Goal: Task Accomplishment & Management: Manage account settings

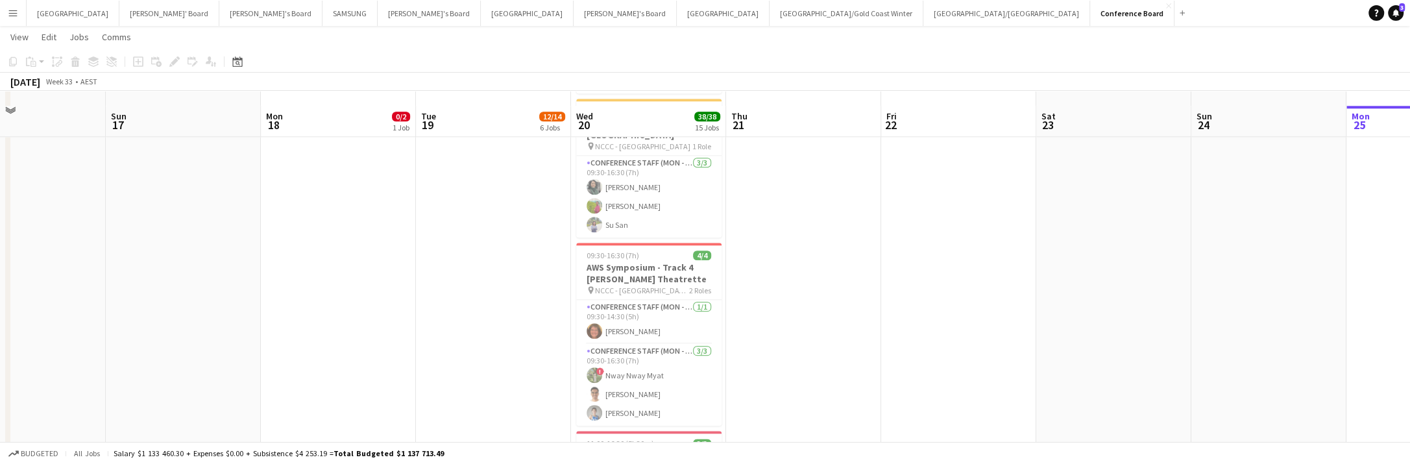
scroll to position [1546, 0]
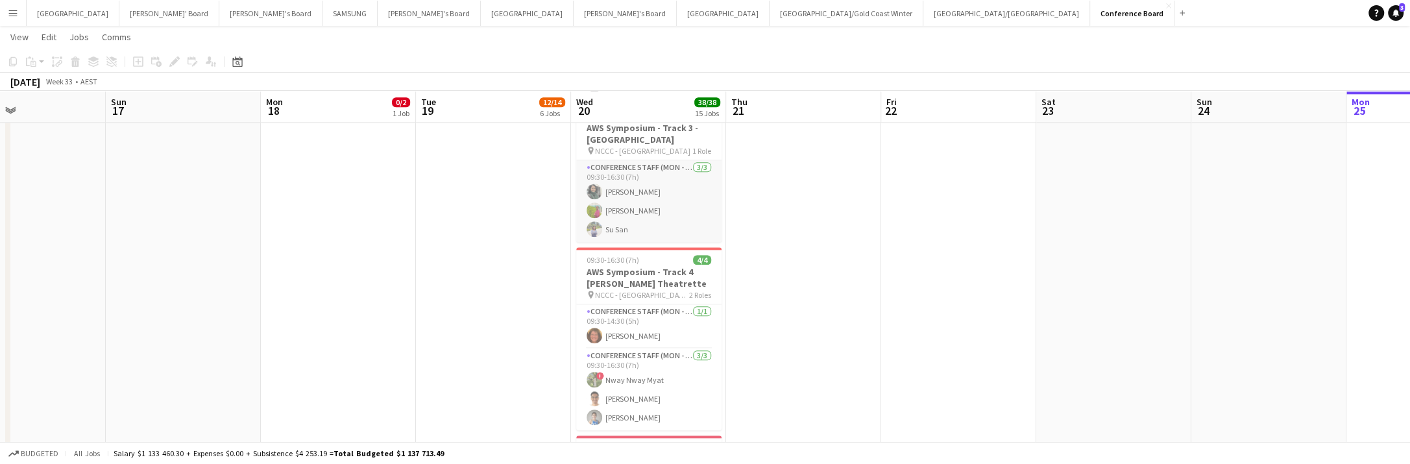
click at [592, 221] on app-user-avatar at bounding box center [595, 229] width 16 height 16
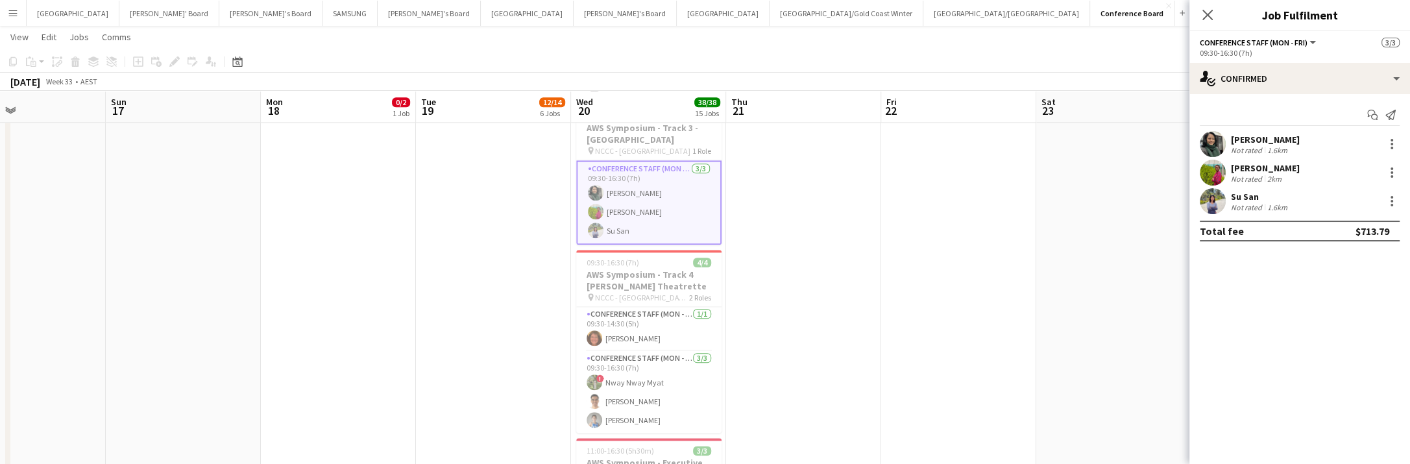
click at [1220, 199] on app-user-avatar at bounding box center [1213, 201] width 26 height 26
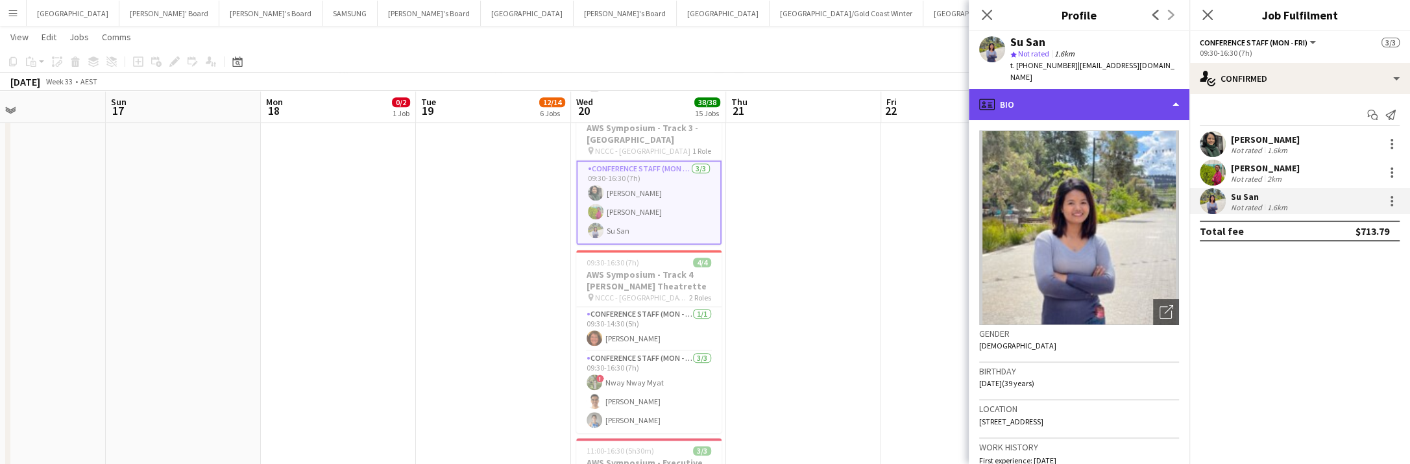
click at [1144, 94] on div "profile Bio" at bounding box center [1079, 104] width 221 height 31
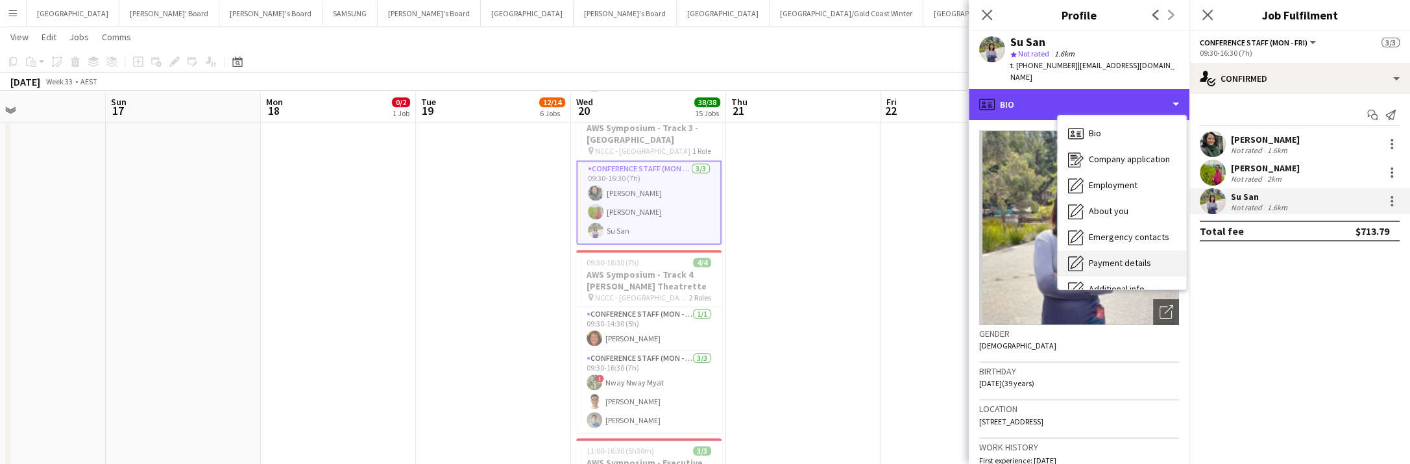
scroll to position [95, 0]
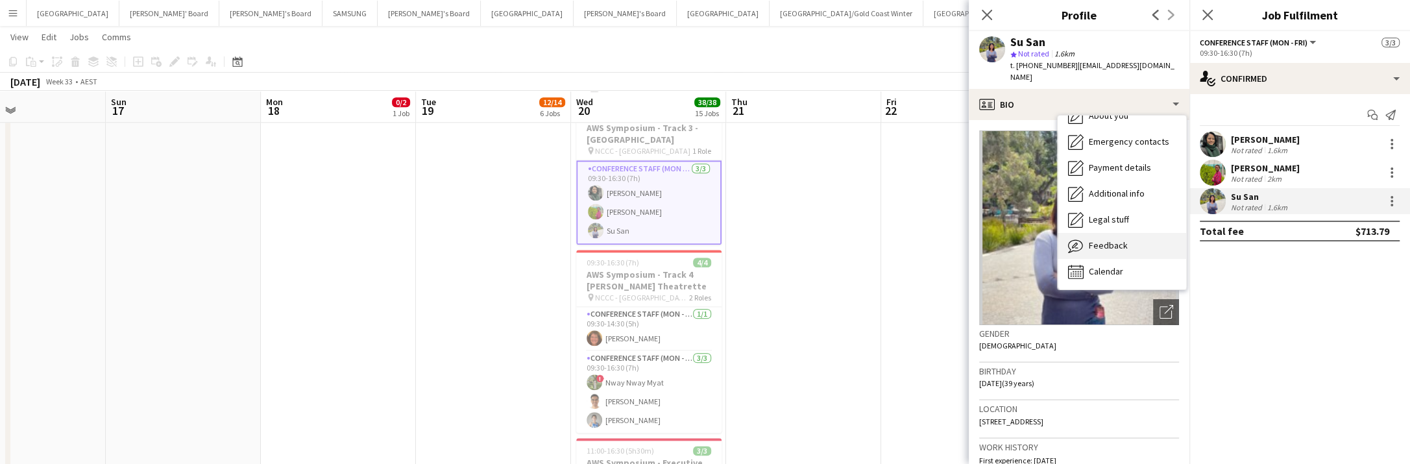
click at [1119, 239] on span "Feedback" at bounding box center [1108, 245] width 39 height 12
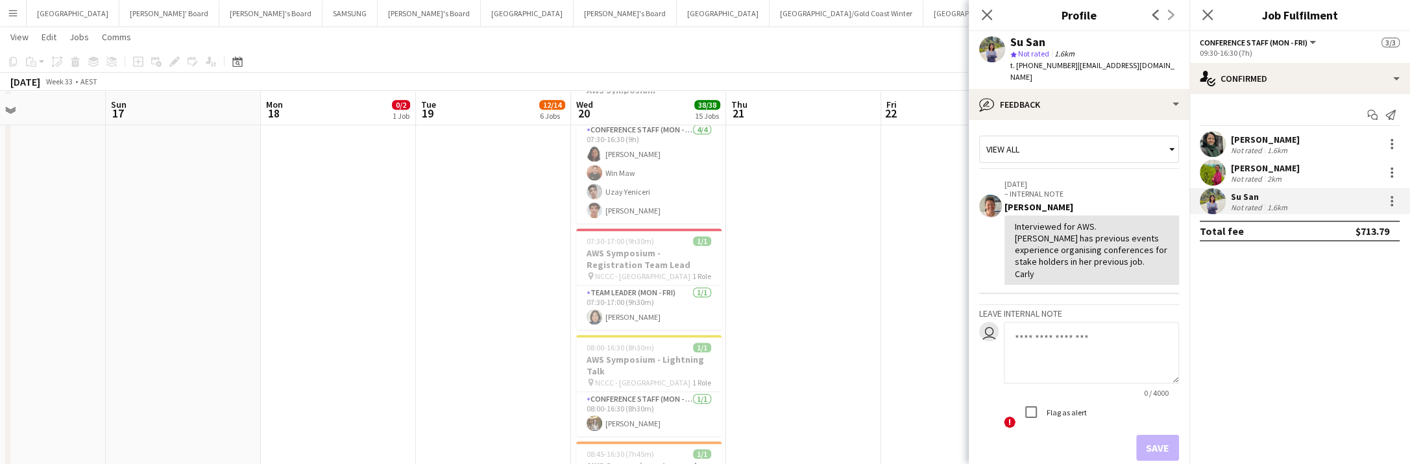
scroll to position [950, 0]
click at [590, 212] on app-user-avatar at bounding box center [595, 214] width 16 height 16
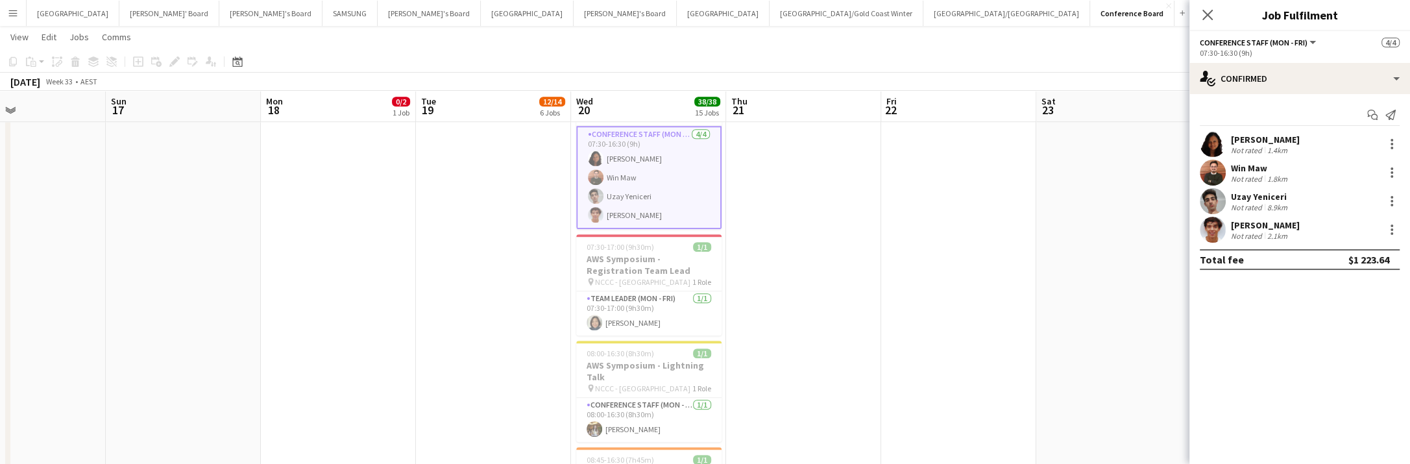
click at [1218, 226] on app-user-avatar at bounding box center [1213, 230] width 26 height 26
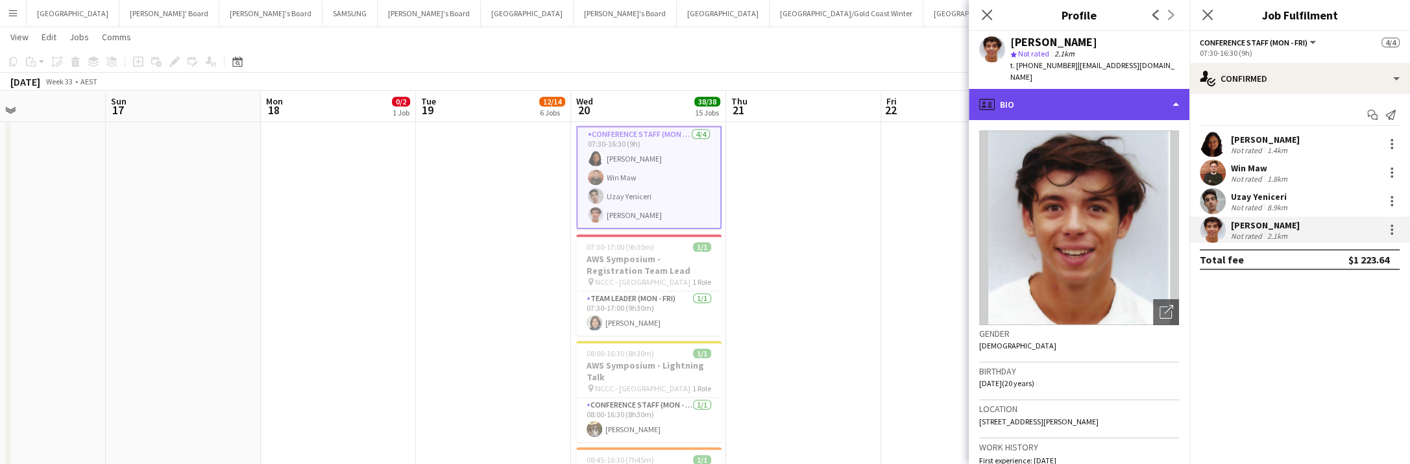
click at [1134, 99] on div "profile Bio" at bounding box center [1079, 104] width 221 height 31
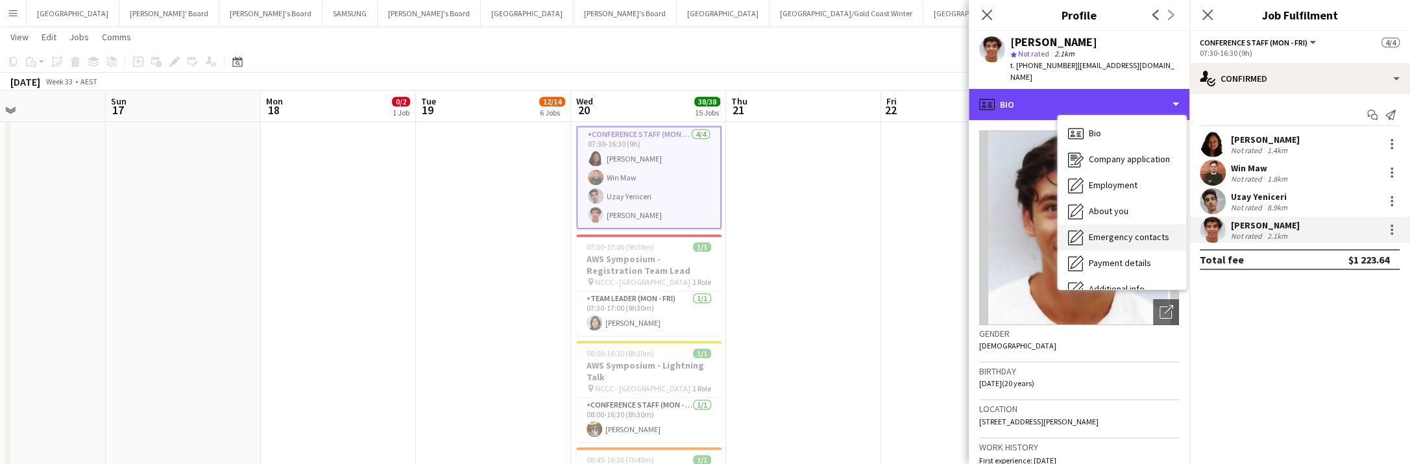
scroll to position [95, 0]
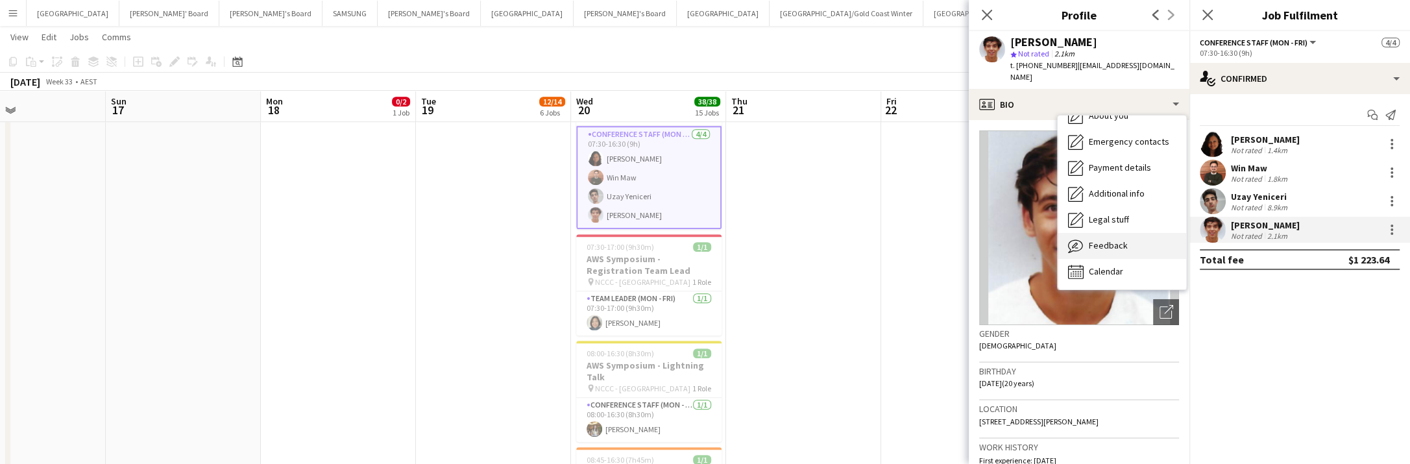
click at [1125, 233] on div "Feedback Feedback" at bounding box center [1122, 246] width 128 height 26
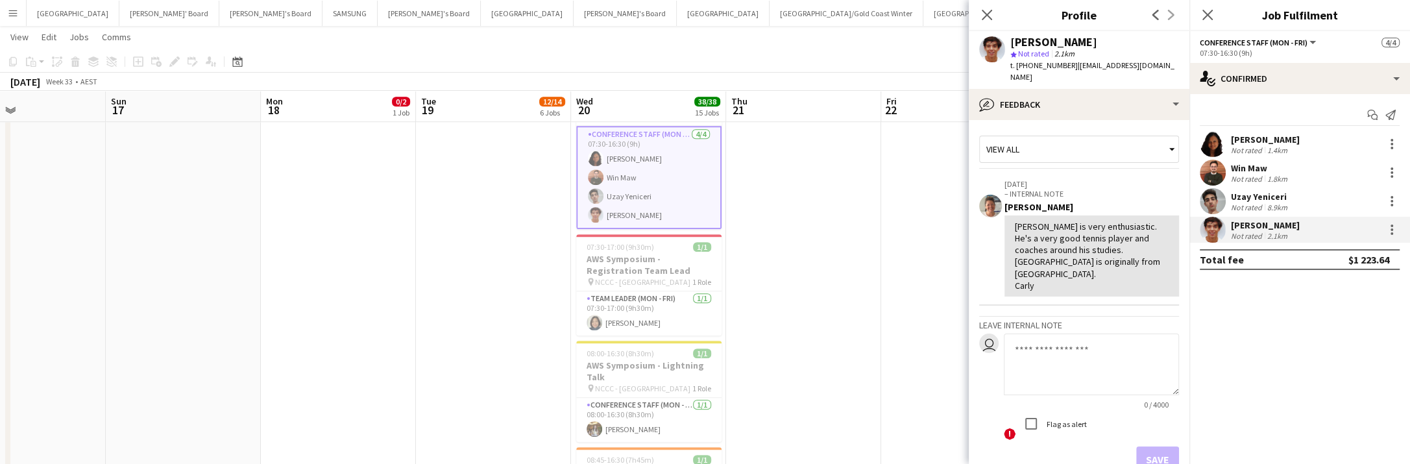
click at [598, 193] on app-user-avatar at bounding box center [596, 196] width 16 height 16
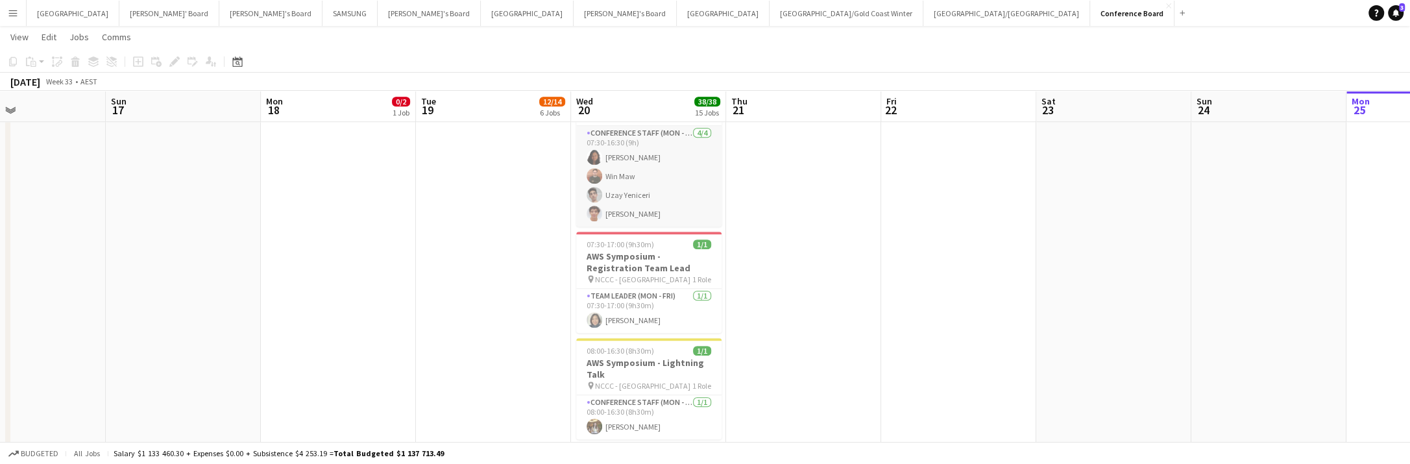
click at [598, 193] on app-user-avatar at bounding box center [595, 195] width 16 height 16
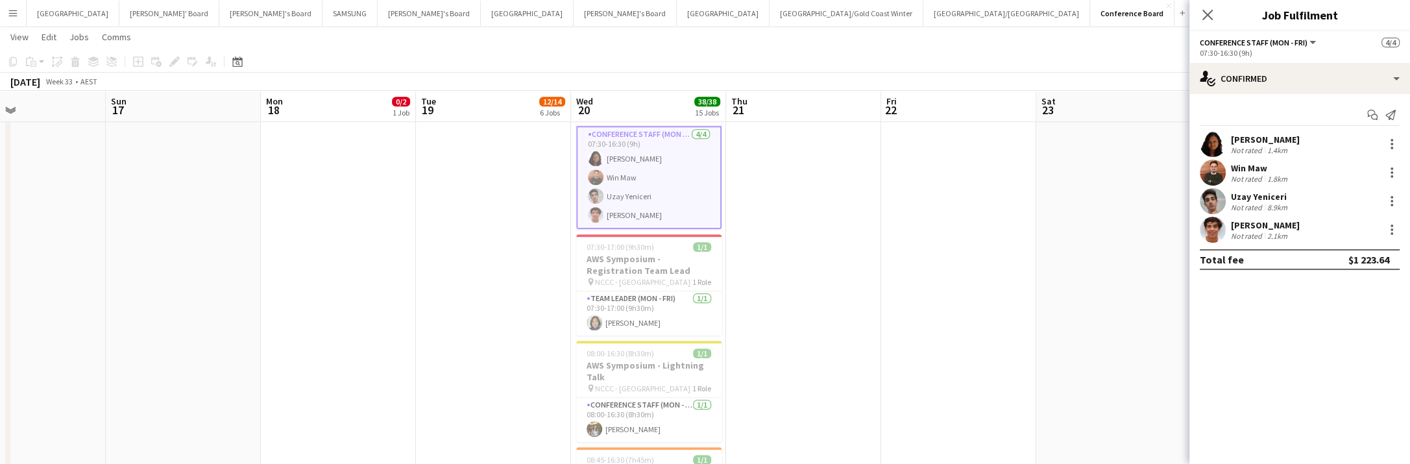
click at [1214, 200] on app-user-avatar at bounding box center [1213, 201] width 26 height 26
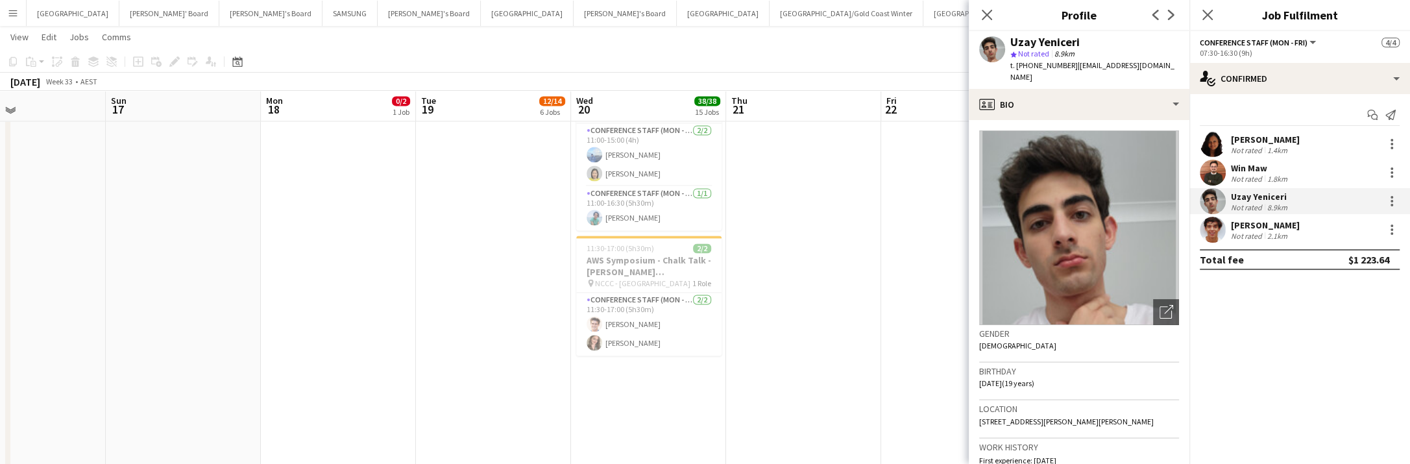
scroll to position [1917, 0]
click at [598, 319] on app-user-avatar at bounding box center [595, 325] width 16 height 16
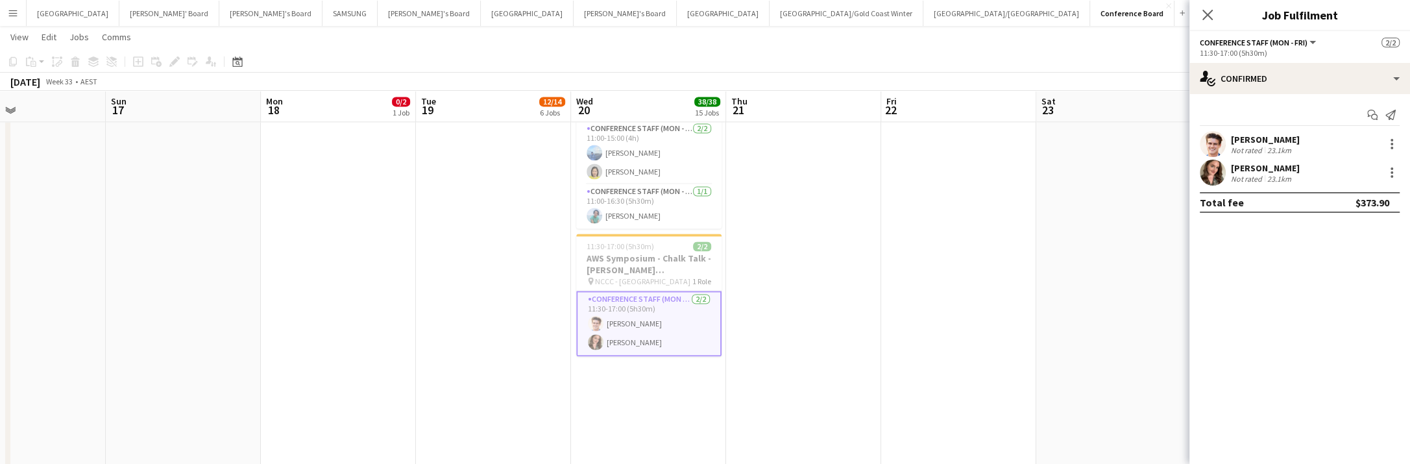
click at [1213, 149] on app-user-avatar at bounding box center [1213, 144] width 26 height 26
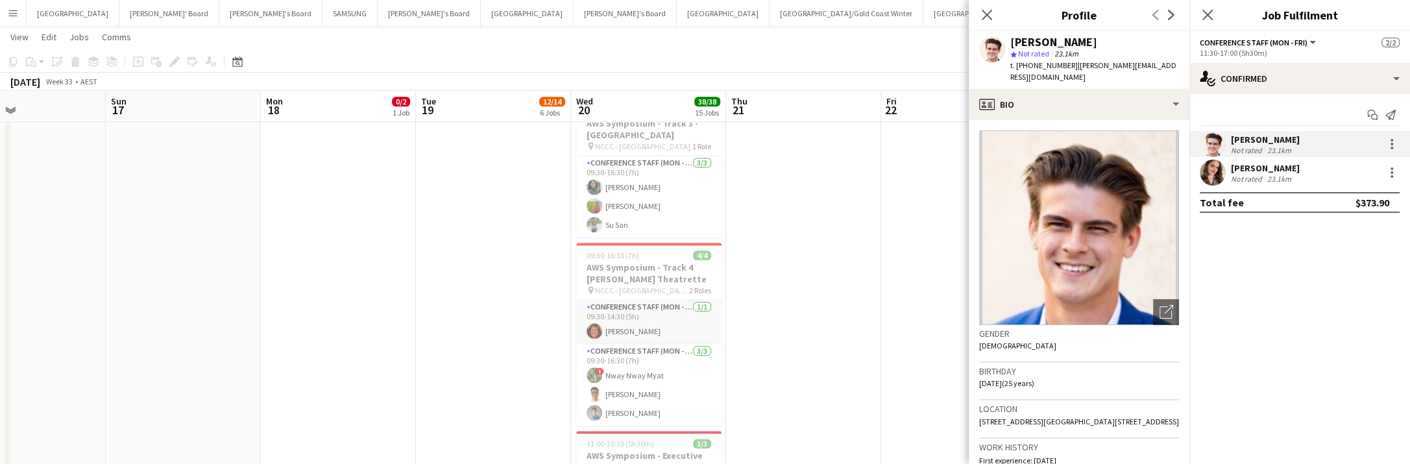
scroll to position [0, 360]
click at [592, 328] on app-user-avatar at bounding box center [594, 331] width 16 height 16
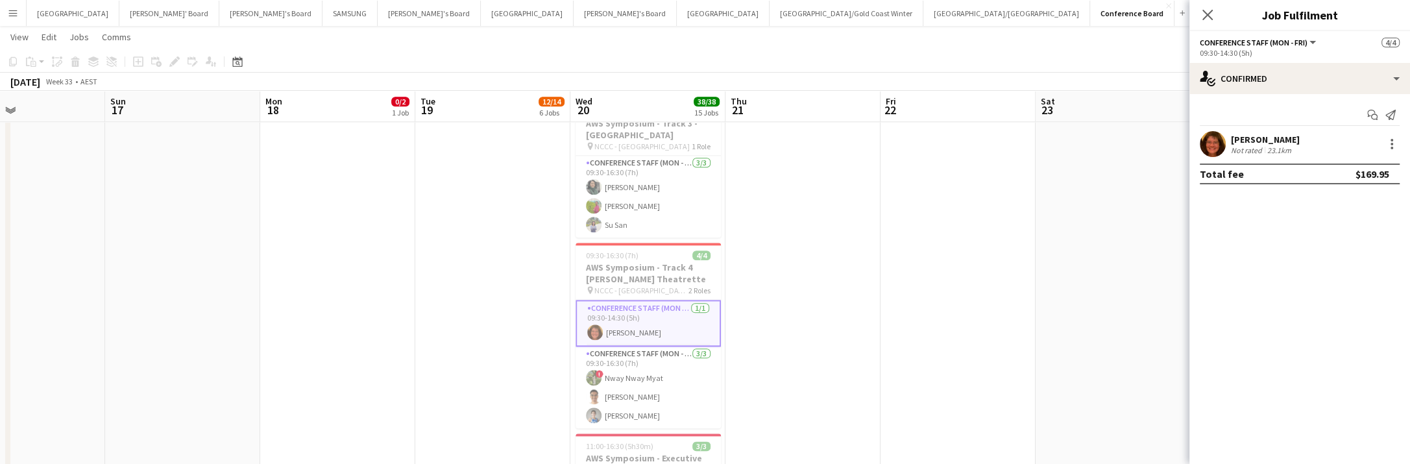
click at [1204, 145] on app-user-avatar at bounding box center [1213, 144] width 26 height 26
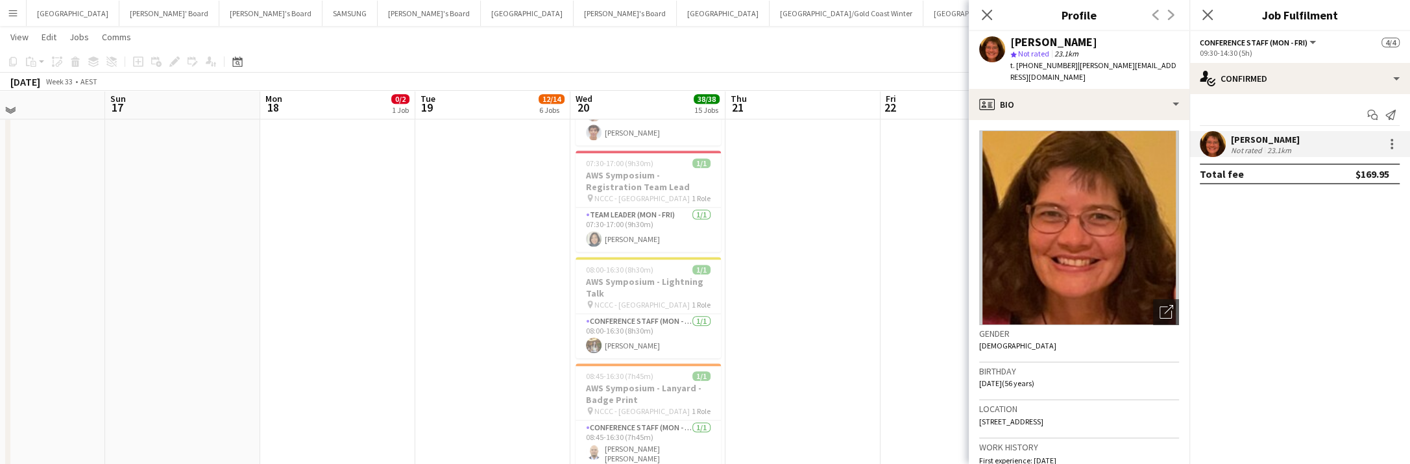
scroll to position [1028, 0]
click at [596, 348] on app-user-avatar at bounding box center [594, 349] width 16 height 16
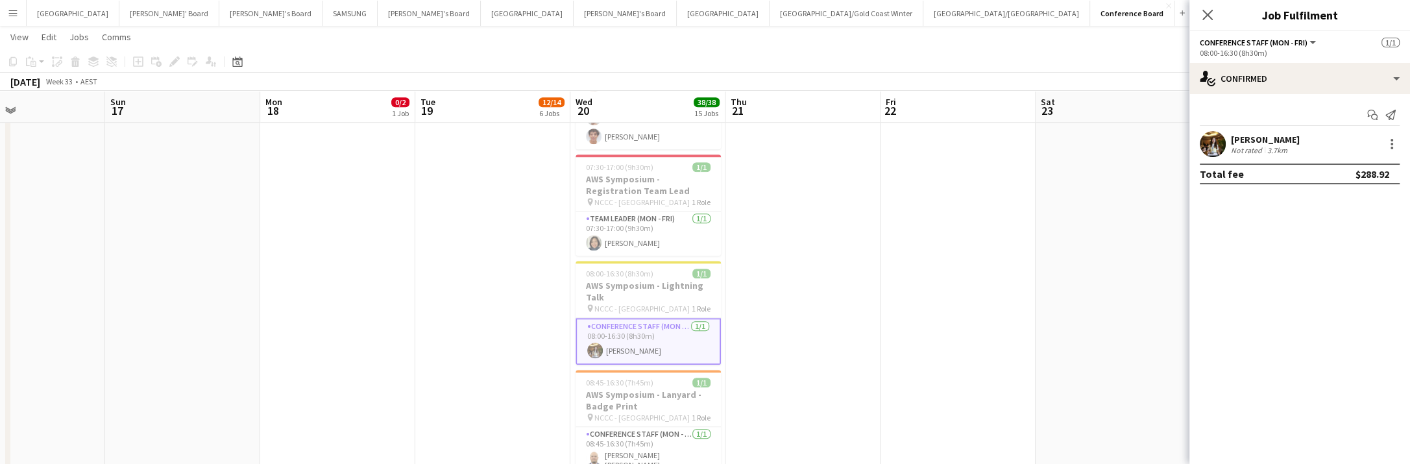
click at [1211, 149] on app-user-avatar at bounding box center [1213, 144] width 26 height 26
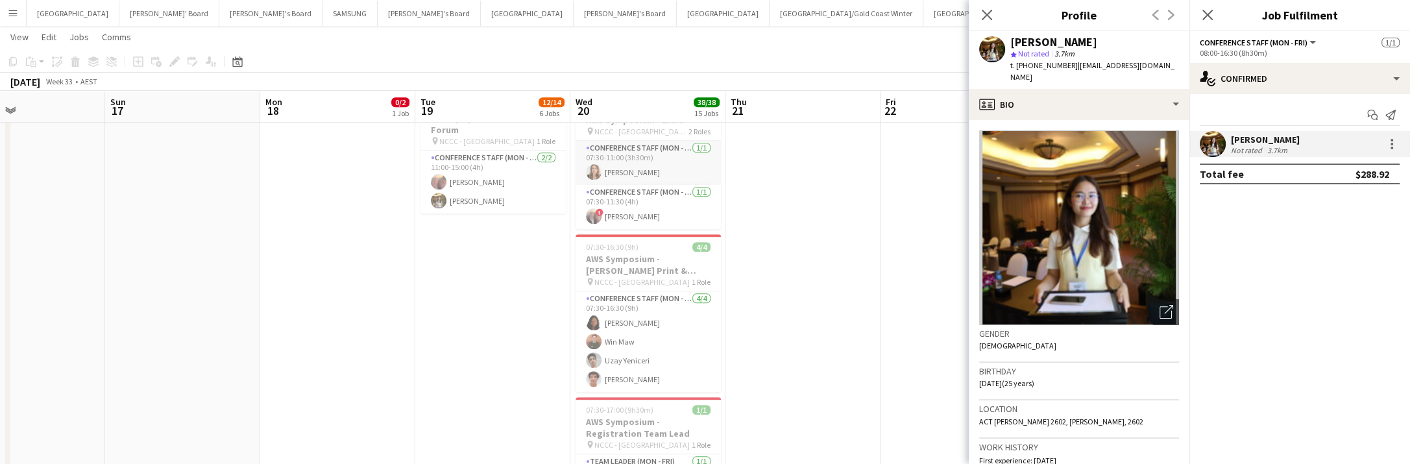
scroll to position [0, 361]
click at [620, 174] on app-card-role "Conference Staff (Mon - Fri) [DATE] 07:30-11:00 (3h30m) [PERSON_NAME]" at bounding box center [647, 163] width 145 height 44
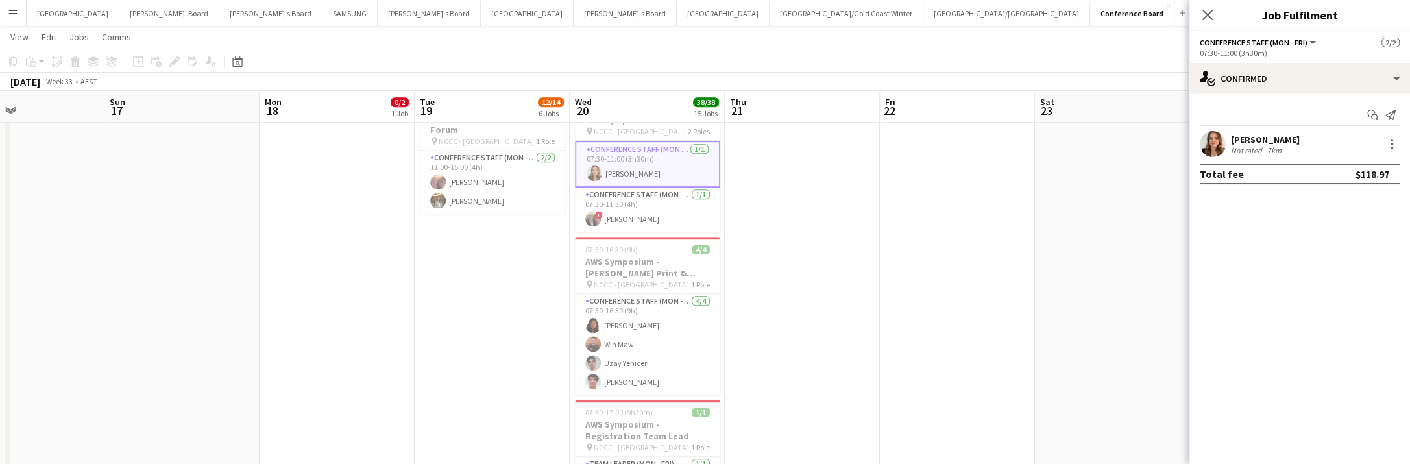
click at [1217, 141] on app-user-avatar at bounding box center [1213, 144] width 26 height 26
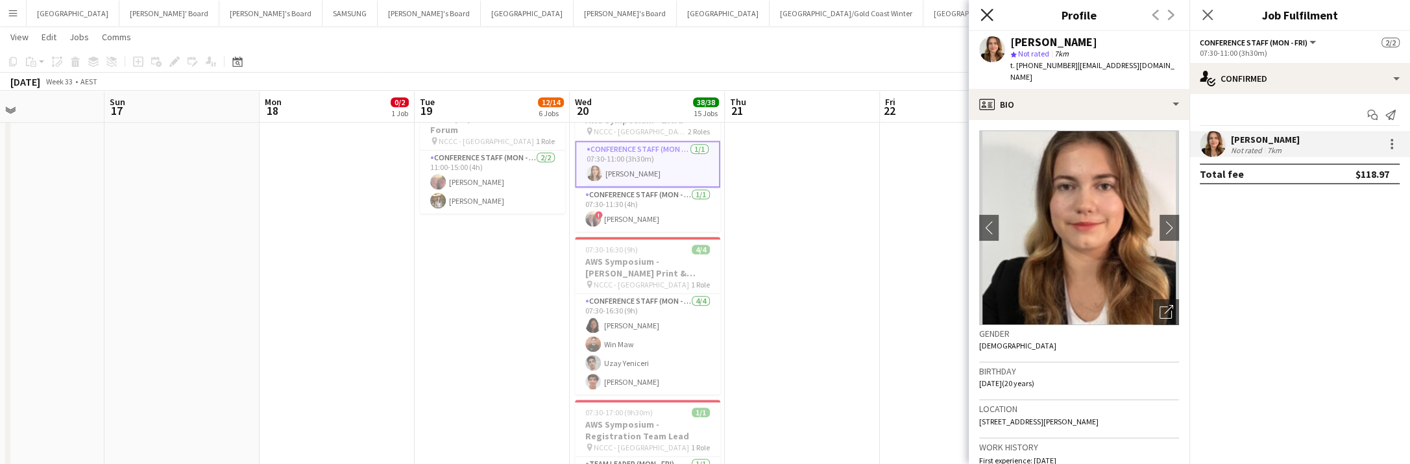
click at [986, 11] on icon "Close pop-in" at bounding box center [986, 14] width 12 height 12
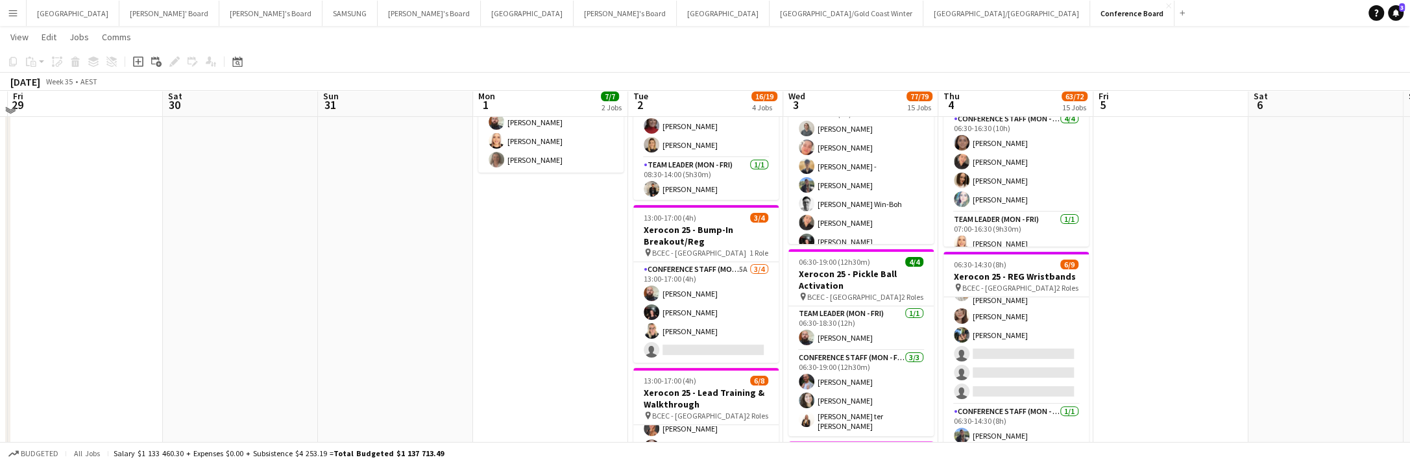
scroll to position [285, 0]
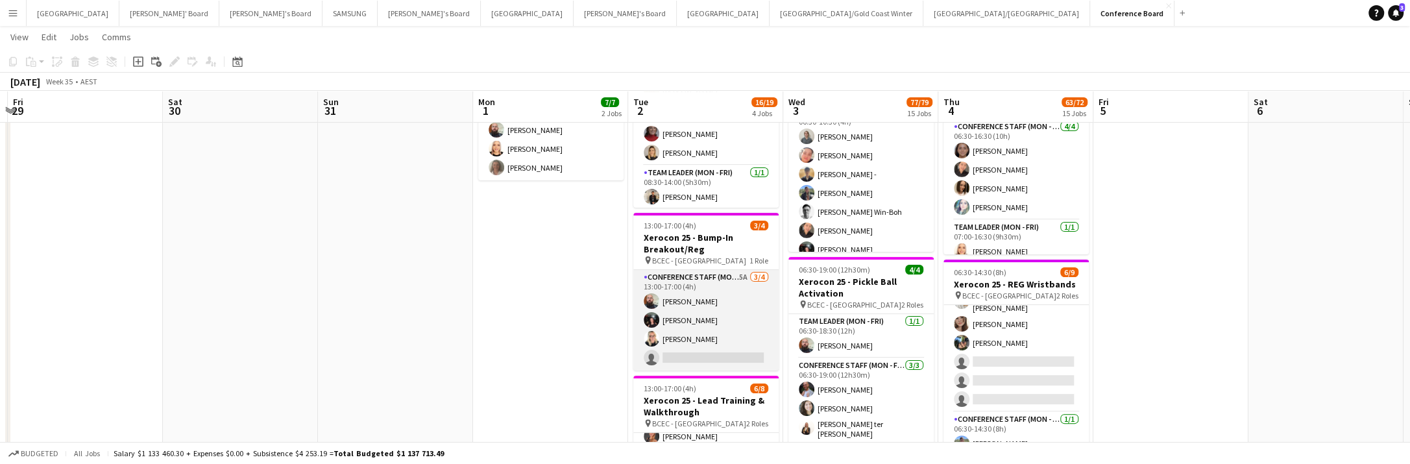
click at [701, 348] on app-card-role "Conference Staff (Mon - Fri) 5A [DATE] 13:00-17:00 (4h) [PERSON_NAME] [PERSON_N…" at bounding box center [705, 320] width 145 height 101
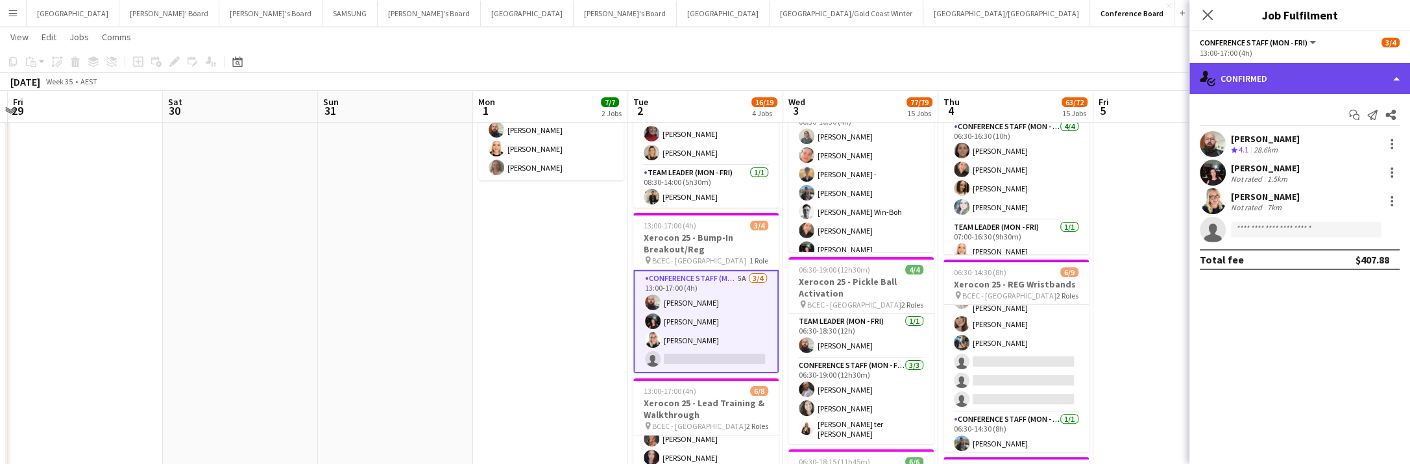
click at [1273, 84] on div "single-neutral-actions-check-2 Confirmed" at bounding box center [1299, 78] width 221 height 31
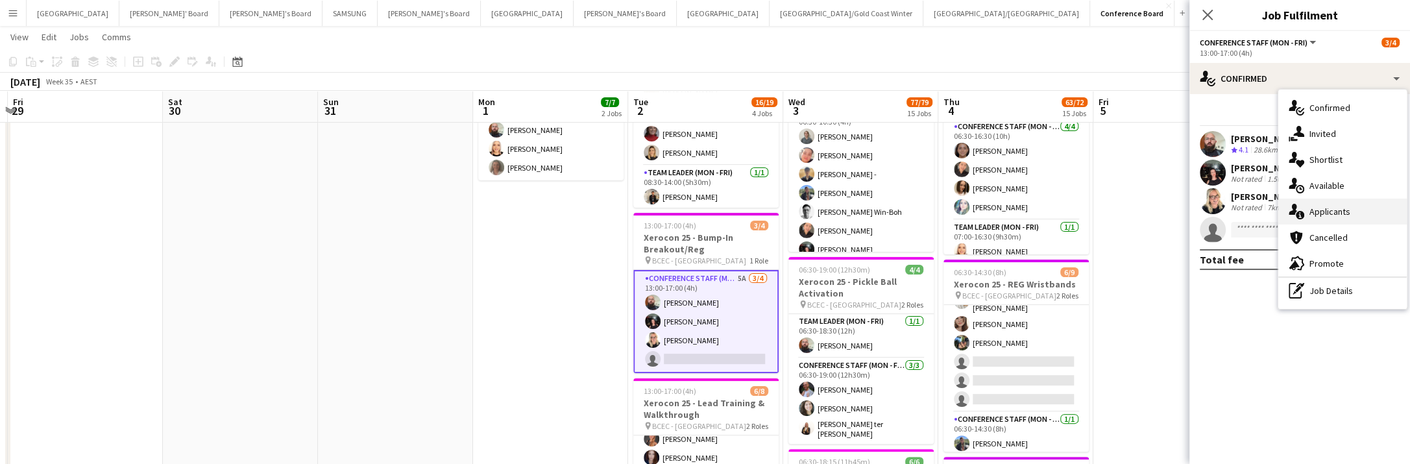
click at [1358, 209] on div "single-neutral-actions-information Applicants" at bounding box center [1342, 212] width 128 height 26
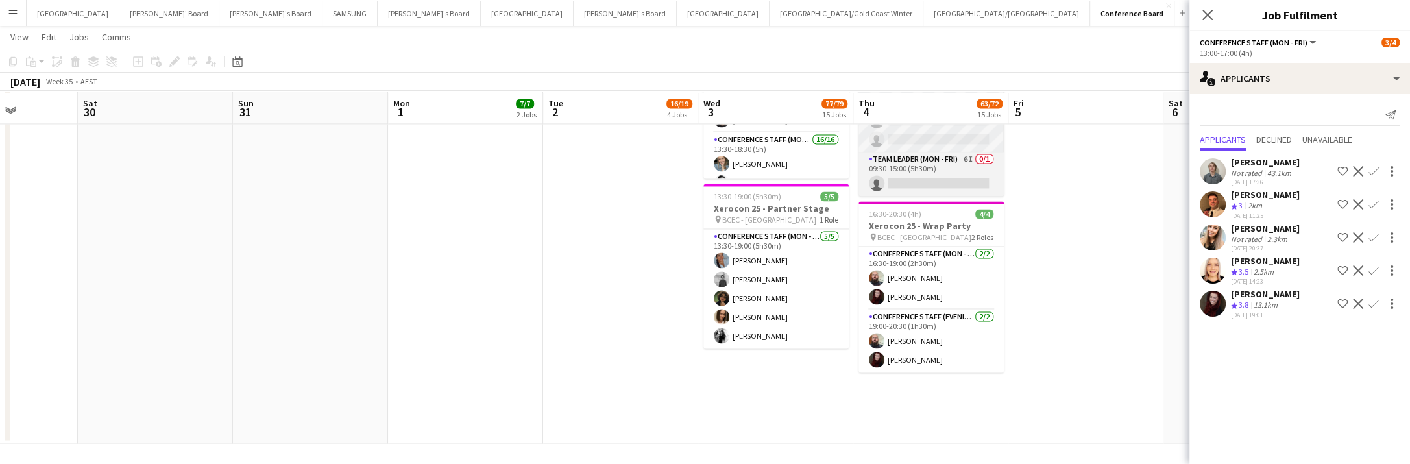
scroll to position [2175, 0]
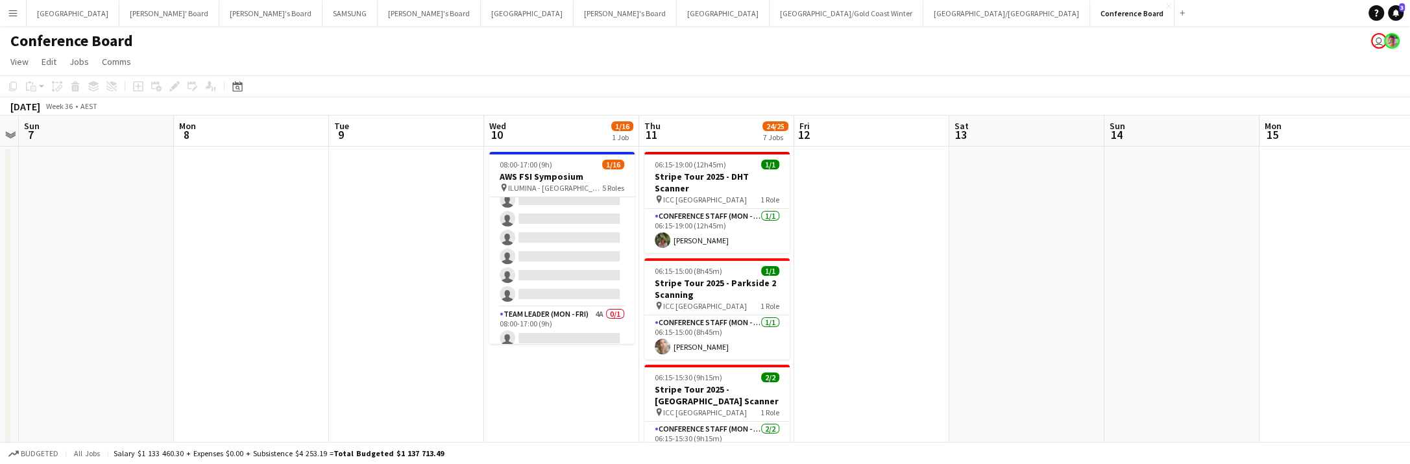
scroll to position [280, 0]
click at [600, 311] on app-card-role "Team Leader (Mon - Fri) 4A 0/1 08:00-17:00 (9h) single-neutral-actions" at bounding box center [561, 322] width 145 height 44
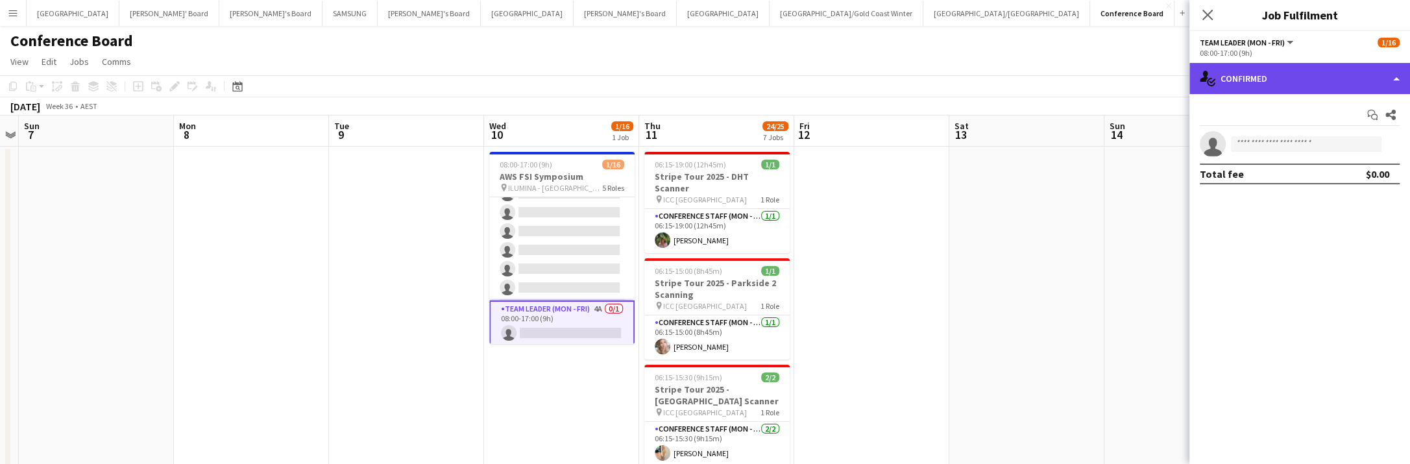
click at [1360, 86] on div "single-neutral-actions-check-2 Confirmed" at bounding box center [1299, 78] width 221 height 31
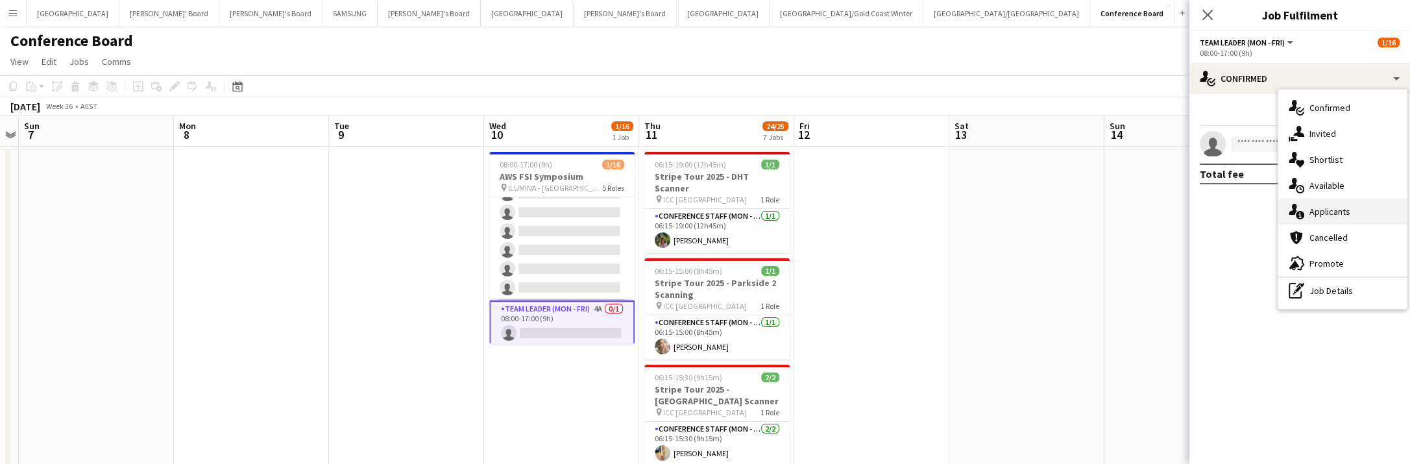
click at [1375, 214] on div "single-neutral-actions-information Applicants" at bounding box center [1342, 212] width 128 height 26
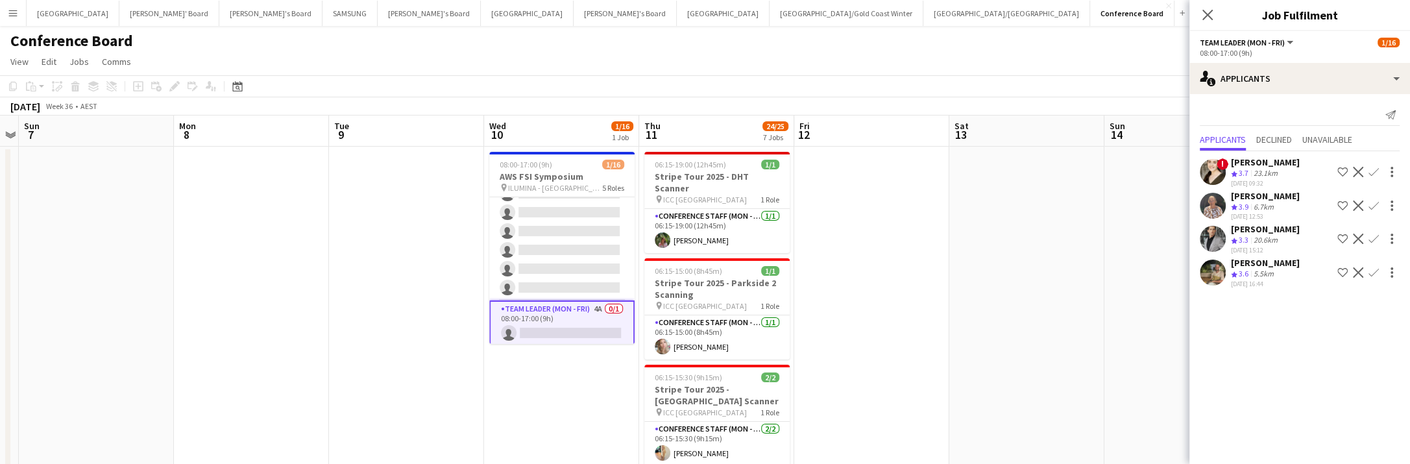
click at [1372, 200] on app-icon "Confirm" at bounding box center [1373, 205] width 10 height 10
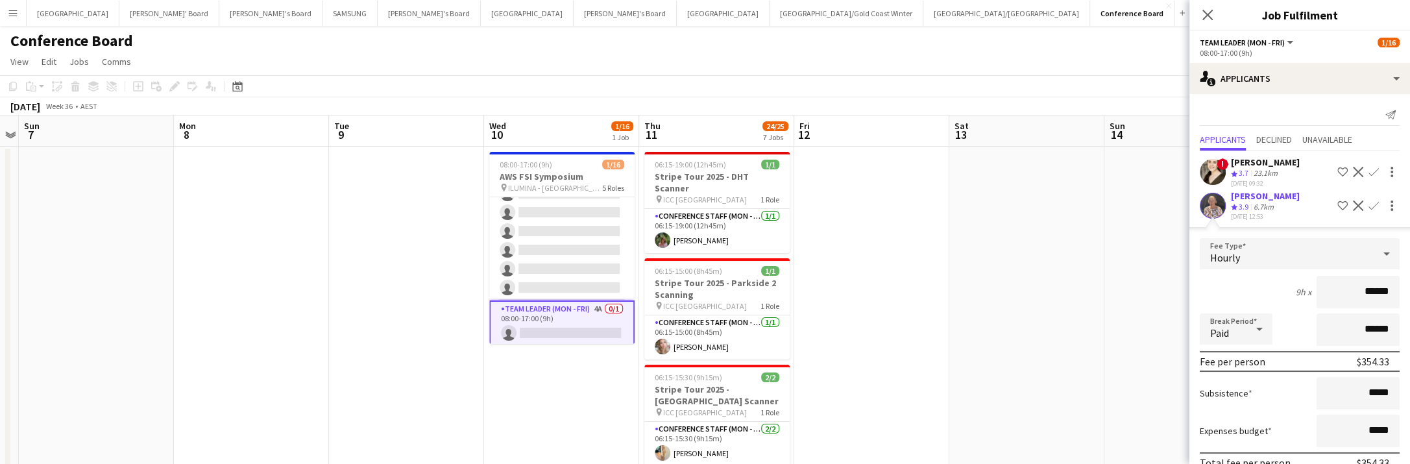
scroll to position [127, 0]
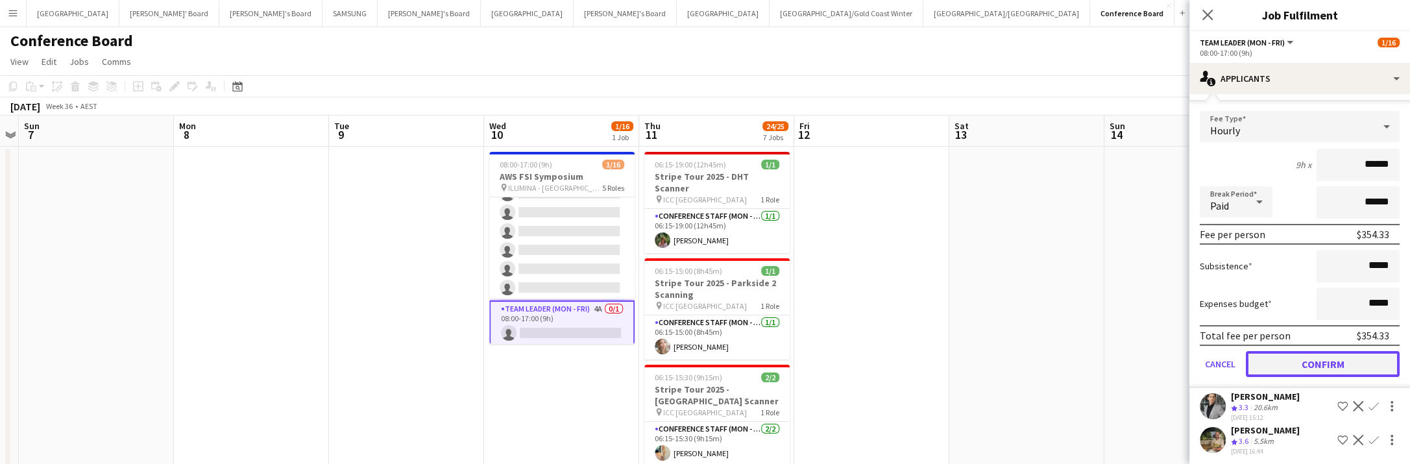
click at [1312, 358] on button "Confirm" at bounding box center [1323, 364] width 154 height 26
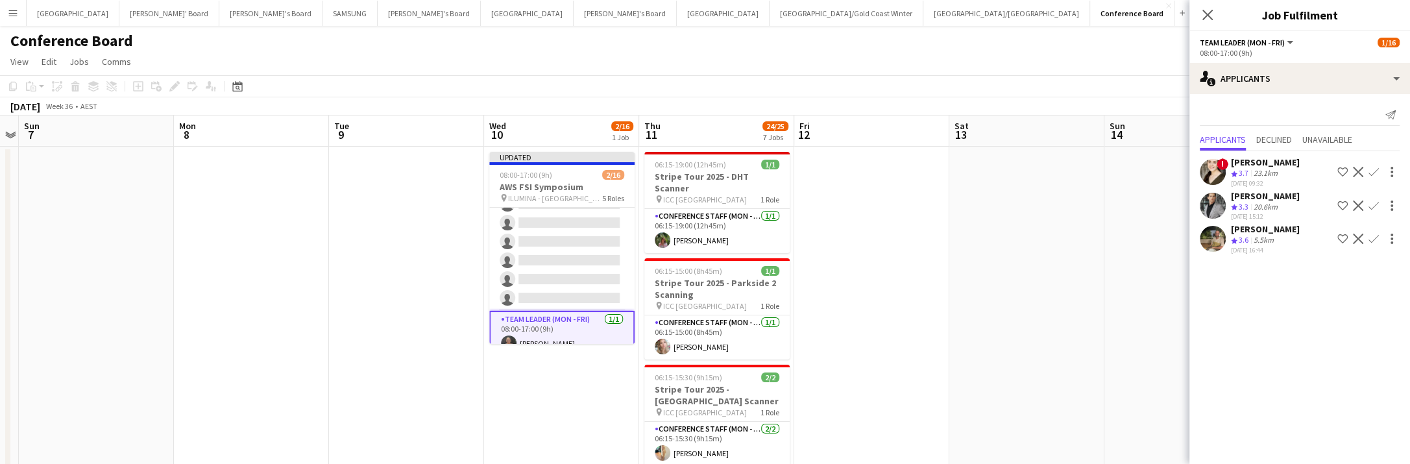
scroll to position [0, 0]
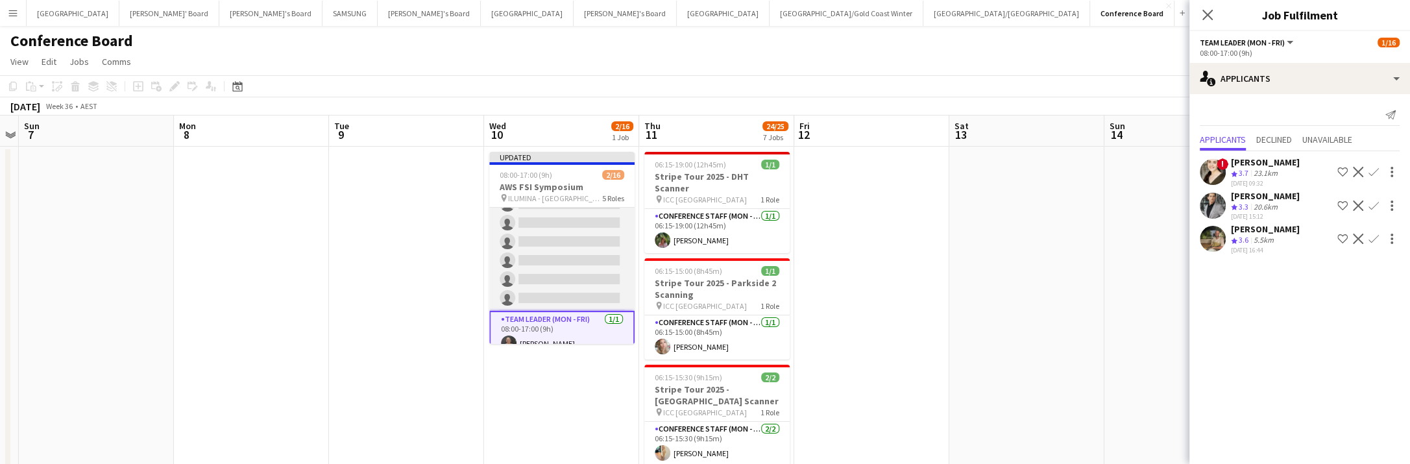
click at [560, 272] on app-card-role "Conference Staff (Mon - Fri) 6I 7A 0/8 08:00-17:00 (9h) single-neutral-actions …" at bounding box center [561, 223] width 145 height 176
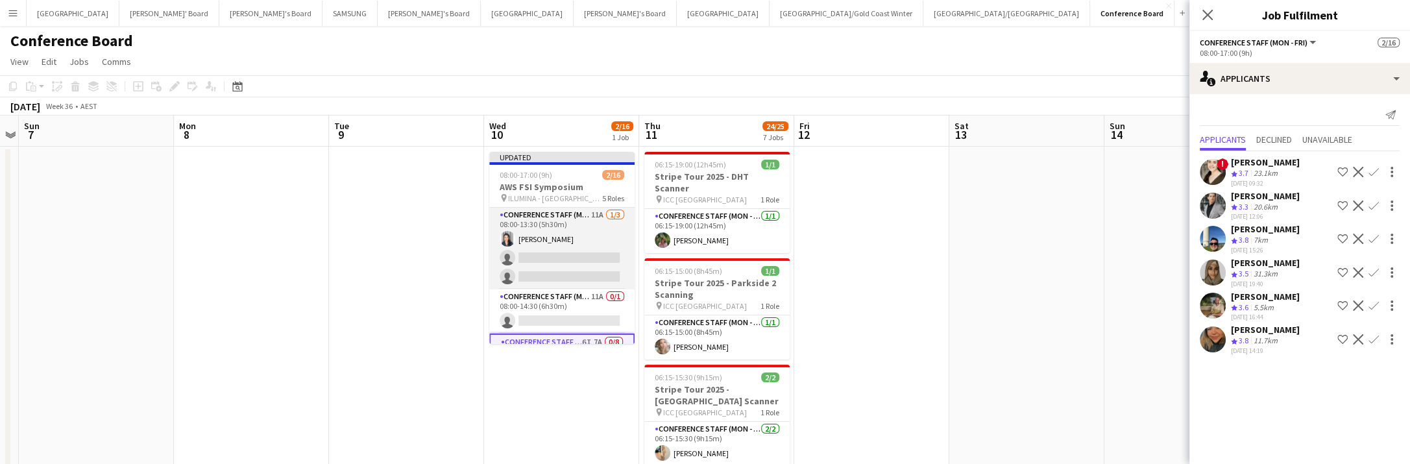
scroll to position [79, 0]
click at [583, 261] on app-card-role "Conference Staff (Mon - Fri) 11A [DATE] 08:00-13:30 (5h30m) [PERSON_NAME] singl…" at bounding box center [561, 252] width 145 height 82
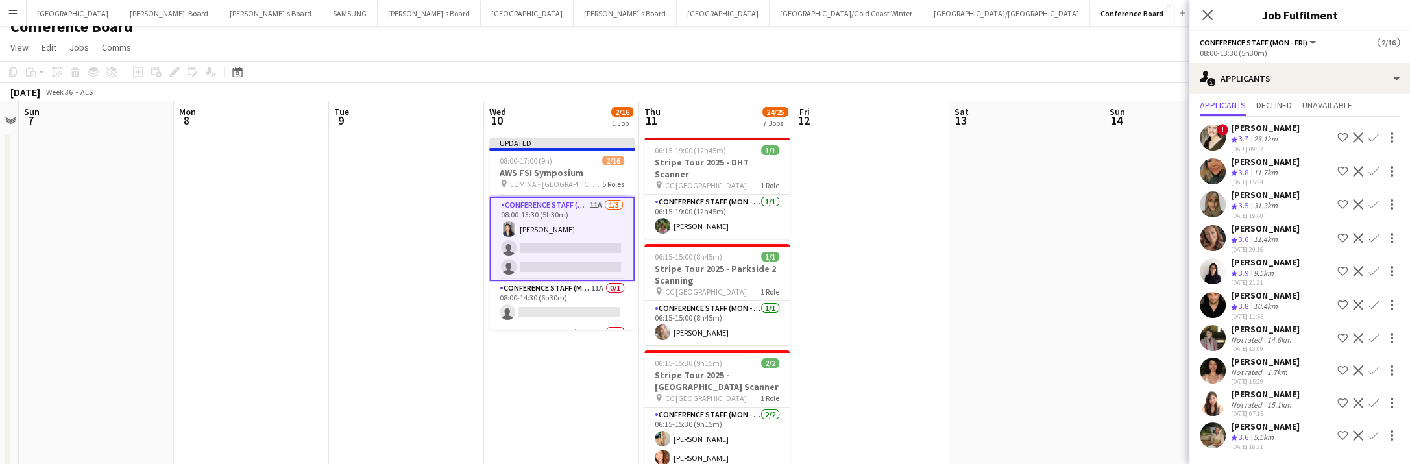
scroll to position [12, 0]
click at [1372, 269] on app-icon "Confirm" at bounding box center [1373, 271] width 10 height 10
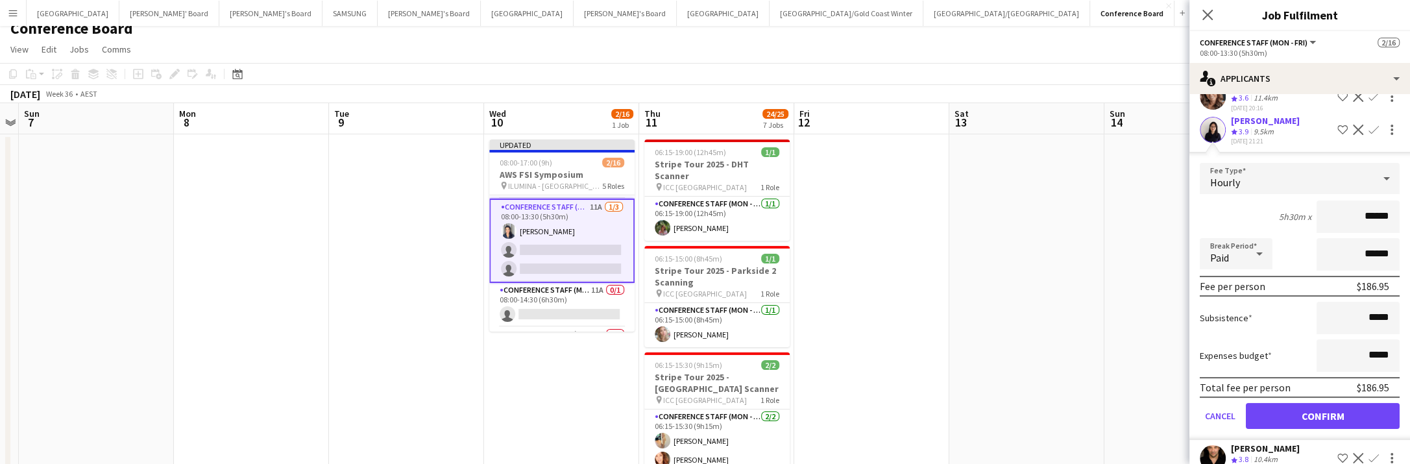
scroll to position [334, 0]
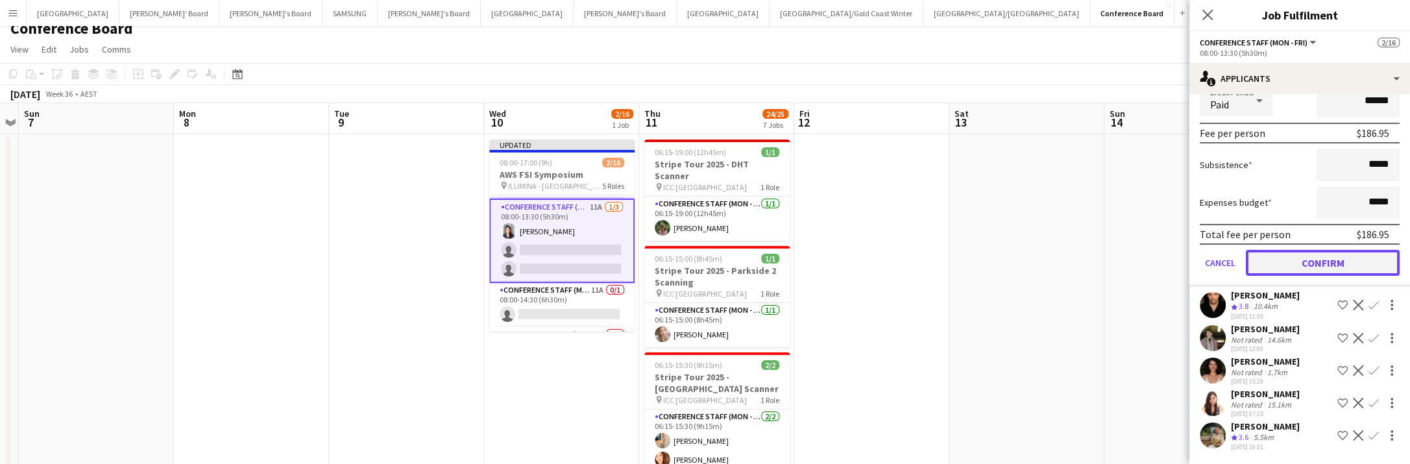
click at [1327, 264] on button "Confirm" at bounding box center [1323, 263] width 154 height 26
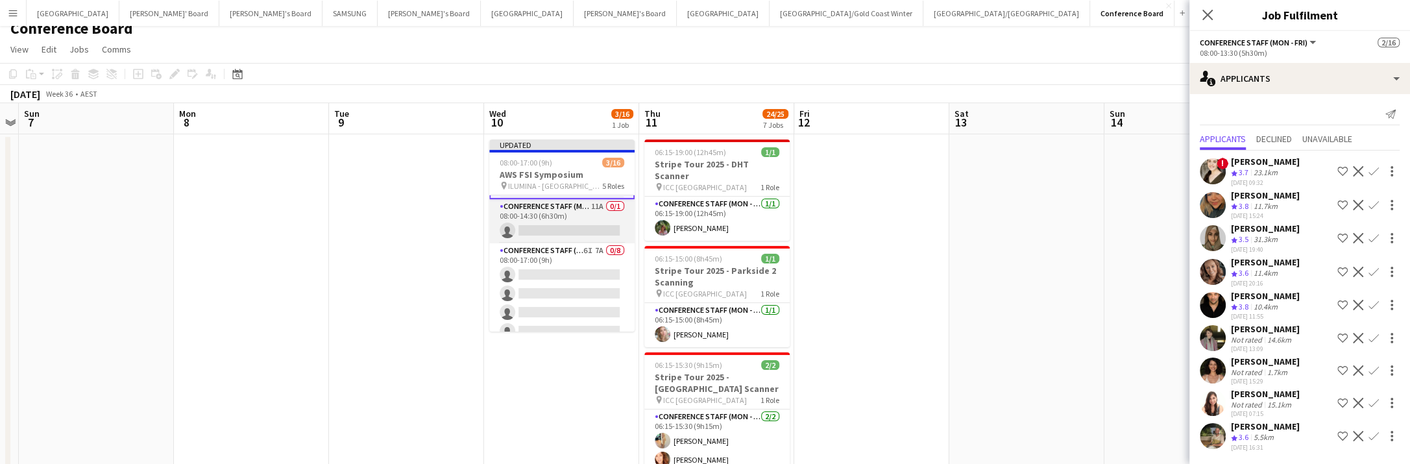
scroll to position [150, 0]
click at [577, 233] on app-card-role "Conference Staff (Mon - Fri) 11A 0/1 08:00-14:30 (6h30m) single-neutral-actions" at bounding box center [561, 234] width 145 height 44
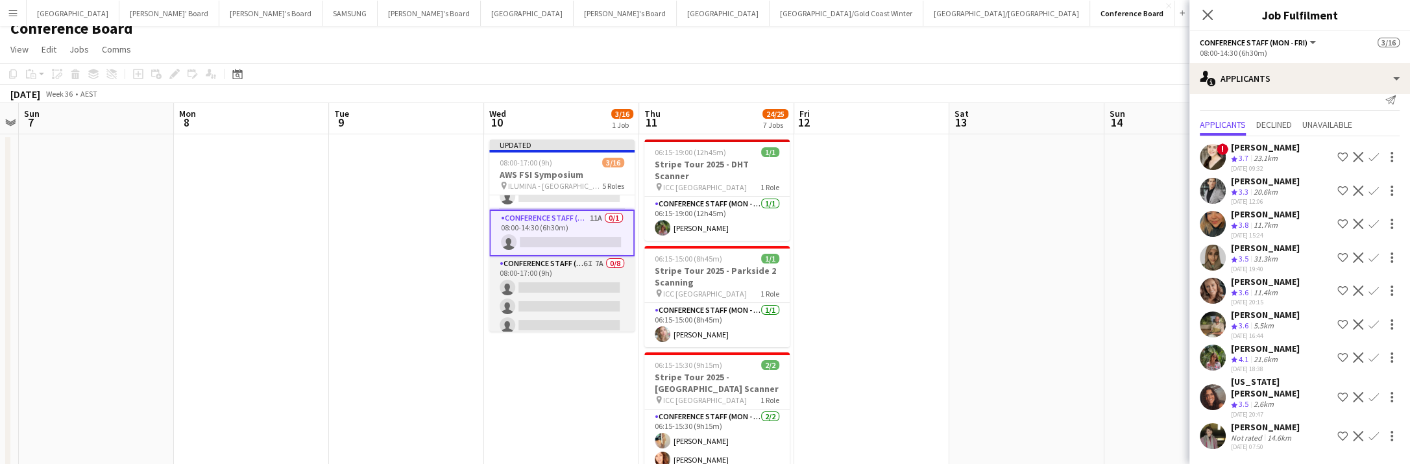
scroll to position [0, 446]
click at [584, 295] on app-card-role "Conference Staff (Mon - Fri) 6I 7A 0/8 08:00-17:00 (9h) single-neutral-actions …" at bounding box center [562, 344] width 145 height 176
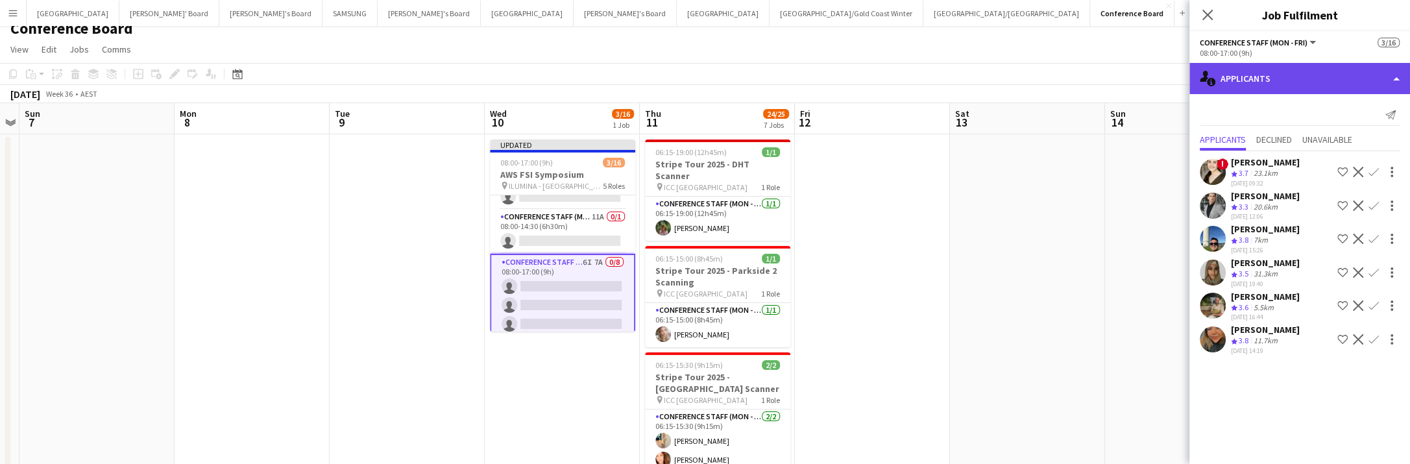
click at [1333, 84] on div "single-neutral-actions-information Applicants" at bounding box center [1299, 78] width 221 height 31
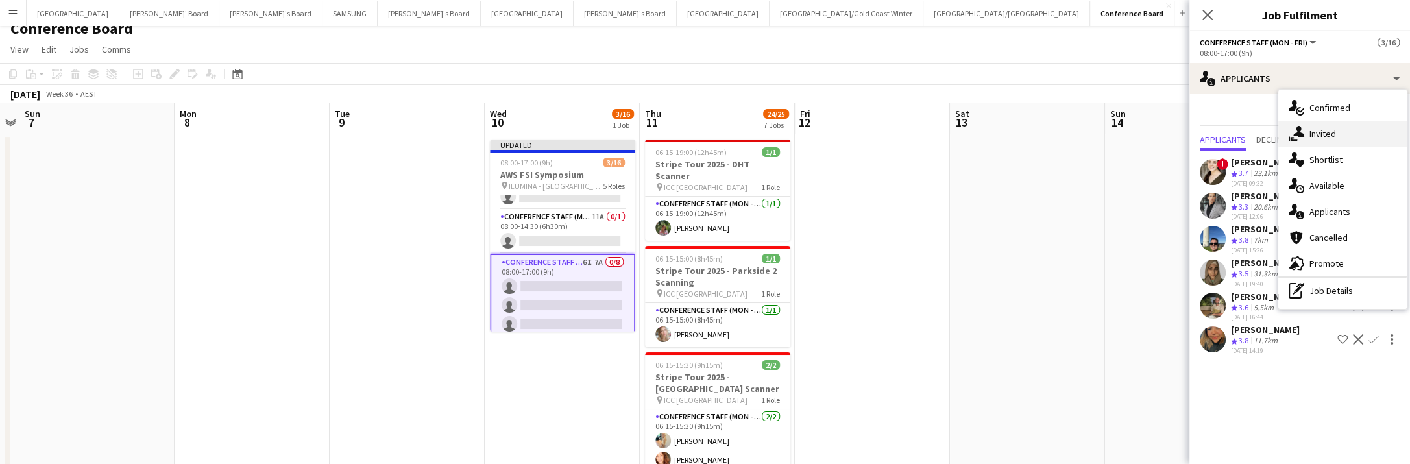
click at [1341, 130] on div "single-neutral-actions-share-1 Invited" at bounding box center [1342, 134] width 128 height 26
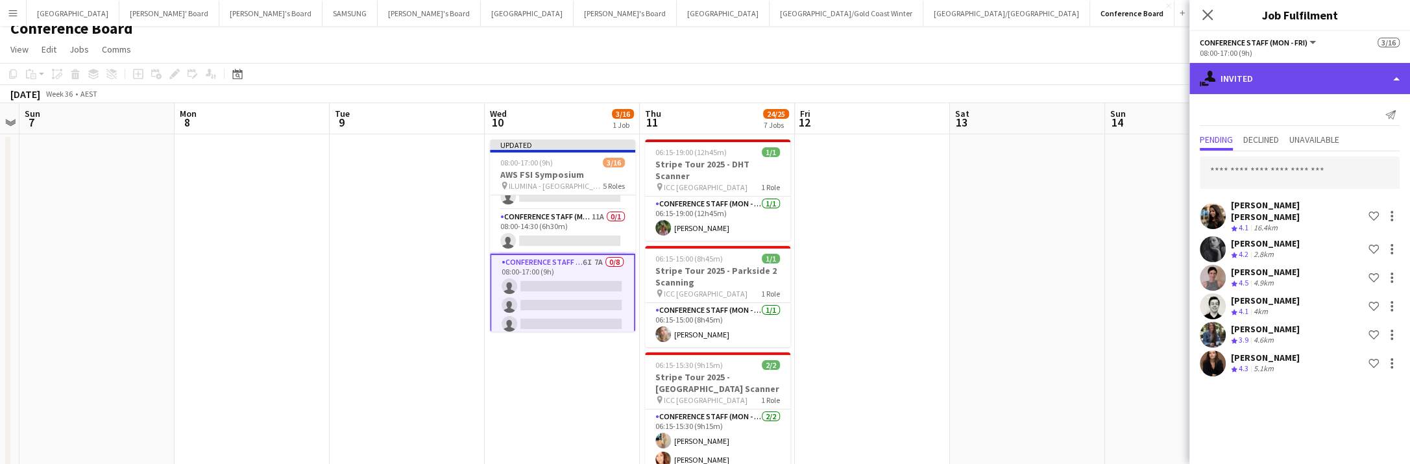
click at [1339, 86] on div "single-neutral-actions-share-1 Invited" at bounding box center [1299, 78] width 221 height 31
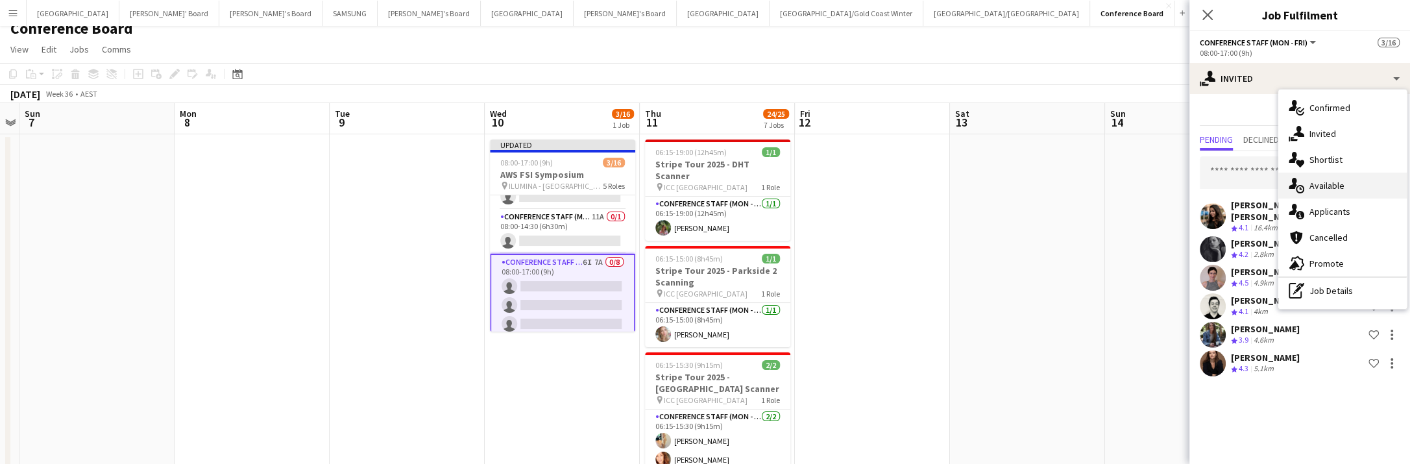
click at [1337, 186] on div "single-neutral-actions-upload Available" at bounding box center [1342, 186] width 128 height 26
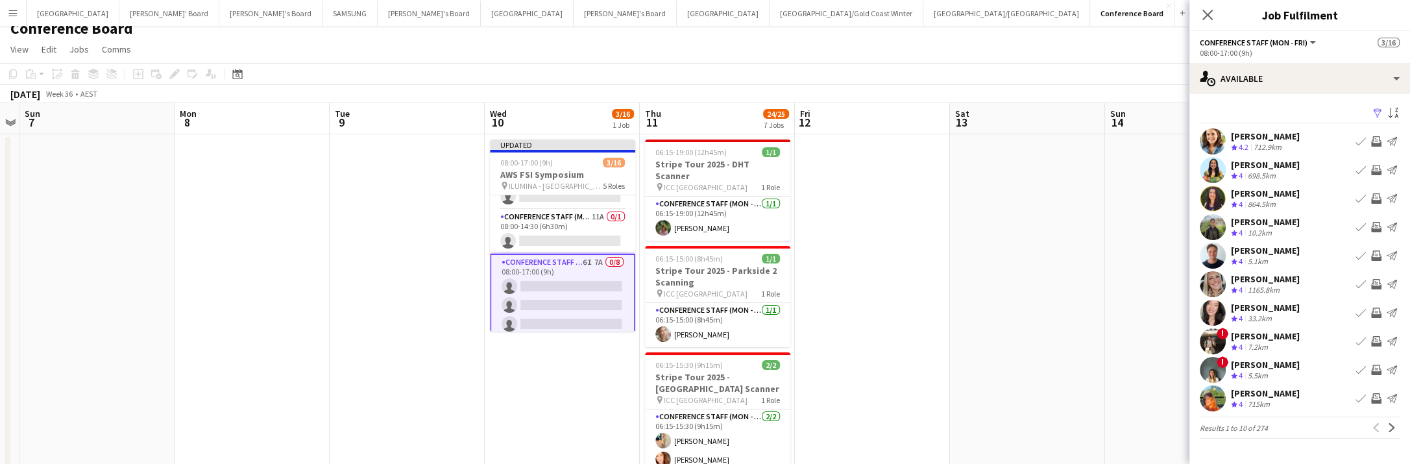
click at [1375, 113] on app-icon "Filter" at bounding box center [1377, 114] width 10 height 12
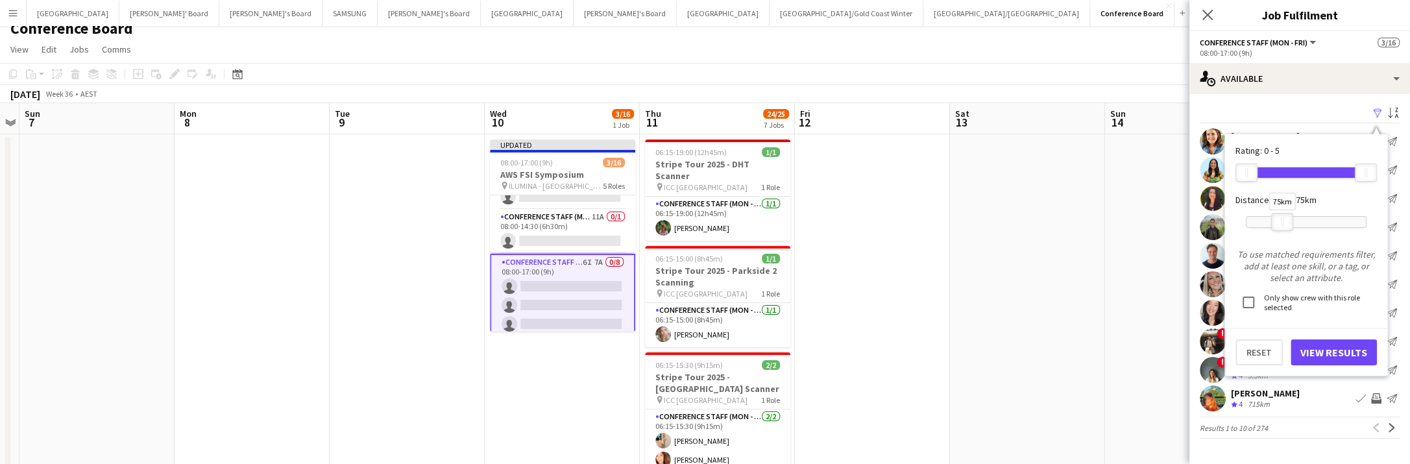
drag, startPoint x: 1367, startPoint y: 221, endPoint x: 1280, endPoint y: 223, distance: 87.0
click at [1280, 223] on div at bounding box center [1282, 221] width 21 height 17
click at [1351, 344] on button "View Results" at bounding box center [1333, 352] width 86 height 26
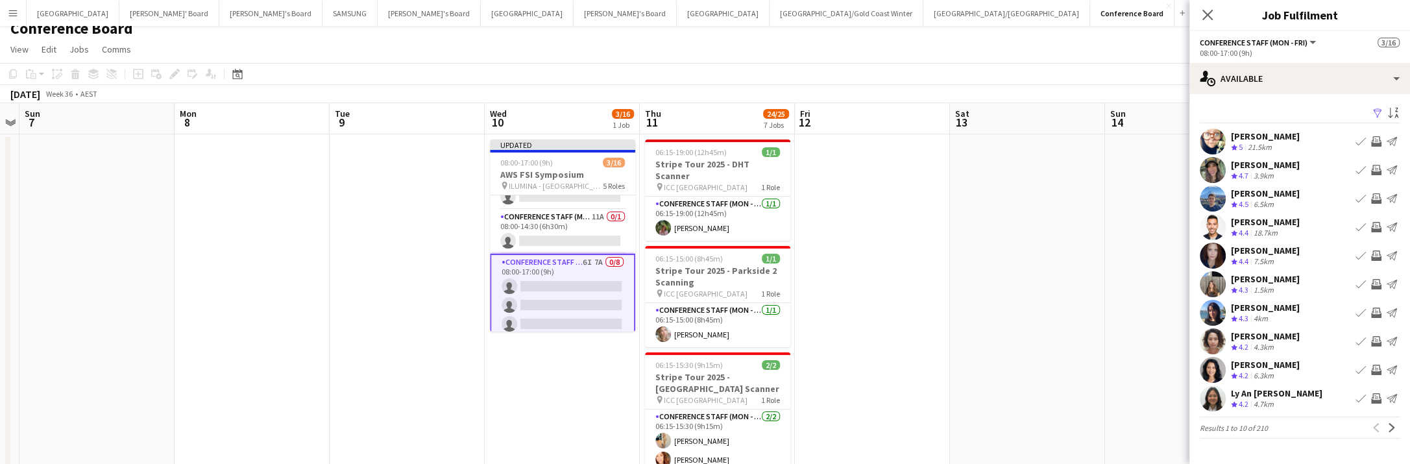
click at [1371, 367] on app-icon "Invite crew" at bounding box center [1376, 370] width 10 height 10
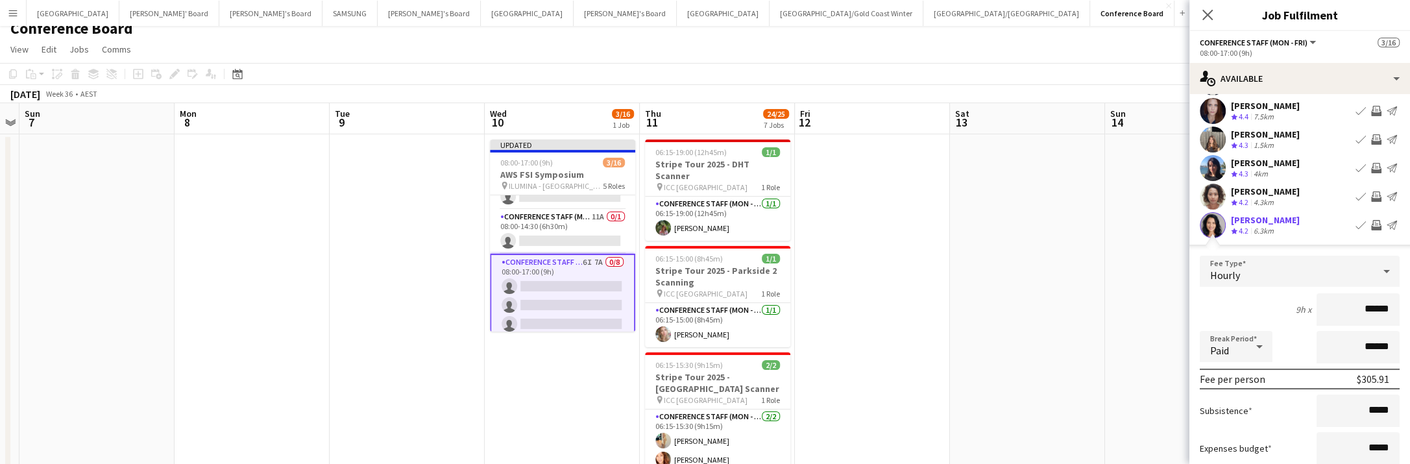
scroll to position [284, 0]
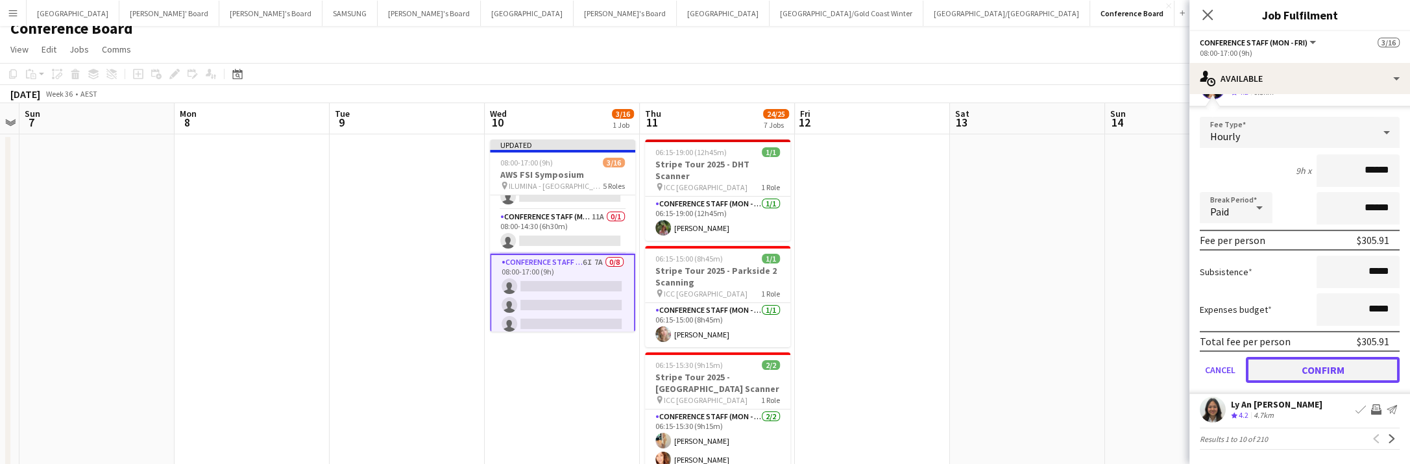
click at [1321, 368] on button "Confirm" at bounding box center [1323, 370] width 154 height 26
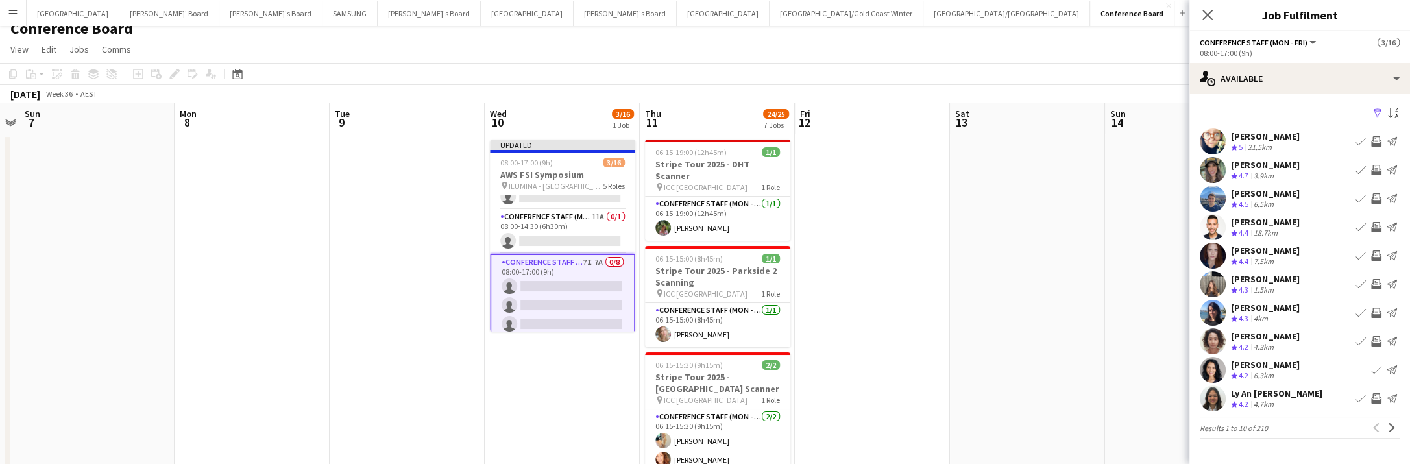
scroll to position [0, 0]
click at [1378, 337] on app-icon "Invite crew" at bounding box center [1376, 341] width 10 height 10
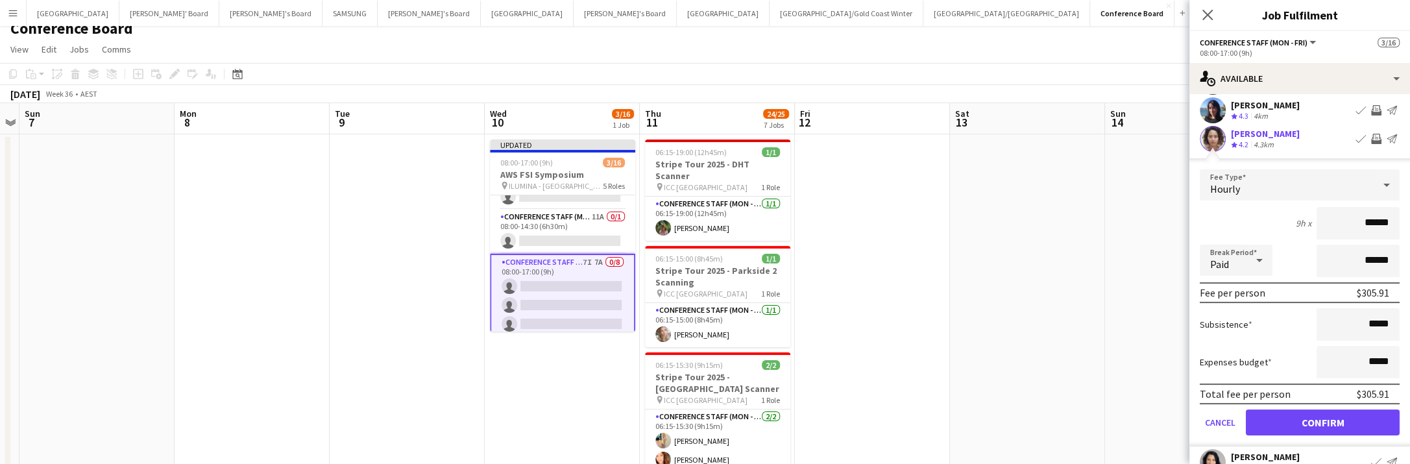
scroll to position [284, 0]
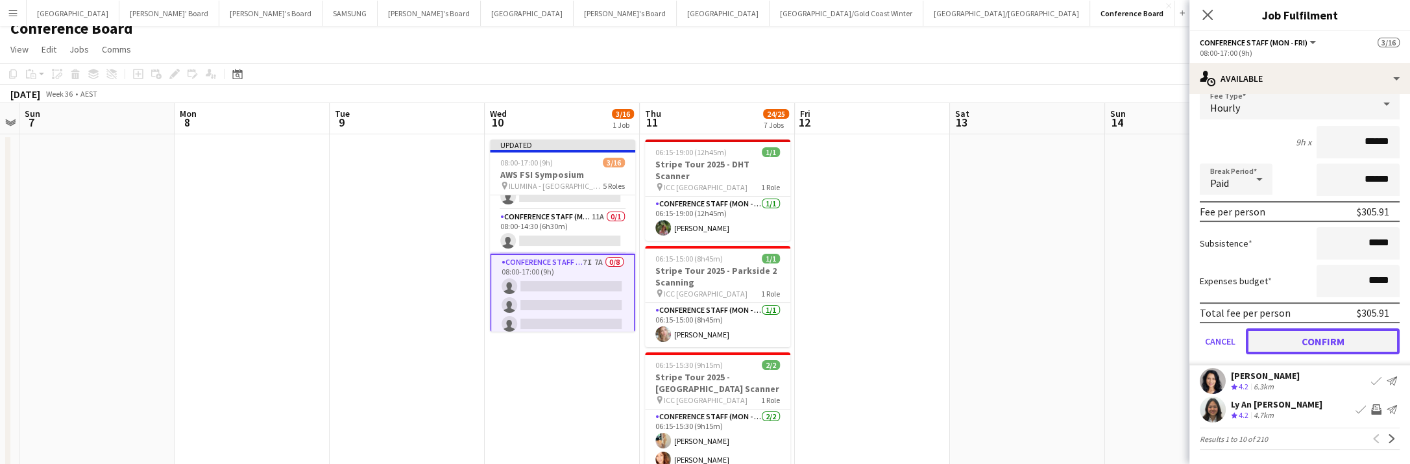
click at [1322, 342] on button "Confirm" at bounding box center [1323, 341] width 154 height 26
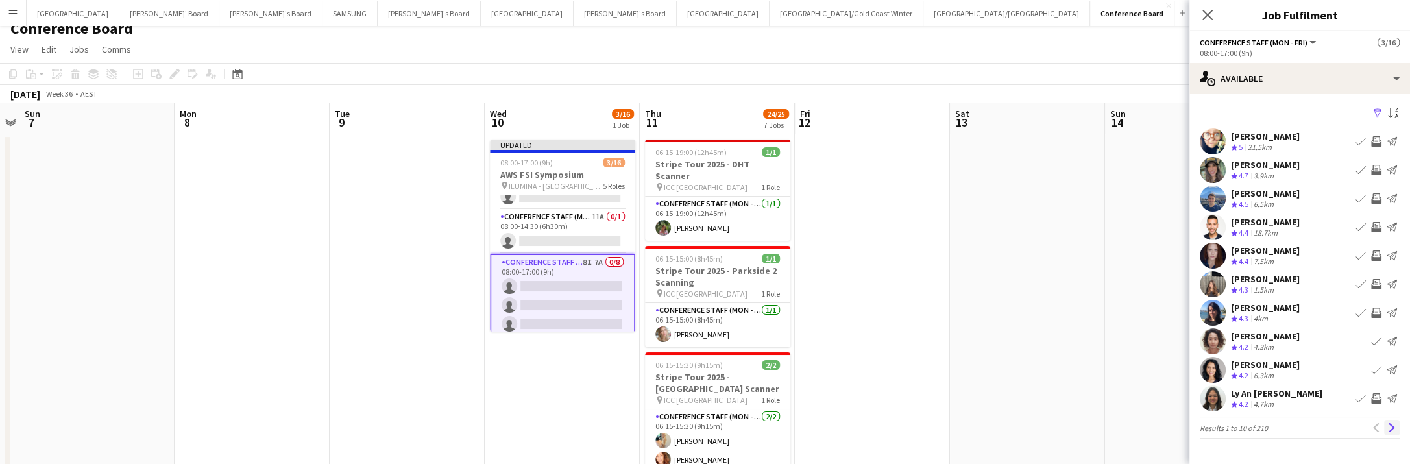
click at [1389, 424] on app-icon "Next" at bounding box center [1391, 427] width 9 height 9
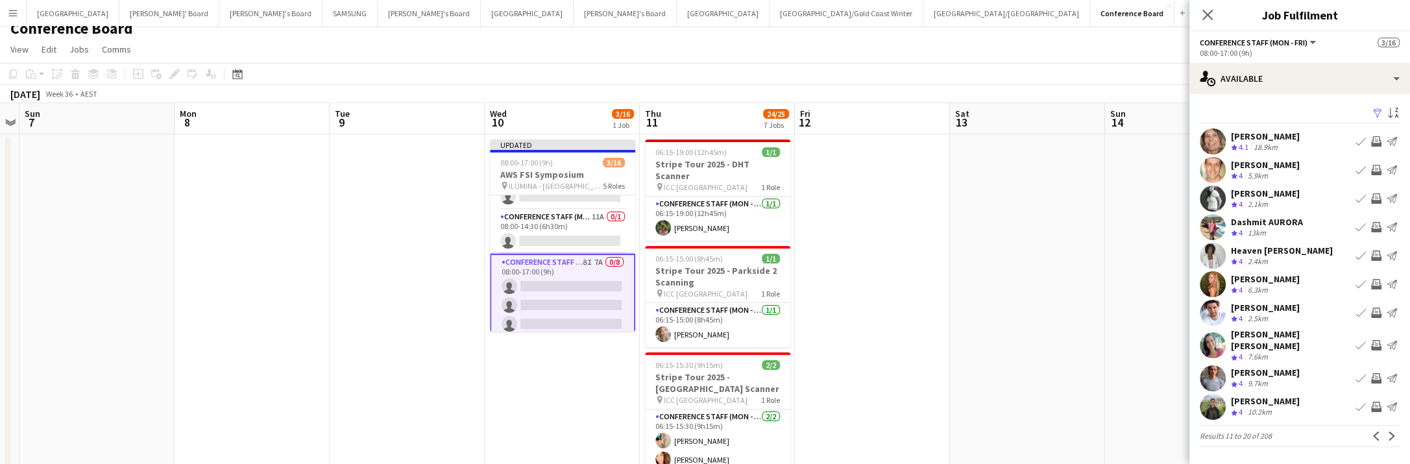
click at [1372, 168] on app-icon "Invite crew" at bounding box center [1376, 170] width 10 height 10
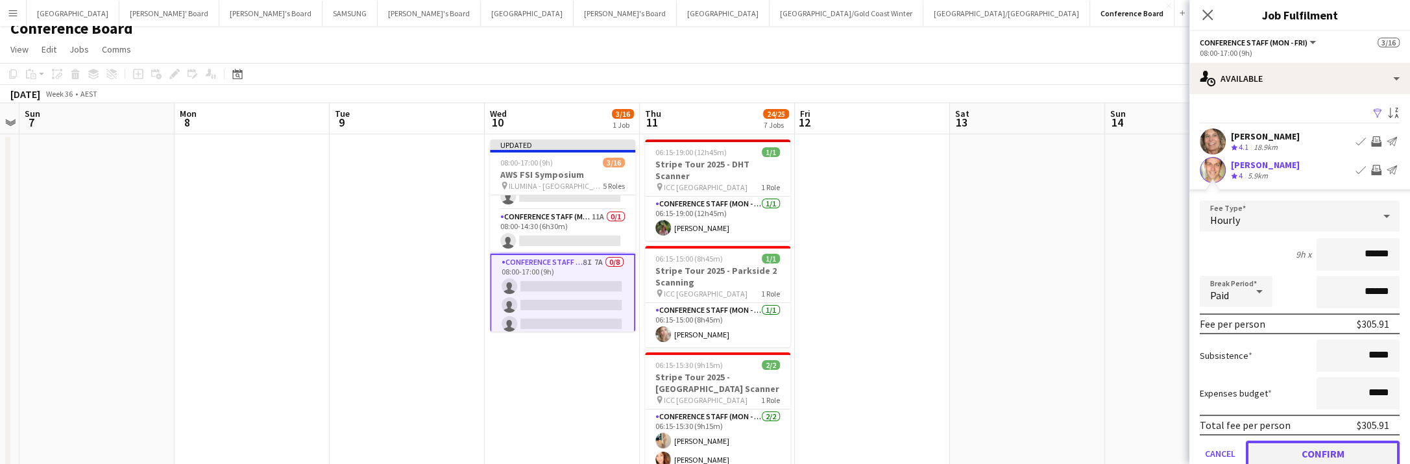
click at [1356, 448] on button "Confirm" at bounding box center [1323, 454] width 154 height 26
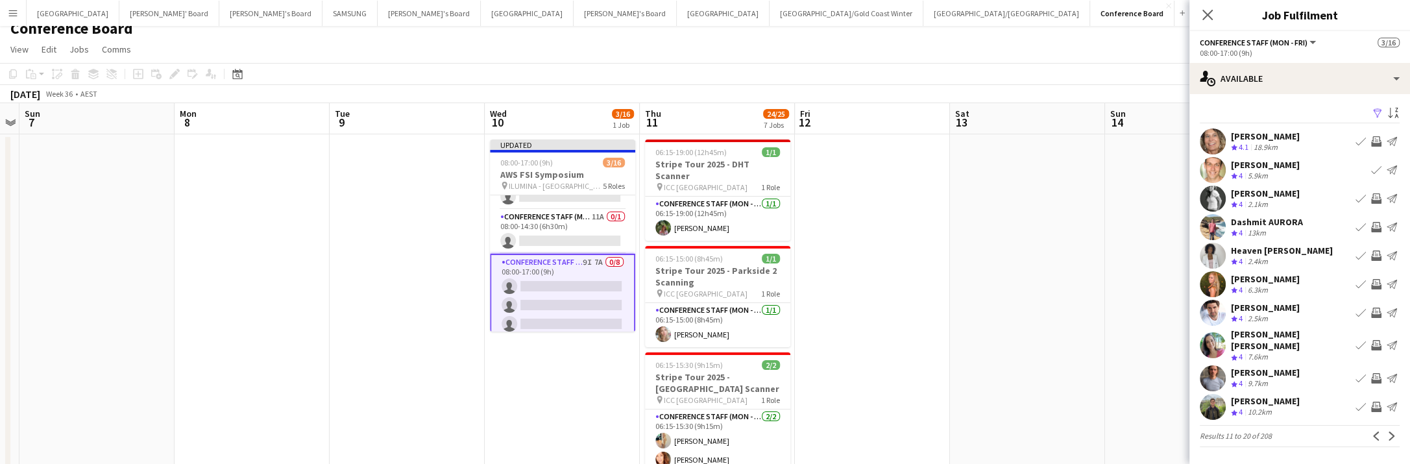
click at [1373, 225] on app-icon "Invite crew" at bounding box center [1376, 227] width 10 height 10
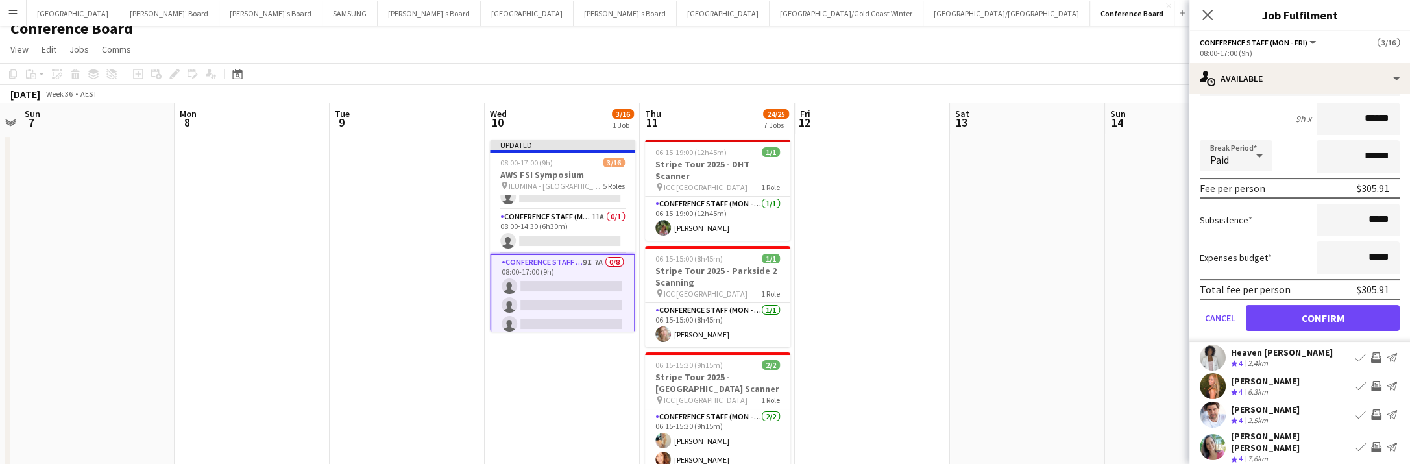
scroll to position [284, 0]
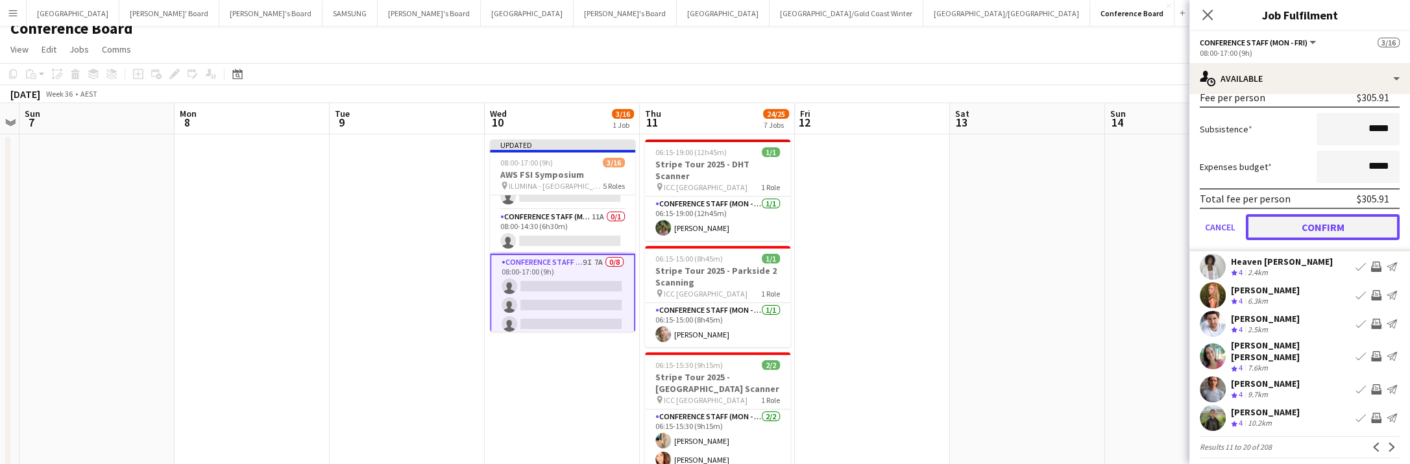
click at [1361, 226] on button "Confirm" at bounding box center [1323, 227] width 154 height 26
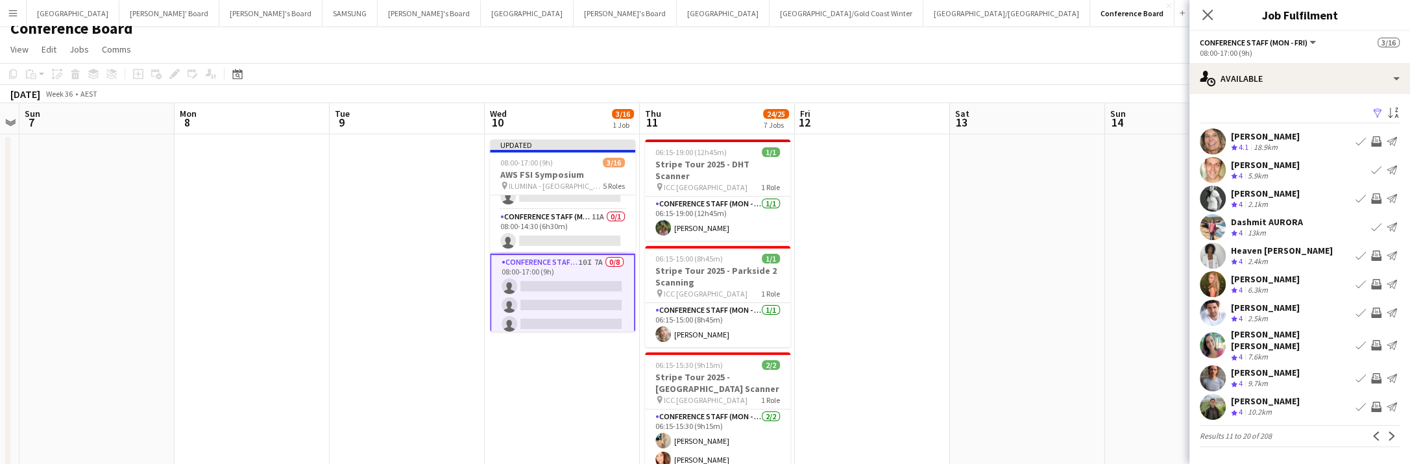
scroll to position [0, 0]
click at [1388, 431] on app-icon "Next" at bounding box center [1391, 435] width 9 height 9
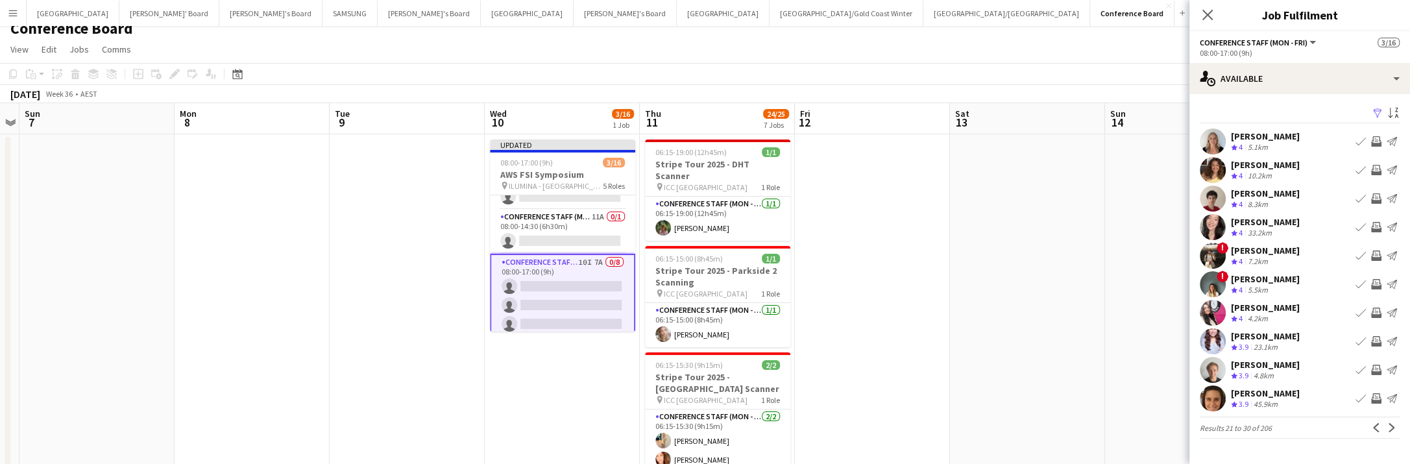
click at [1378, 197] on app-icon "Invite crew" at bounding box center [1376, 198] width 10 height 10
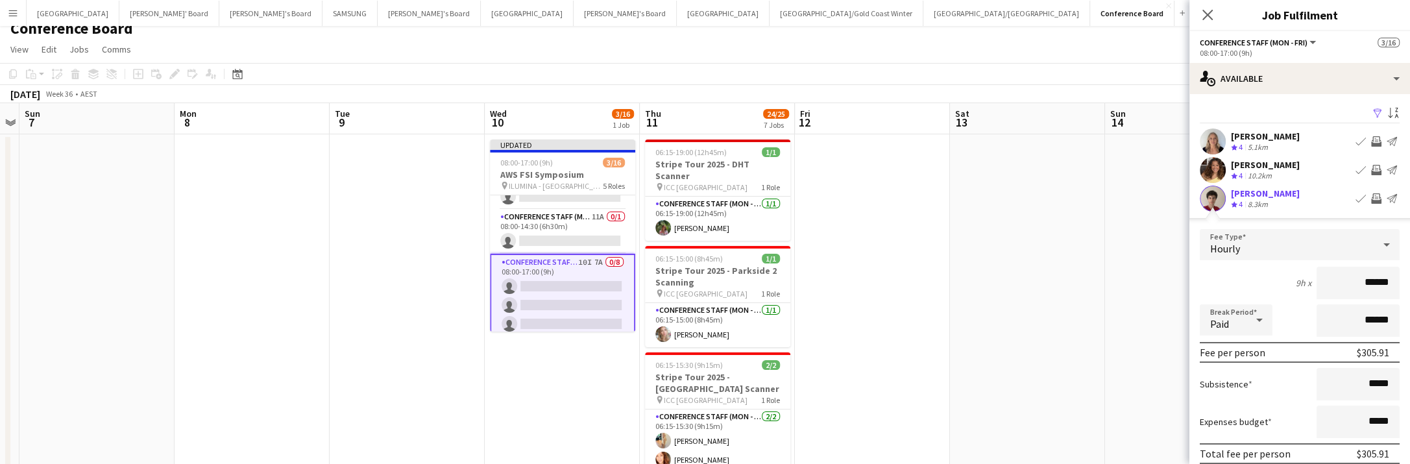
scroll to position [284, 0]
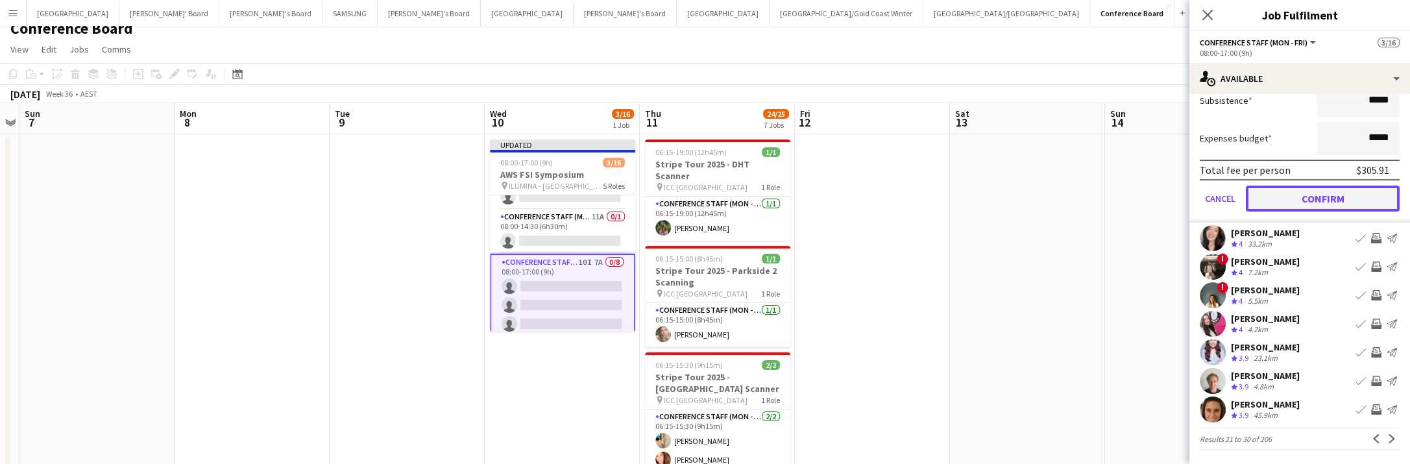
click at [1358, 197] on button "Confirm" at bounding box center [1323, 199] width 154 height 26
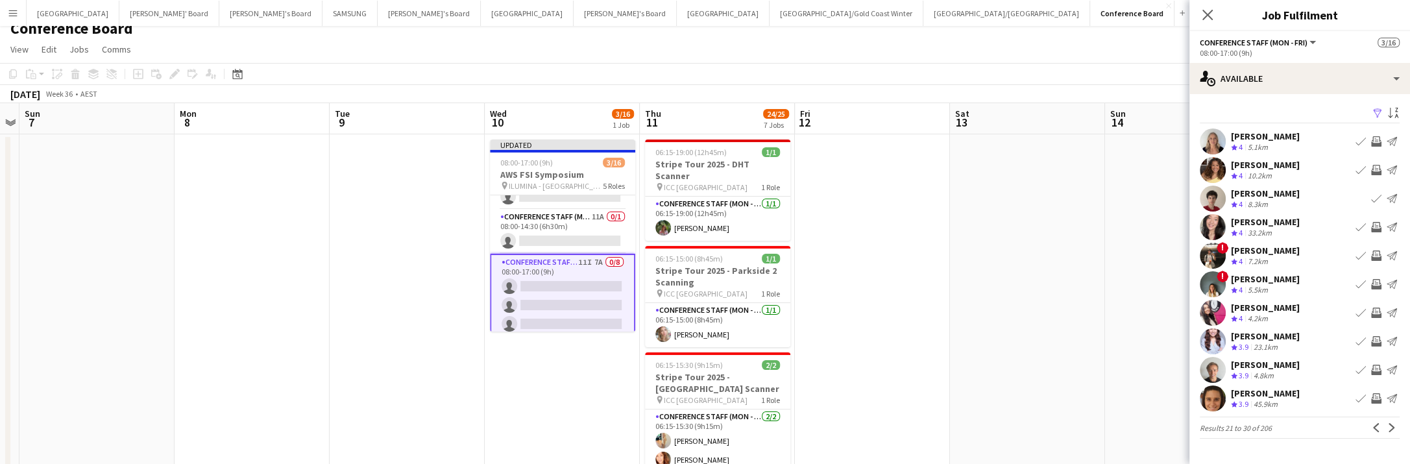
scroll to position [0, 0]
click at [1220, 312] on app-user-avatar at bounding box center [1213, 313] width 26 height 26
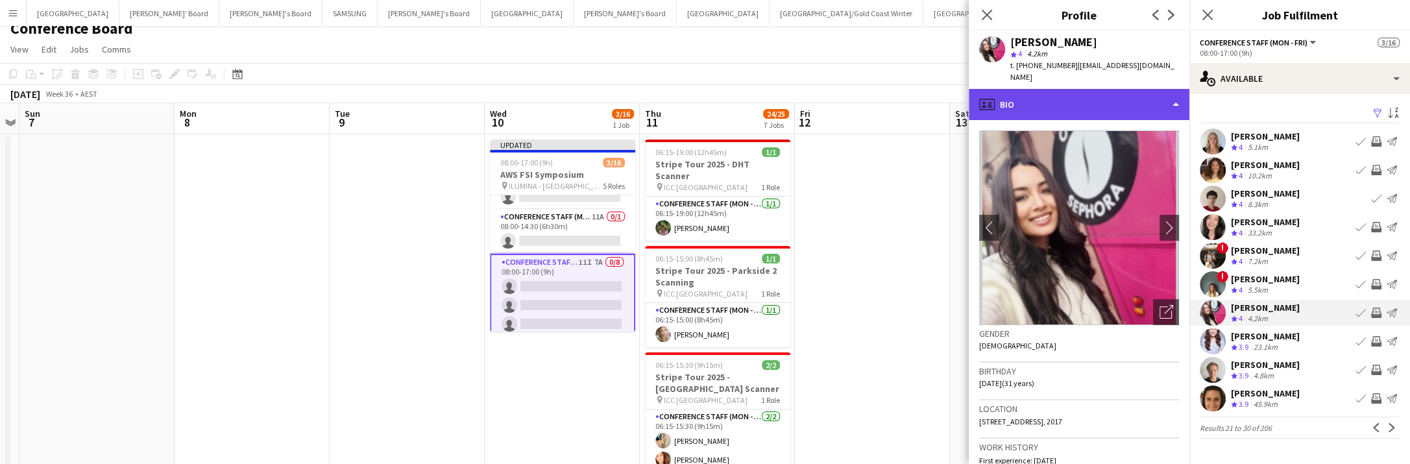
click at [1148, 99] on div "profile Bio" at bounding box center [1079, 104] width 221 height 31
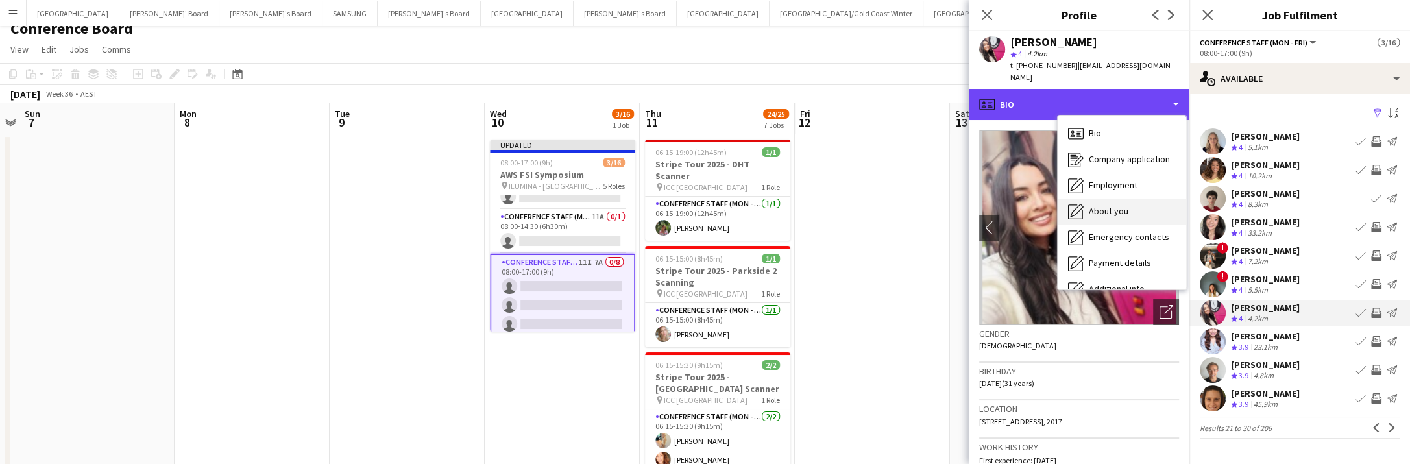
scroll to position [95, 0]
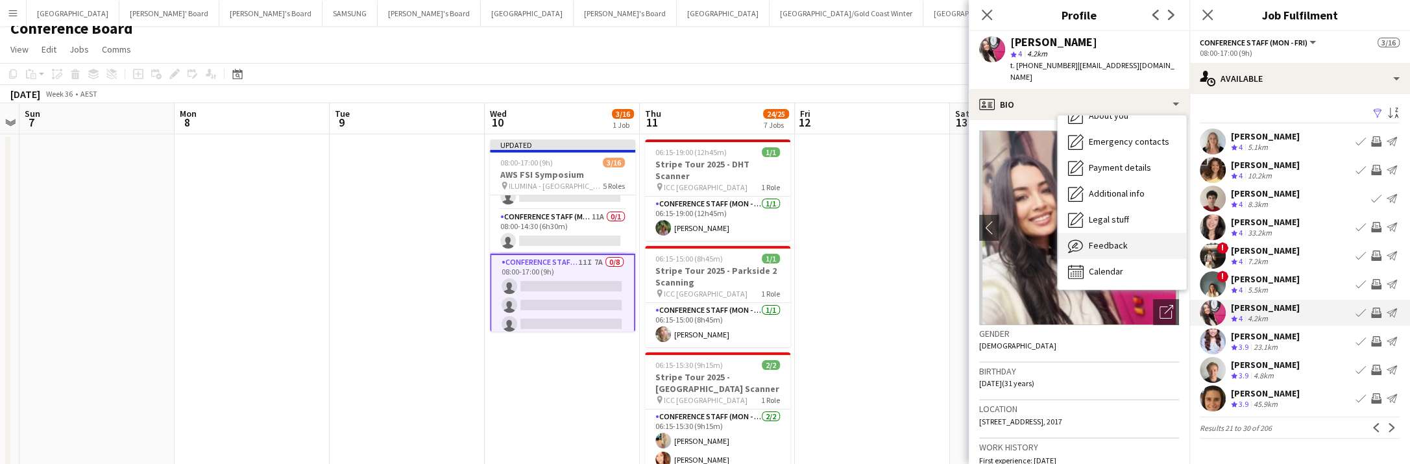
click at [1131, 233] on div "Feedback Feedback" at bounding box center [1122, 246] width 128 height 26
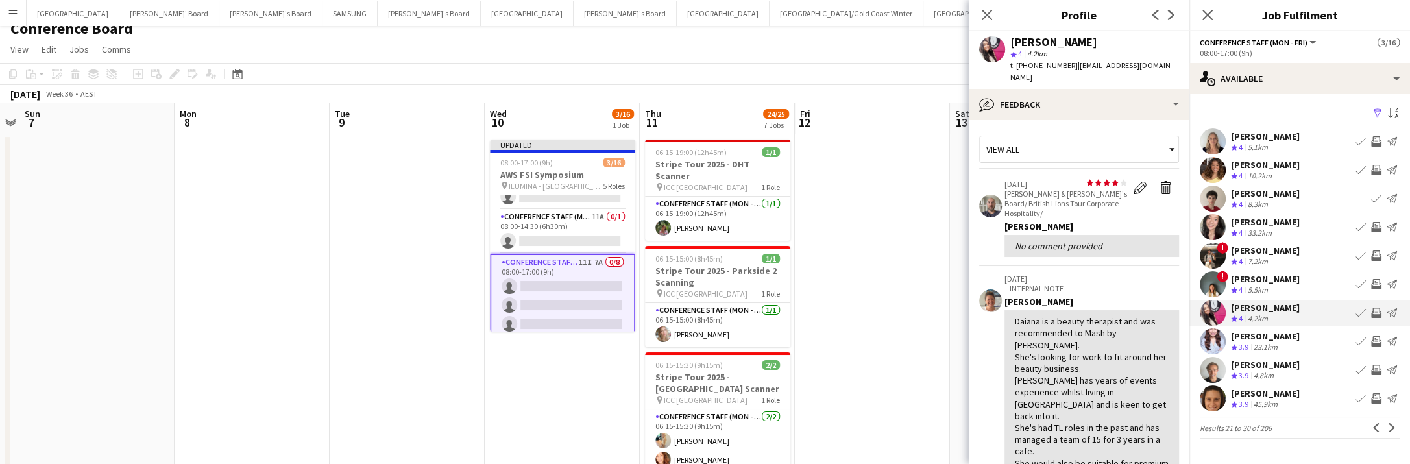
click at [1370, 309] on button "Invite crew" at bounding box center [1376, 313] width 16 height 16
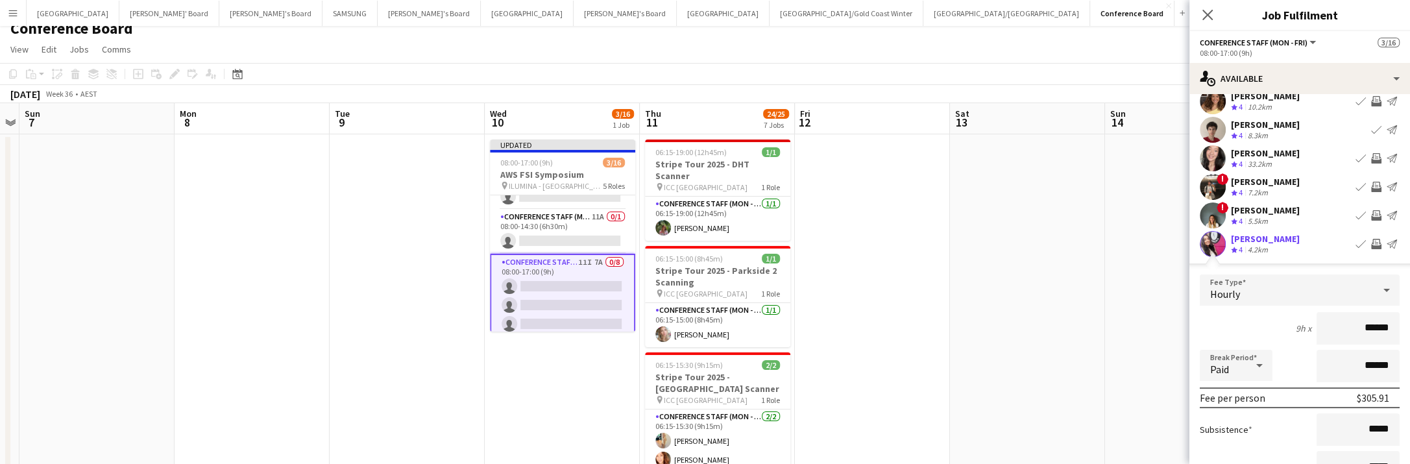
scroll to position [284, 0]
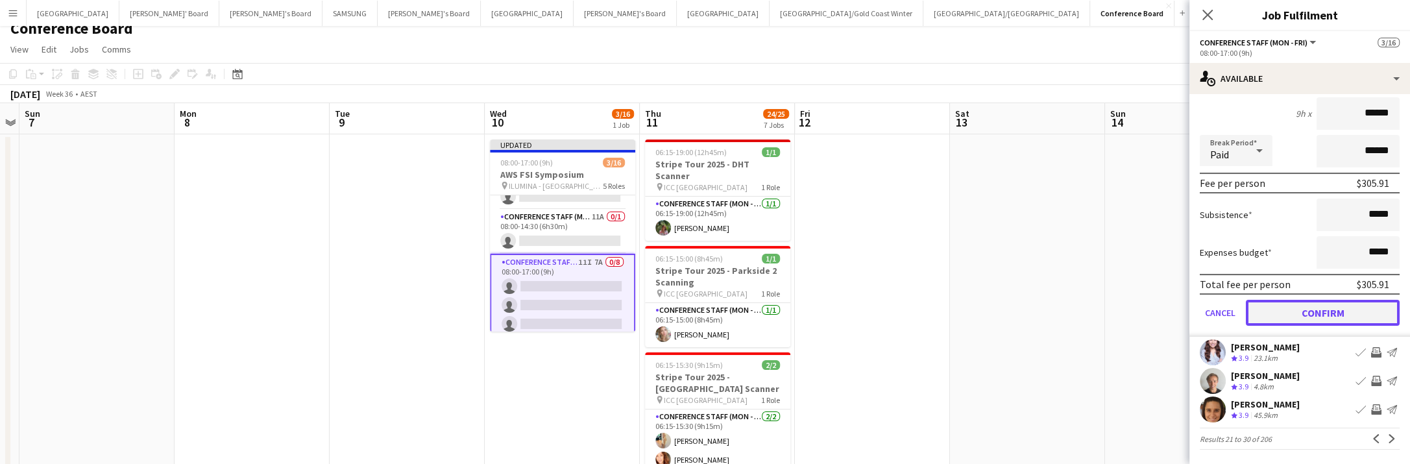
click at [1296, 314] on button "Confirm" at bounding box center [1323, 313] width 154 height 26
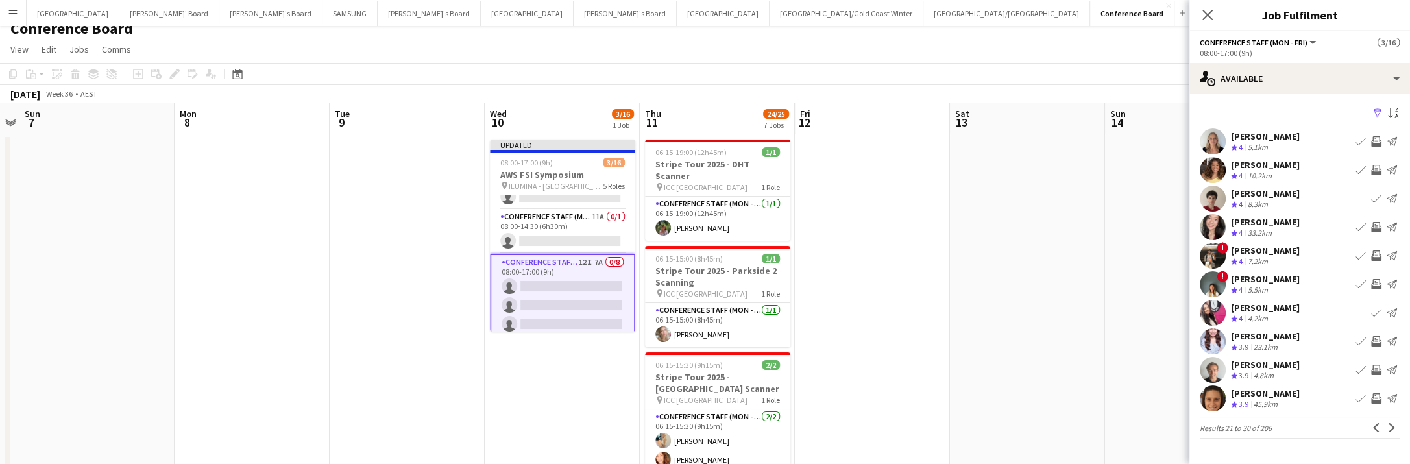
scroll to position [0, 0]
click at [1214, 167] on app-user-avatar at bounding box center [1213, 170] width 26 height 26
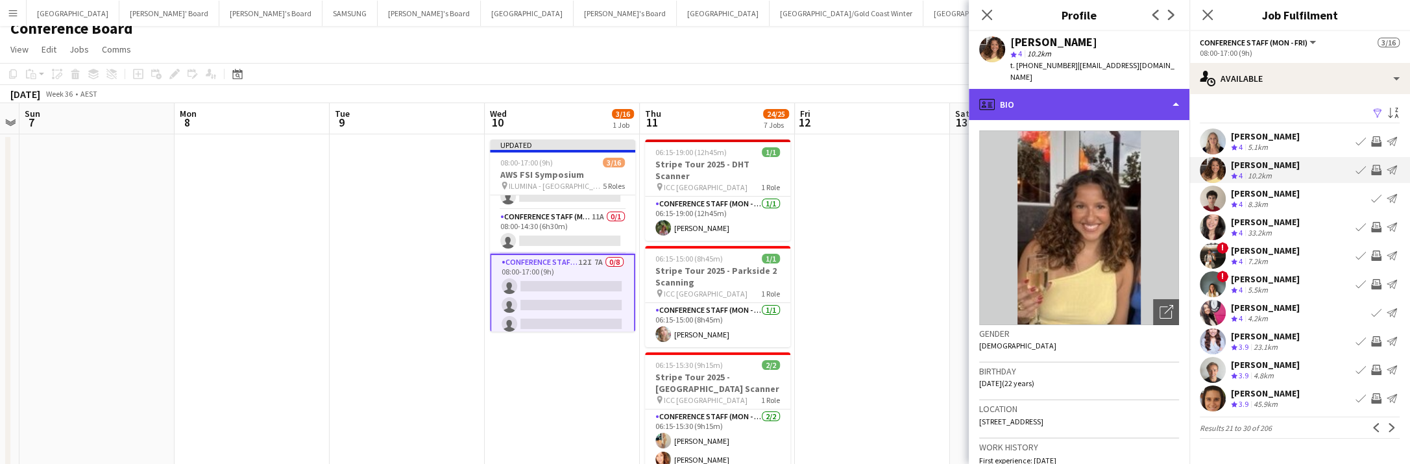
click at [1150, 90] on div "profile Bio" at bounding box center [1079, 104] width 221 height 31
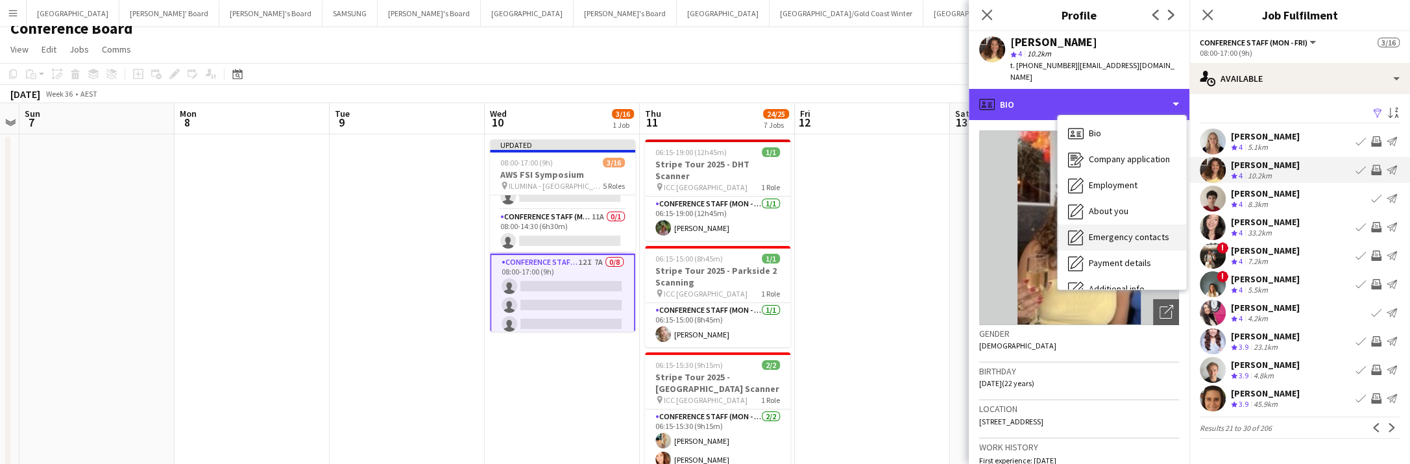
scroll to position [95, 0]
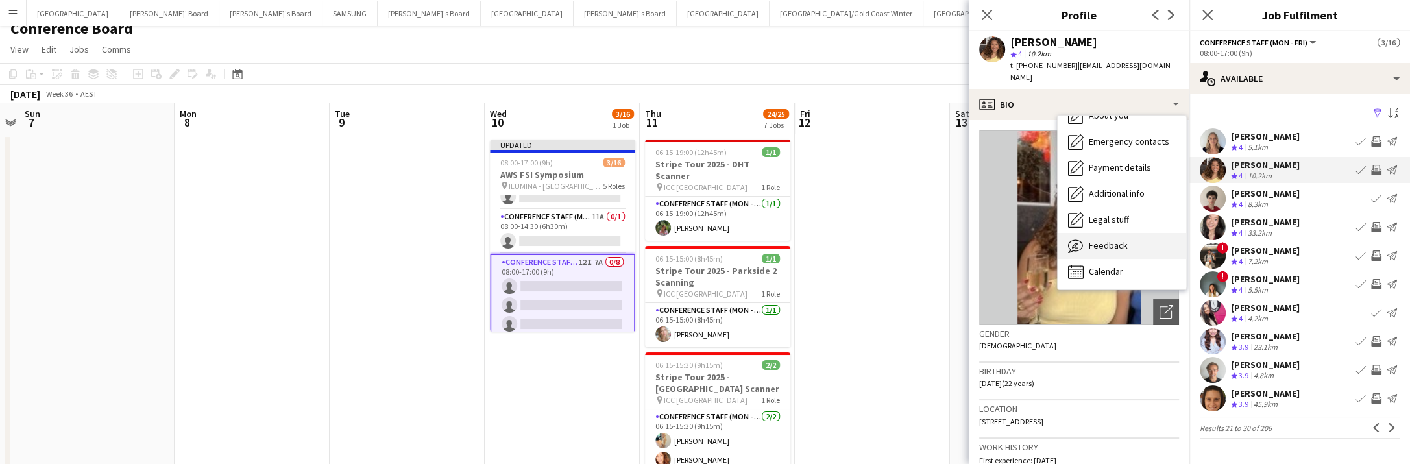
click at [1133, 234] on div "Feedback Feedback" at bounding box center [1122, 246] width 128 height 26
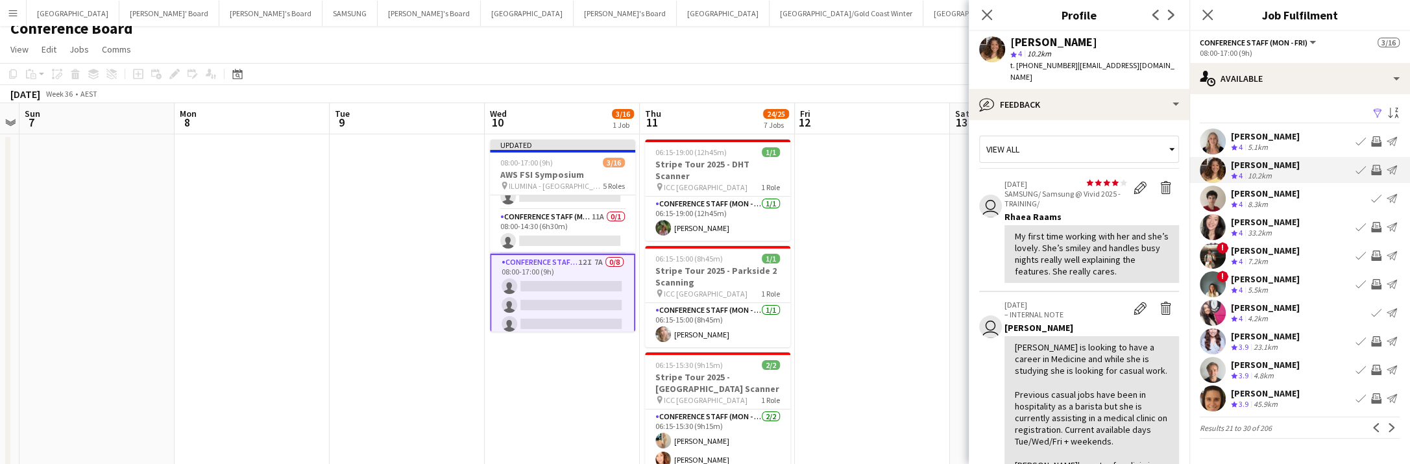
click at [1372, 169] on app-icon "Invite crew" at bounding box center [1376, 170] width 10 height 10
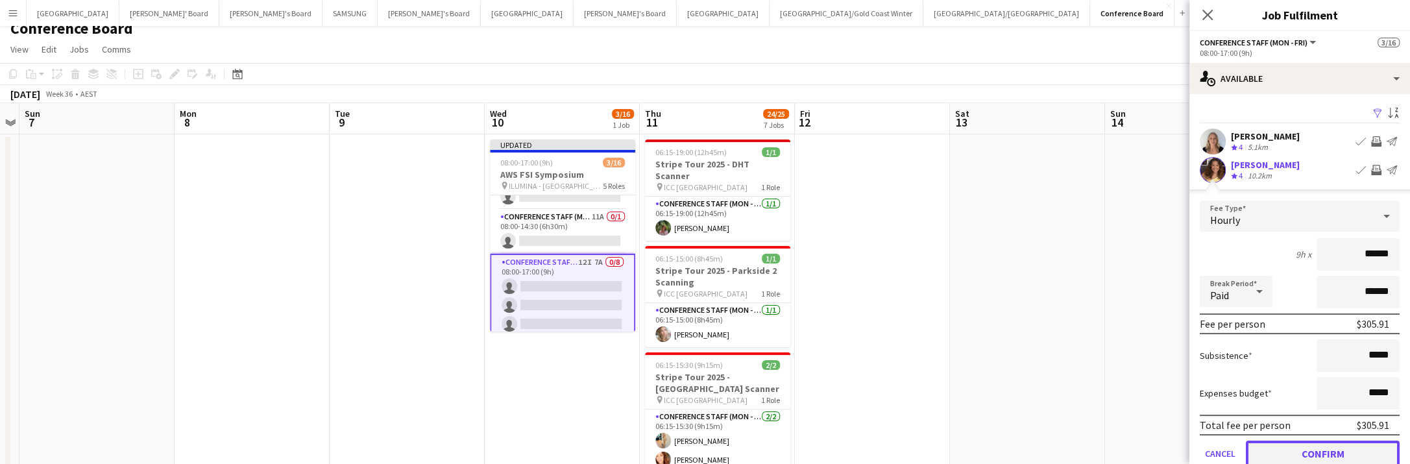
click at [1290, 449] on button "Confirm" at bounding box center [1323, 454] width 154 height 26
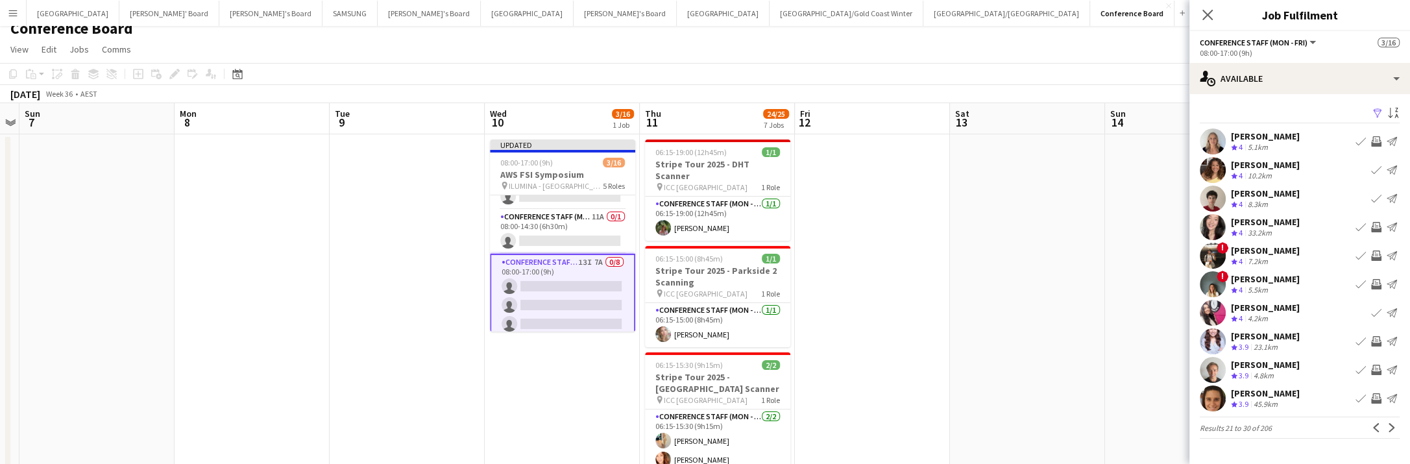
click at [1212, 136] on app-user-avatar at bounding box center [1213, 141] width 26 height 26
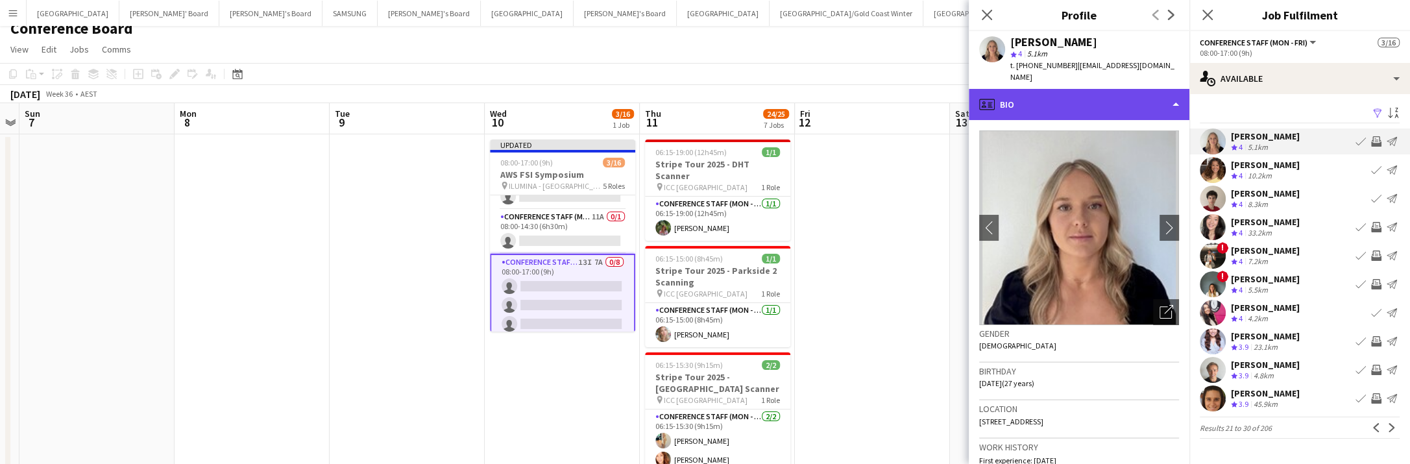
click at [1159, 101] on div "profile Bio" at bounding box center [1079, 104] width 221 height 31
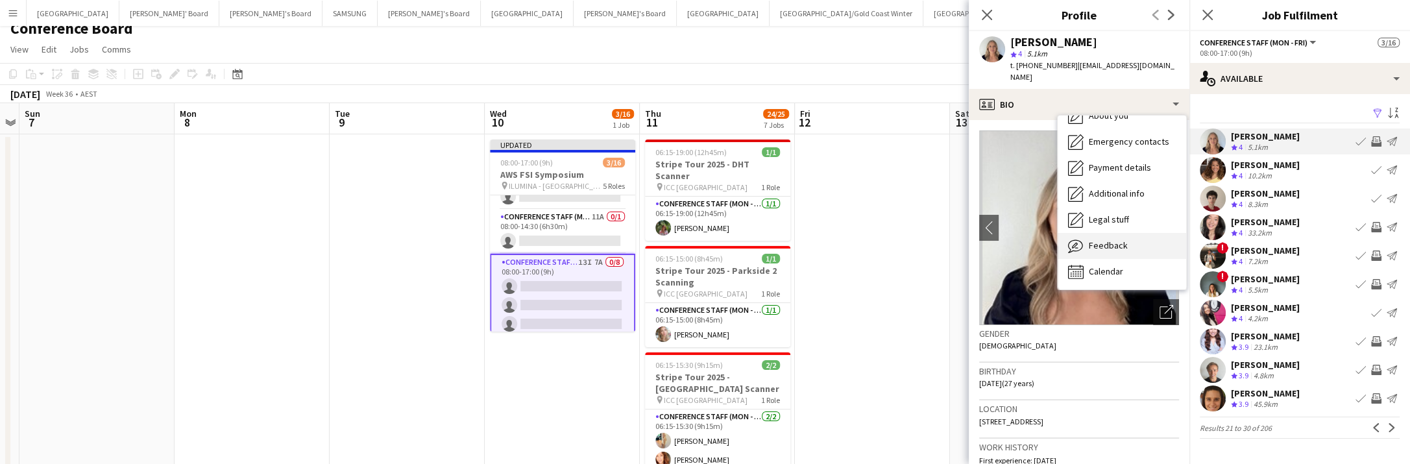
click at [1128, 233] on div "Feedback Feedback" at bounding box center [1122, 246] width 128 height 26
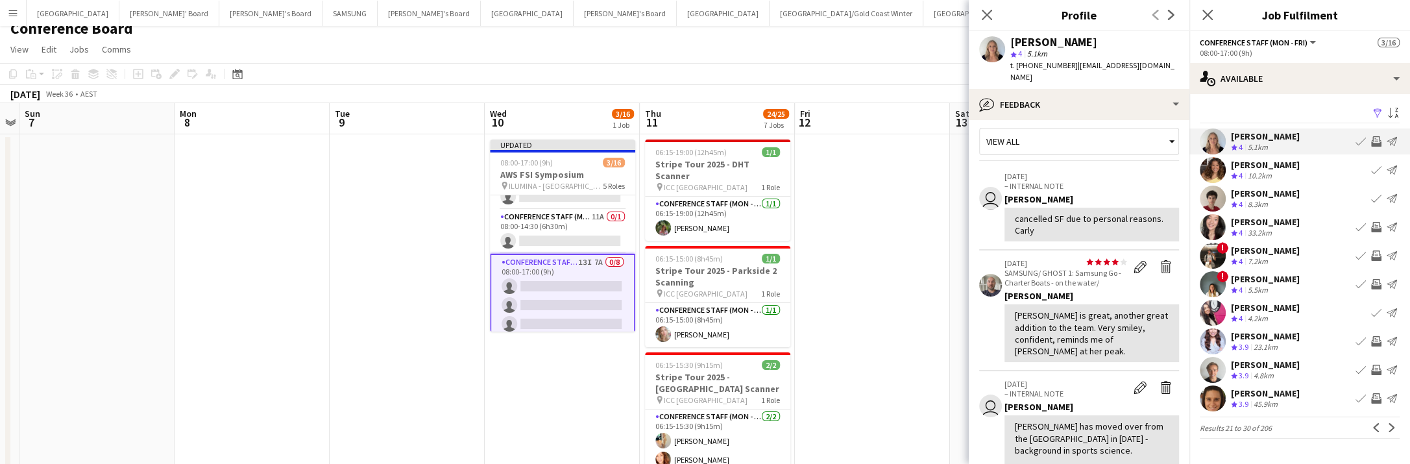
scroll to position [0, 0]
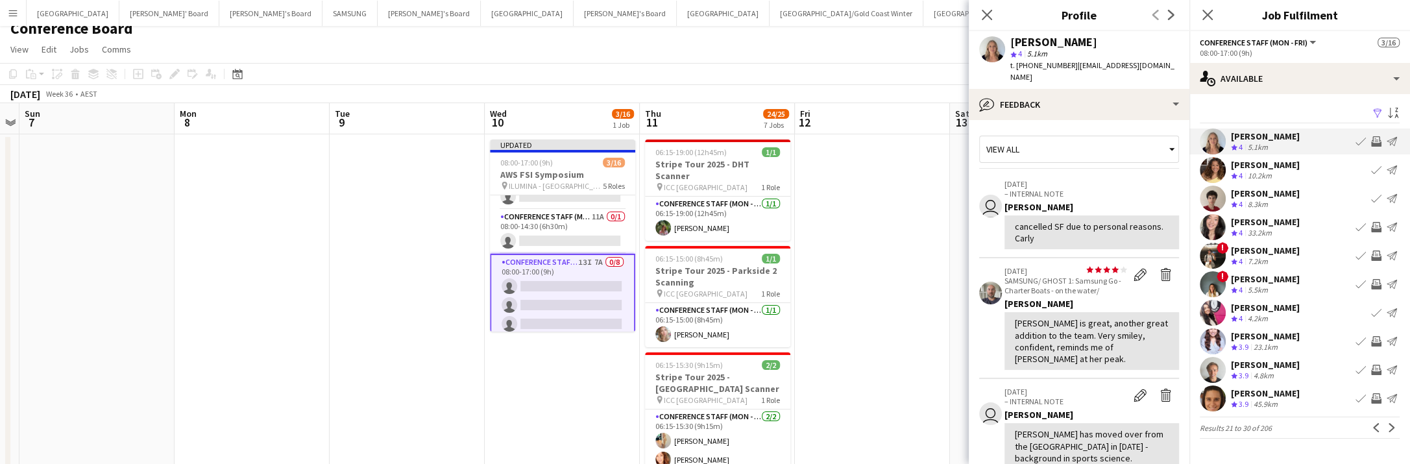
click at [1372, 140] on app-icon "Invite crew" at bounding box center [1376, 141] width 10 height 10
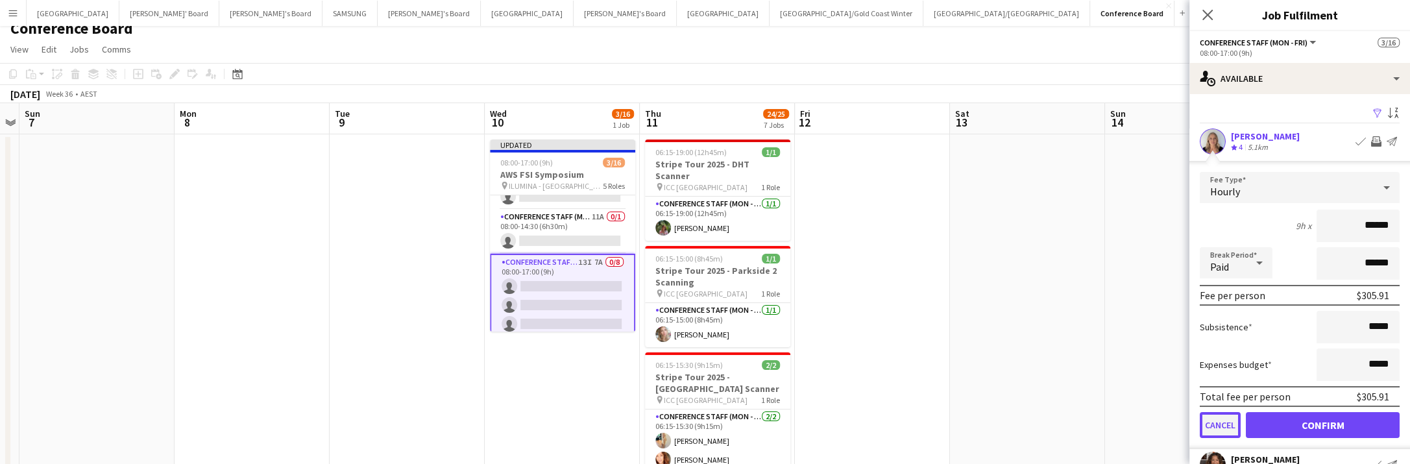
click at [1222, 428] on button "Cancel" at bounding box center [1220, 425] width 41 height 26
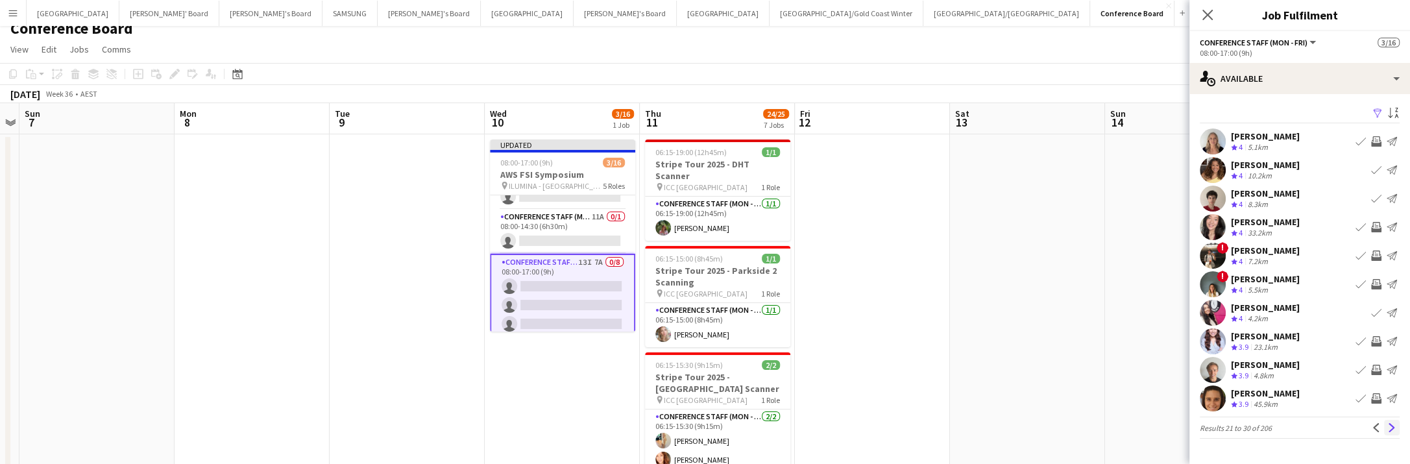
click at [1392, 431] on app-icon "Next" at bounding box center [1391, 427] width 9 height 9
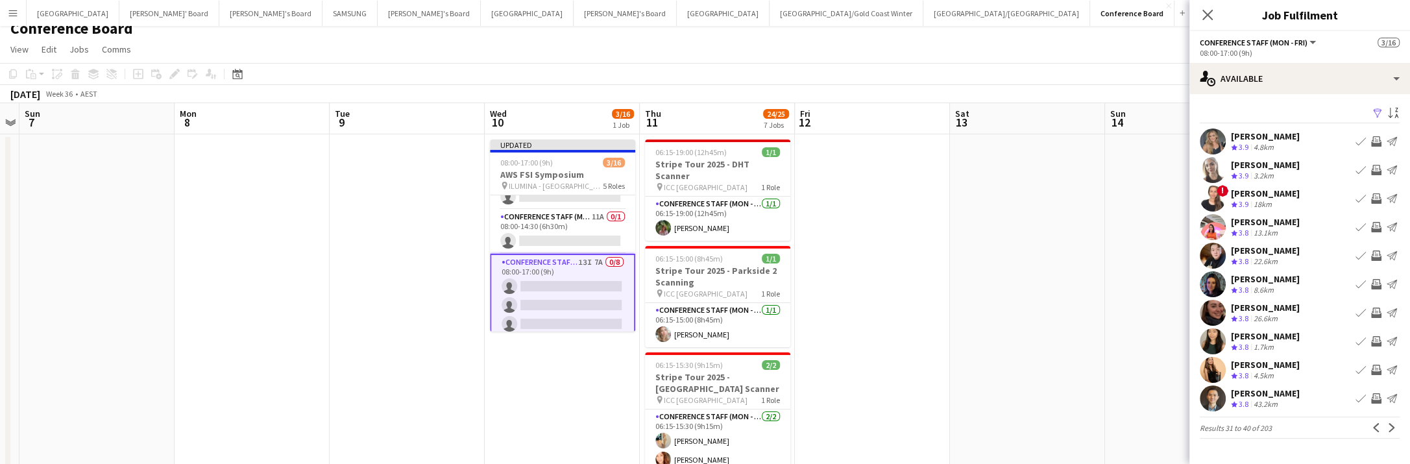
click at [1373, 167] on app-icon "Invite crew" at bounding box center [1376, 170] width 10 height 10
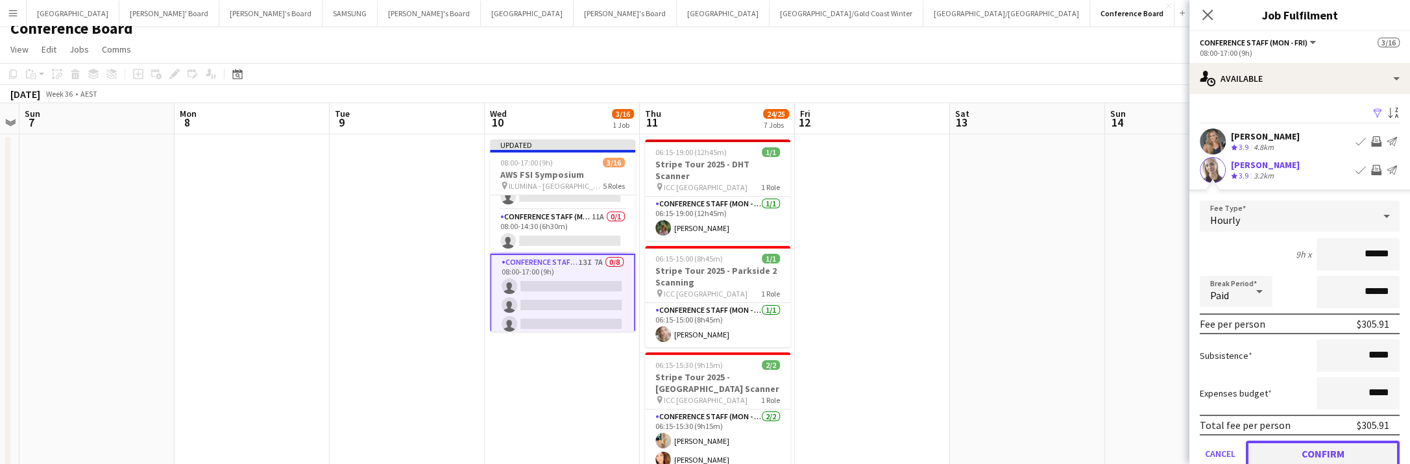
click at [1327, 453] on button "Confirm" at bounding box center [1323, 454] width 154 height 26
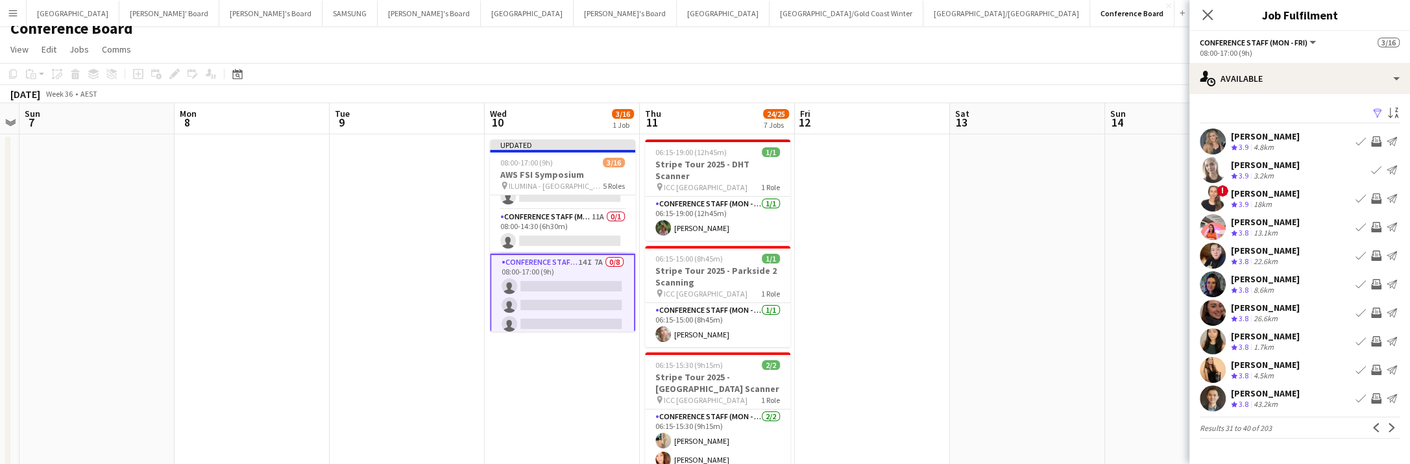
click at [1374, 222] on app-icon "Invite crew" at bounding box center [1376, 227] width 10 height 10
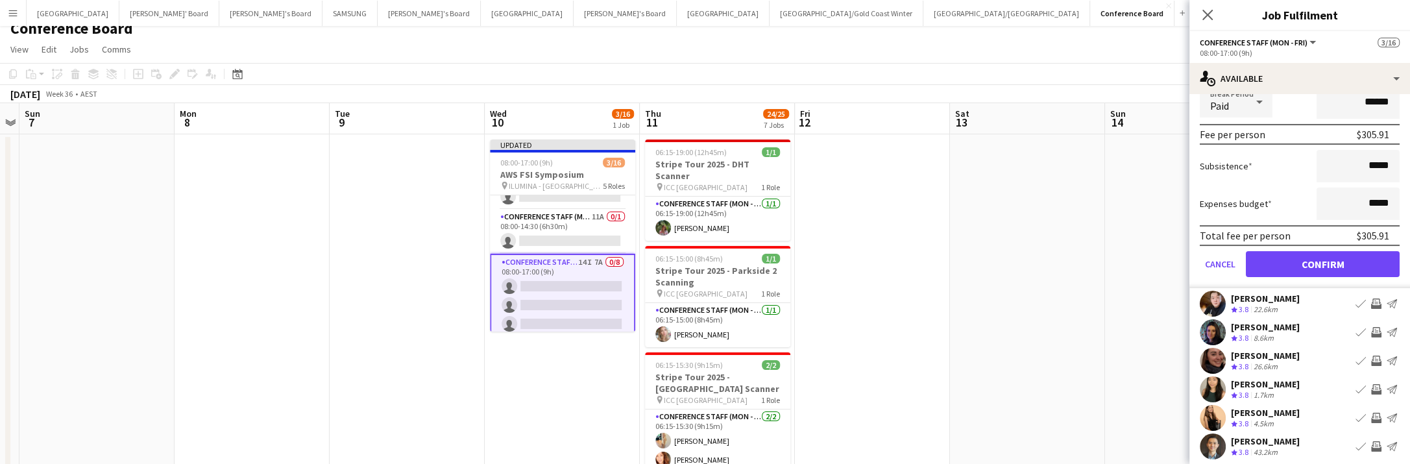
scroll to position [284, 0]
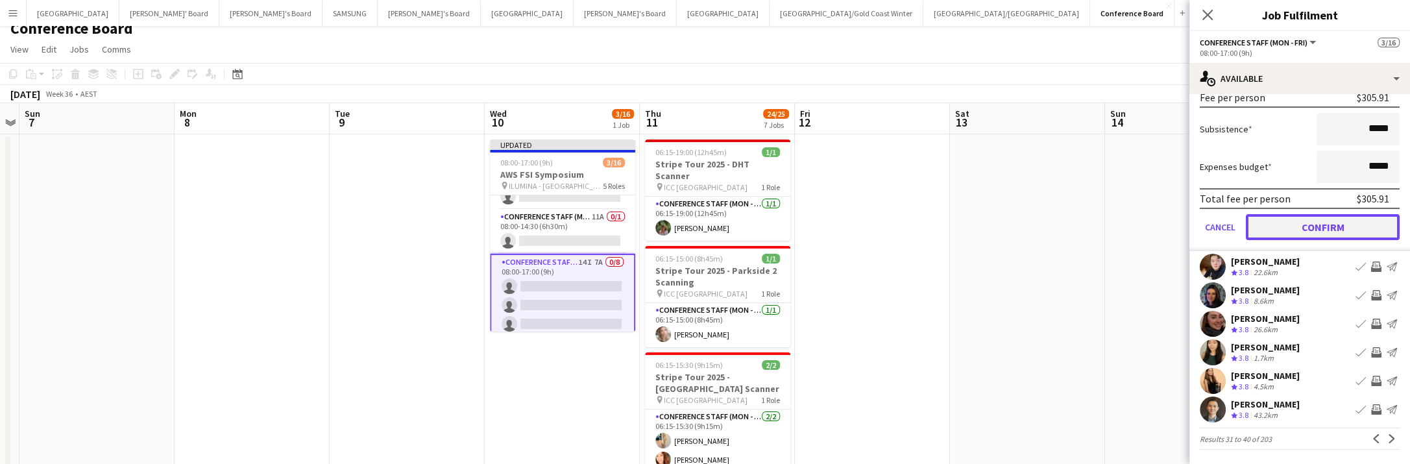
click at [1333, 223] on button "Confirm" at bounding box center [1323, 227] width 154 height 26
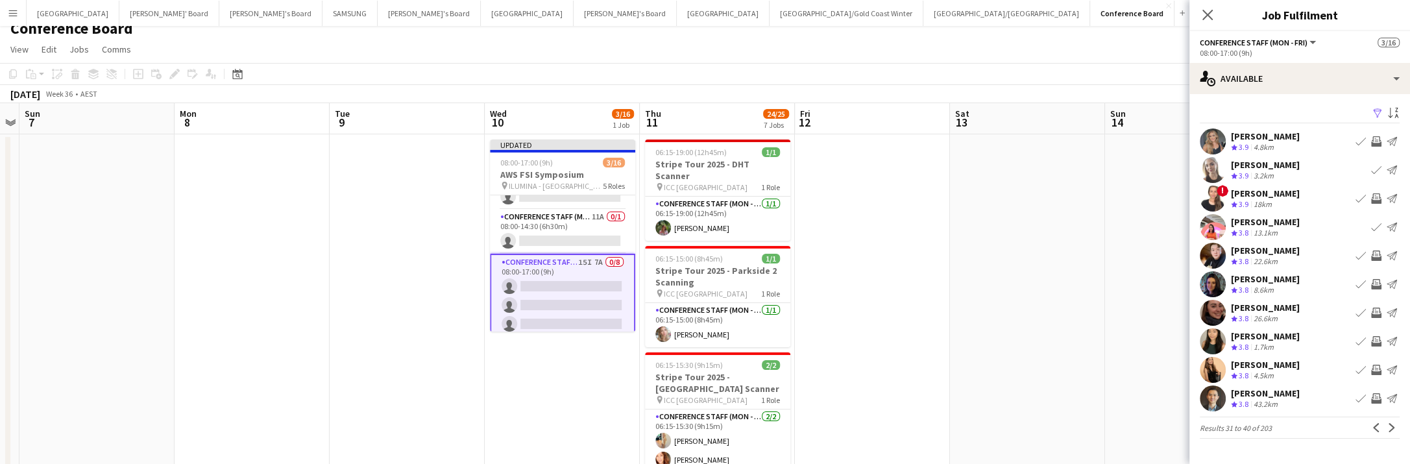
scroll to position [0, 0]
click at [1373, 313] on app-icon "Invite crew" at bounding box center [1376, 313] width 10 height 10
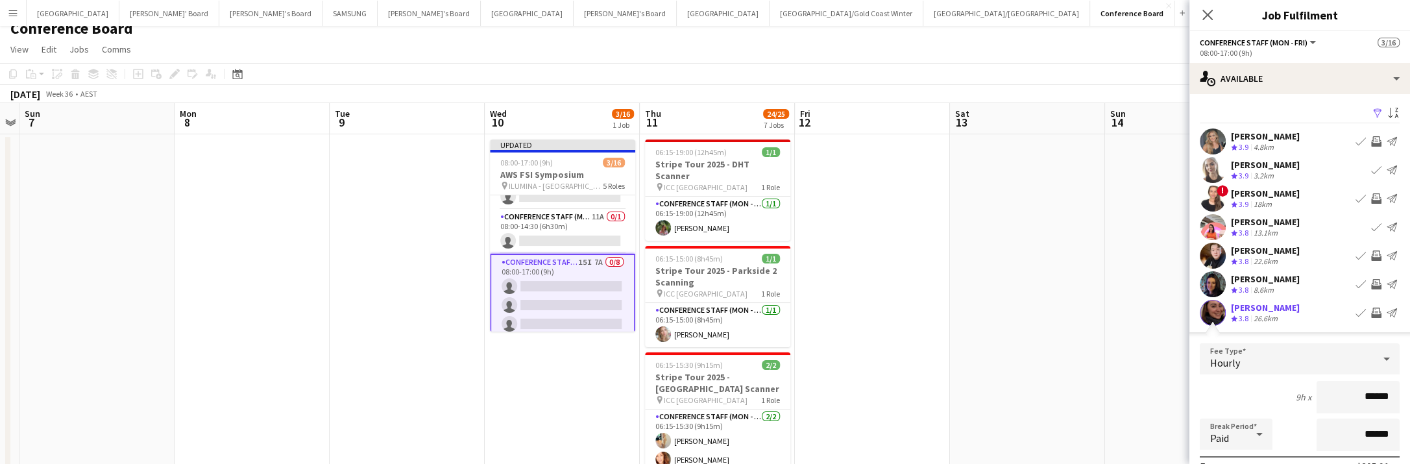
scroll to position [284, 0]
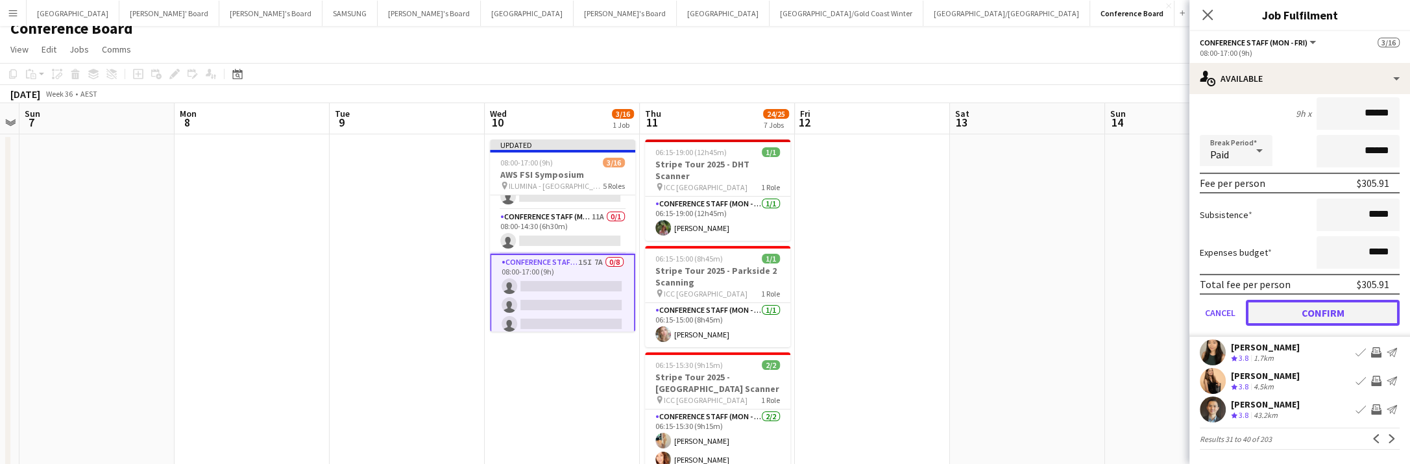
click at [1308, 309] on button "Confirm" at bounding box center [1323, 313] width 154 height 26
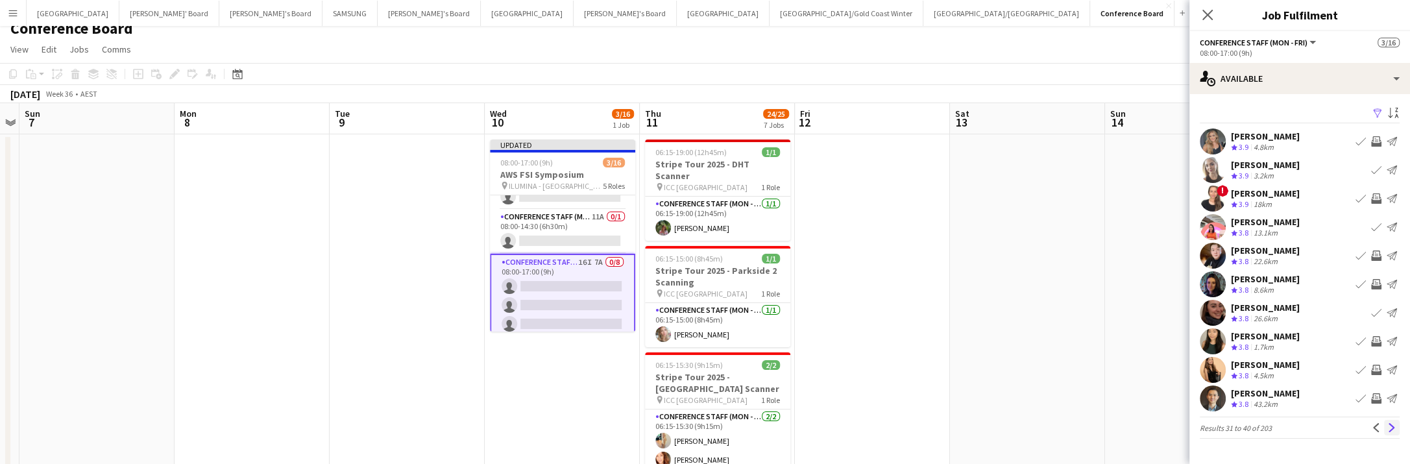
click at [1392, 426] on app-icon "Next" at bounding box center [1391, 427] width 9 height 9
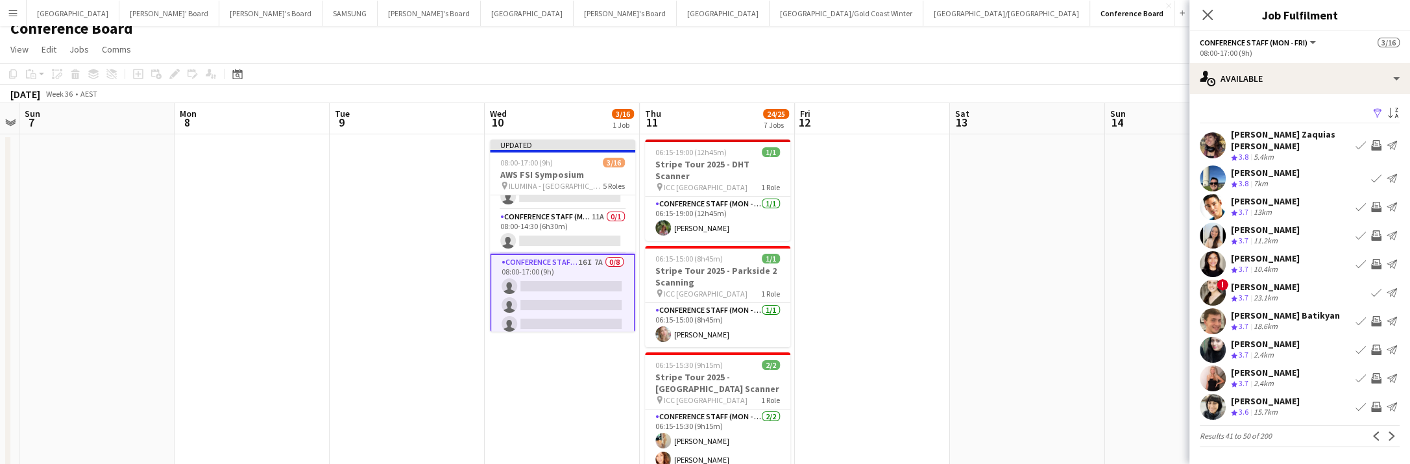
click at [1373, 230] on app-icon "Invite crew" at bounding box center [1376, 235] width 10 height 10
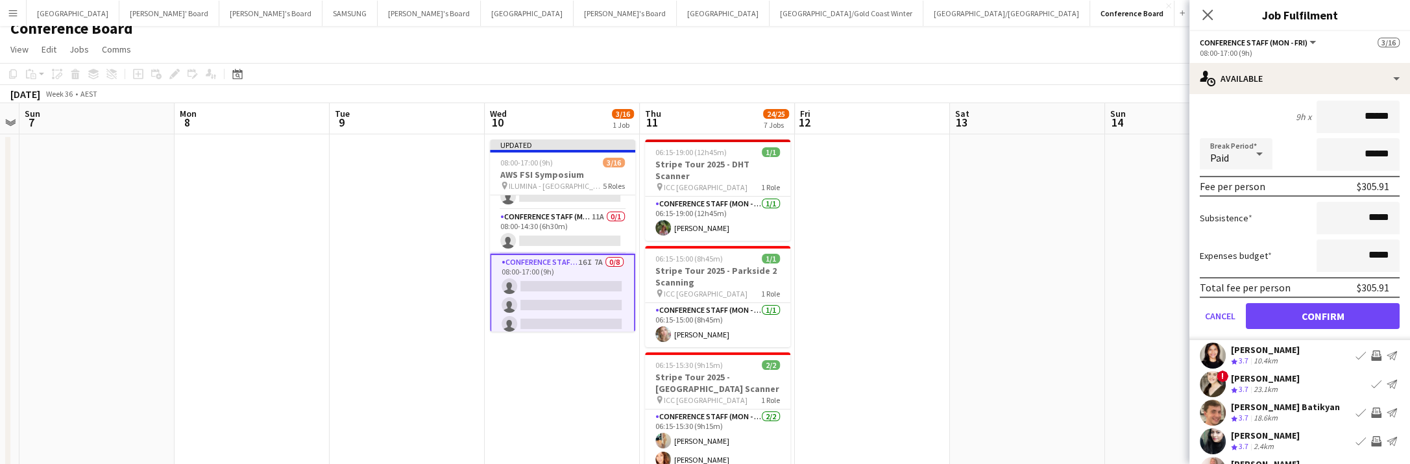
scroll to position [284, 0]
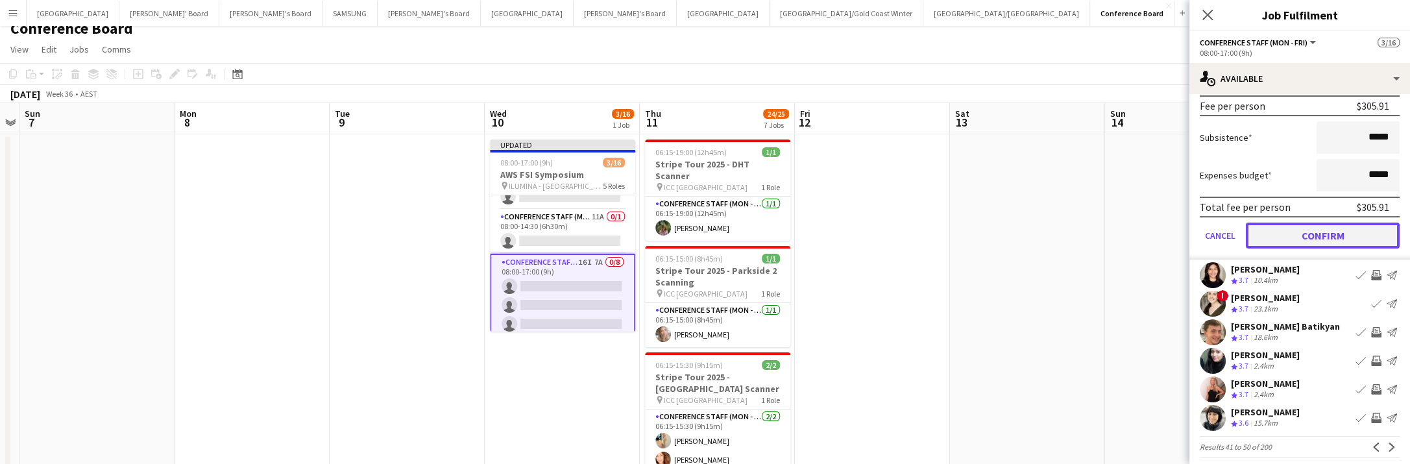
click at [1352, 228] on button "Confirm" at bounding box center [1323, 236] width 154 height 26
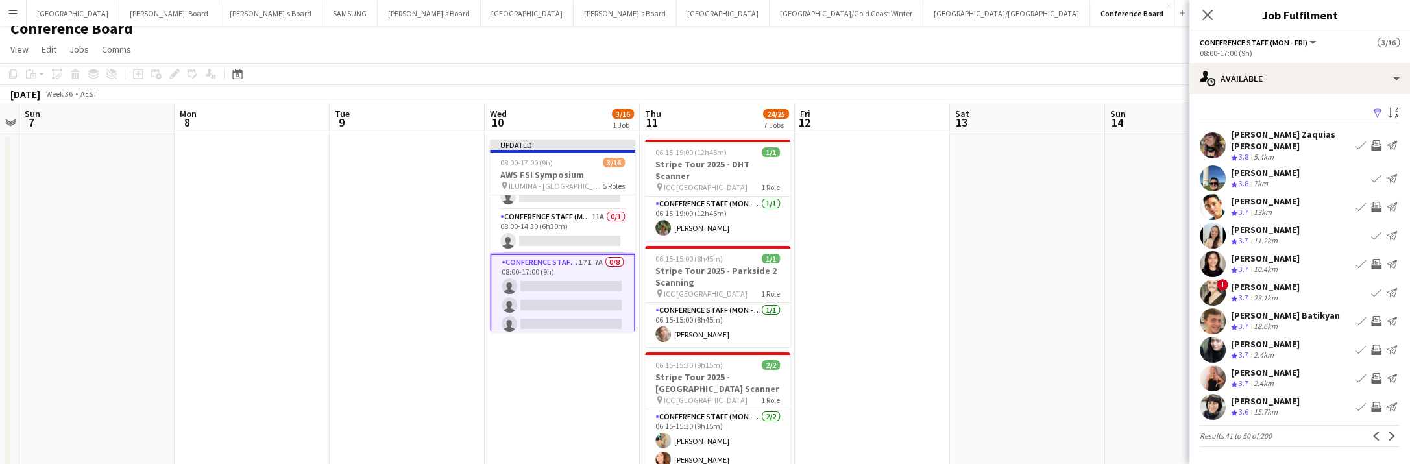
scroll to position [0, 0]
click at [1375, 345] on app-icon "Invite crew" at bounding box center [1376, 350] width 10 height 10
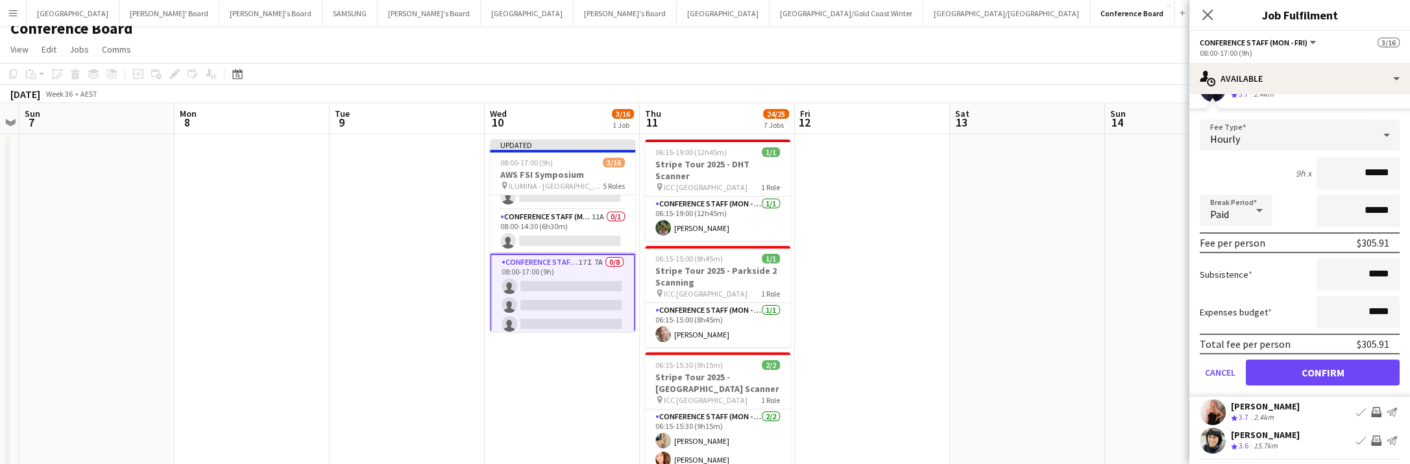
scroll to position [284, 0]
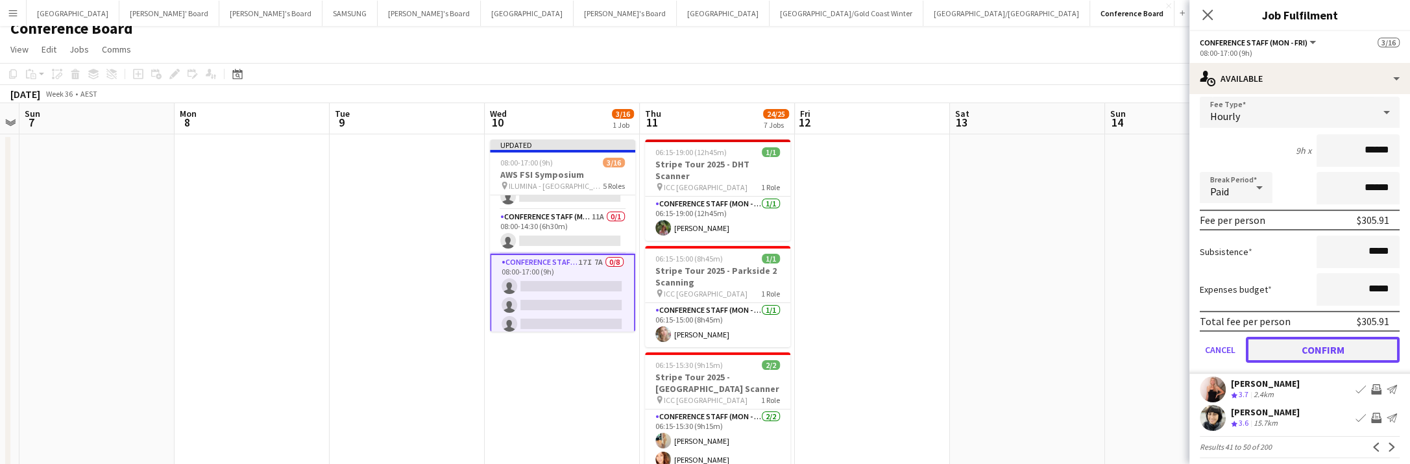
click at [1316, 339] on button "Confirm" at bounding box center [1323, 350] width 154 height 26
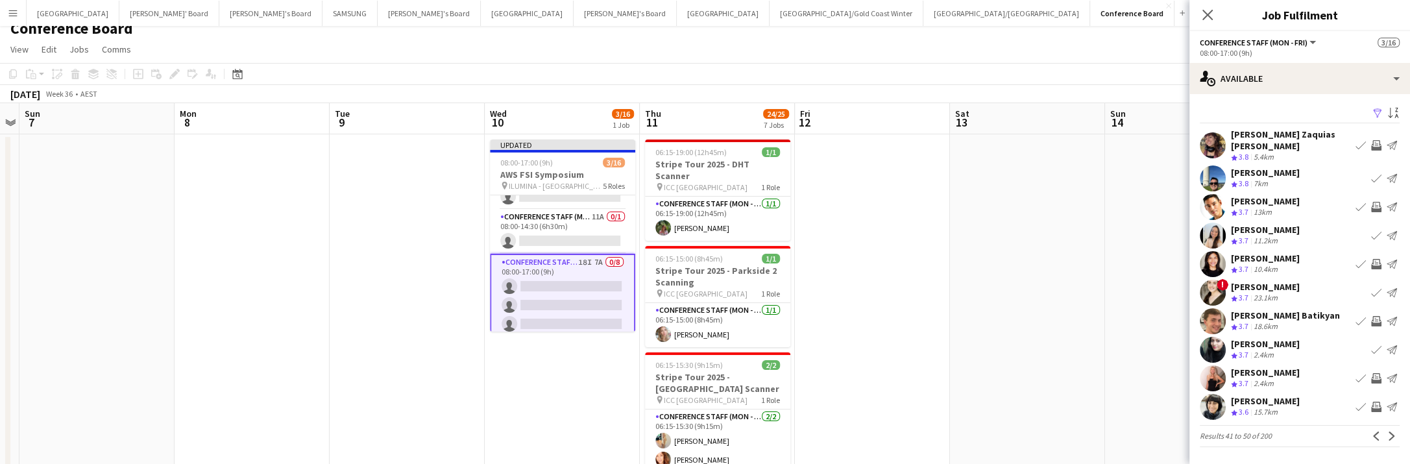
scroll to position [0, 0]
click at [1374, 402] on app-icon "Invite crew" at bounding box center [1376, 407] width 10 height 10
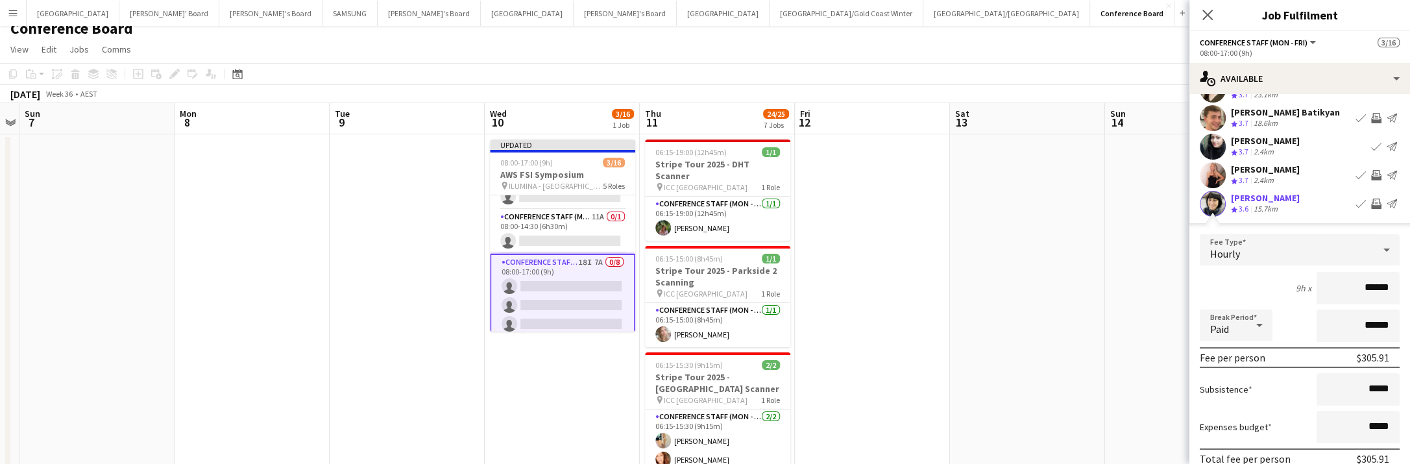
scroll to position [284, 0]
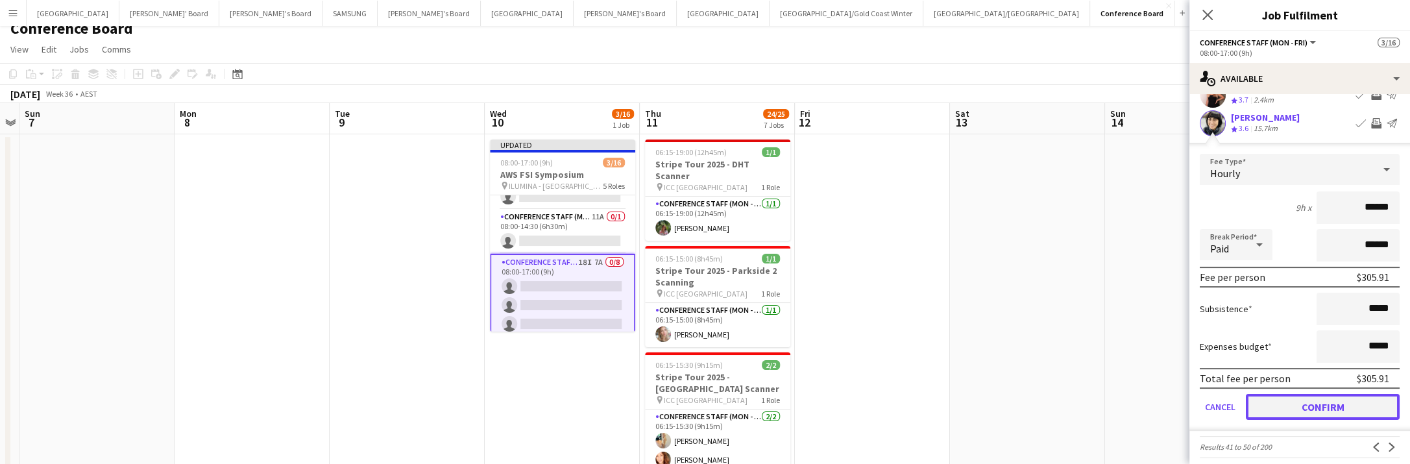
click at [1299, 400] on button "Confirm" at bounding box center [1323, 407] width 154 height 26
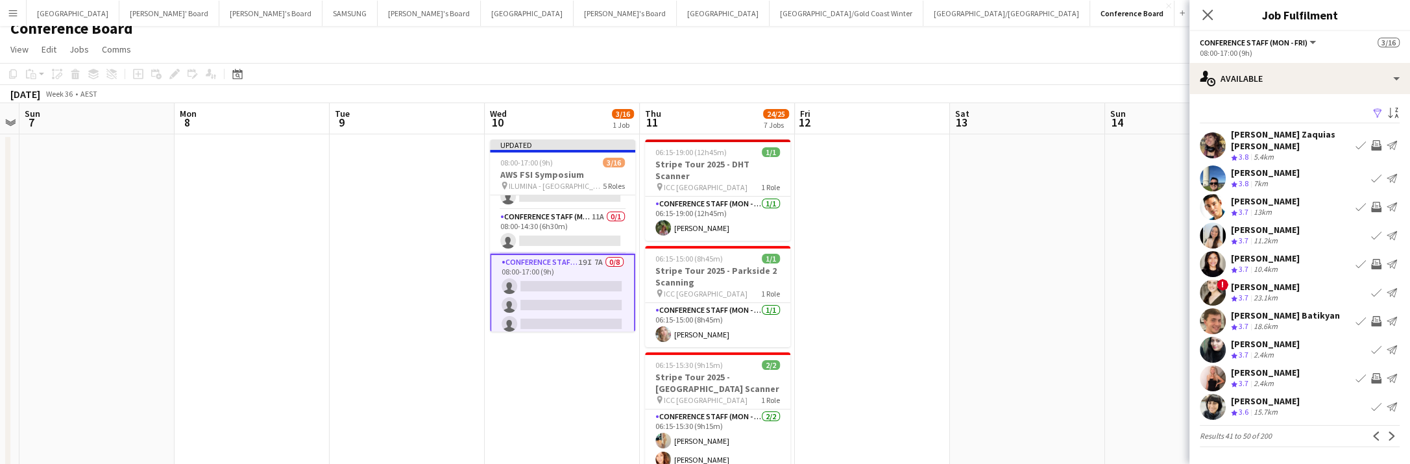
scroll to position [0, 0]
click at [1394, 431] on app-icon "Next" at bounding box center [1391, 435] width 9 height 9
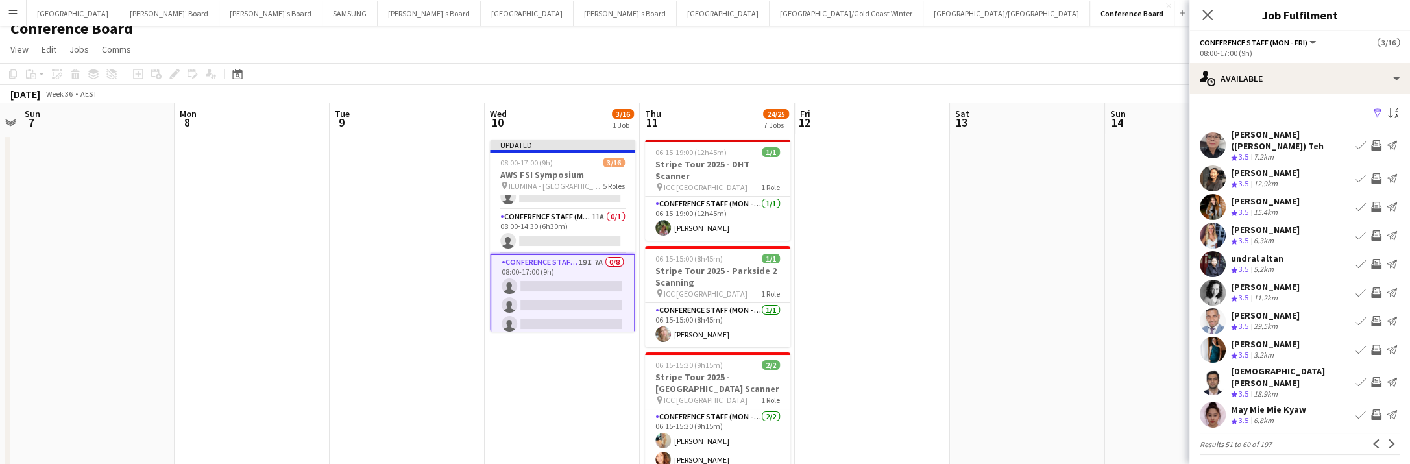
click at [1373, 230] on app-icon "Invite crew" at bounding box center [1376, 235] width 10 height 10
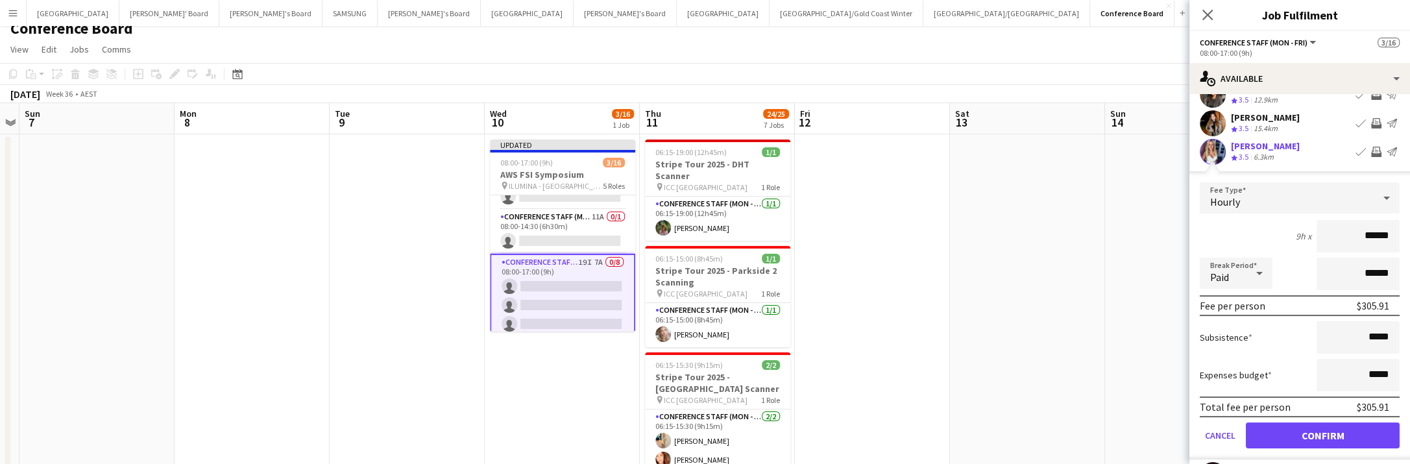
scroll to position [284, 0]
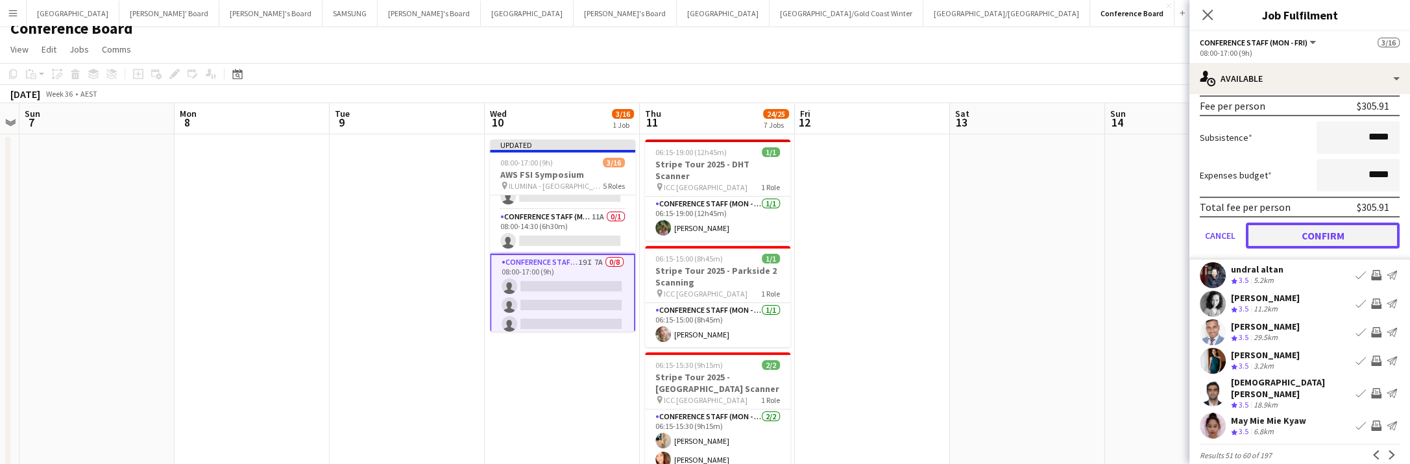
click at [1342, 223] on button "Confirm" at bounding box center [1323, 236] width 154 height 26
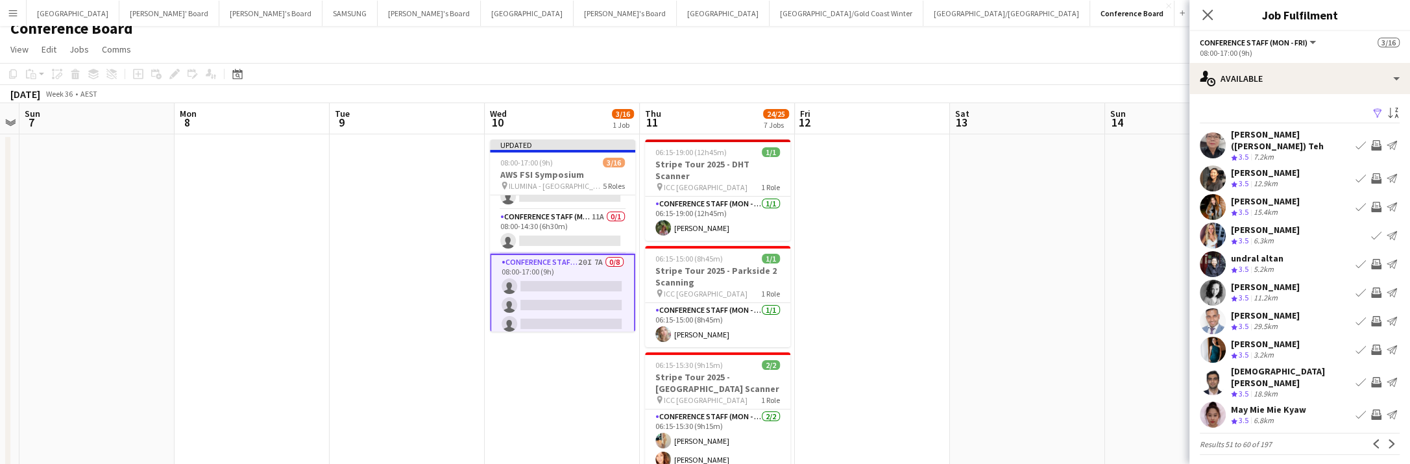
click at [1375, 409] on app-icon "Invite crew" at bounding box center [1376, 414] width 10 height 10
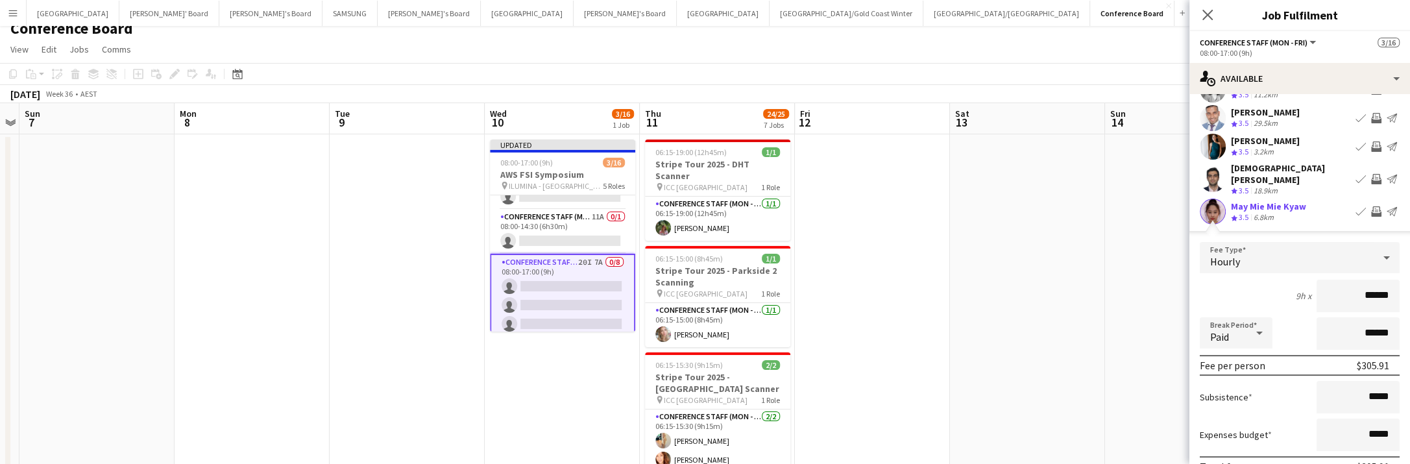
scroll to position [284, 0]
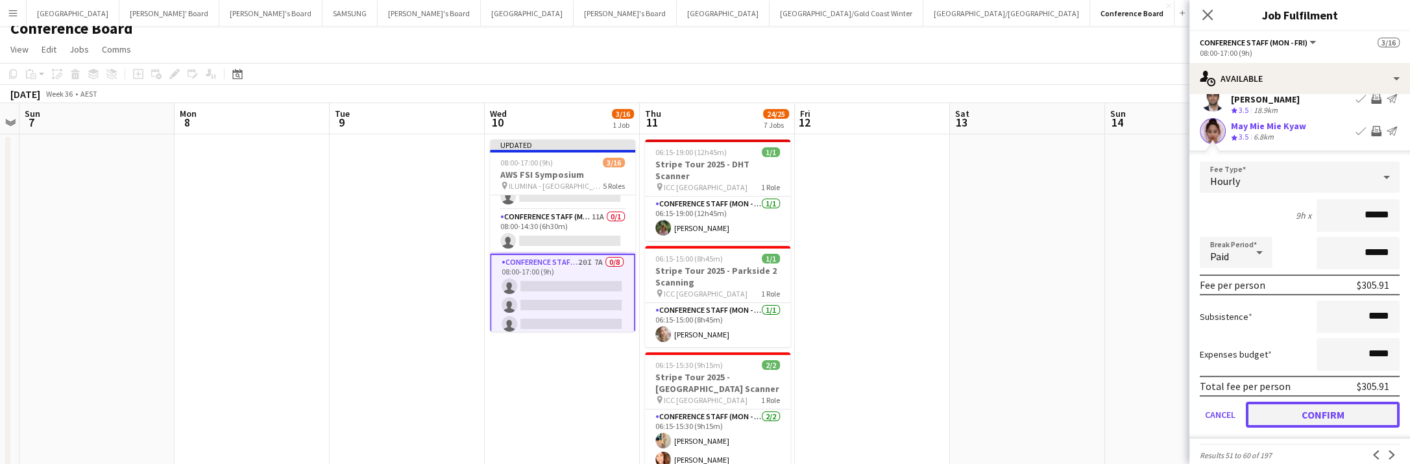
click at [1320, 402] on button "Confirm" at bounding box center [1323, 415] width 154 height 26
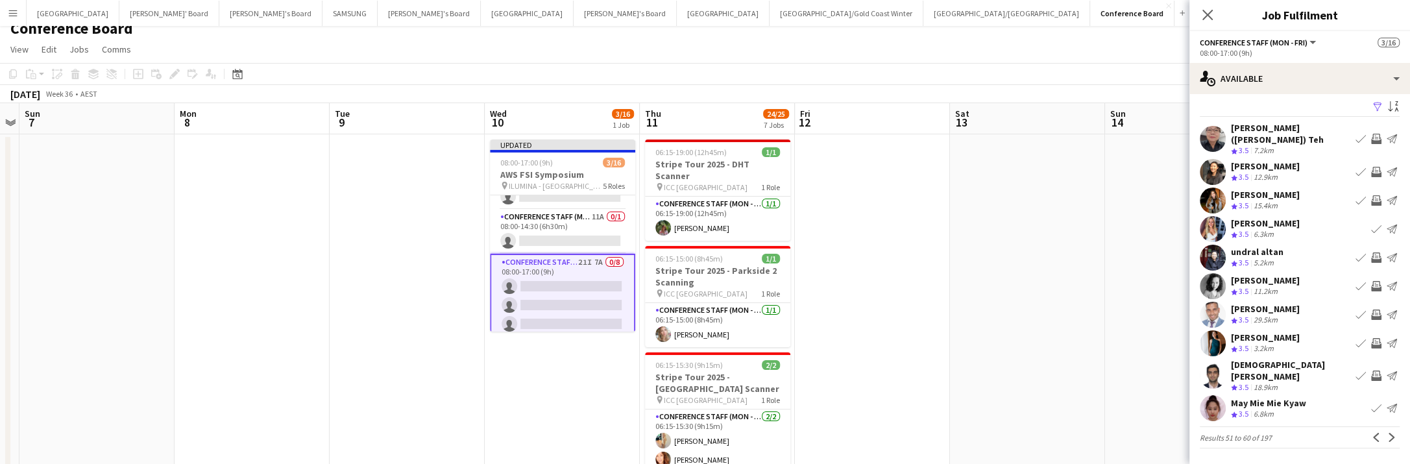
scroll to position [0, 0]
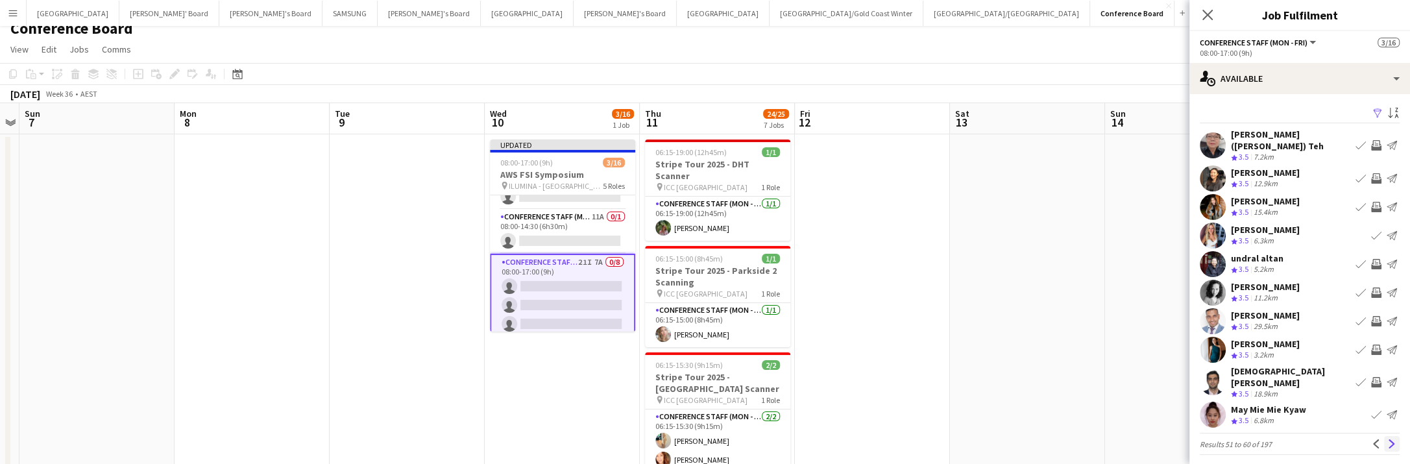
click at [1389, 439] on app-icon "Next" at bounding box center [1391, 443] width 9 height 9
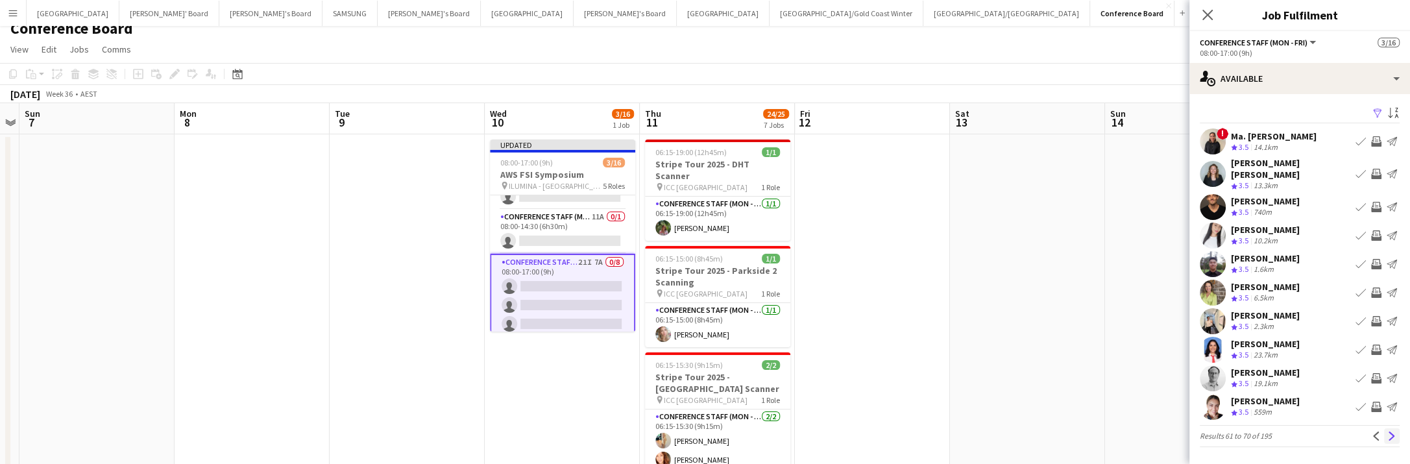
click at [1391, 431] on app-icon "Next" at bounding box center [1391, 435] width 9 height 9
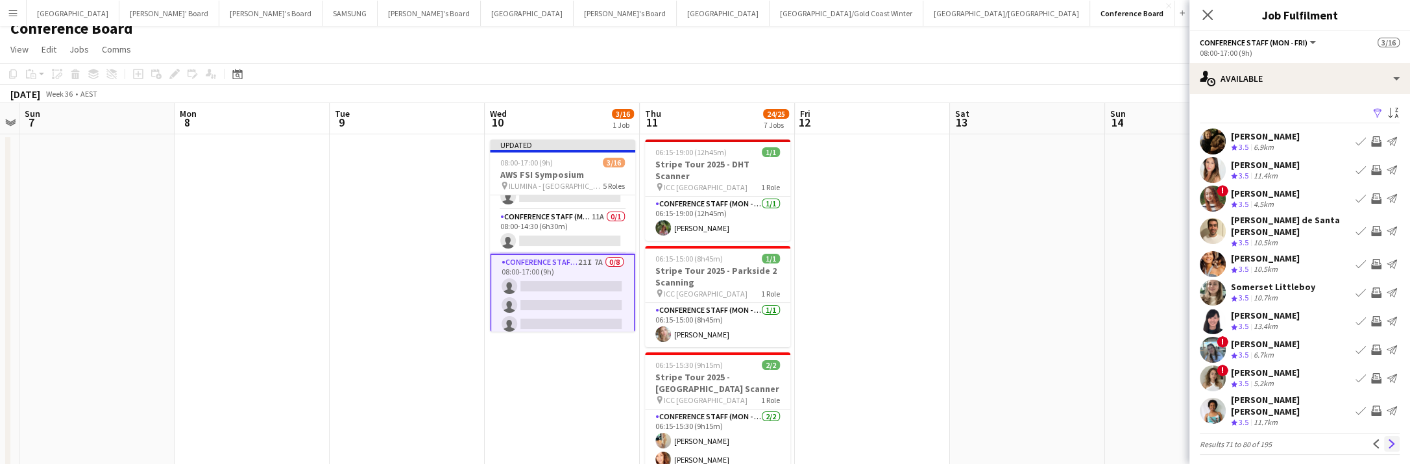
click at [1389, 439] on app-icon "Next" at bounding box center [1391, 443] width 9 height 9
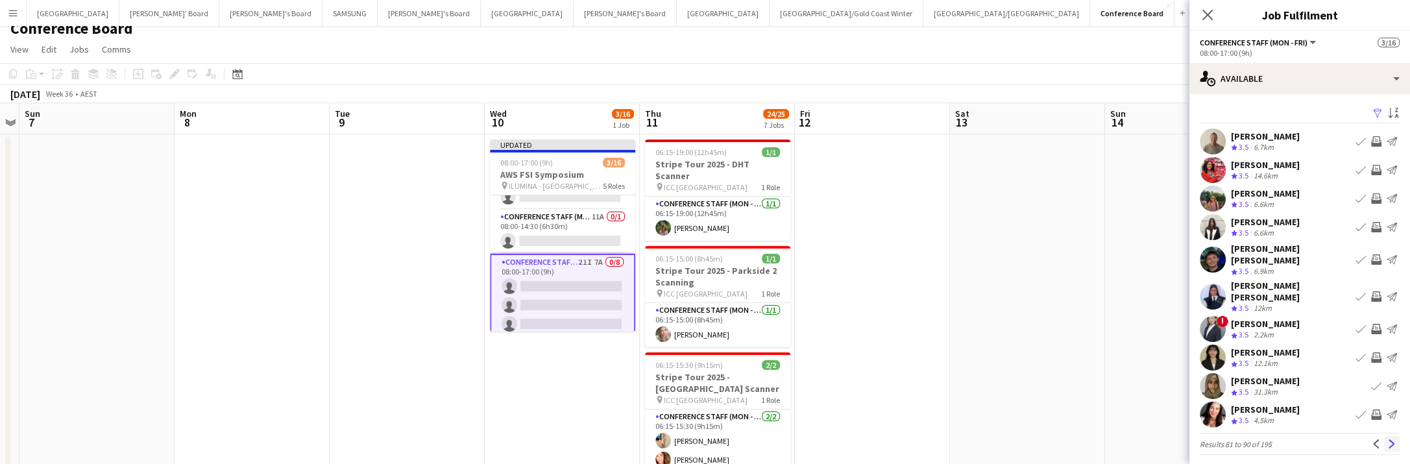
click at [1397, 436] on button "Next" at bounding box center [1392, 444] width 16 height 16
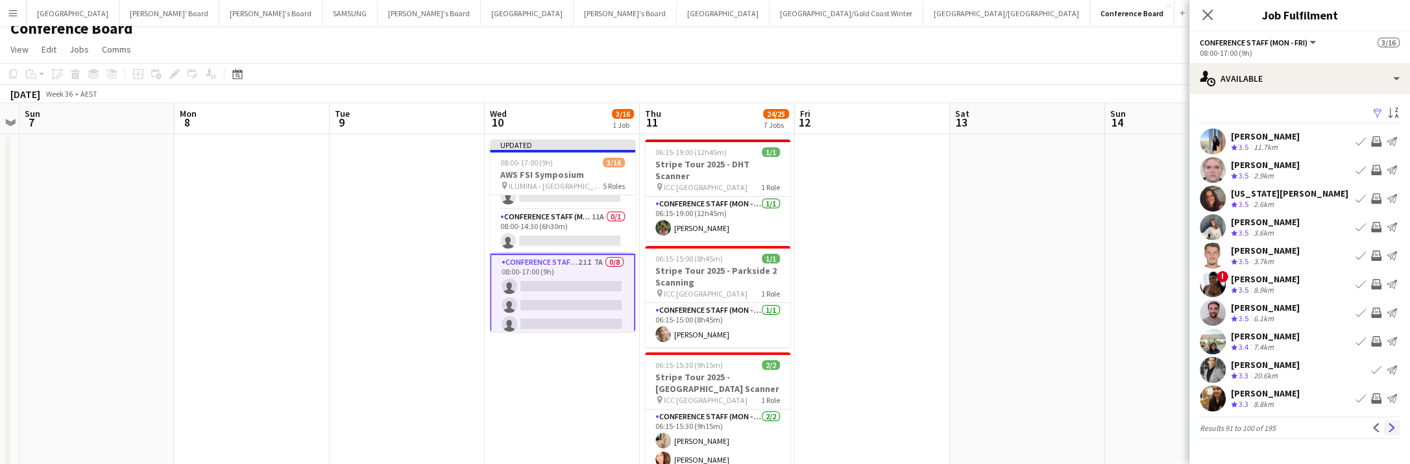
click at [1391, 428] on app-icon "Next" at bounding box center [1391, 427] width 9 height 9
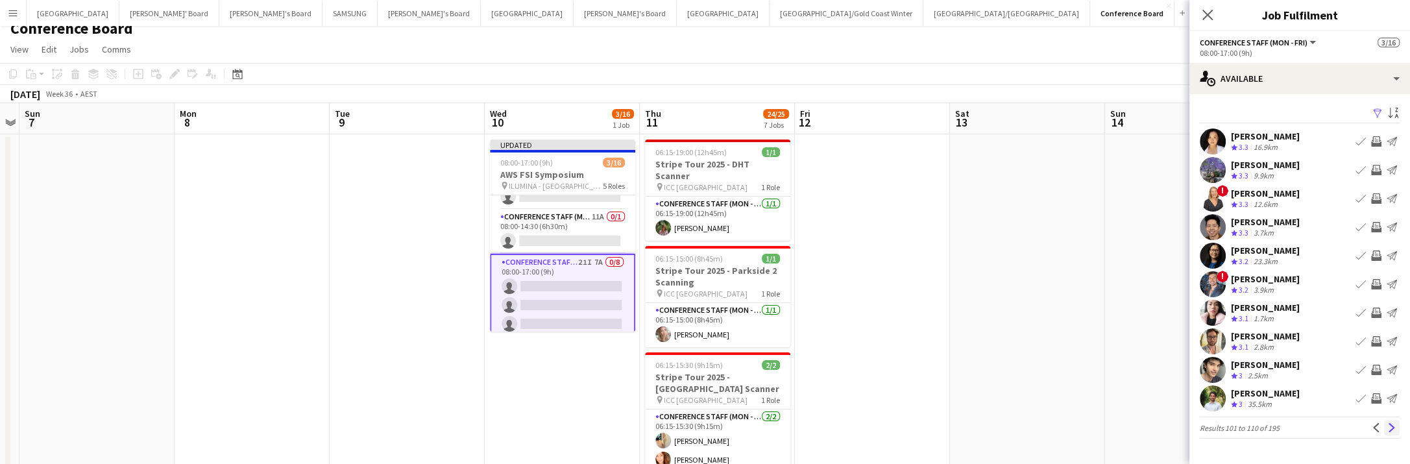
click at [1388, 426] on app-icon "Next" at bounding box center [1391, 427] width 9 height 9
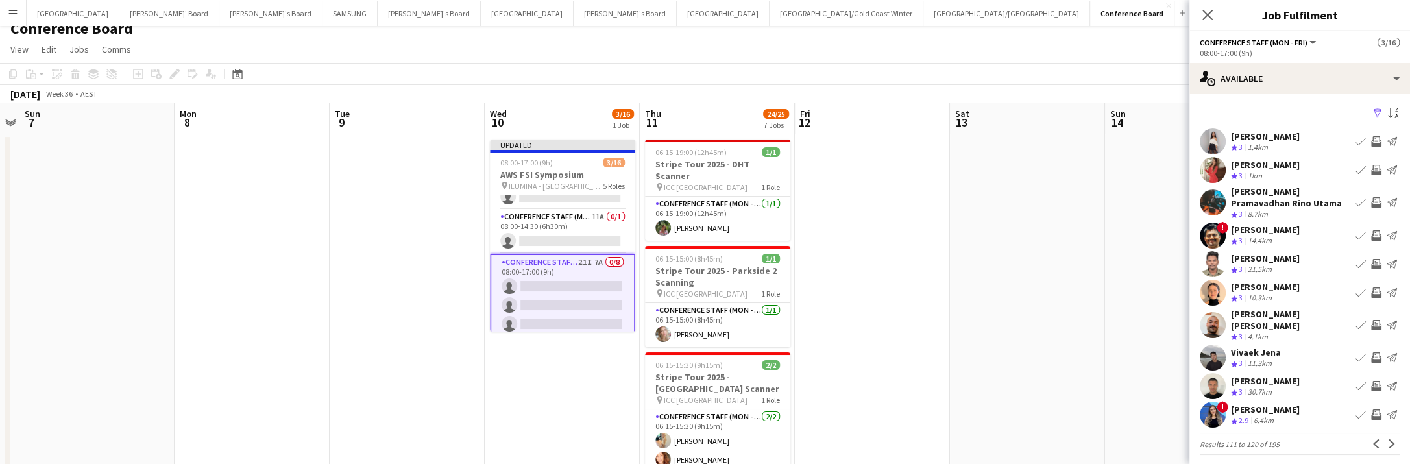
click at [1388, 436] on button "Next" at bounding box center [1392, 444] width 16 height 16
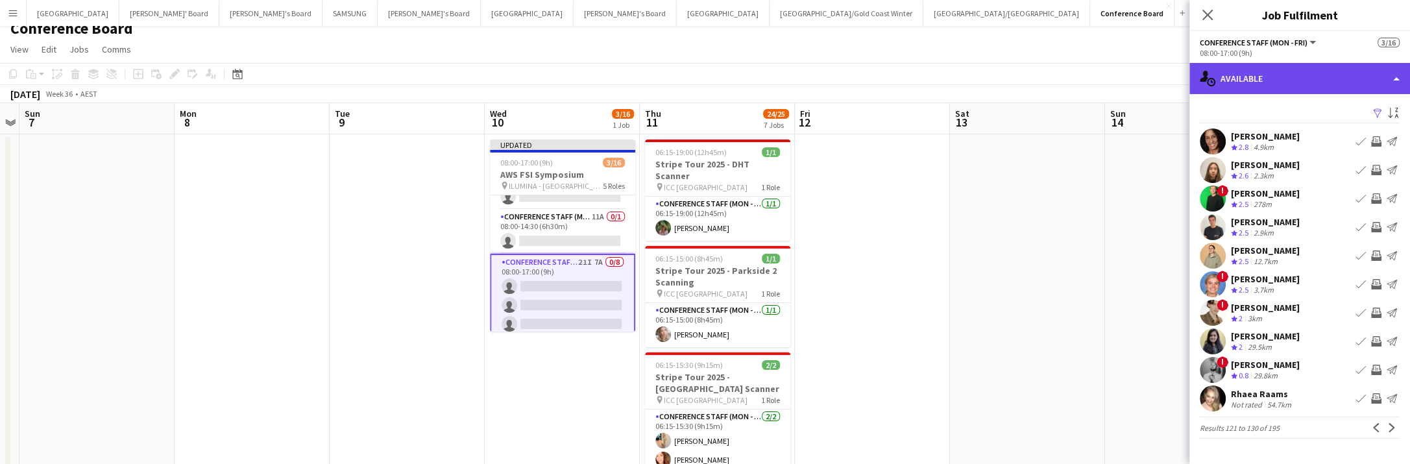
click at [1265, 79] on div "single-neutral-actions-upload Available" at bounding box center [1299, 78] width 221 height 31
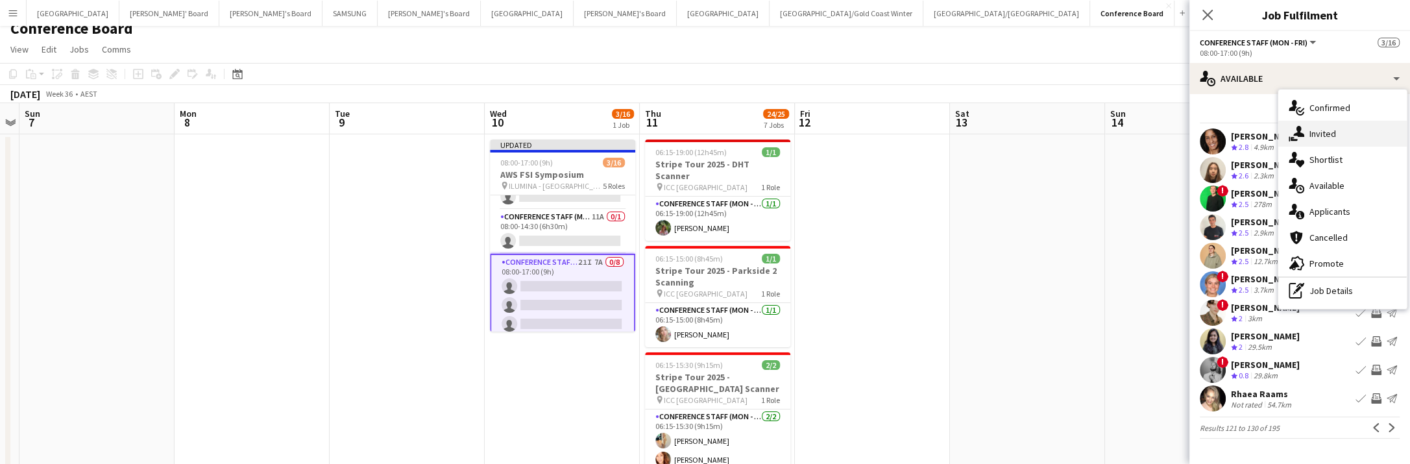
click at [1321, 139] on div "single-neutral-actions-share-1 Invited" at bounding box center [1342, 134] width 128 height 26
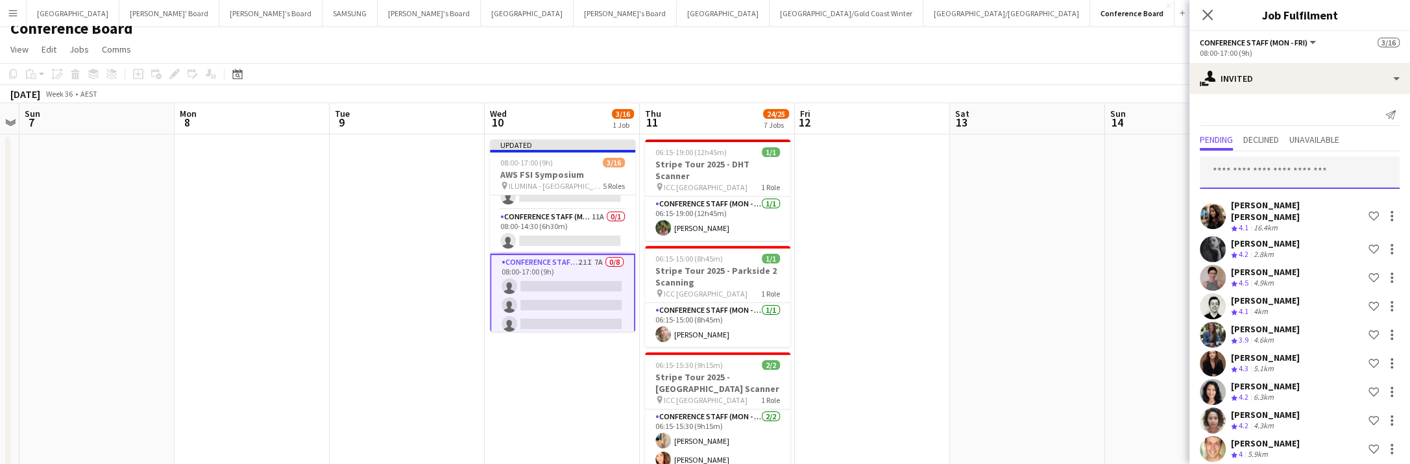
click at [1246, 167] on input "text" at bounding box center [1300, 172] width 200 height 32
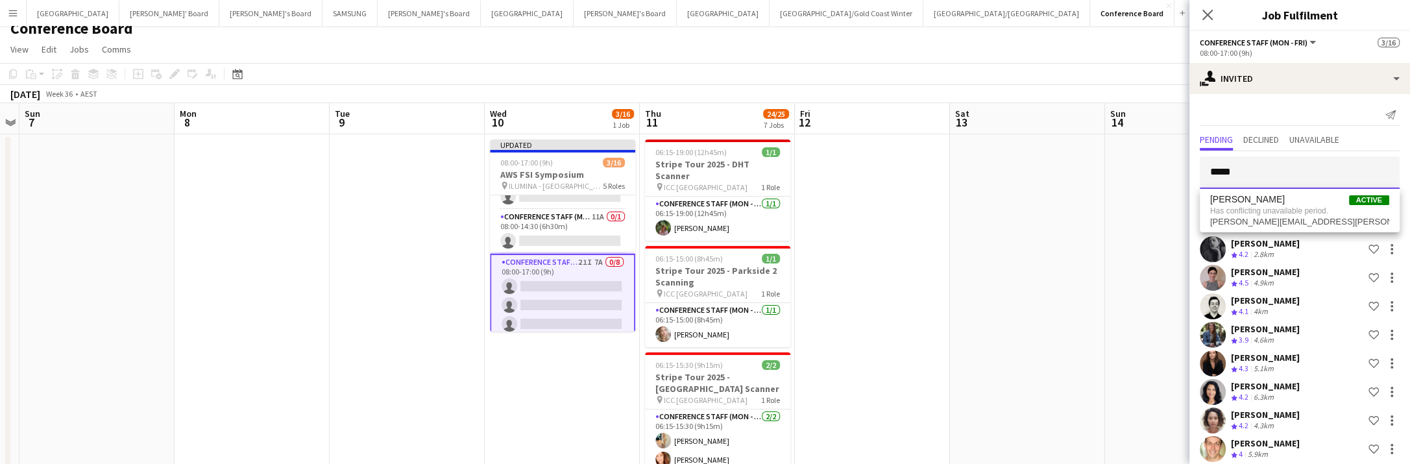
type input "*****"
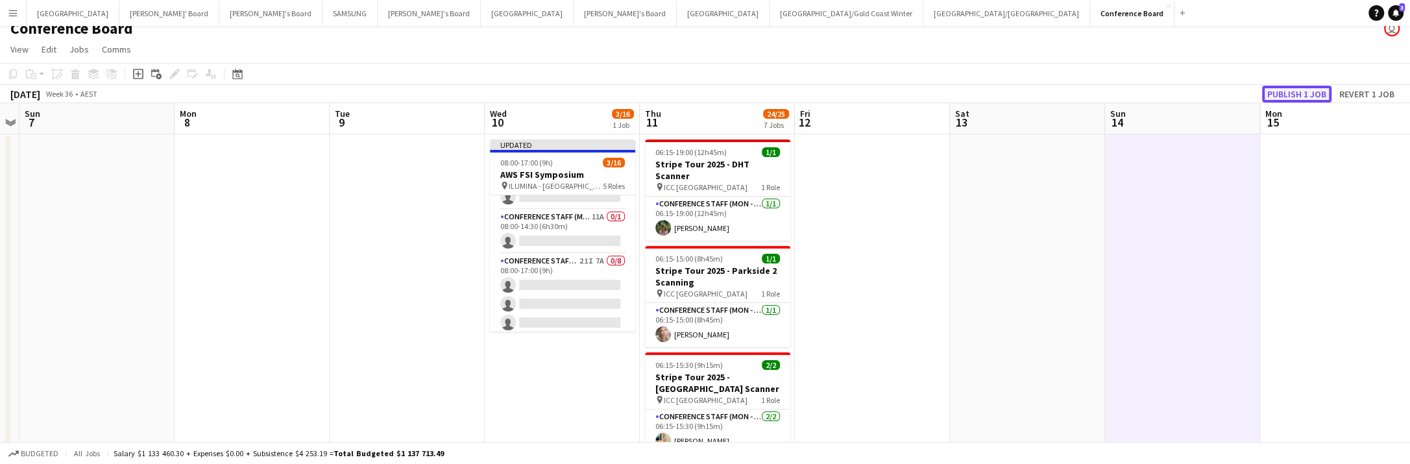
click at [1298, 92] on button "Publish 1 job" at bounding box center [1296, 94] width 69 height 17
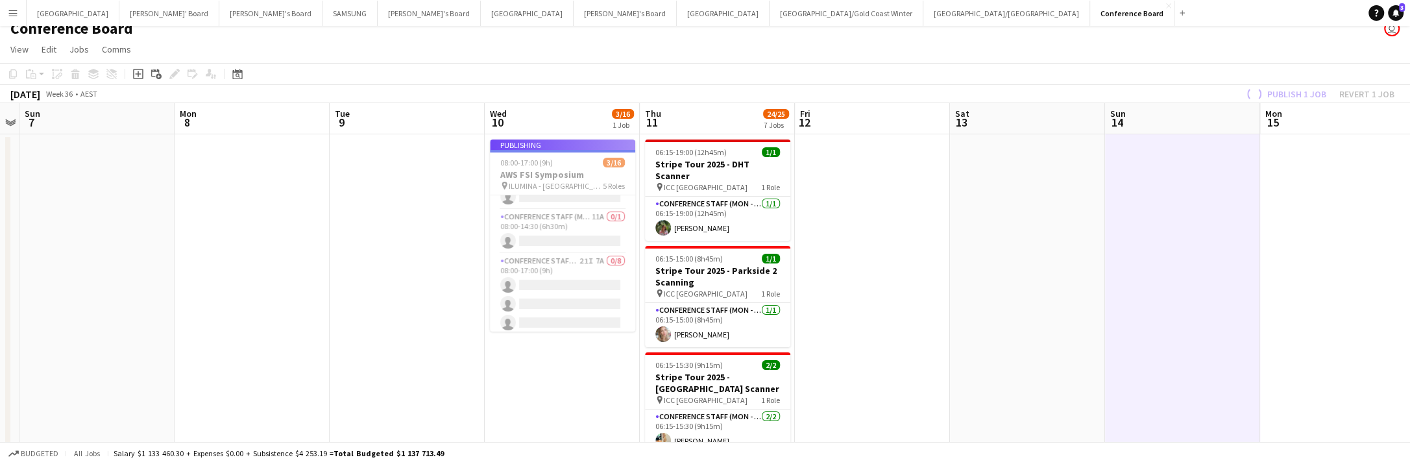
click at [607, 285] on app-job-card "Publishing 08:00-17:00 (9h) 3/16 AWS FSI Symposium pin ILUMINA - Sydney 5 Roles…" at bounding box center [562, 235] width 145 height 192
click at [601, 285] on app-job-card "Publishing 08:00-17:00 (9h) 3/16 AWS FSI Symposium pin ILUMINA - Sydney 5 Roles…" at bounding box center [562, 235] width 145 height 192
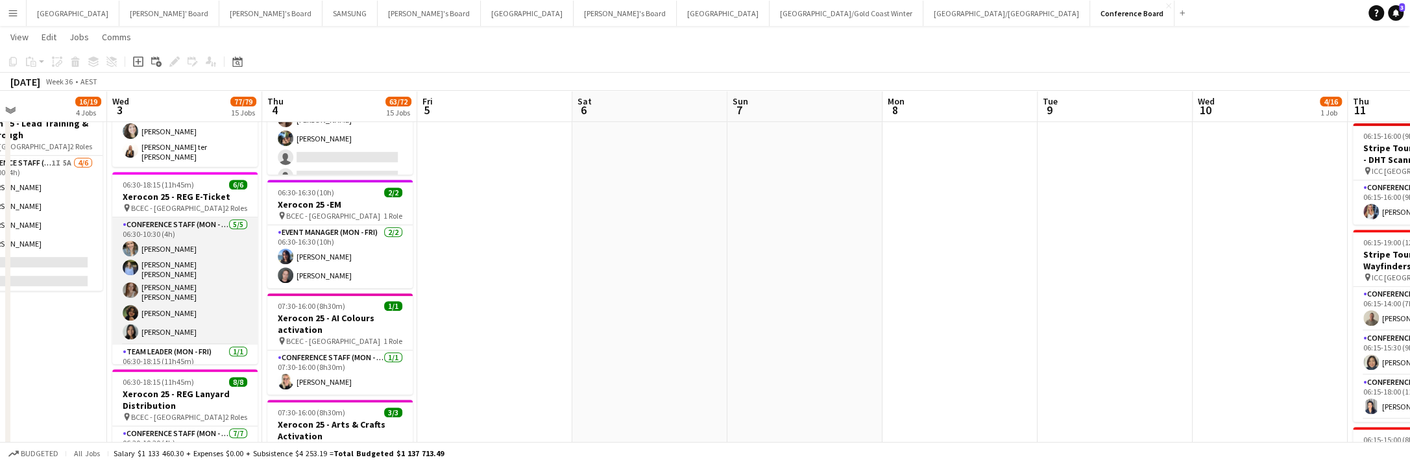
click at [171, 263] on app-card-role "Conference Staff (Mon - Fri) [DATE] 06:30-10:30 (4h) [PERSON_NAME] [PERSON_NAME…" at bounding box center [184, 280] width 145 height 127
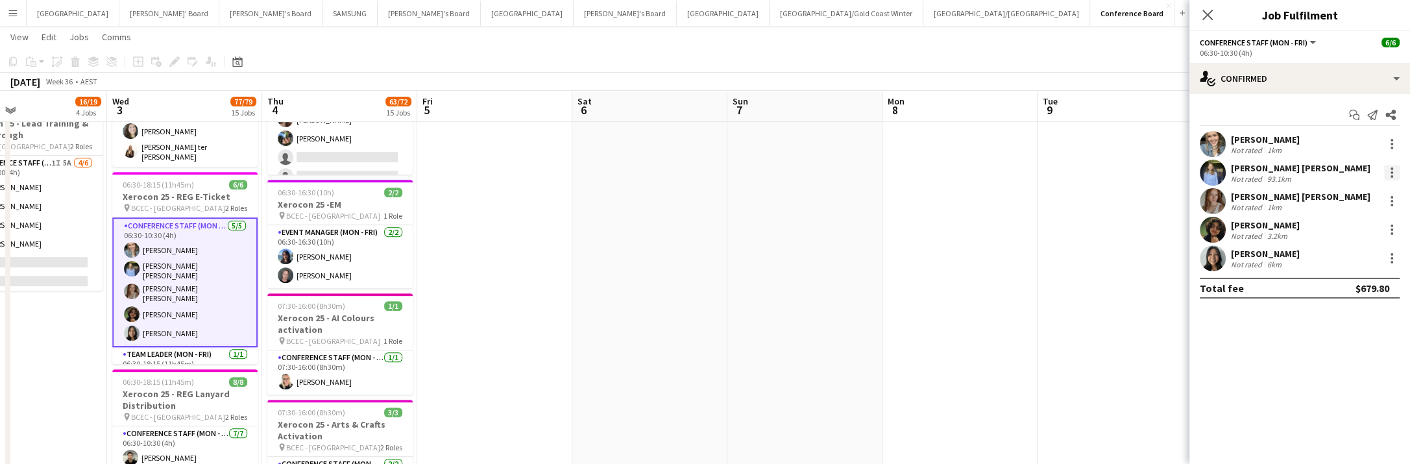
click at [1391, 172] on div at bounding box center [1391, 172] width 3 height 3
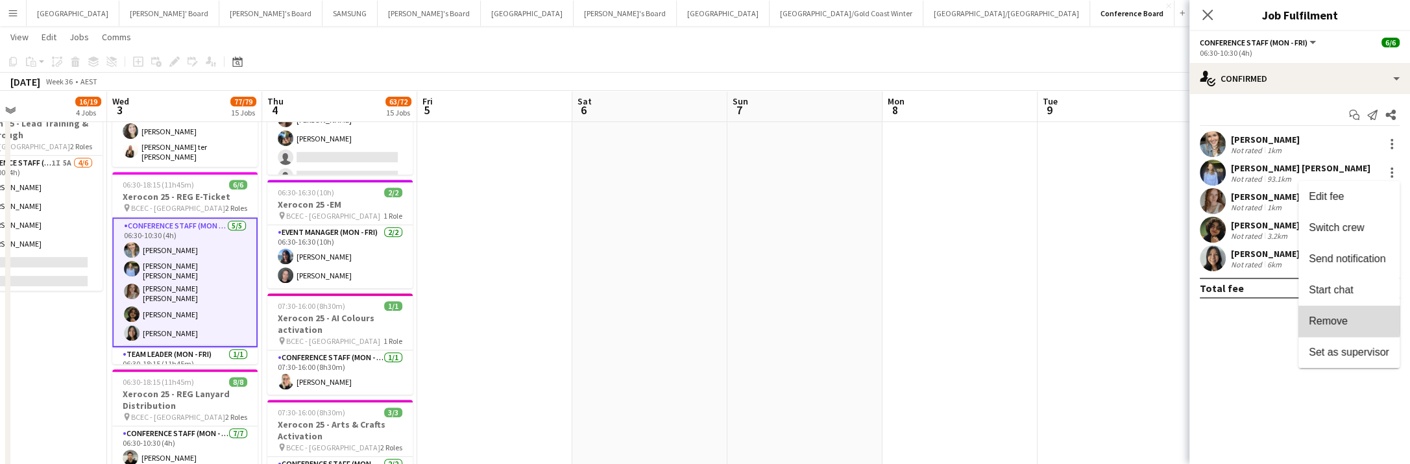
click at [1335, 318] on span "Remove" at bounding box center [1328, 320] width 39 height 11
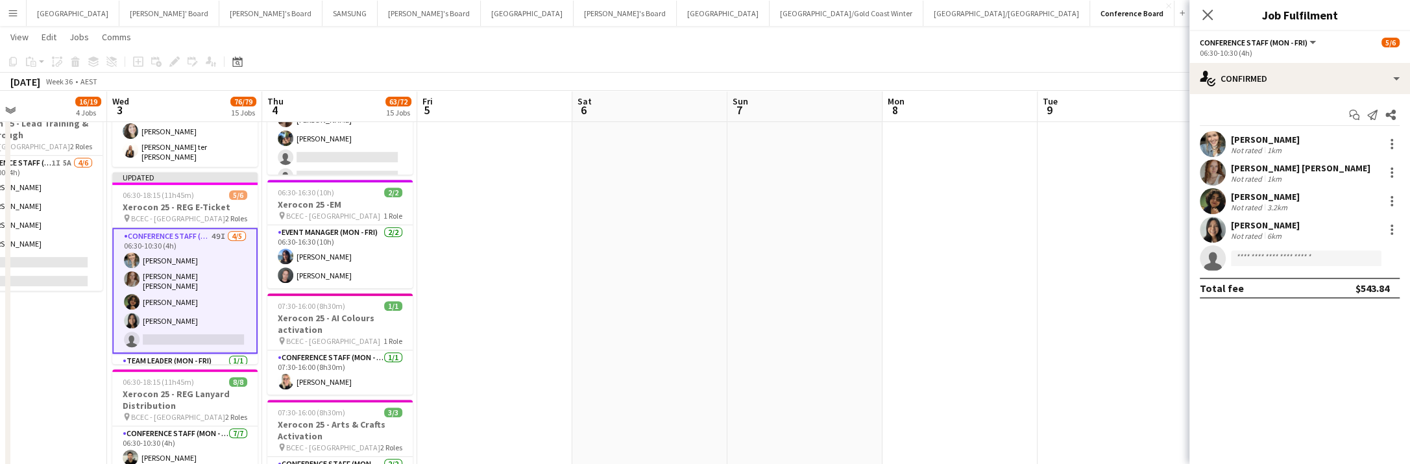
scroll to position [0, 513]
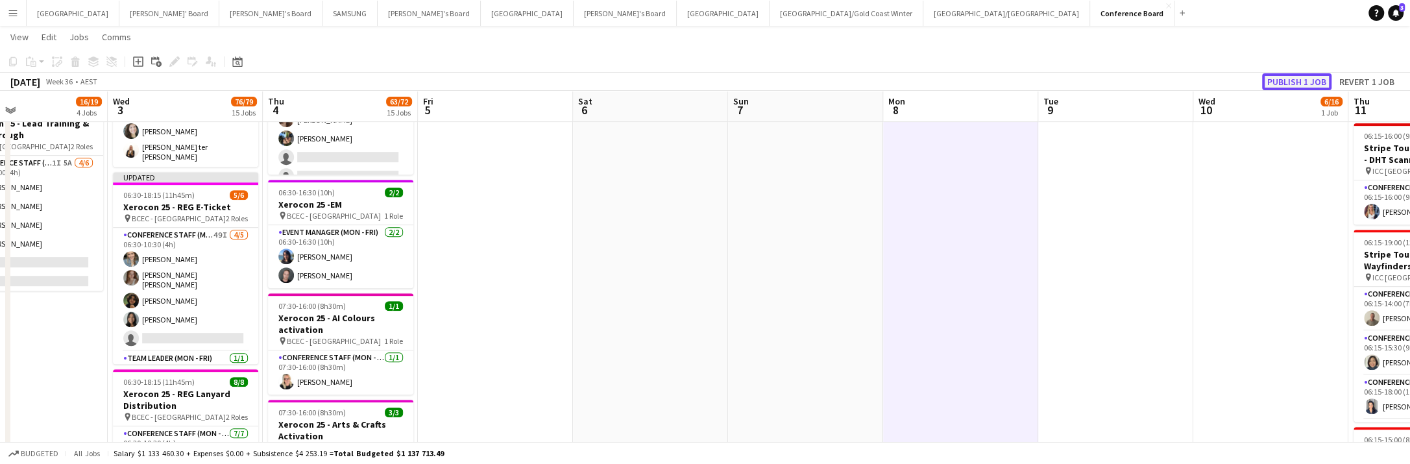
click at [1303, 80] on button "Publish 1 job" at bounding box center [1296, 81] width 69 height 17
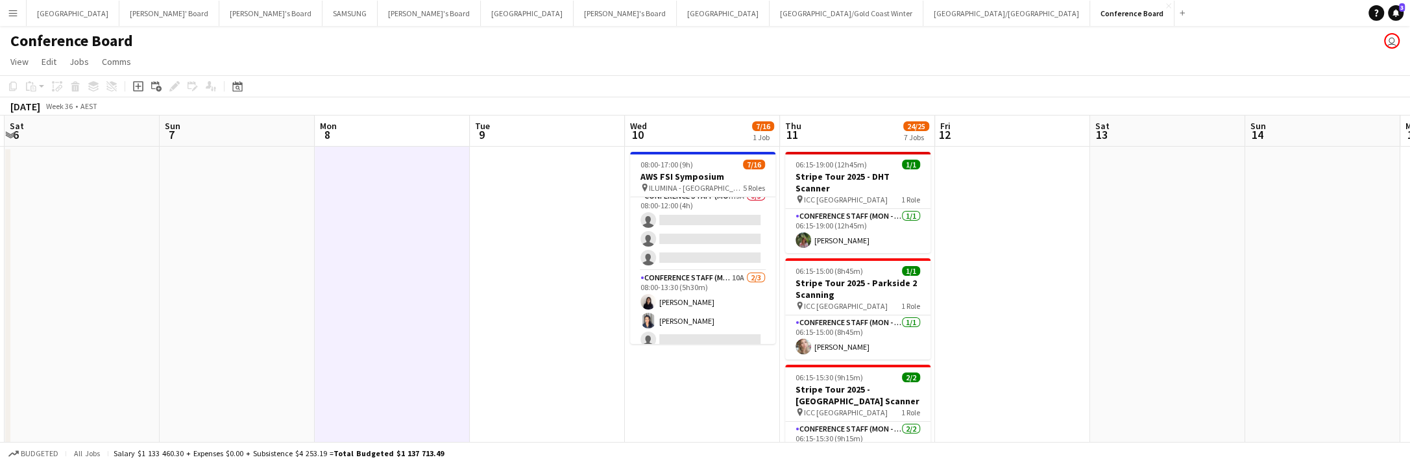
scroll to position [0, 0]
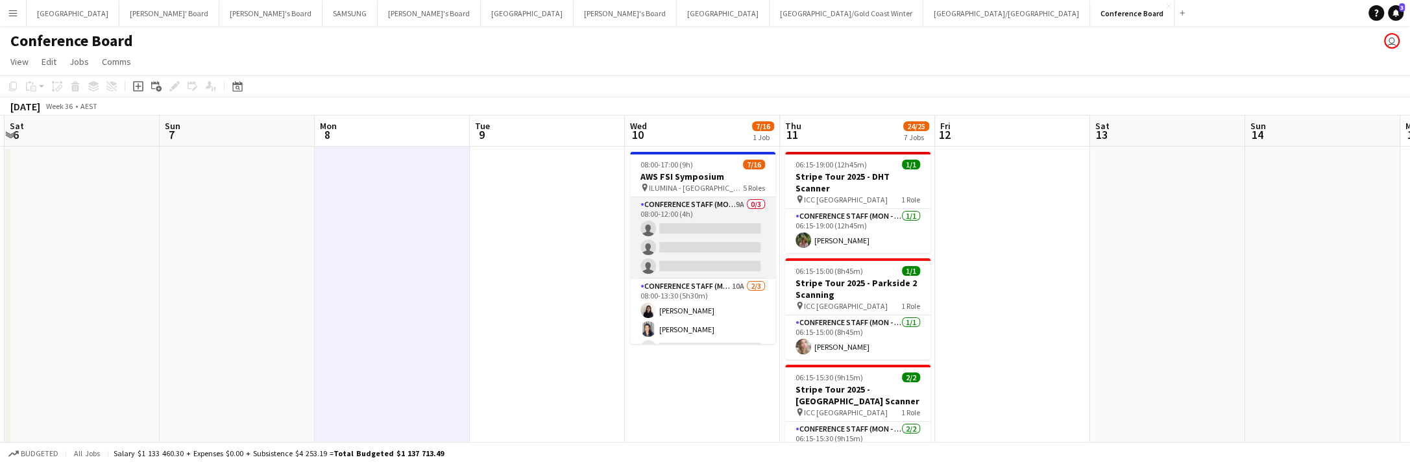
click at [734, 252] on app-card-role "Conference Staff (Mon - Fri) 9A 0/3 08:00-12:00 (4h) single-neutral-actions sin…" at bounding box center [702, 238] width 145 height 82
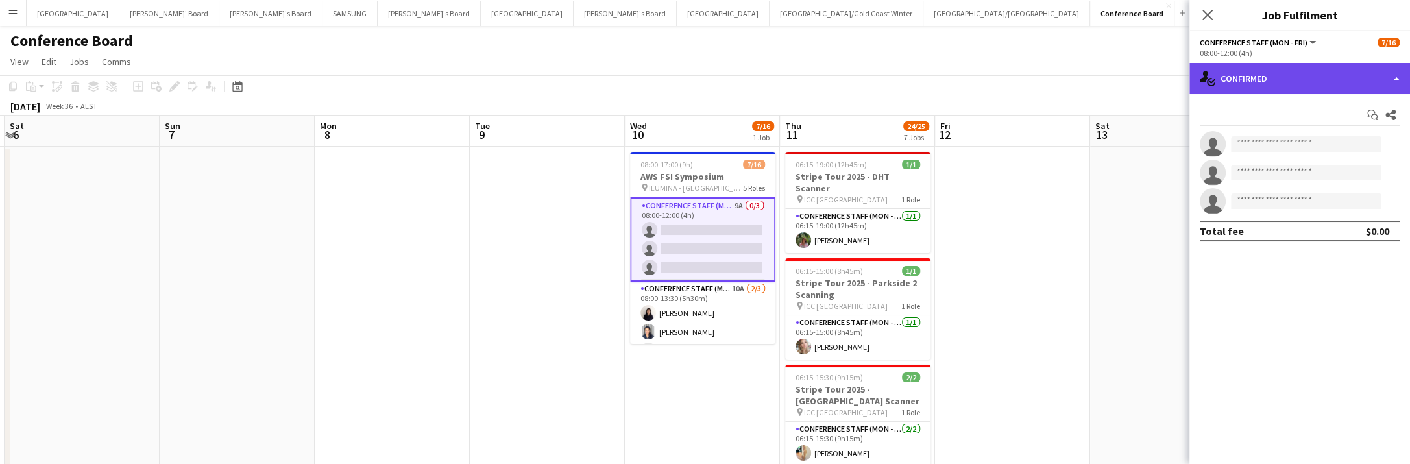
click at [1324, 72] on div "single-neutral-actions-check-2 Confirmed" at bounding box center [1299, 78] width 221 height 31
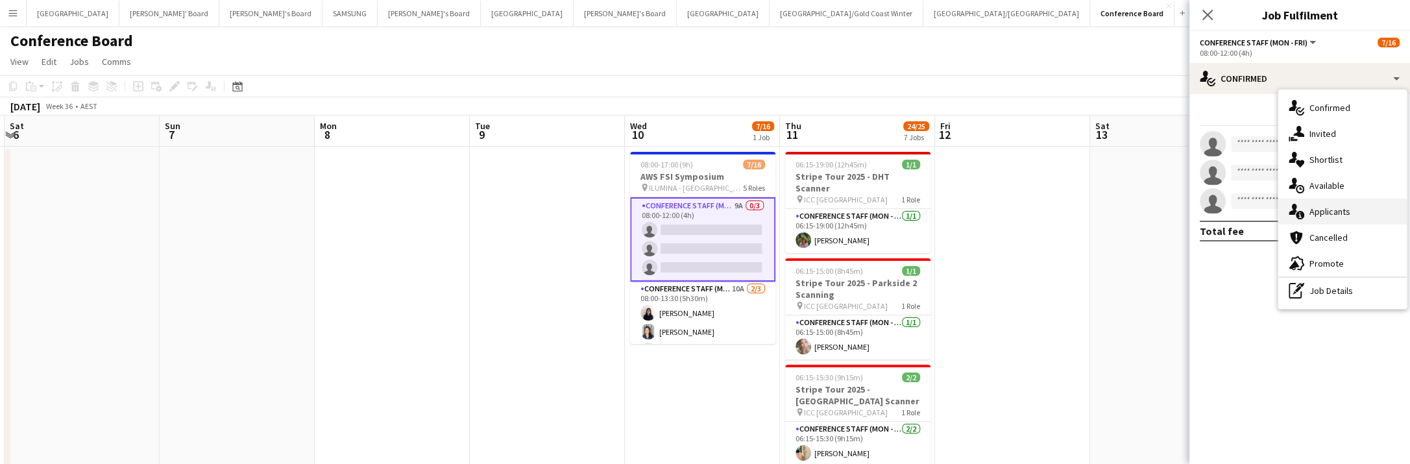
click at [1378, 208] on div "single-neutral-actions-information Applicants" at bounding box center [1342, 212] width 128 height 26
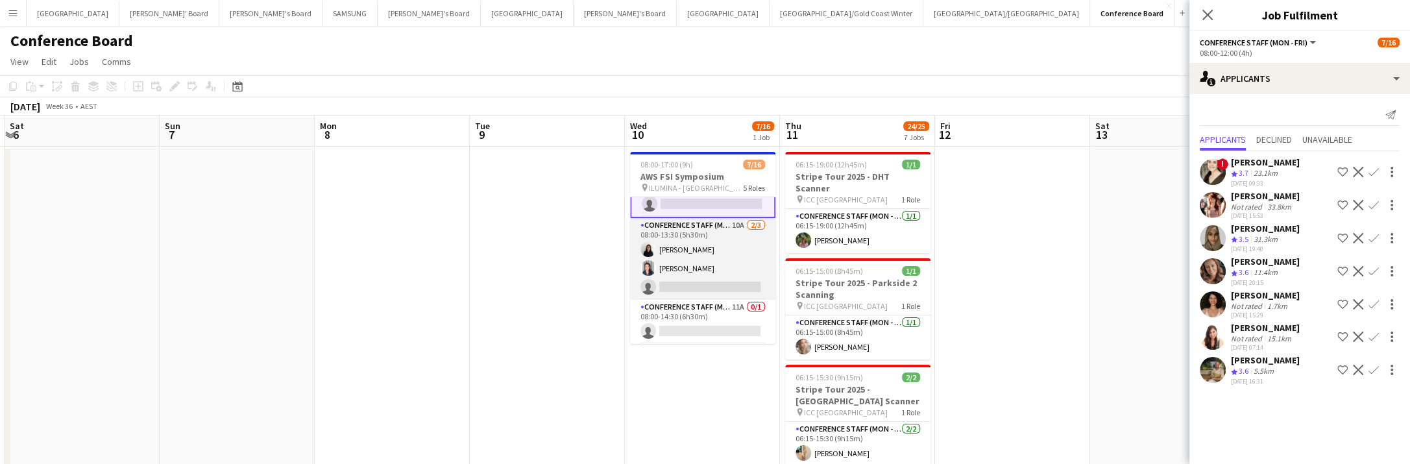
scroll to position [64, 0]
click at [730, 265] on app-card-role "Conference Staff (Mon - Fri) 10A [DATE] 08:00-13:30 (5h30m) [PERSON_NAME] [PERS…" at bounding box center [702, 258] width 145 height 82
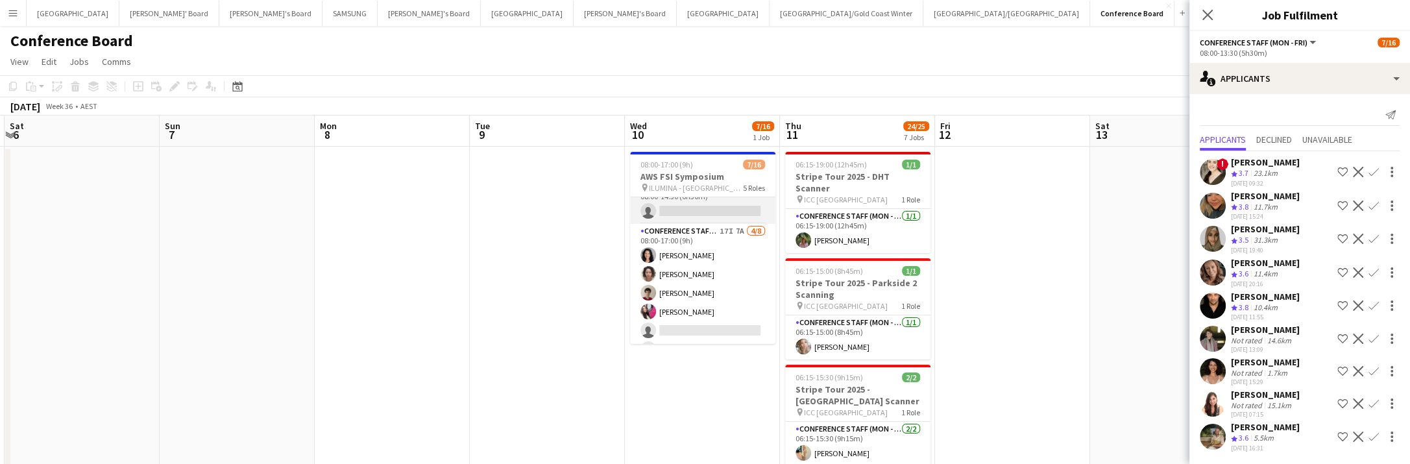
scroll to position [194, 0]
click at [685, 321] on app-card-role "Conference Staff (Mon - Fri) 17I 7A [DATE] 08:00-17:00 (9h) [PERSON_NAME] [PERS…" at bounding box center [702, 301] width 145 height 176
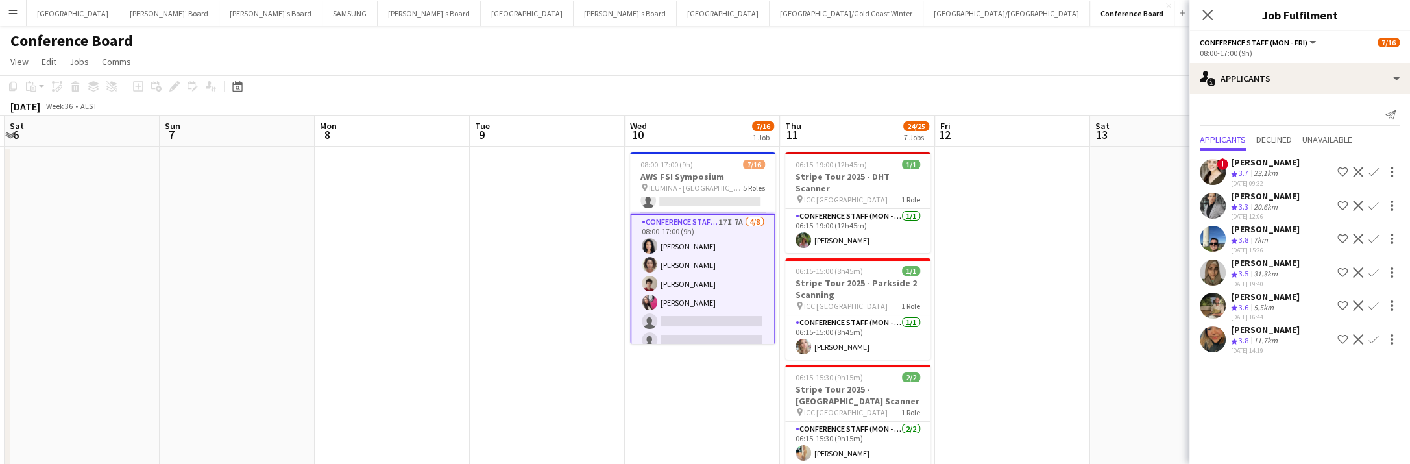
click at [1372, 236] on app-icon "Confirm" at bounding box center [1373, 239] width 10 height 10
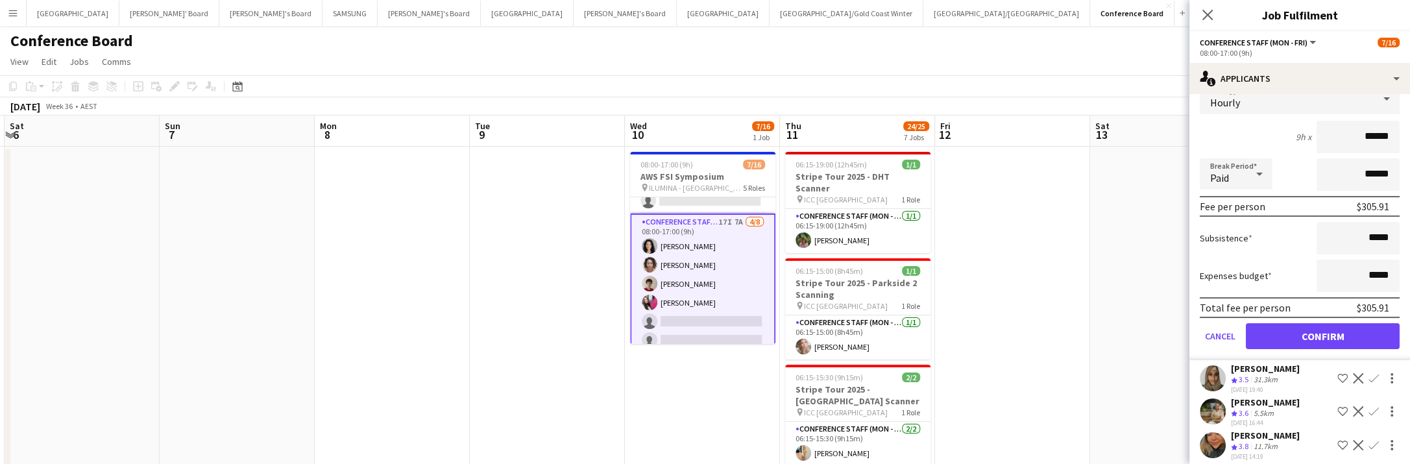
scroll to position [204, 0]
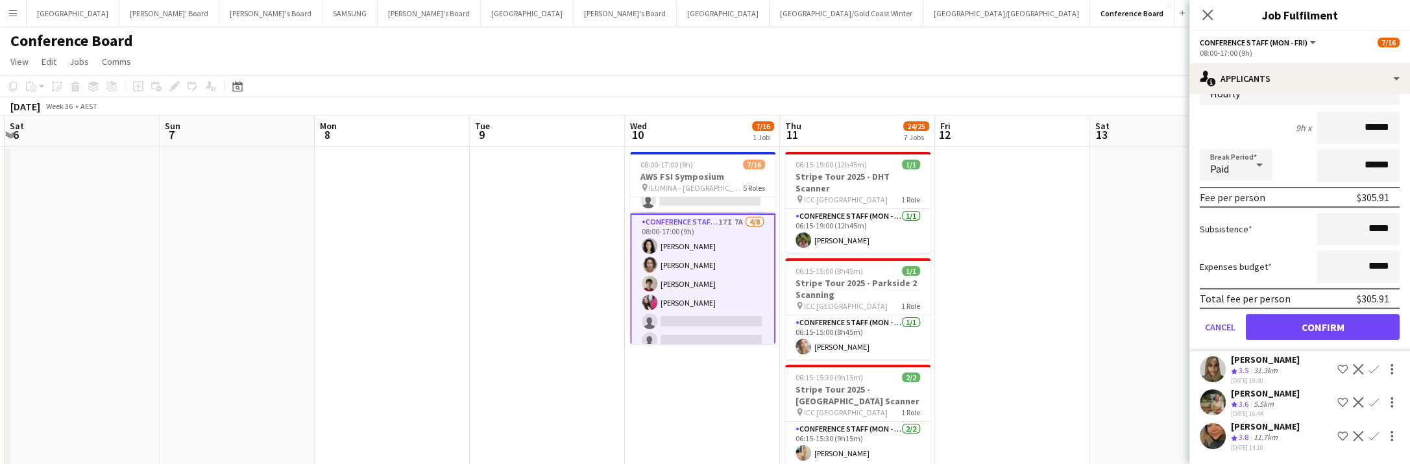
click at [1369, 431] on app-icon "Confirm" at bounding box center [1373, 436] width 10 height 10
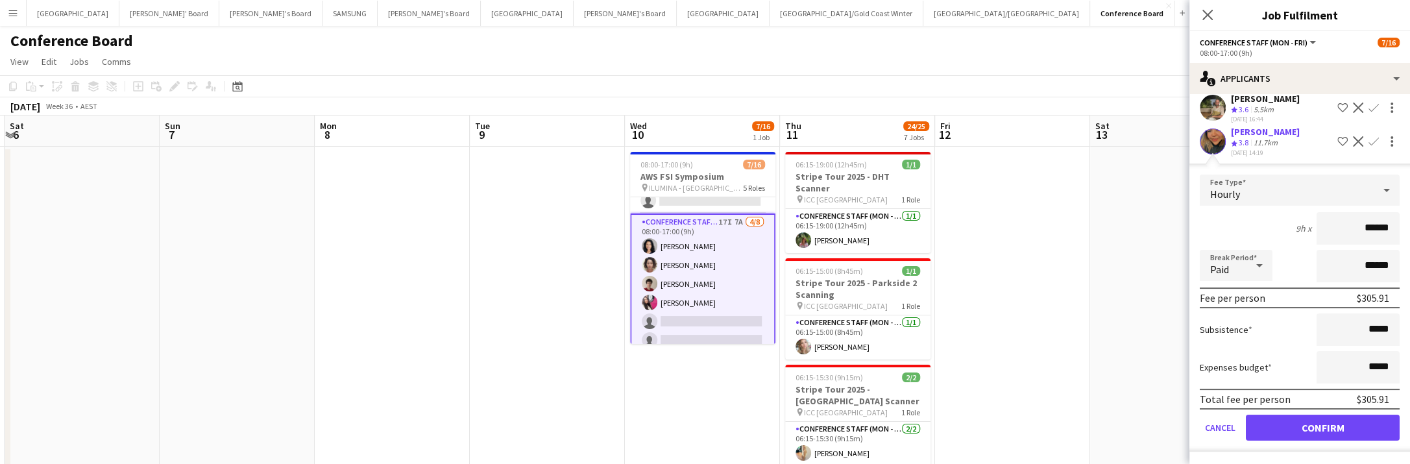
scroll to position [0, 0]
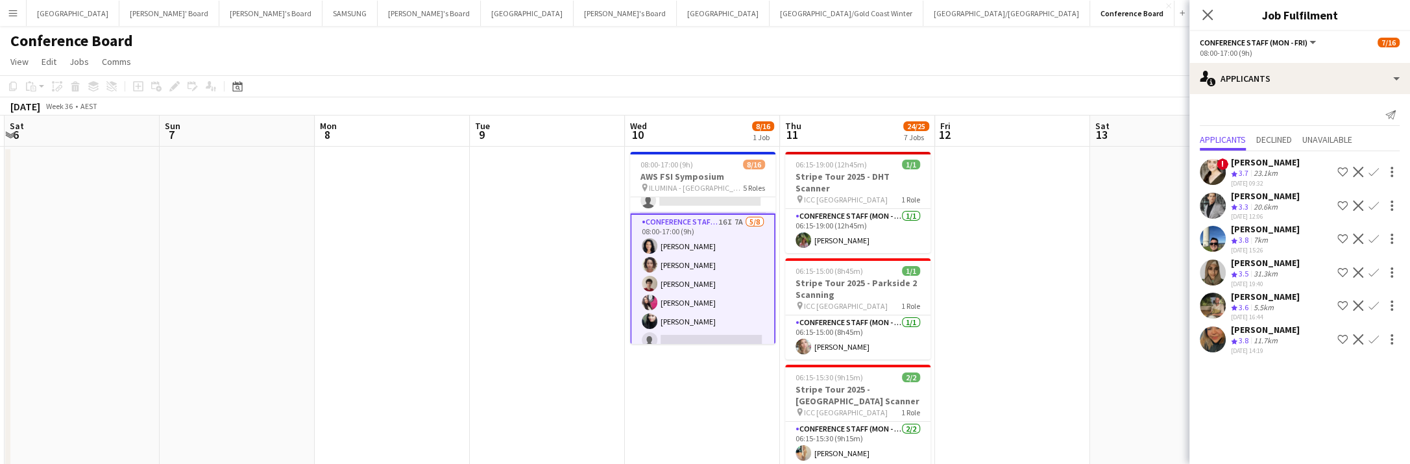
click at [1372, 340] on app-icon "Confirm" at bounding box center [1373, 339] width 10 height 10
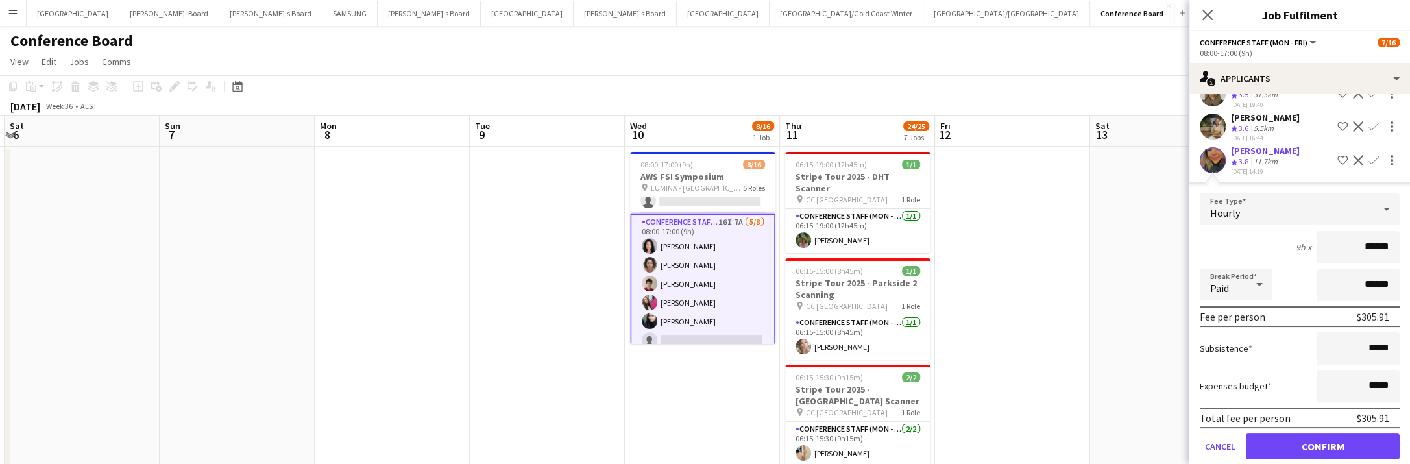
scroll to position [204, 0]
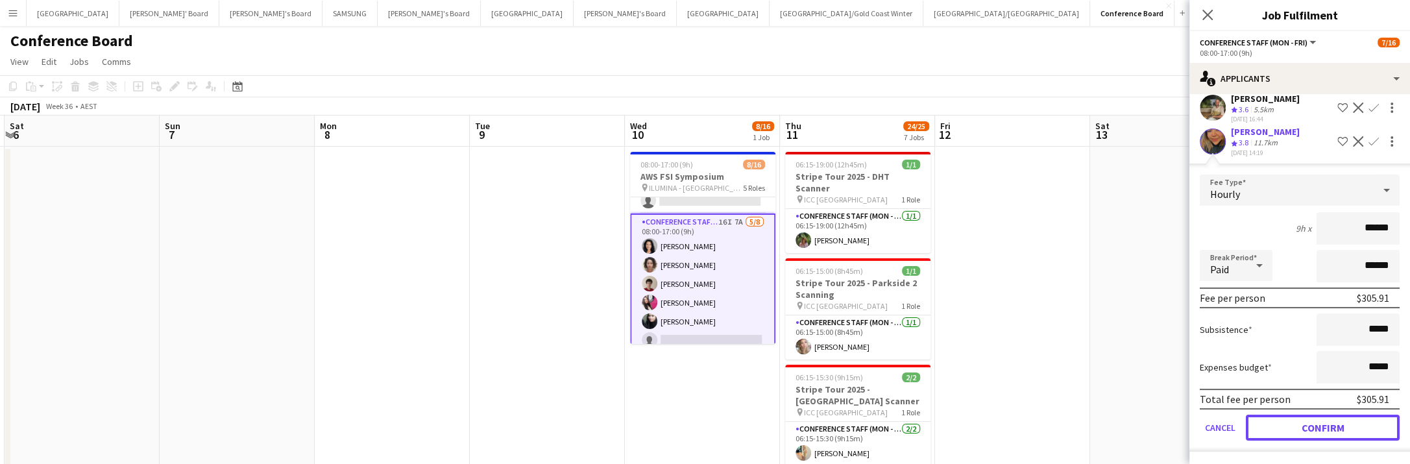
click at [1319, 422] on button "Confirm" at bounding box center [1323, 428] width 154 height 26
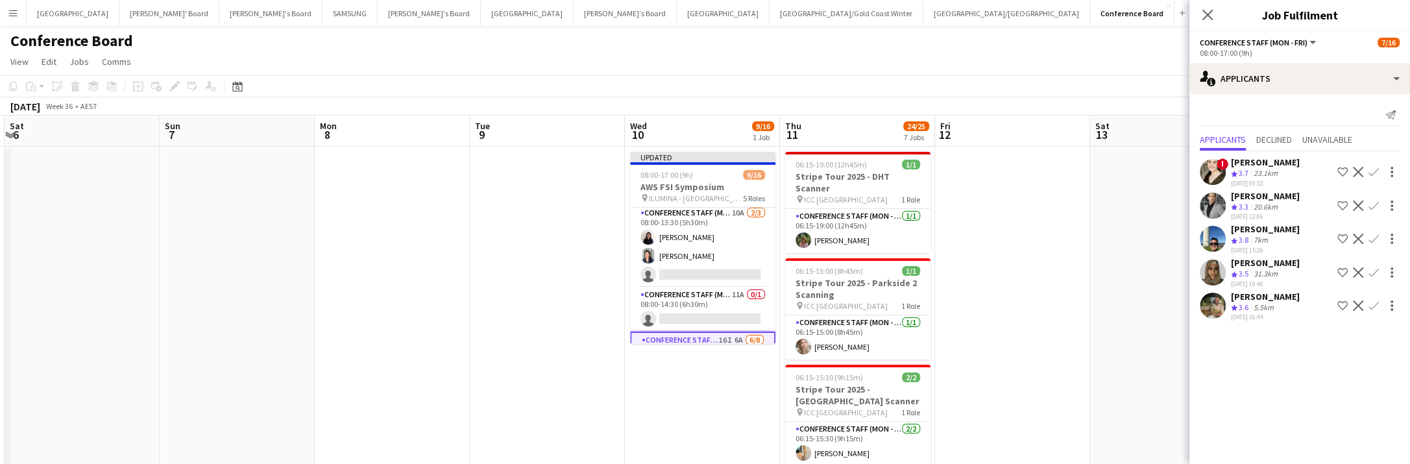
scroll to position [81, 0]
click at [742, 313] on app-card-role "Conference Staff (Mon - Fri) 11A 0/1 08:00-14:30 (6h30m) single-neutral-actions" at bounding box center [702, 312] width 145 height 44
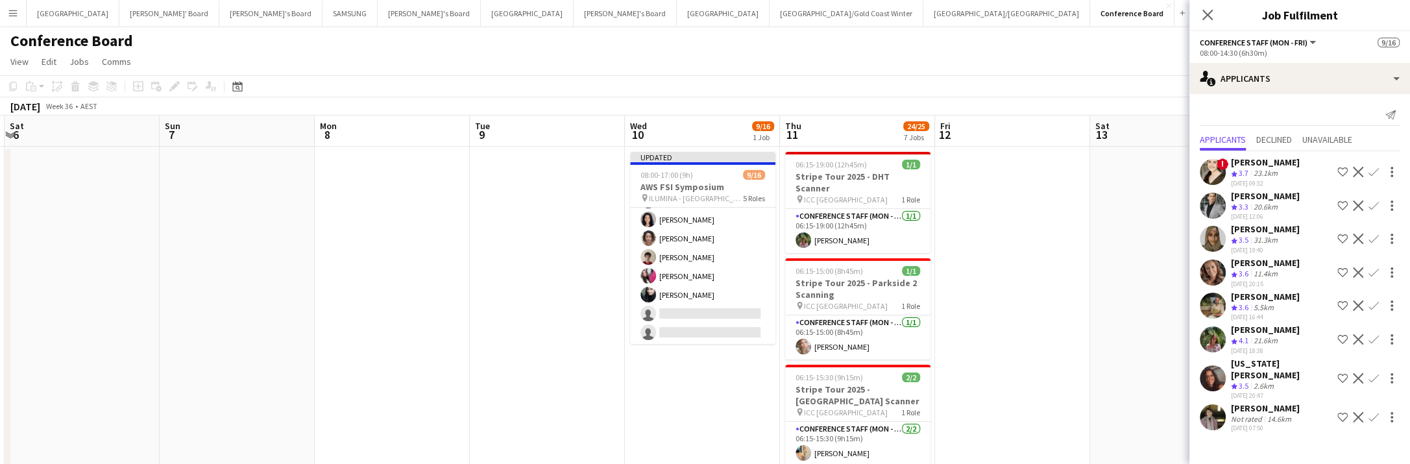
click at [728, 317] on app-card-role "Conference Staff (Mon - Fri) 16I 6A [DATE] 08:00-17:00 (9h) [PERSON_NAME] [PERS…" at bounding box center [702, 257] width 145 height 176
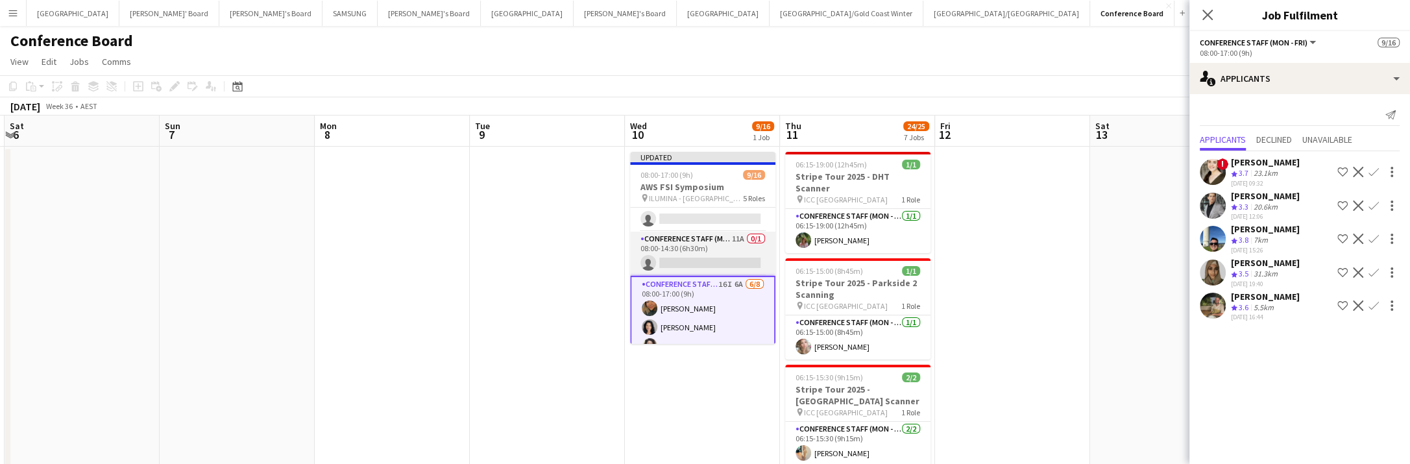
scroll to position [125, 0]
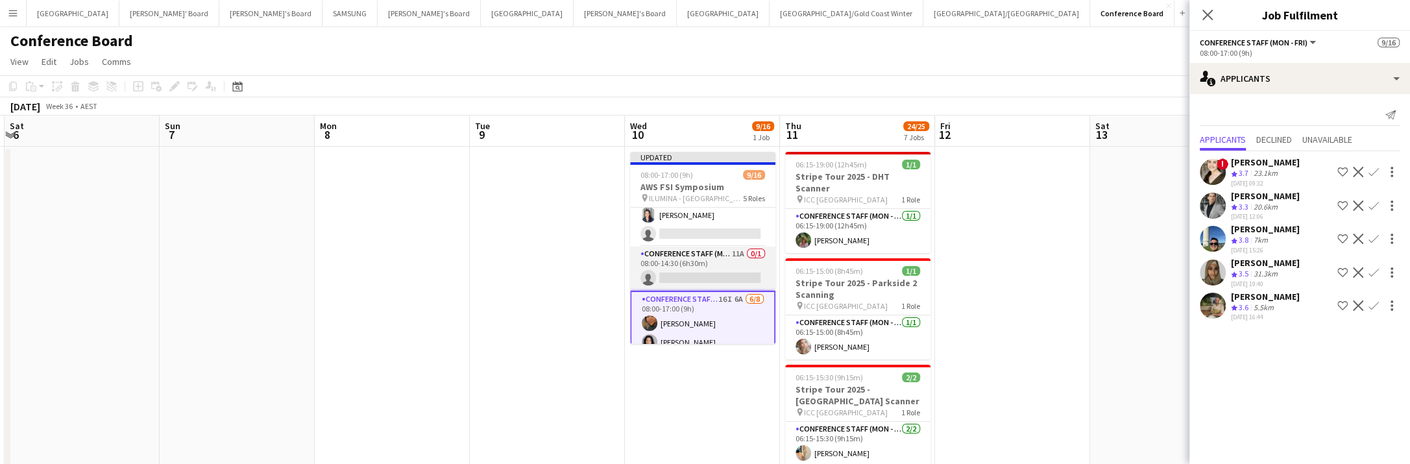
click at [714, 275] on app-card-role "Conference Staff (Mon - Fri) 11A 0/1 08:00-14:30 (6h30m) single-neutral-actions" at bounding box center [702, 269] width 145 height 44
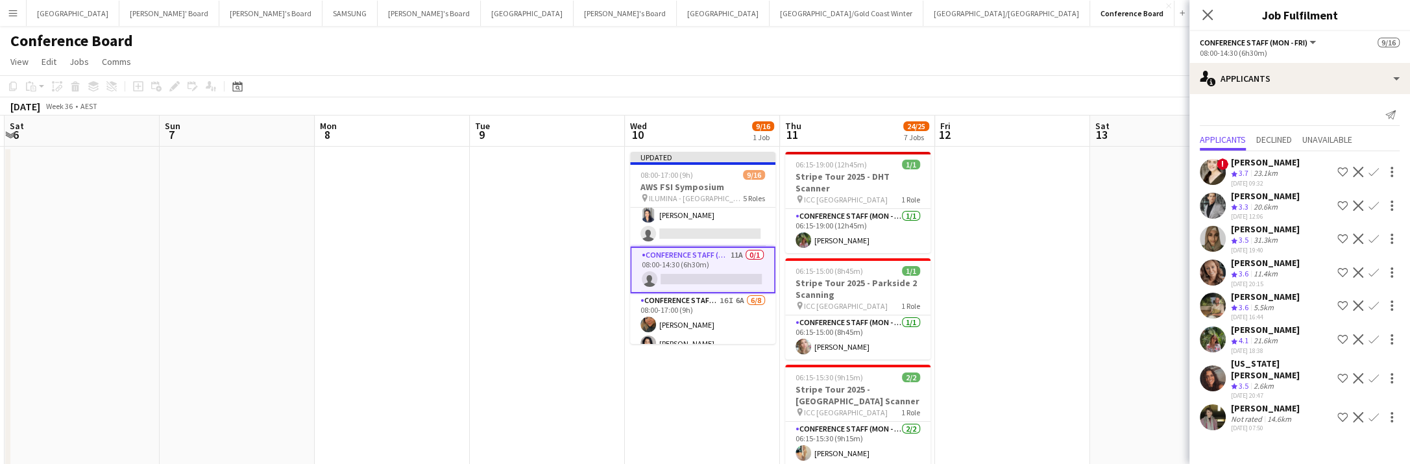
click at [1373, 338] on app-icon "Confirm" at bounding box center [1373, 339] width 10 height 10
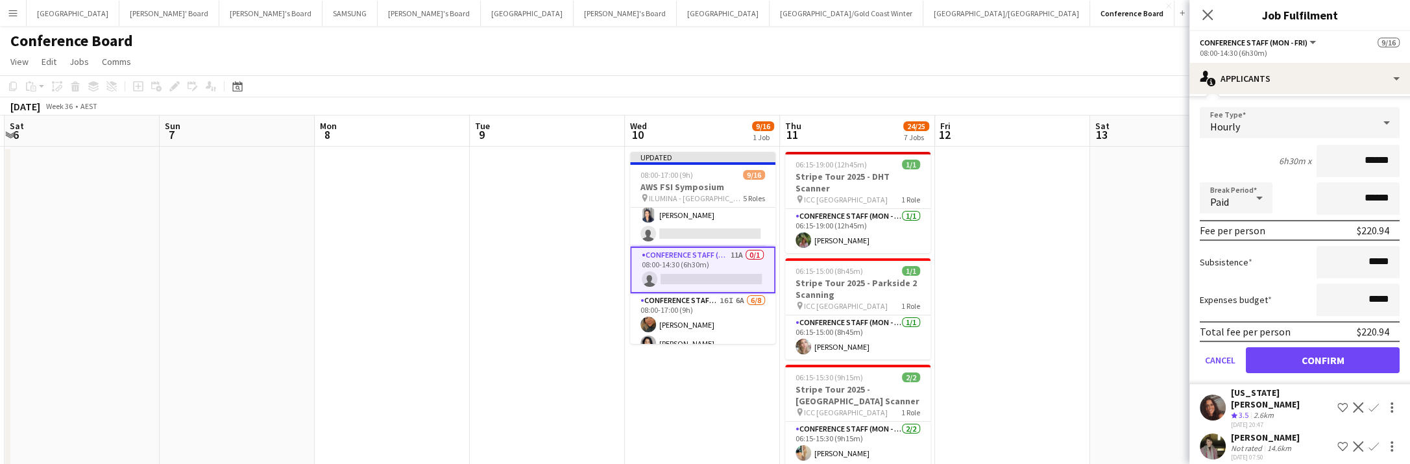
scroll to position [269, 0]
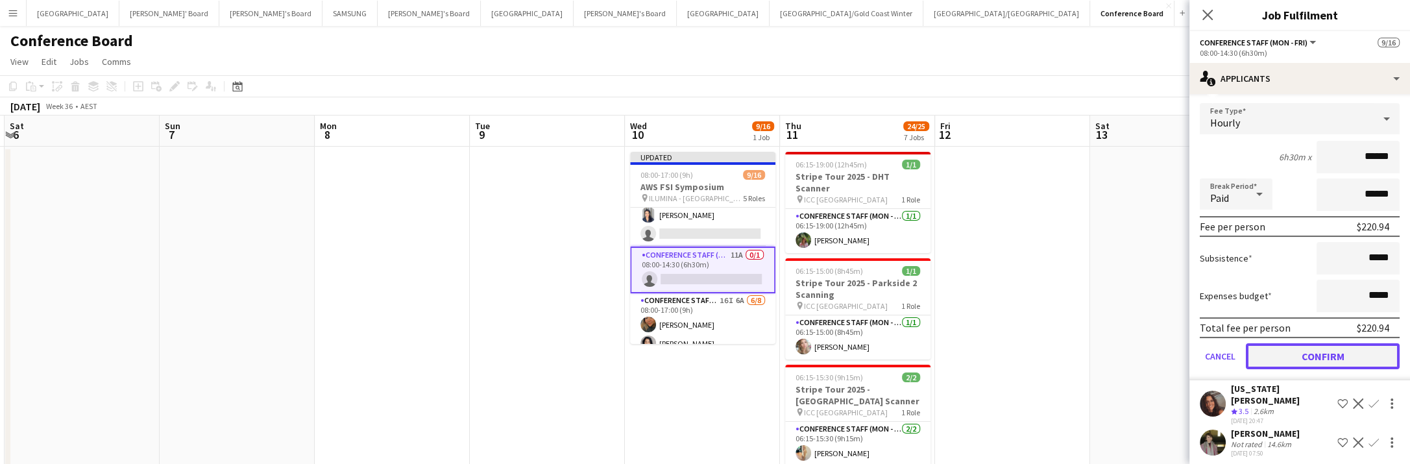
click at [1305, 365] on button "Confirm" at bounding box center [1323, 356] width 154 height 26
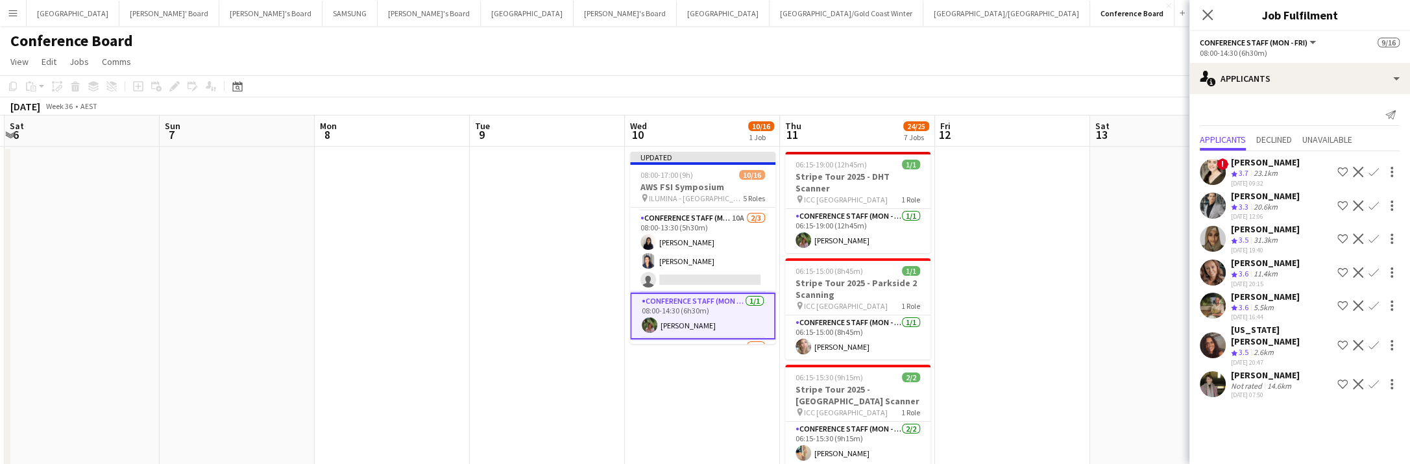
scroll to position [75, 0]
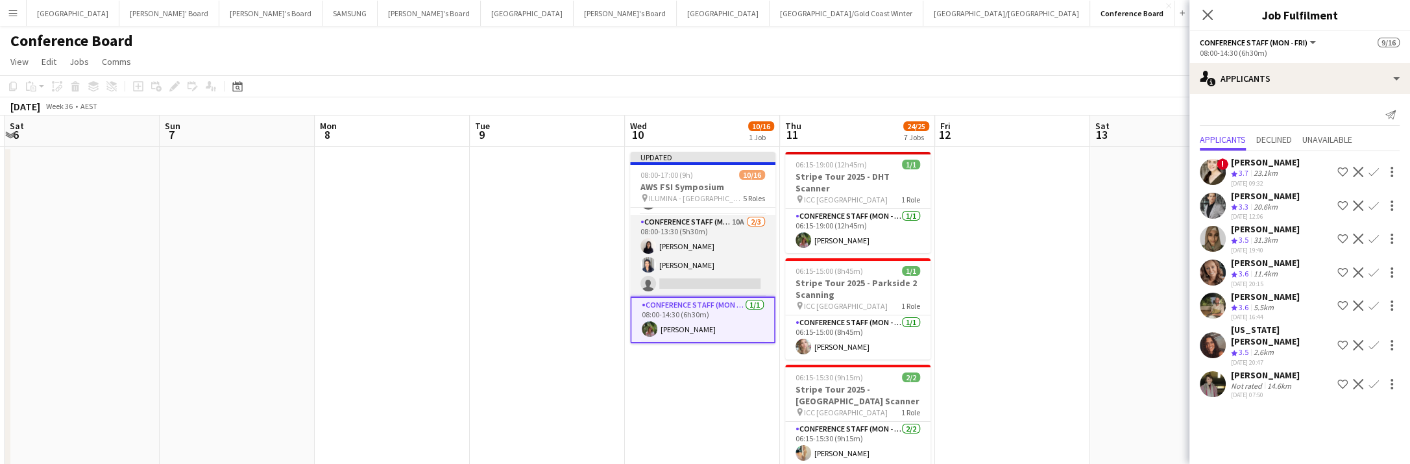
click at [722, 276] on app-card-role "Conference Staff (Mon - Fri) 10A [DATE] 08:00-13:30 (5h30m) [PERSON_NAME] [PERS…" at bounding box center [702, 256] width 145 height 82
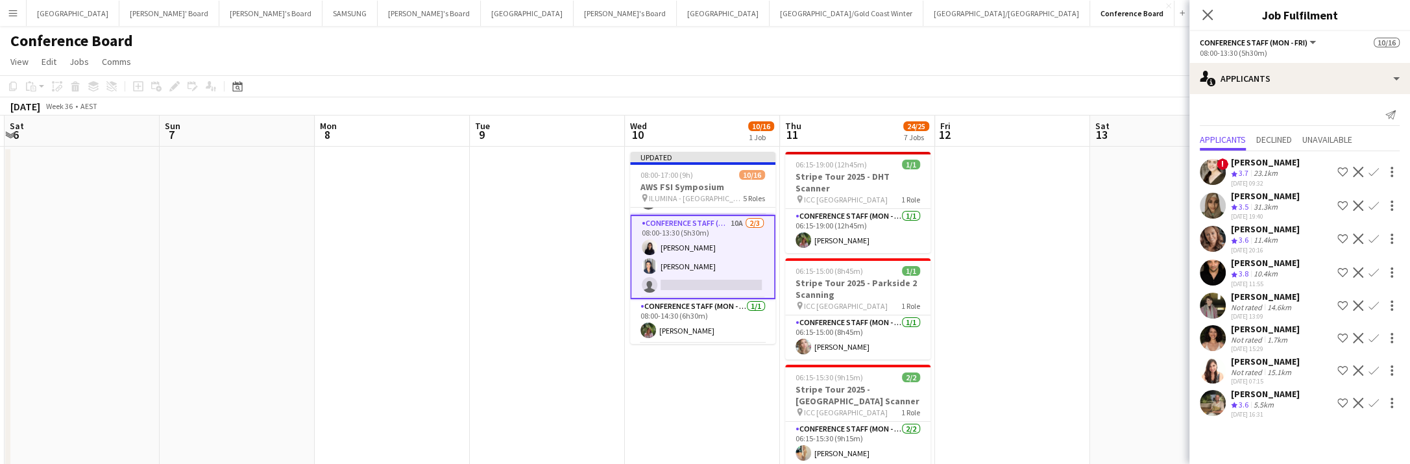
click at [1371, 300] on app-icon "Confirm" at bounding box center [1373, 305] width 10 height 10
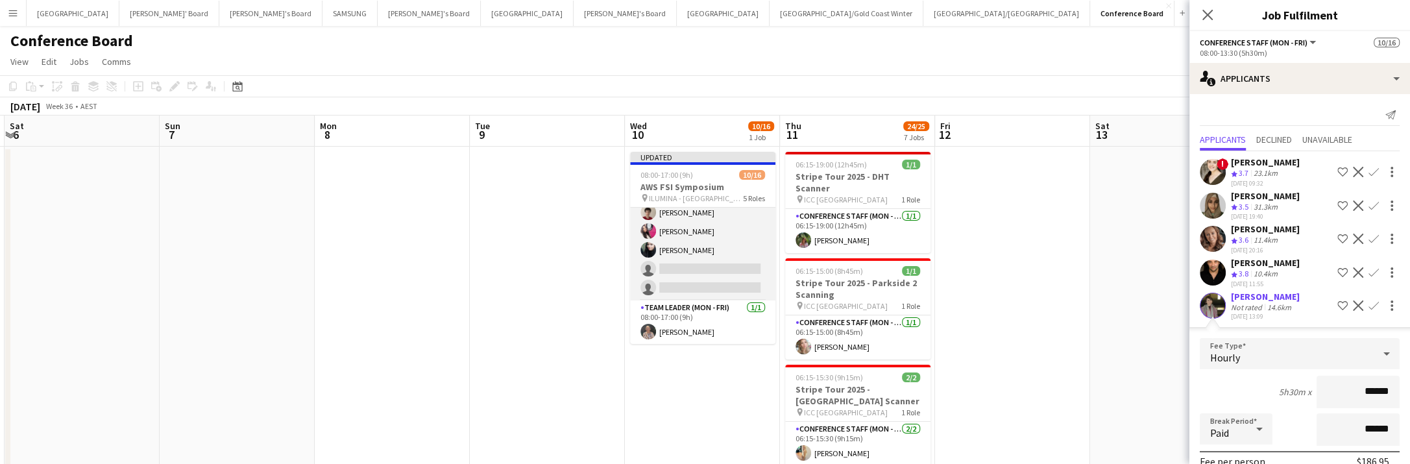
click at [703, 269] on app-card-role "Conference Staff (Mon - Fri) 16I 6A [DATE] 08:00-17:00 (9h) [PERSON_NAME] [PERS…" at bounding box center [702, 213] width 145 height 176
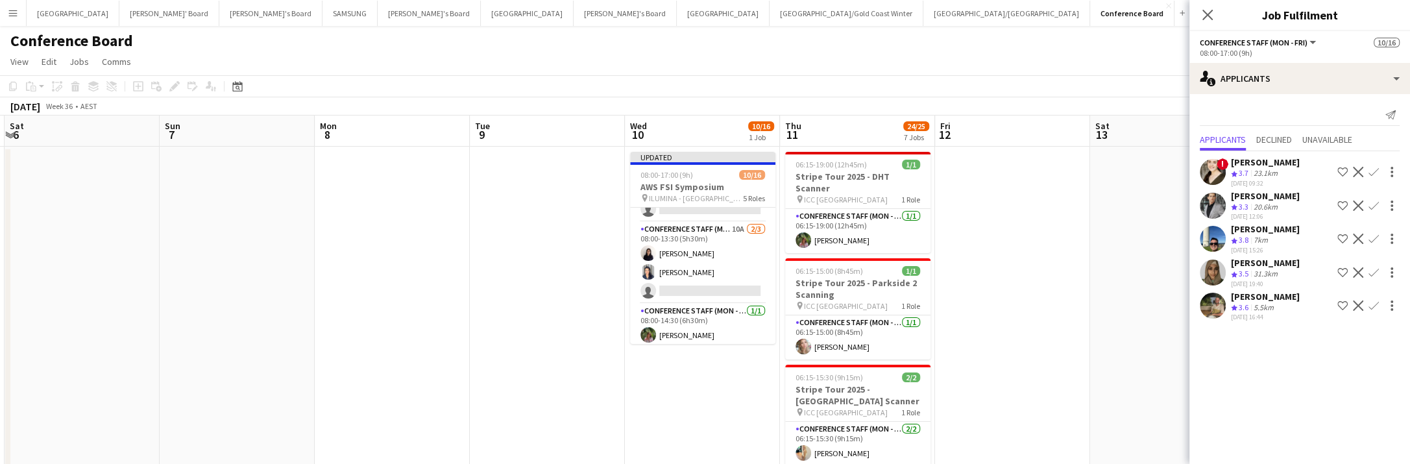
scroll to position [68, 0]
click at [716, 291] on app-card-role "Conference Staff (Mon - Fri) 10A [DATE] 08:00-13:30 (5h30m) [PERSON_NAME] [PERS…" at bounding box center [702, 262] width 145 height 82
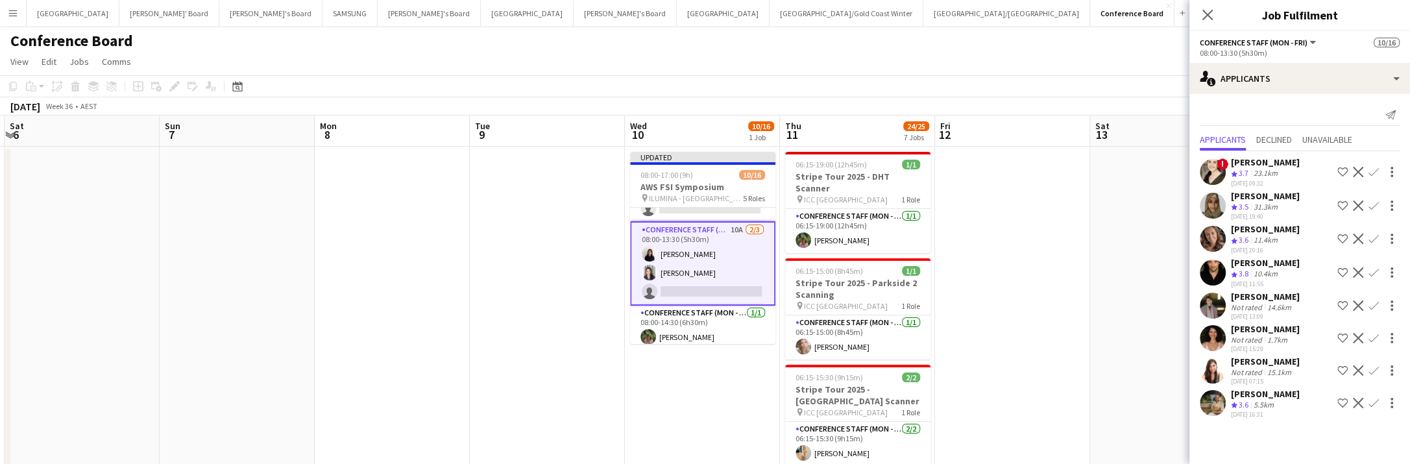
click at [1372, 300] on app-icon "Confirm" at bounding box center [1373, 305] width 10 height 10
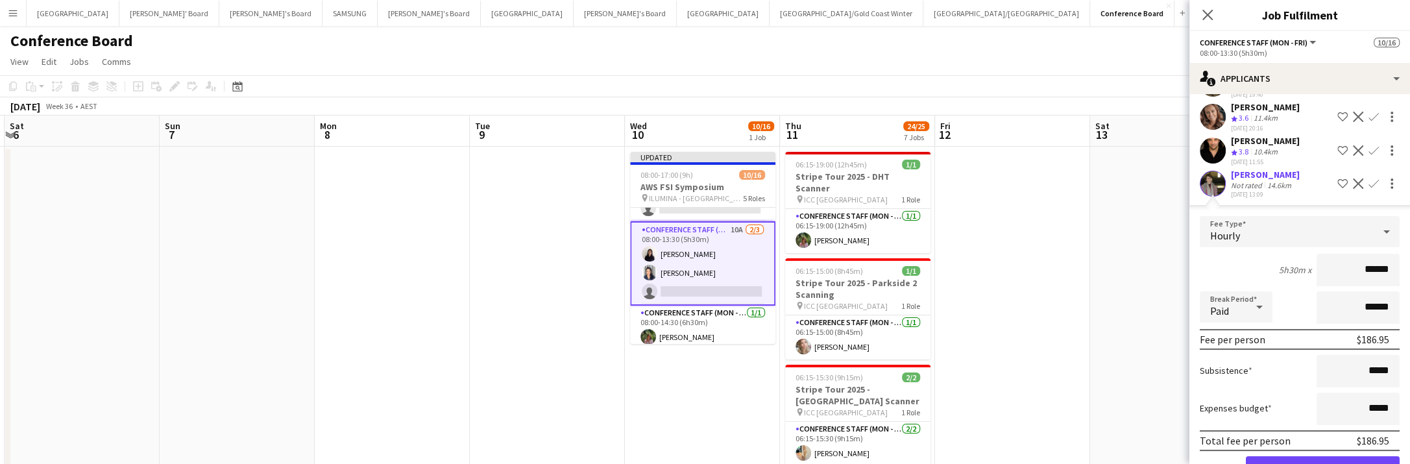
scroll to position [258, 0]
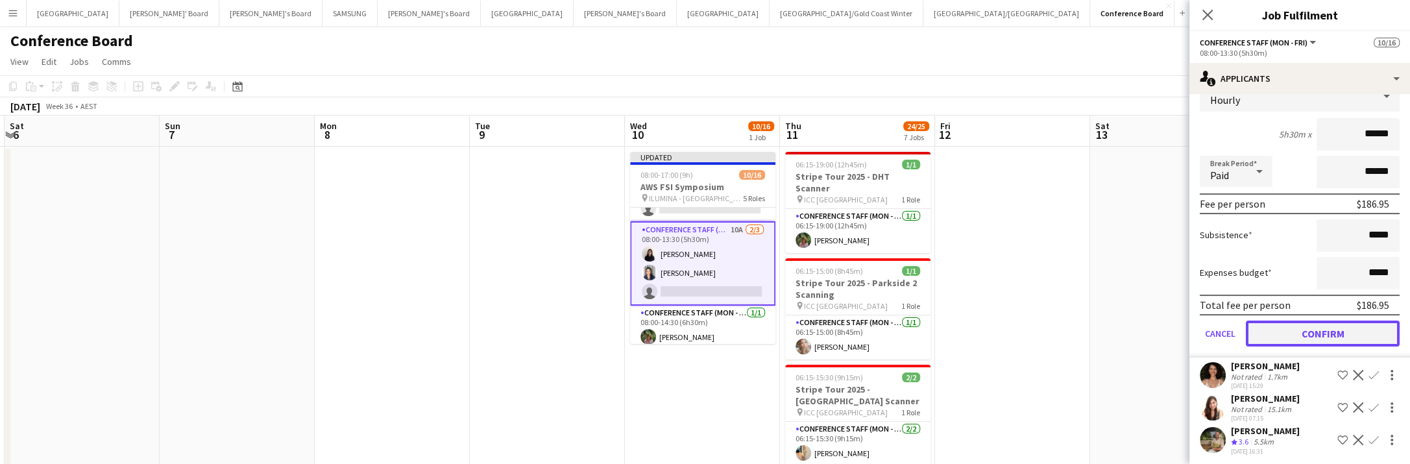
click at [1322, 328] on button "Confirm" at bounding box center [1323, 334] width 154 height 26
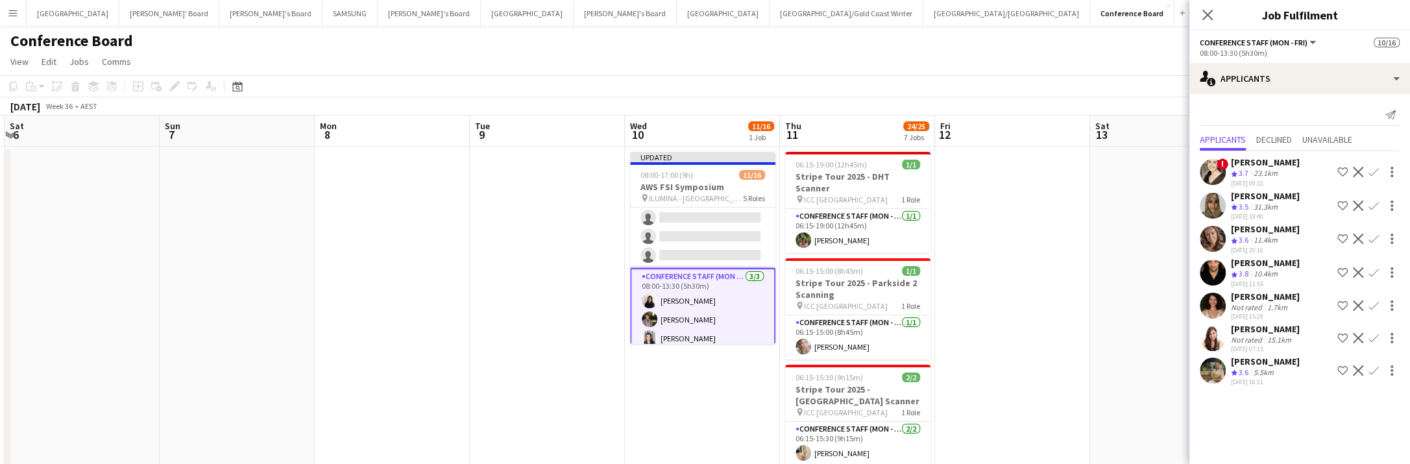
scroll to position [0, 0]
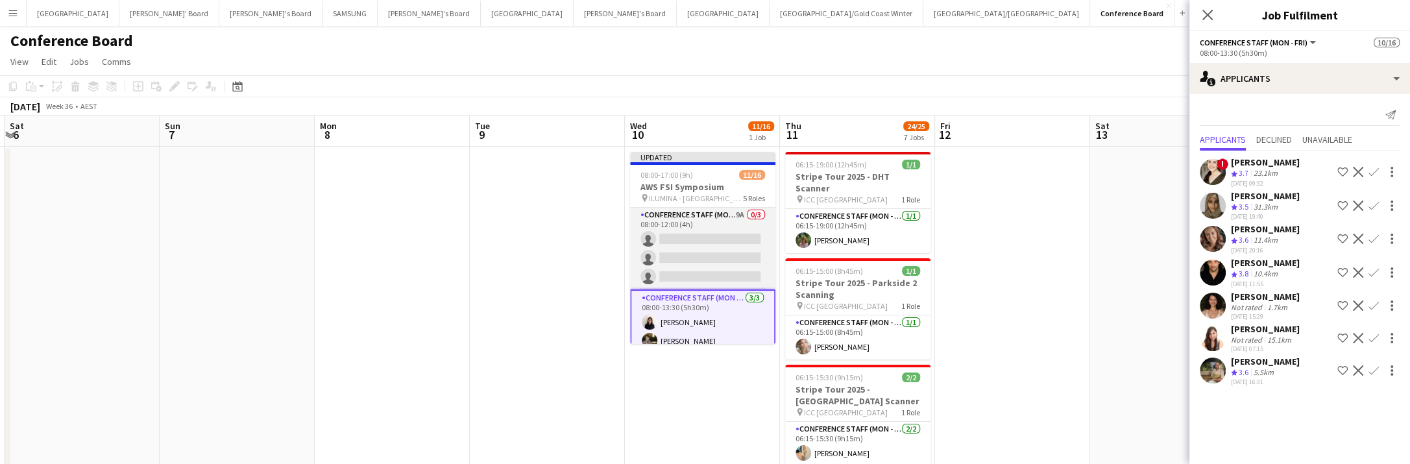
click at [730, 270] on app-card-role "Conference Staff (Mon - Fri) 9A 0/3 08:00-12:00 (4h) single-neutral-actions sin…" at bounding box center [702, 249] width 145 height 82
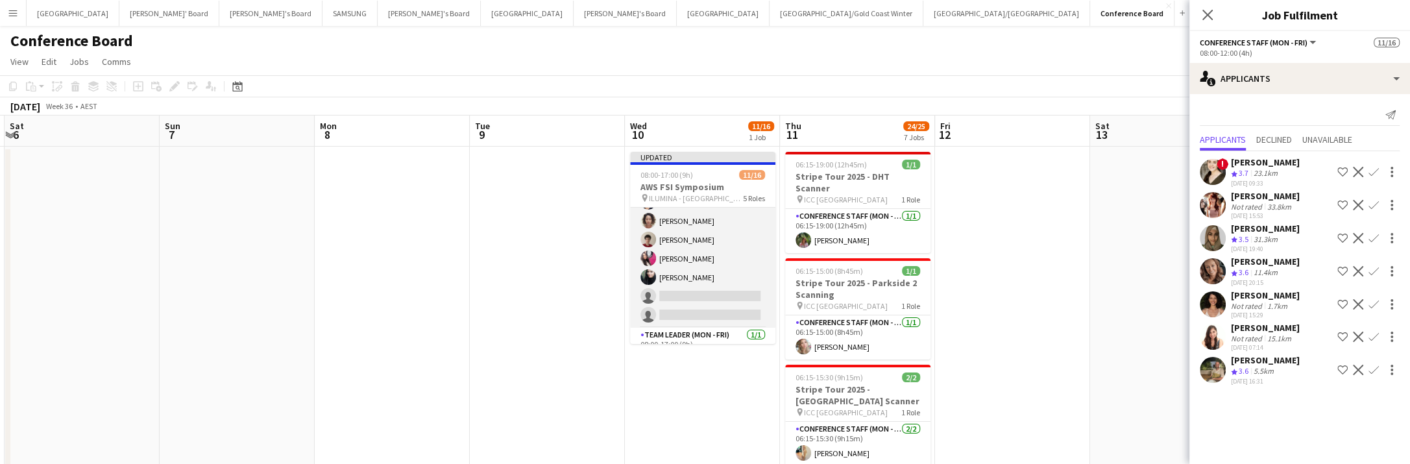
click at [721, 289] on app-card-role "Conference Staff (Mon - Fri) 16I 6A [DATE] 08:00-17:00 (9h) [PERSON_NAME] [PERS…" at bounding box center [702, 240] width 145 height 176
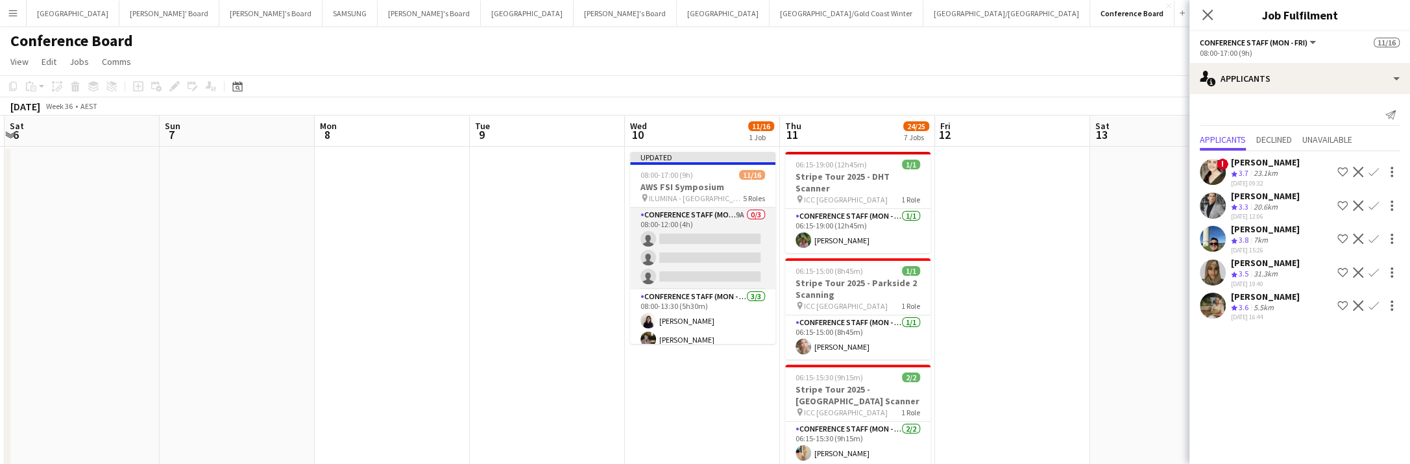
click at [723, 261] on app-card-role "Conference Staff (Mon - Fri) 9A 0/3 08:00-12:00 (4h) single-neutral-actions sin…" at bounding box center [702, 249] width 145 height 82
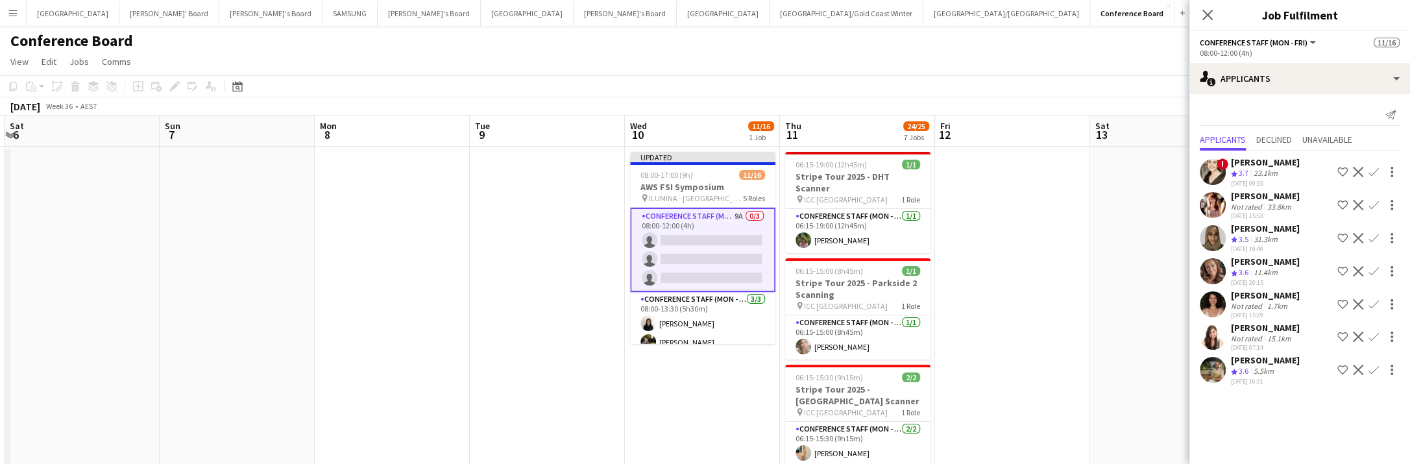
click at [1371, 365] on app-icon "Confirm" at bounding box center [1373, 370] width 10 height 10
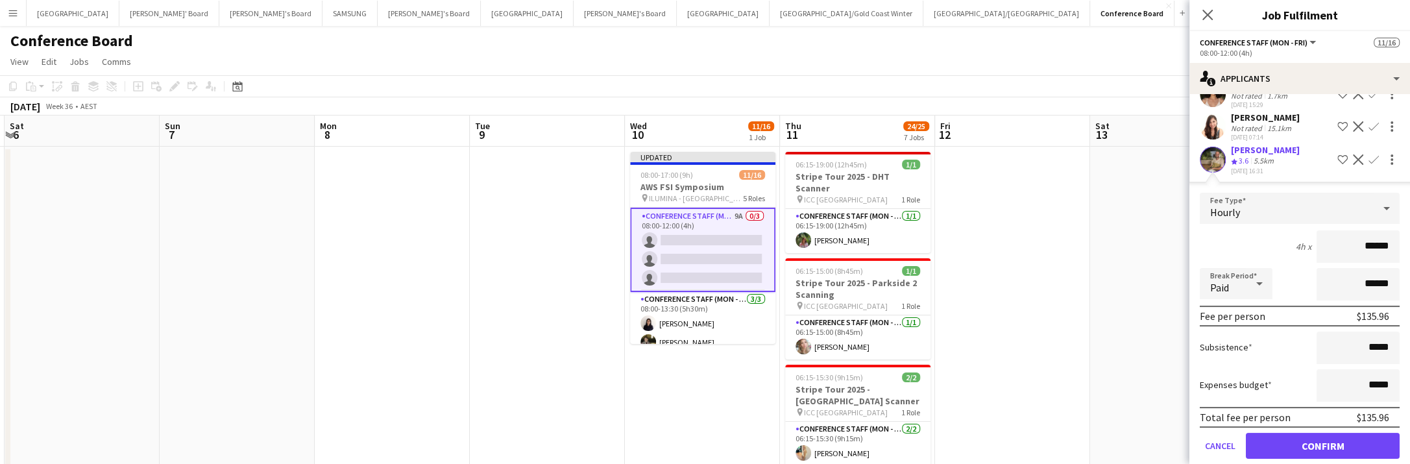
scroll to position [224, 0]
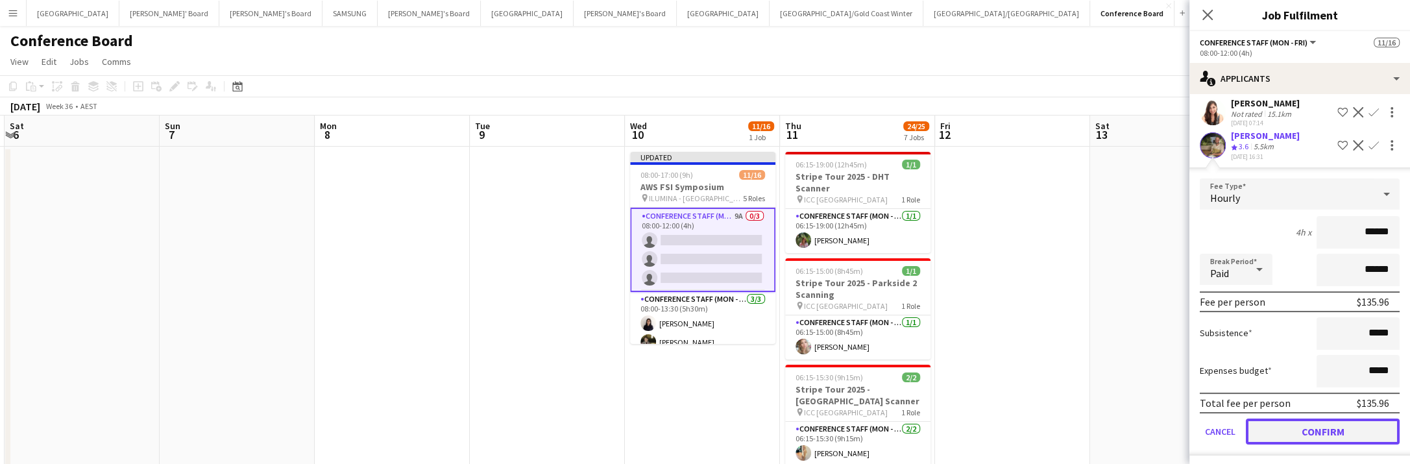
click at [1327, 424] on button "Confirm" at bounding box center [1323, 431] width 154 height 26
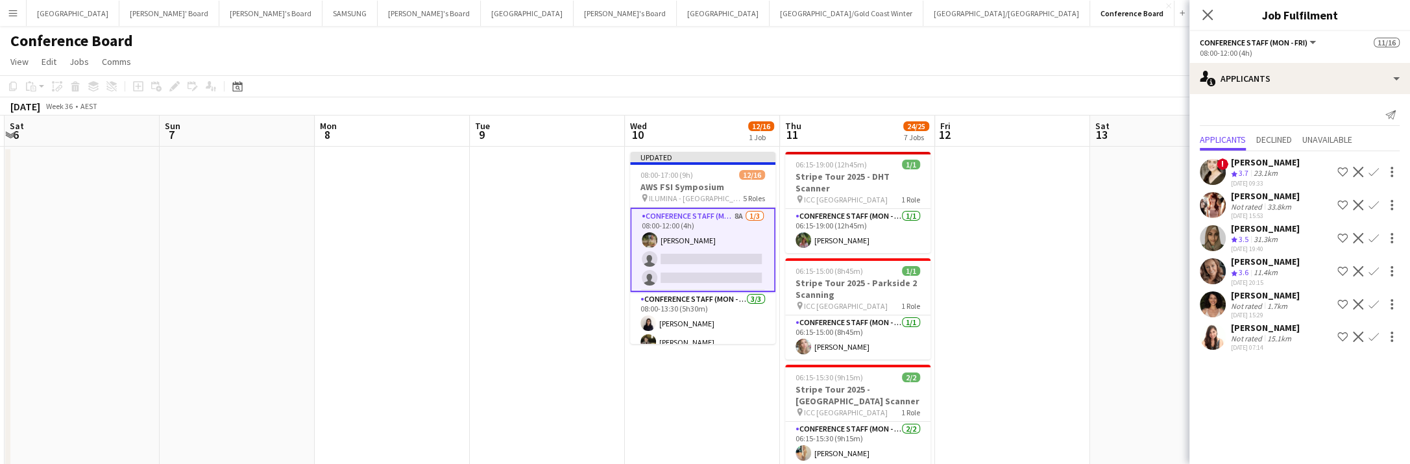
scroll to position [0, 0]
click at [1368, 266] on app-icon "Confirm" at bounding box center [1373, 271] width 10 height 10
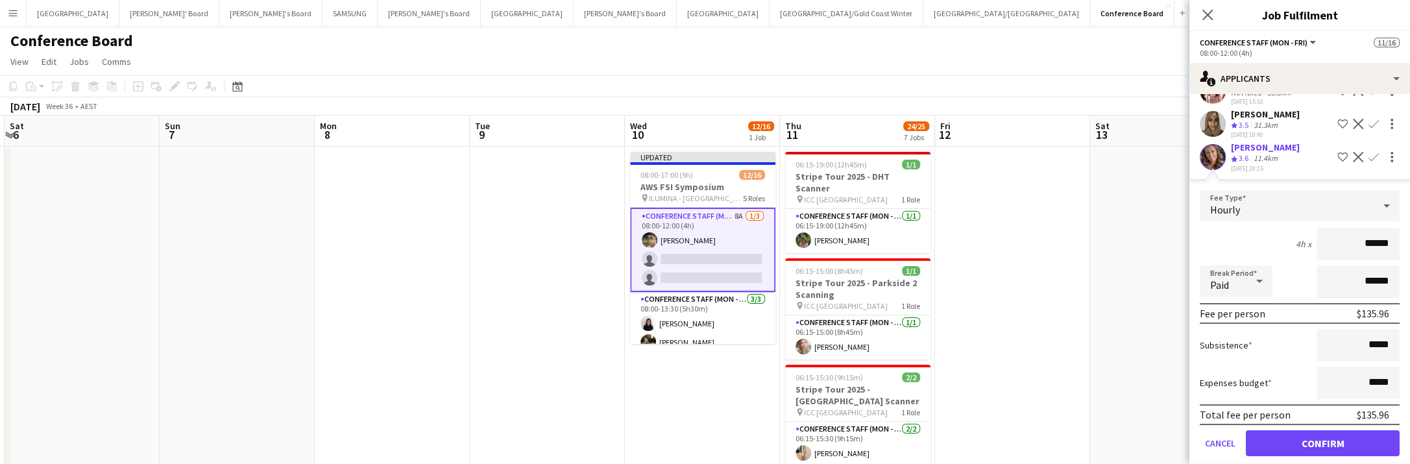
scroll to position [191, 0]
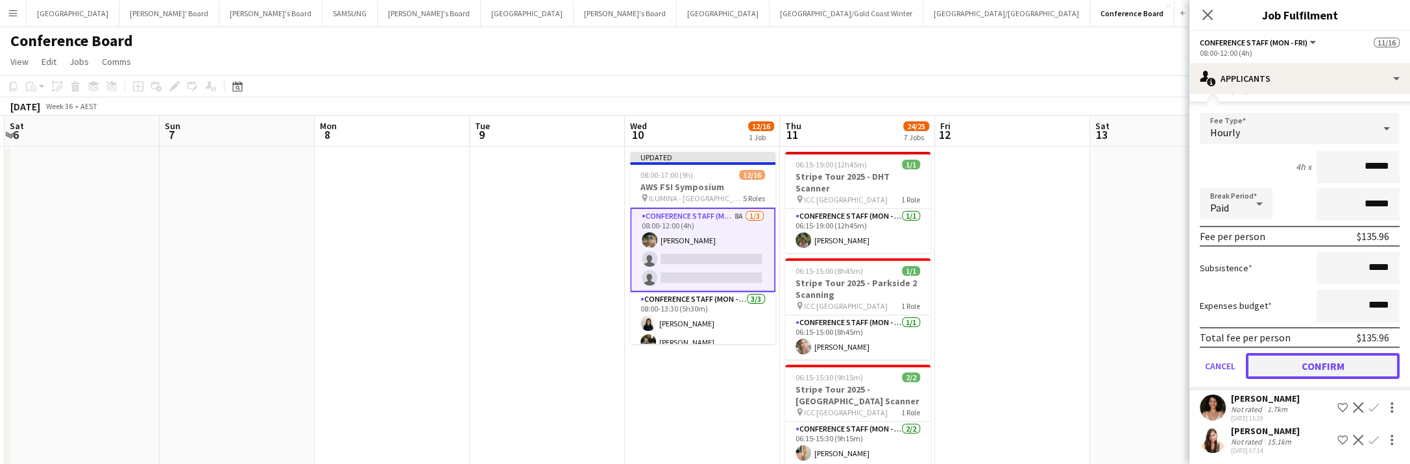
click at [1322, 360] on button "Confirm" at bounding box center [1323, 366] width 154 height 26
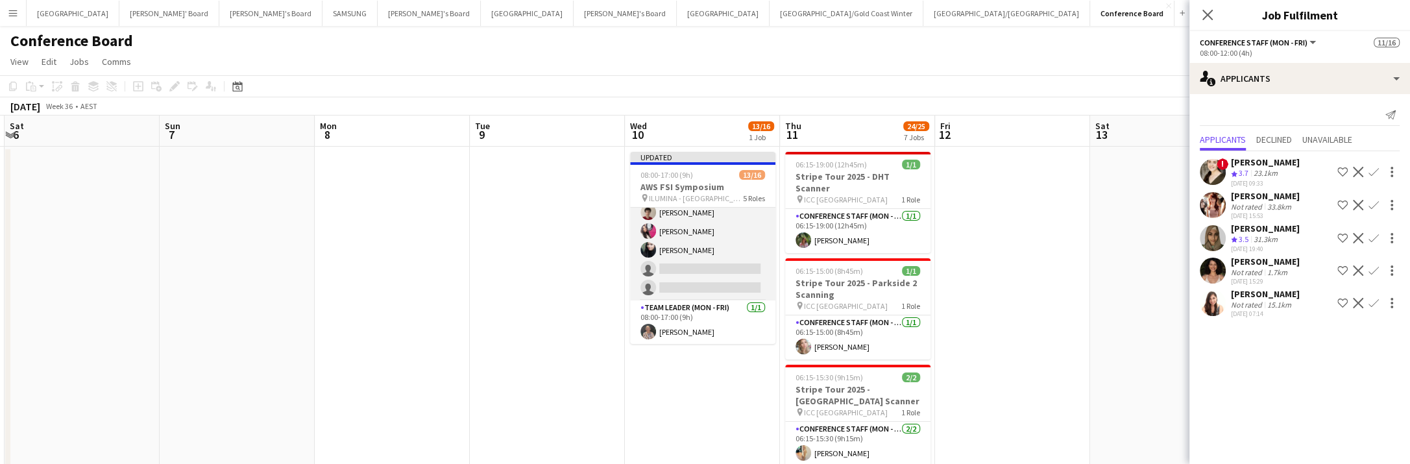
click at [708, 269] on app-card-role "Conference Staff (Mon - Fri) 16I 6A [DATE] 08:00-17:00 (9h) [PERSON_NAME] [PERS…" at bounding box center [702, 213] width 145 height 176
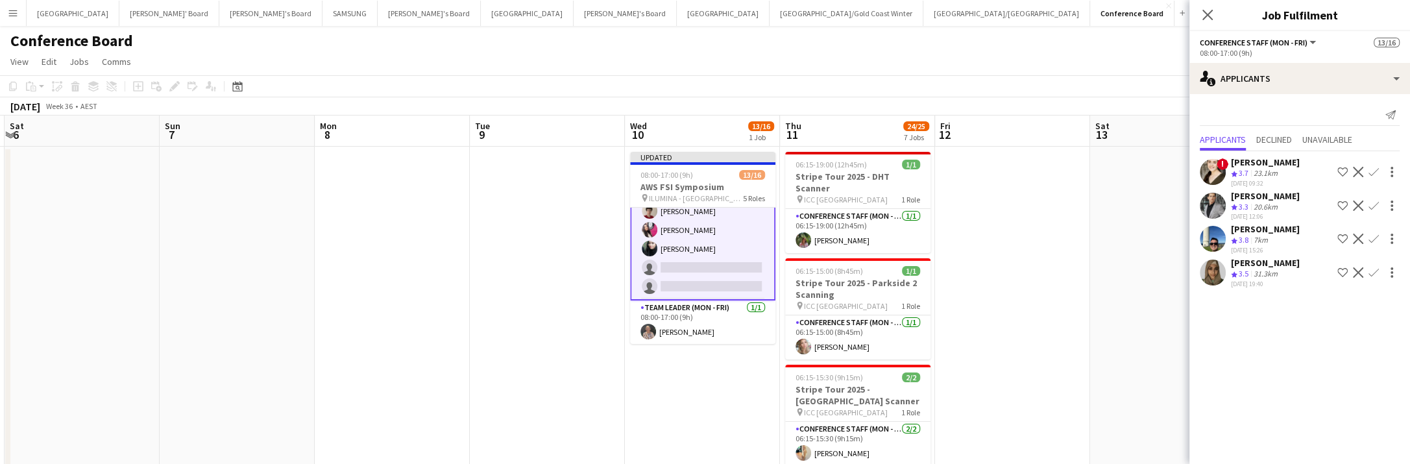
click at [708, 269] on app-card-role "Conference Staff (Mon - Fri) 16I 6A [DATE] 08:00-17:00 (9h) [PERSON_NAME] [PERS…" at bounding box center [702, 211] width 145 height 178
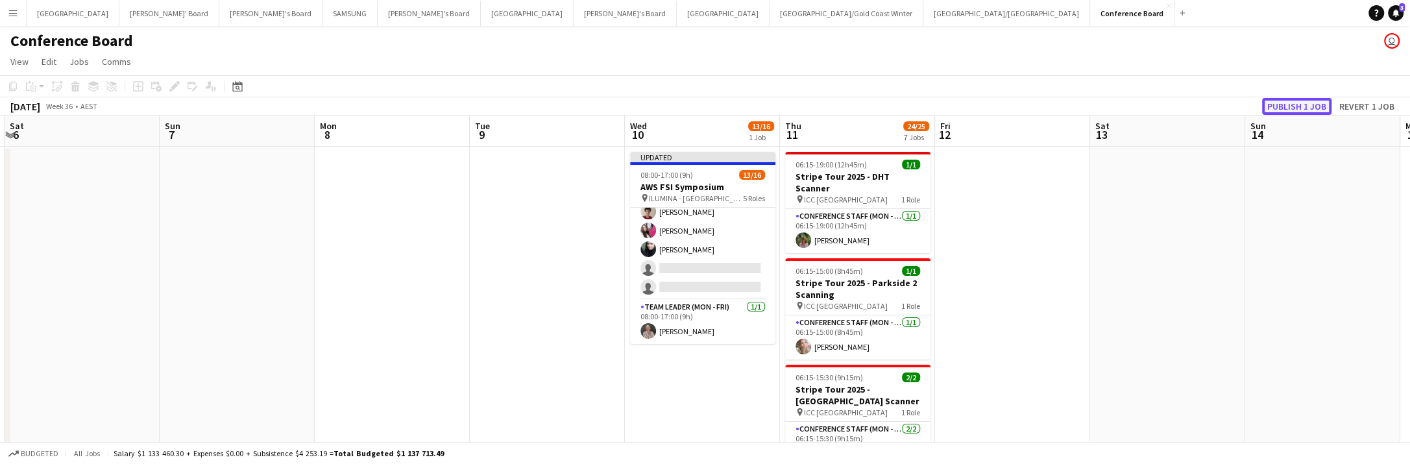
click at [1292, 103] on button "Publish 1 job" at bounding box center [1296, 106] width 69 height 17
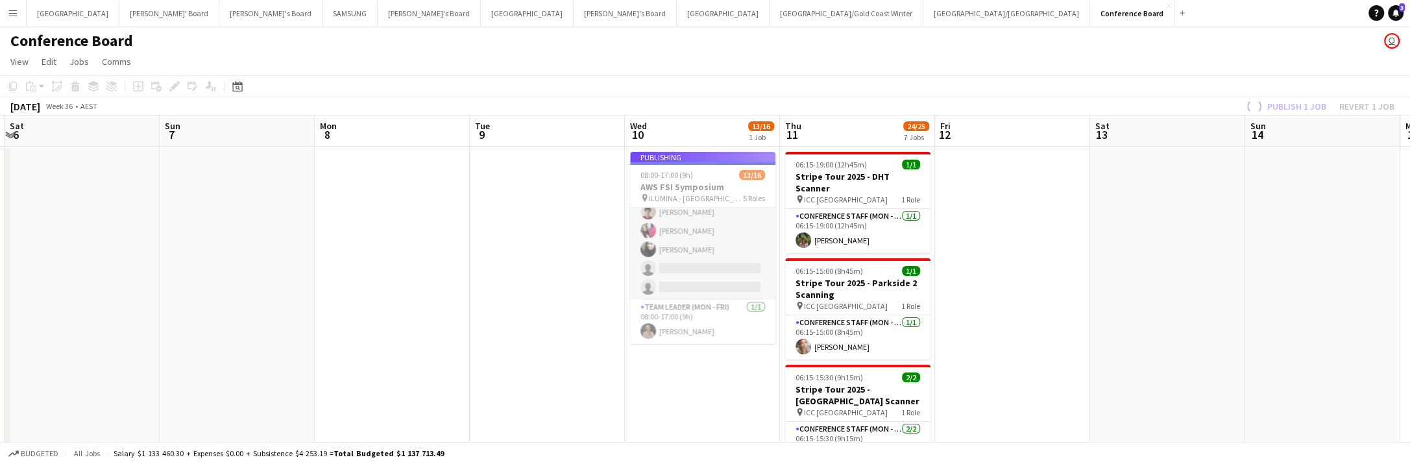
scroll to position [280, 0]
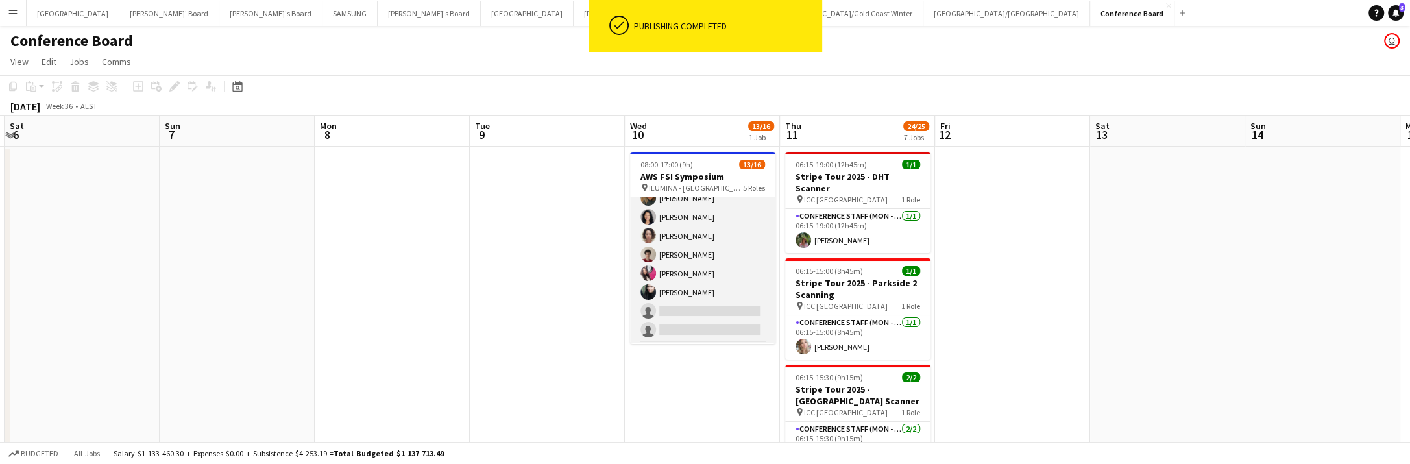
click at [710, 279] on app-card-role "Conference Staff (Mon - Fri) 16I 6A [DATE] 08:00-17:00 (9h) [PERSON_NAME] [PERS…" at bounding box center [702, 255] width 145 height 176
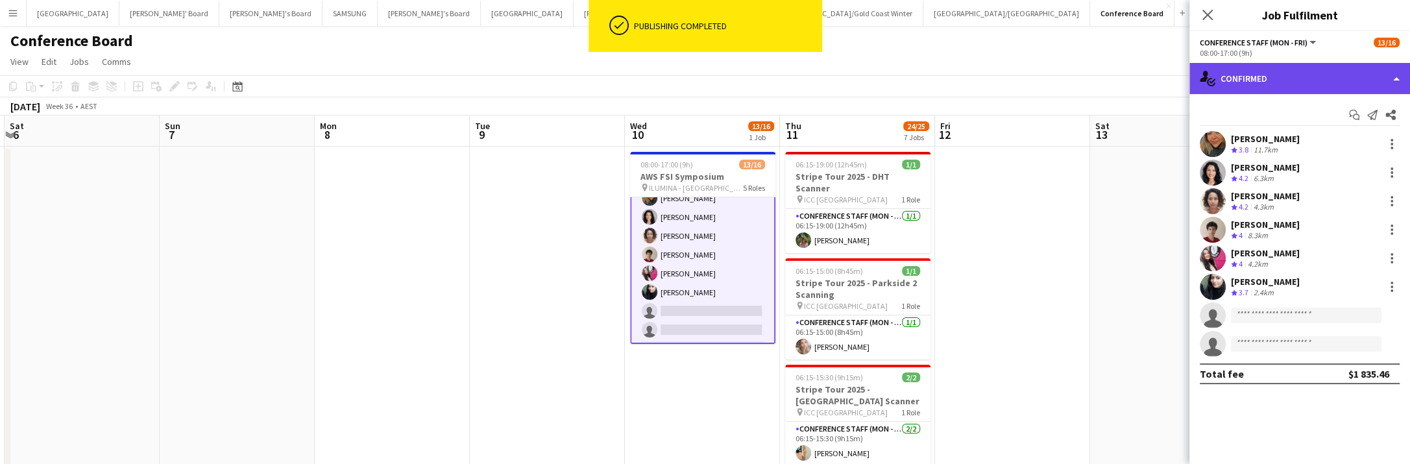
click at [1329, 75] on div "single-neutral-actions-check-2 Confirmed" at bounding box center [1299, 78] width 221 height 31
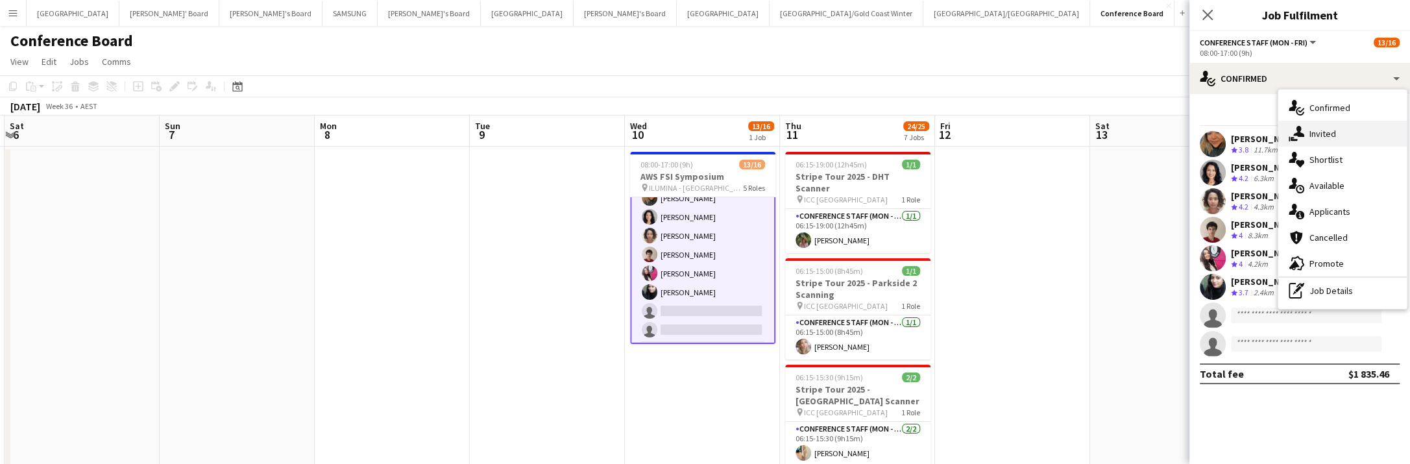
click at [1349, 141] on div "single-neutral-actions-share-1 Invited" at bounding box center [1342, 134] width 128 height 26
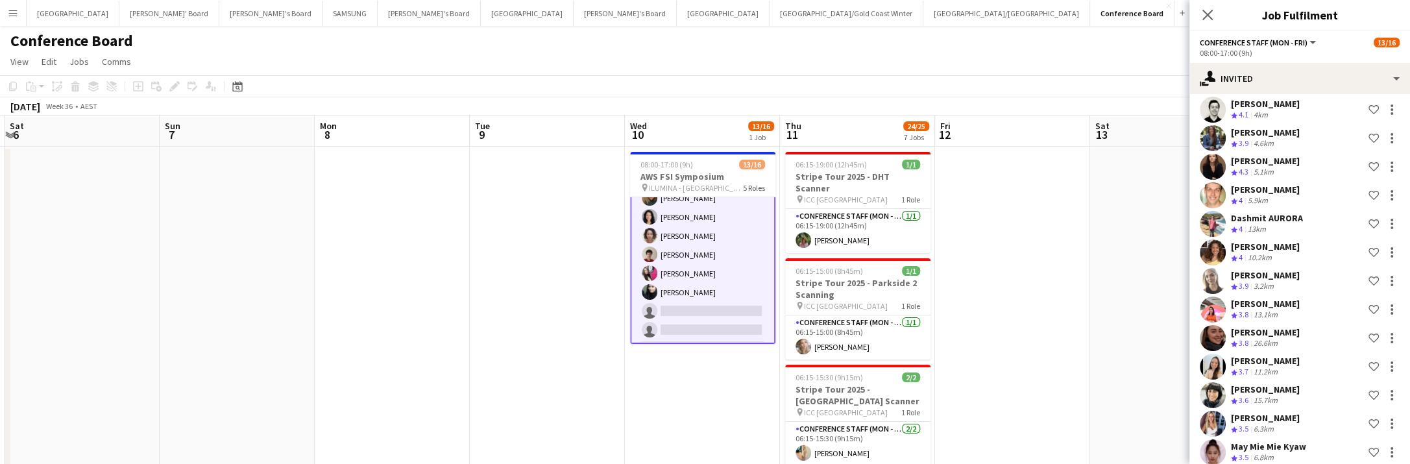
scroll to position [202, 0]
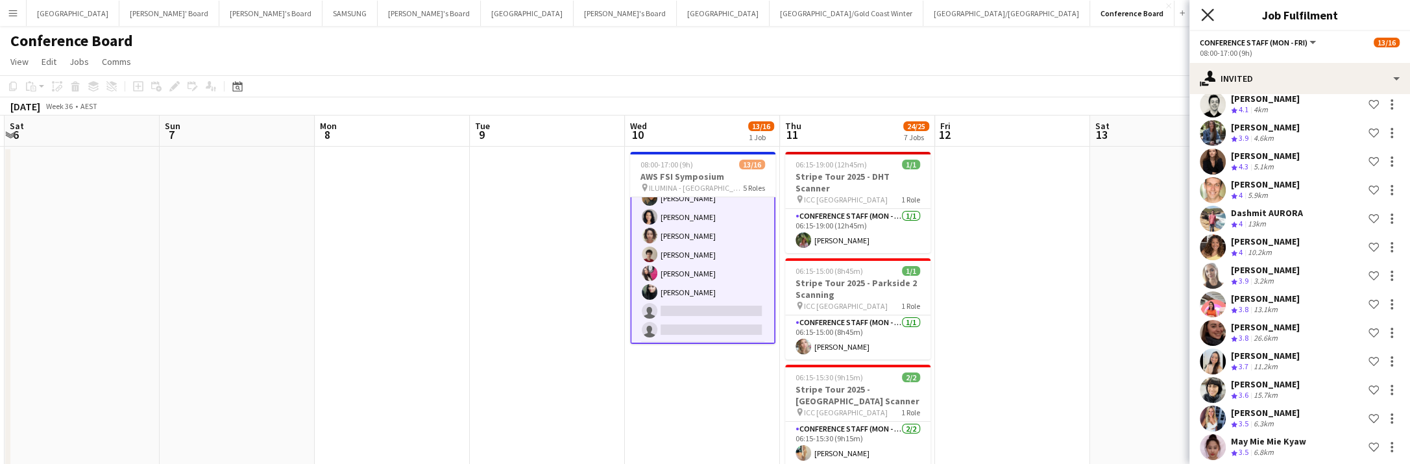
click at [1207, 17] on icon "Close pop-in" at bounding box center [1207, 14] width 12 height 12
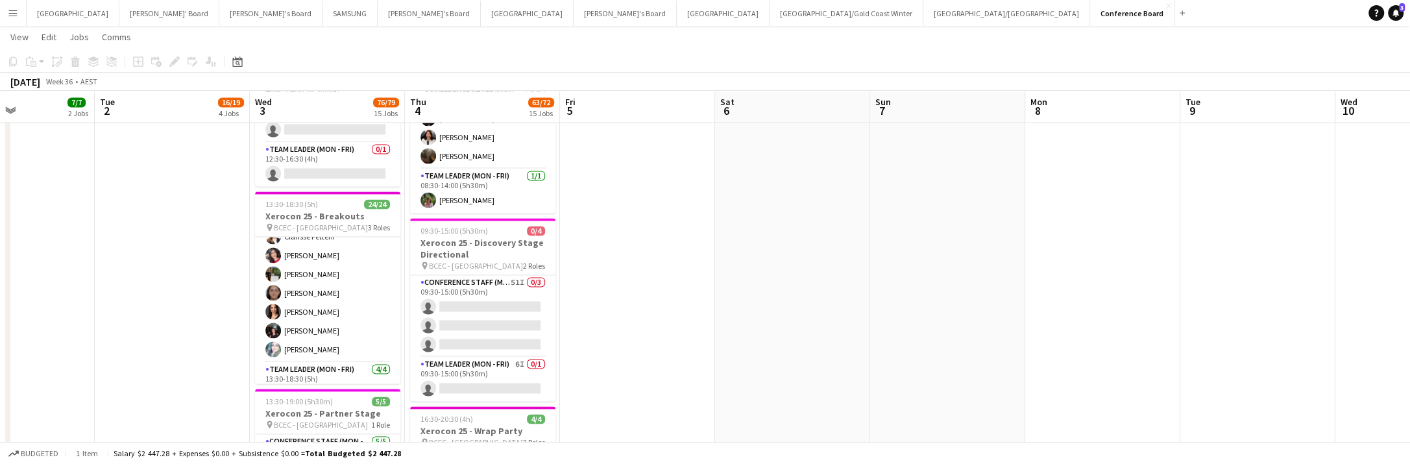
scroll to position [316, 0]
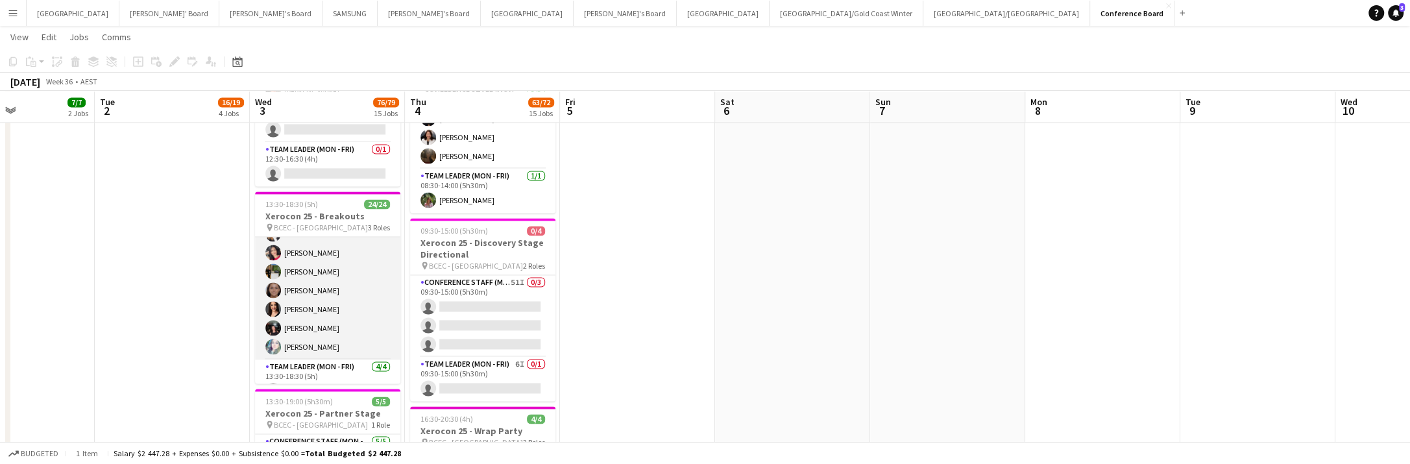
click at [319, 287] on app-card-role "Conference Staff (Mon - Fri) 16/16 13:30-18:30 (5h) [PERSON_NAME] Win-Boh [PERS…" at bounding box center [327, 190] width 145 height 338
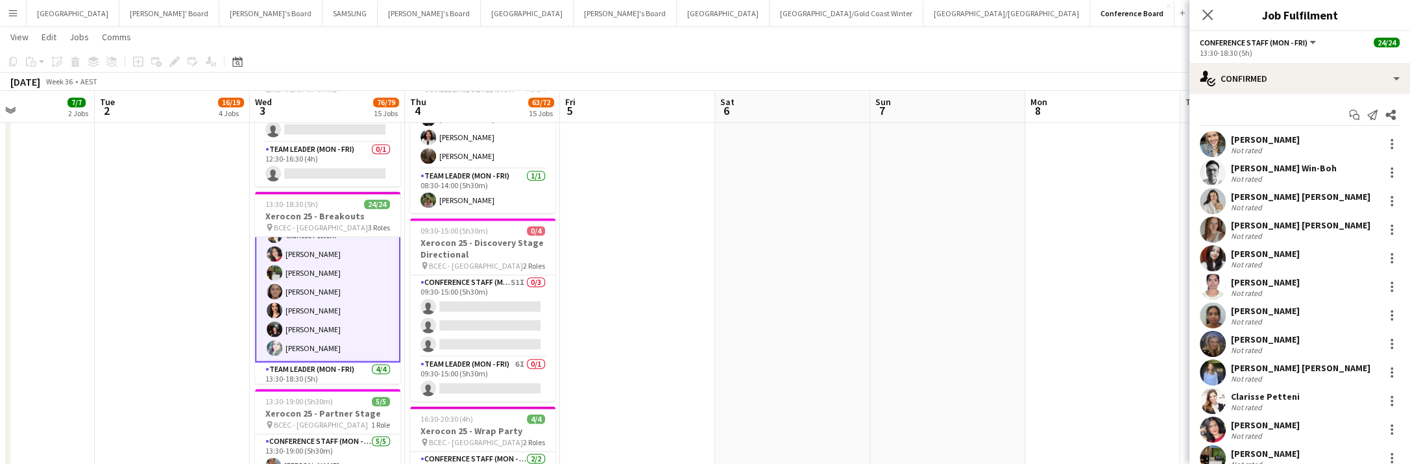
scroll to position [317, 0]
click at [319, 289] on app-card-role "Conference Staff (Mon - Fri) 16/16 13:30-18:30 (5h) [PERSON_NAME] Win-Boh [PERS…" at bounding box center [327, 190] width 145 height 341
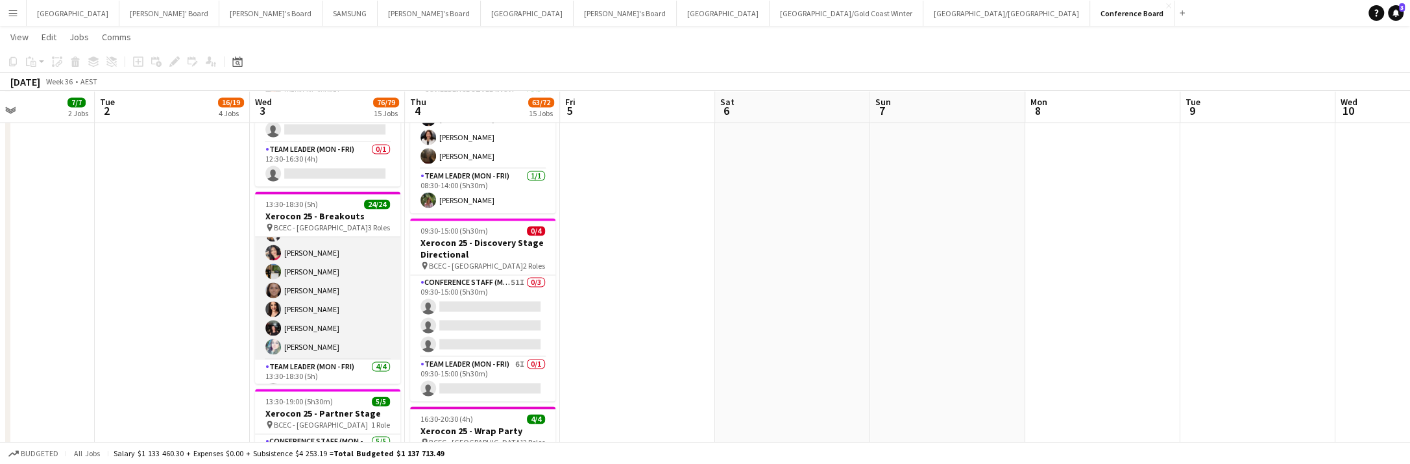
click at [319, 289] on app-card-role "Conference Staff (Mon - Fri) 16/16 13:30-18:30 (5h) [PERSON_NAME] Win-Boh [PERS…" at bounding box center [327, 190] width 145 height 338
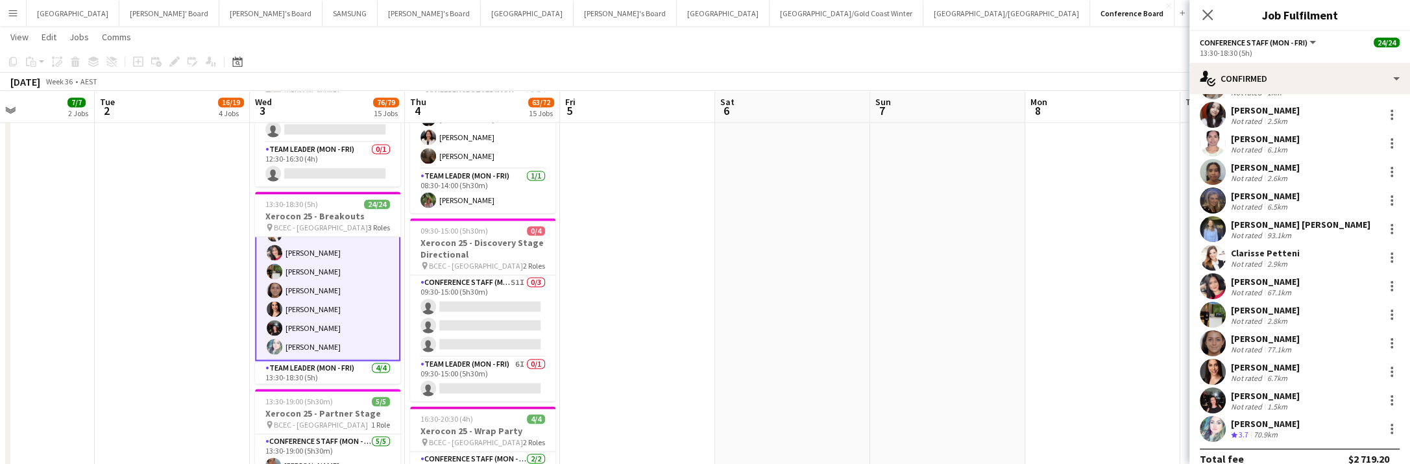
scroll to position [159, 0]
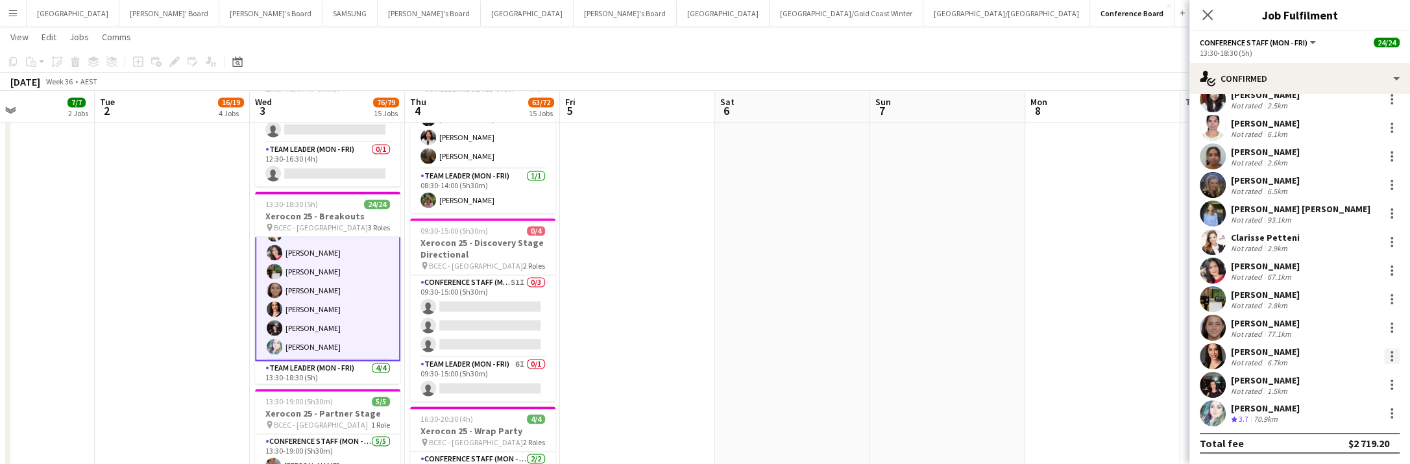
click at [1394, 352] on div at bounding box center [1392, 356] width 16 height 16
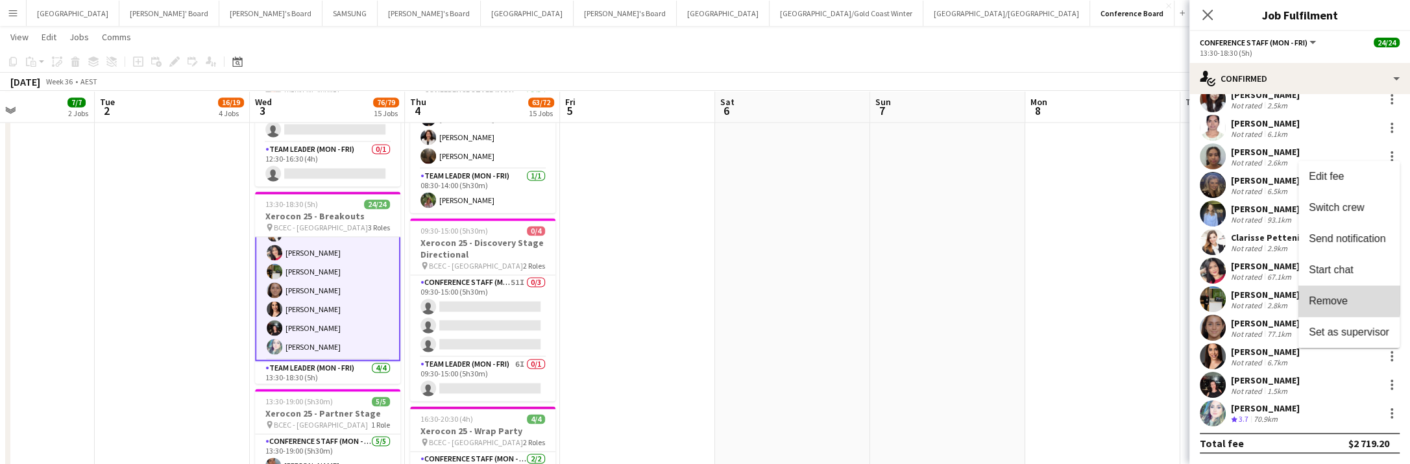
click at [1335, 297] on span "Remove" at bounding box center [1328, 300] width 39 height 11
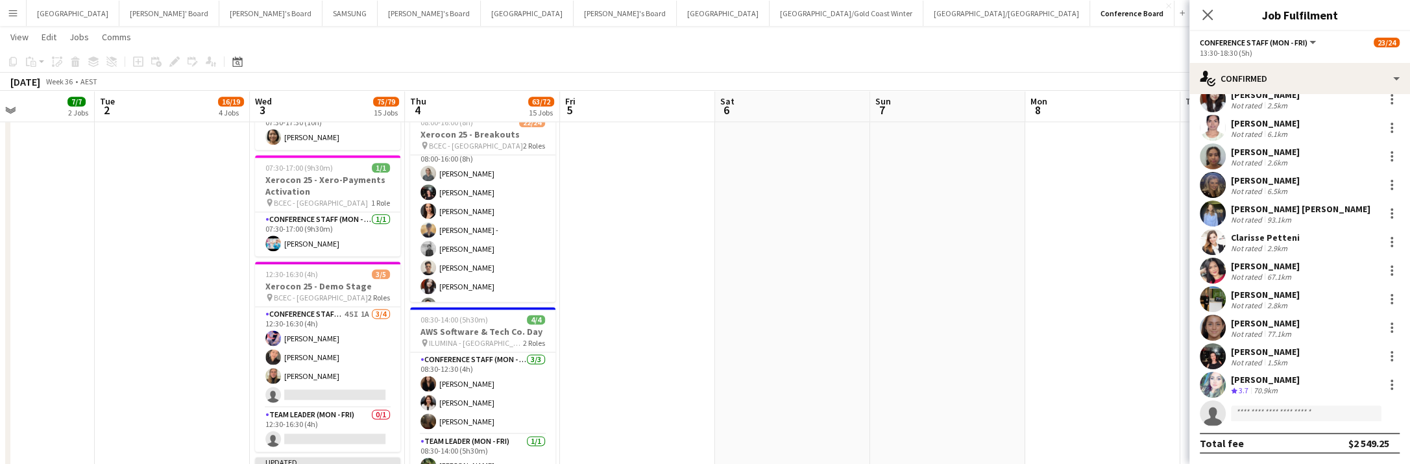
scroll to position [14, 0]
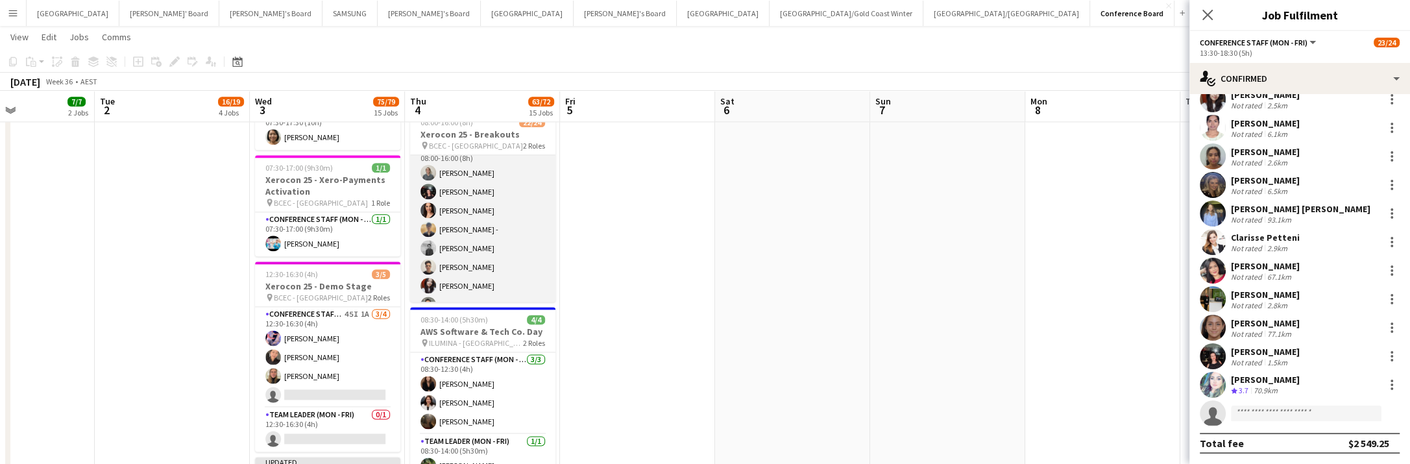
click at [474, 207] on app-card-role "Conference Staff (Mon - Fri) 52I 3A 18/20 08:00-16:00 (8h) [PERSON_NAME] [PERSO…" at bounding box center [482, 343] width 145 height 405
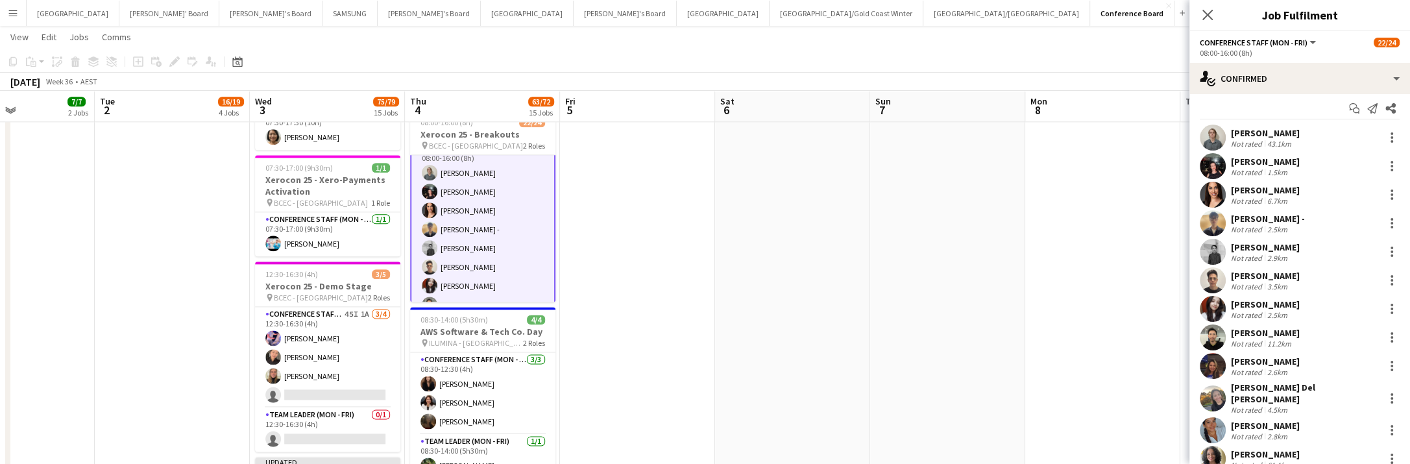
scroll to position [0, 0]
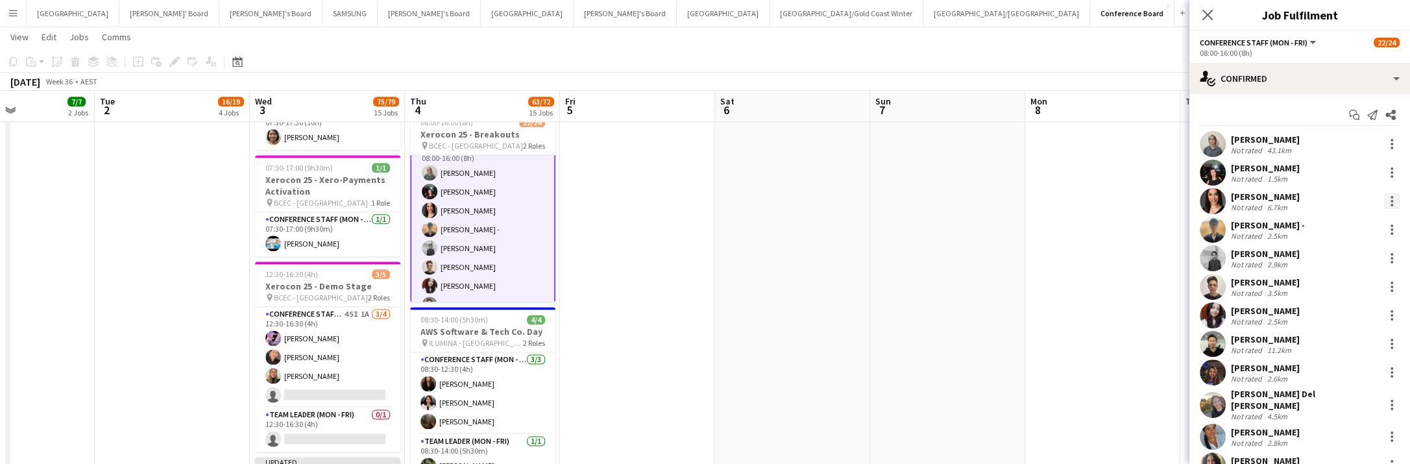
click at [1390, 199] on div at bounding box center [1392, 201] width 16 height 16
click at [1374, 343] on button "Remove" at bounding box center [1348, 349] width 101 height 31
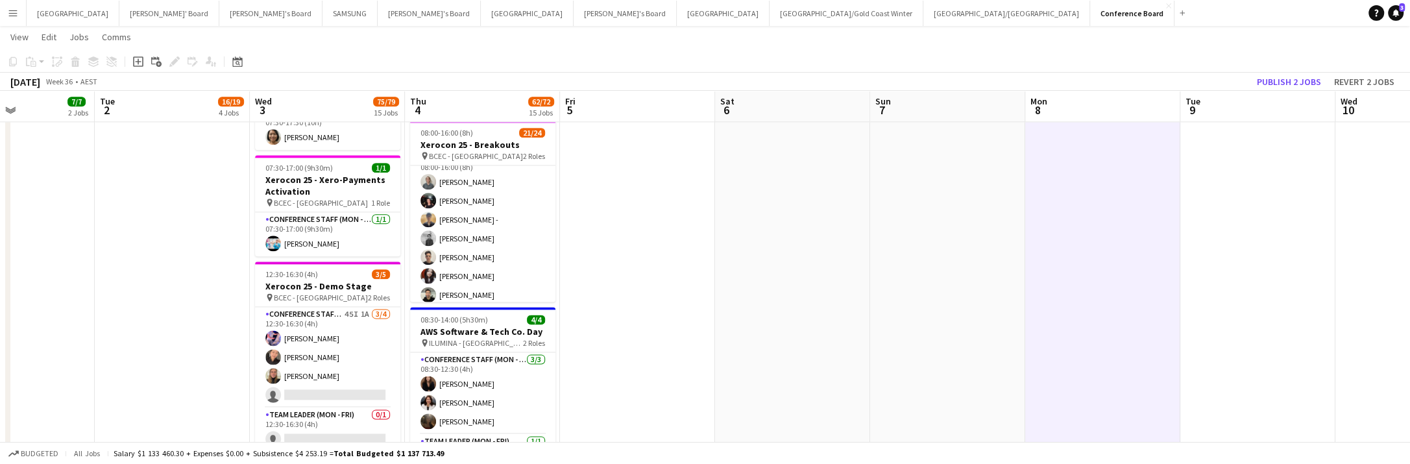
scroll to position [14, 0]
click at [1277, 82] on button "Publish 2 jobs" at bounding box center [1289, 81] width 75 height 17
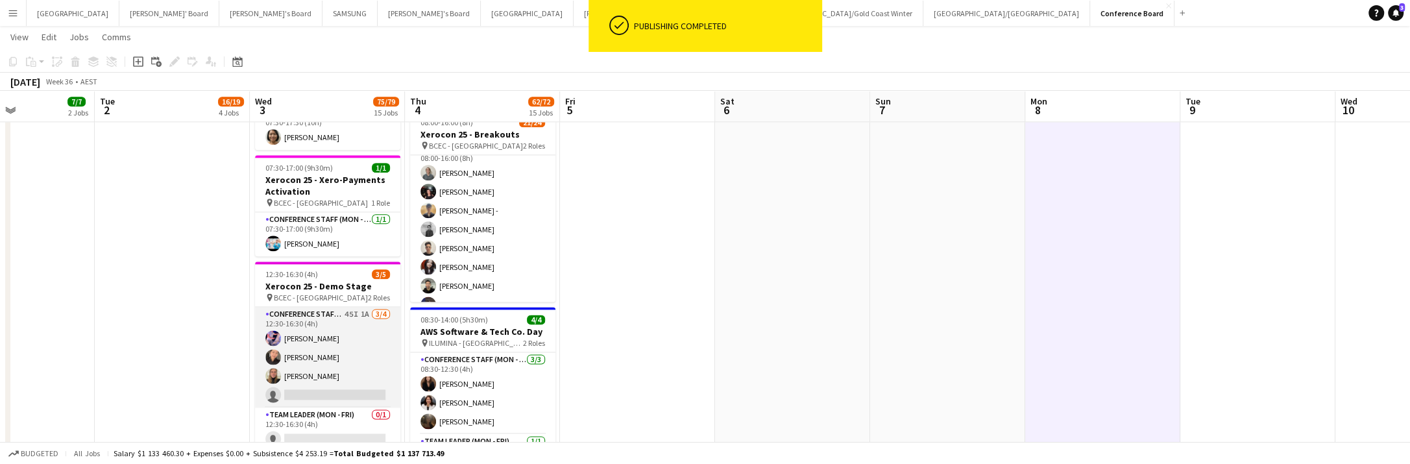
click at [364, 346] on app-card-role "Conference Staff (Mon - Fri) 45I 1A [DATE] 12:30-16:30 (4h) [PERSON_NAME] Chaew…" at bounding box center [327, 357] width 145 height 101
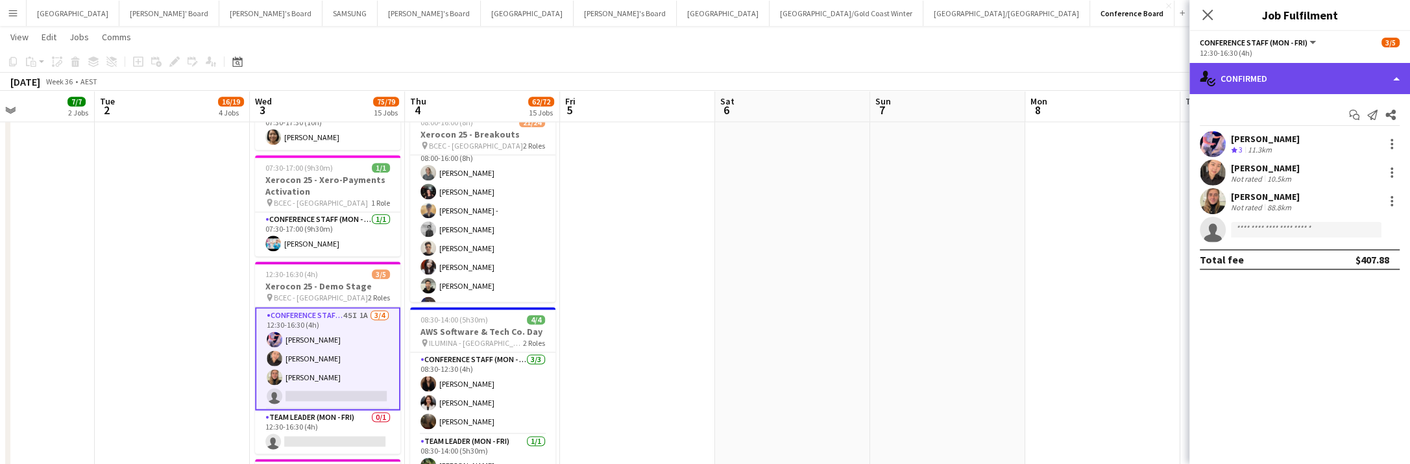
click at [1294, 86] on div "single-neutral-actions-check-2 Confirmed" at bounding box center [1299, 78] width 221 height 31
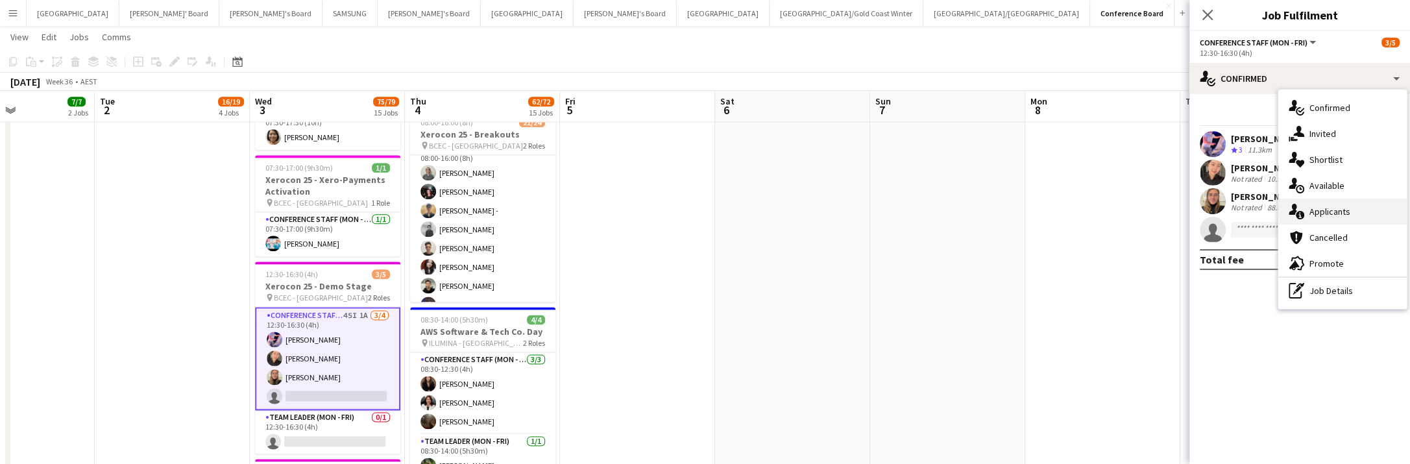
click at [1323, 216] on div "single-neutral-actions-information Applicants" at bounding box center [1342, 212] width 128 height 26
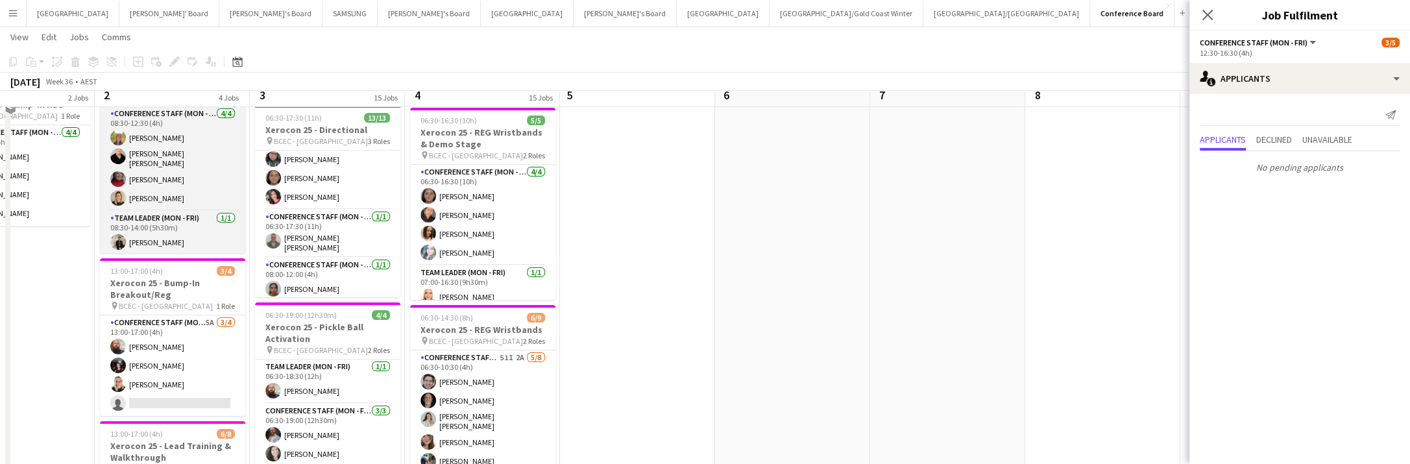
scroll to position [262, 0]
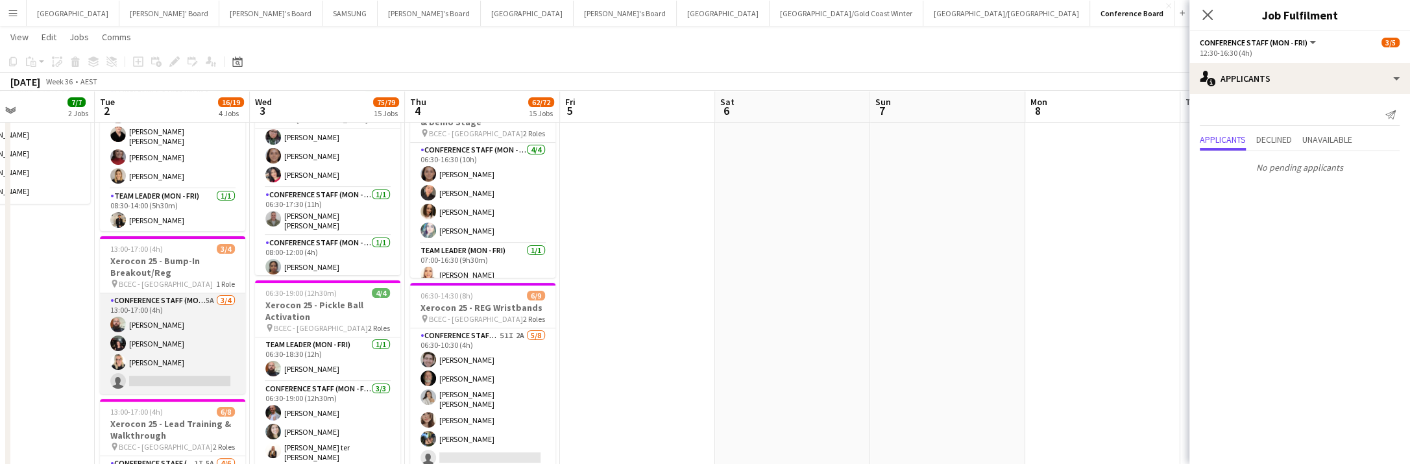
click at [175, 361] on app-card-role "Conference Staff (Mon - Fri) 5A [DATE] 13:00-17:00 (4h) [PERSON_NAME] [PERSON_N…" at bounding box center [172, 343] width 145 height 101
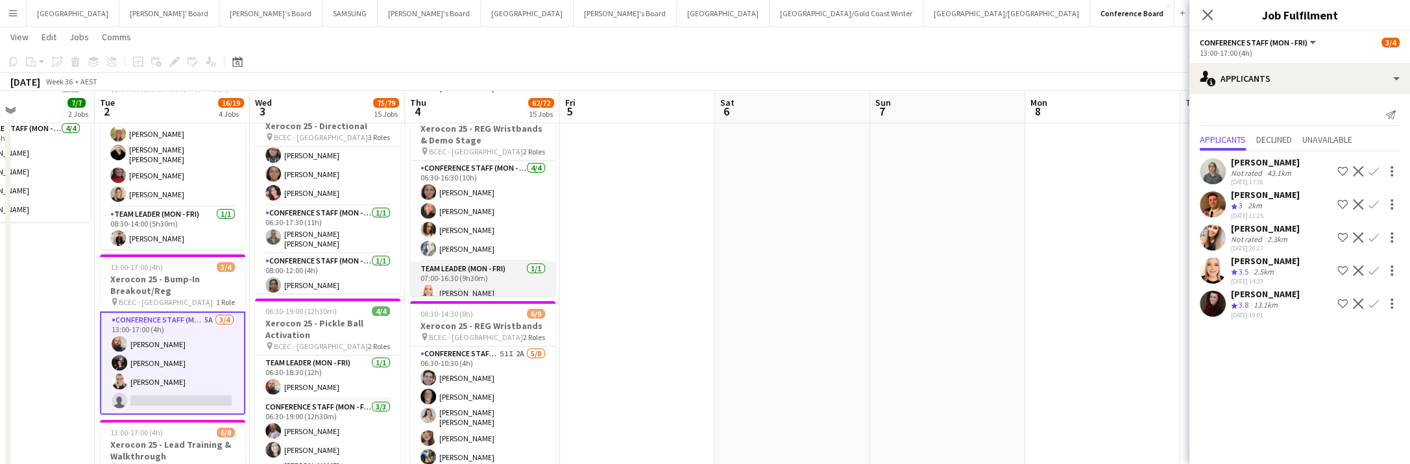
scroll to position [245, 0]
click at [1372, 267] on app-icon "Confirm" at bounding box center [1373, 270] width 10 height 10
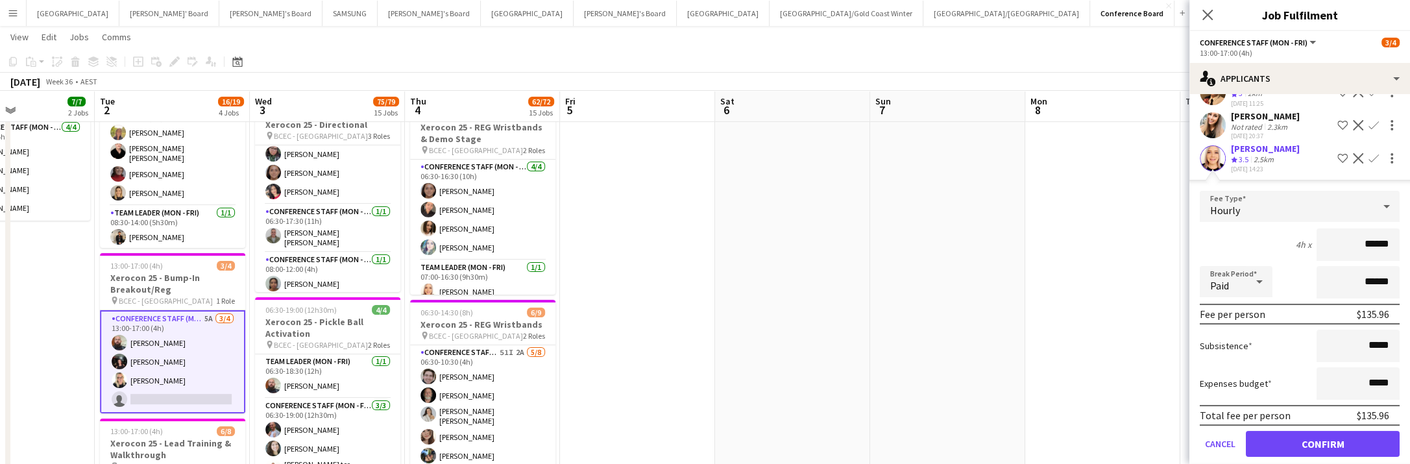
scroll to position [159, 0]
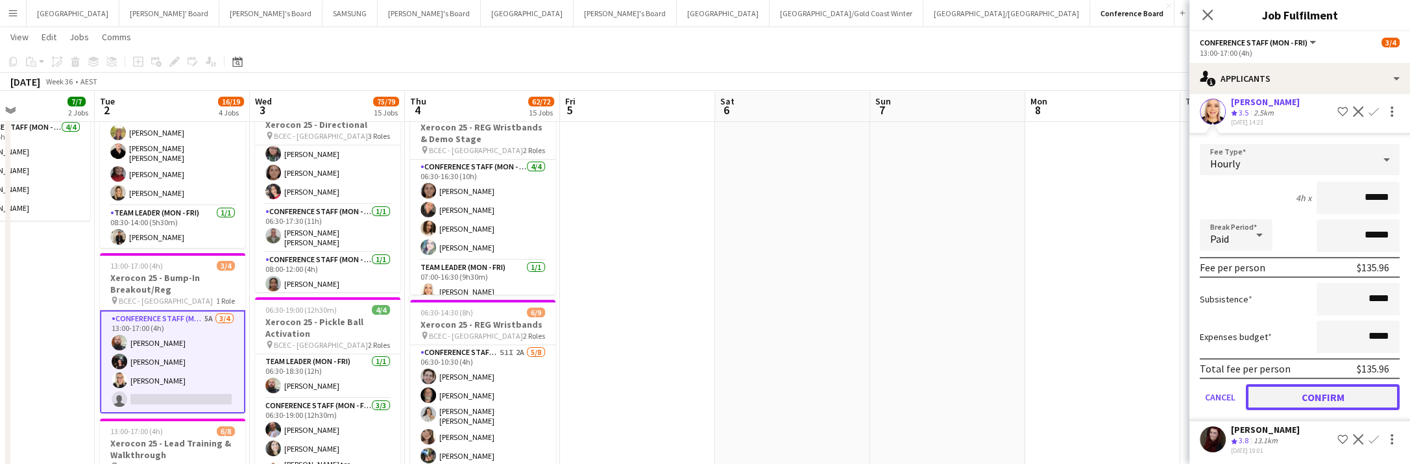
click at [1320, 394] on button "Confirm" at bounding box center [1323, 397] width 154 height 26
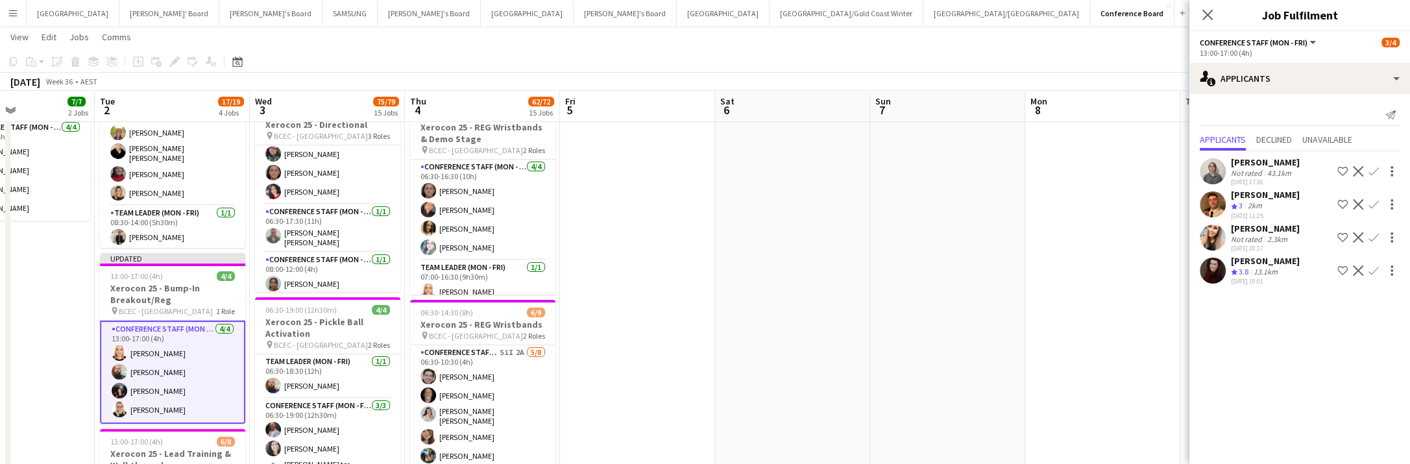
scroll to position [0, 0]
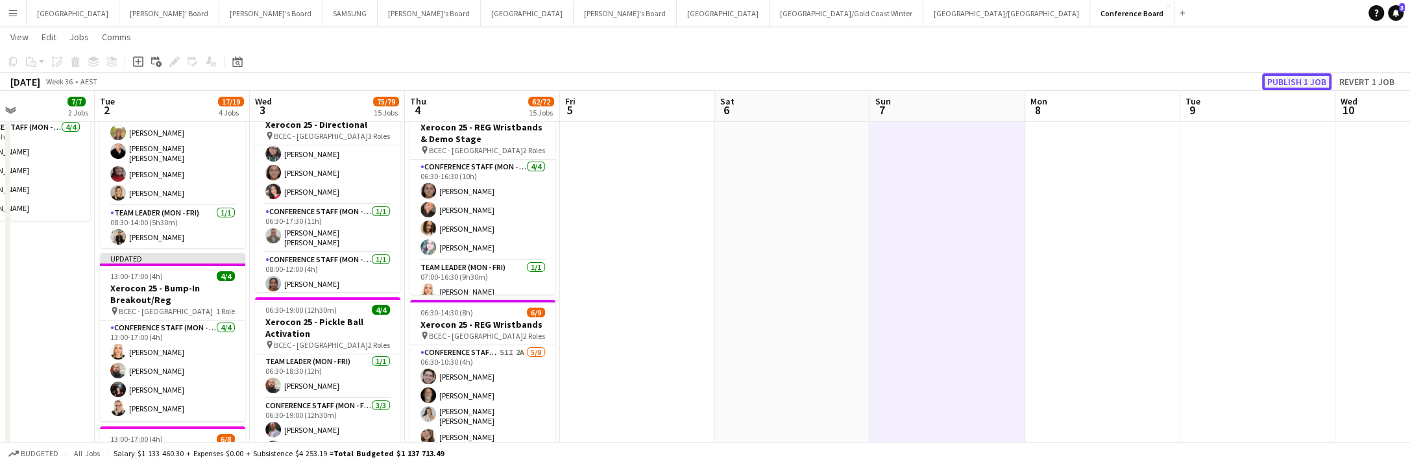
click at [1283, 81] on button "Publish 1 job" at bounding box center [1296, 81] width 69 height 17
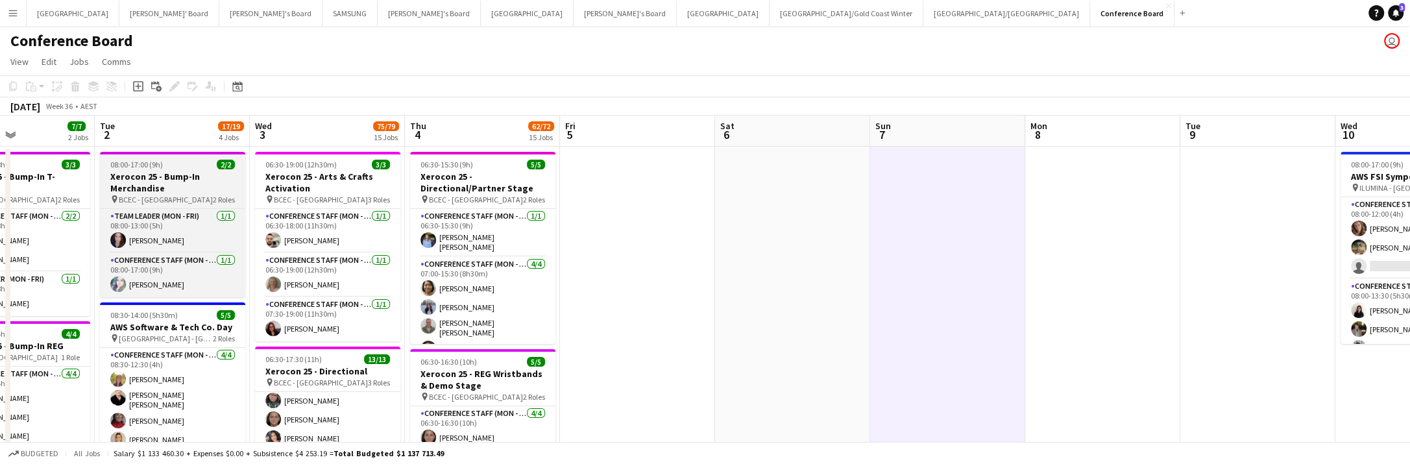
click at [175, 187] on h3 "Xerocon 25 - Bump-In Merchandise" at bounding box center [172, 182] width 145 height 23
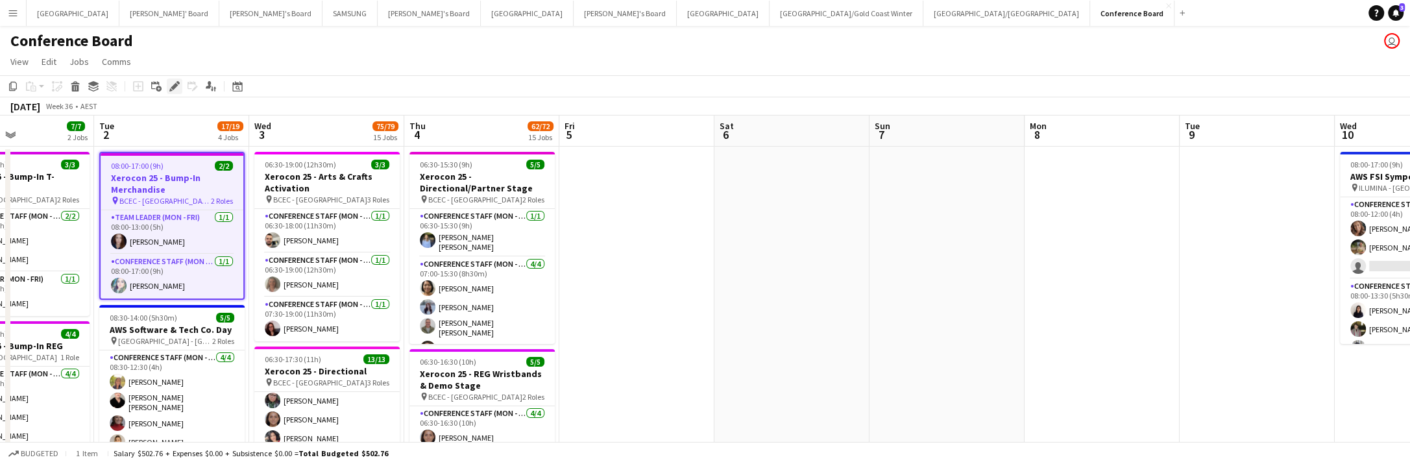
click at [170, 84] on icon "Edit" at bounding box center [174, 86] width 10 height 10
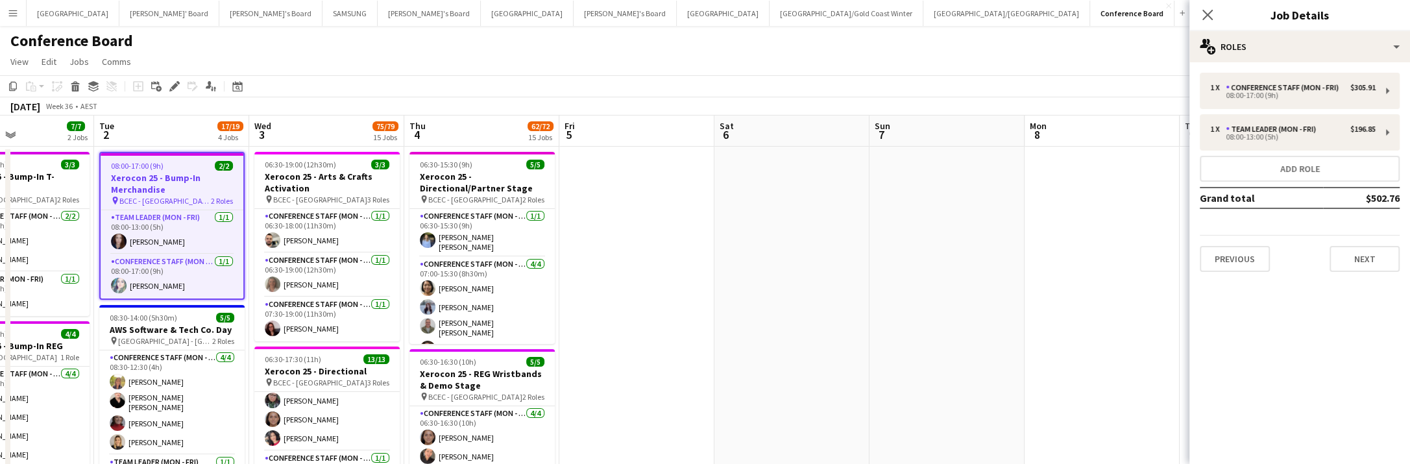
click at [1318, 154] on div "1 x Conference Staff (Mon - Fri) $305.91 08:00-17:00 (9h) 1 x Team Leader (Mon …" at bounding box center [1299, 172] width 221 height 199
click at [1308, 167] on button "Add role" at bounding box center [1300, 169] width 200 height 26
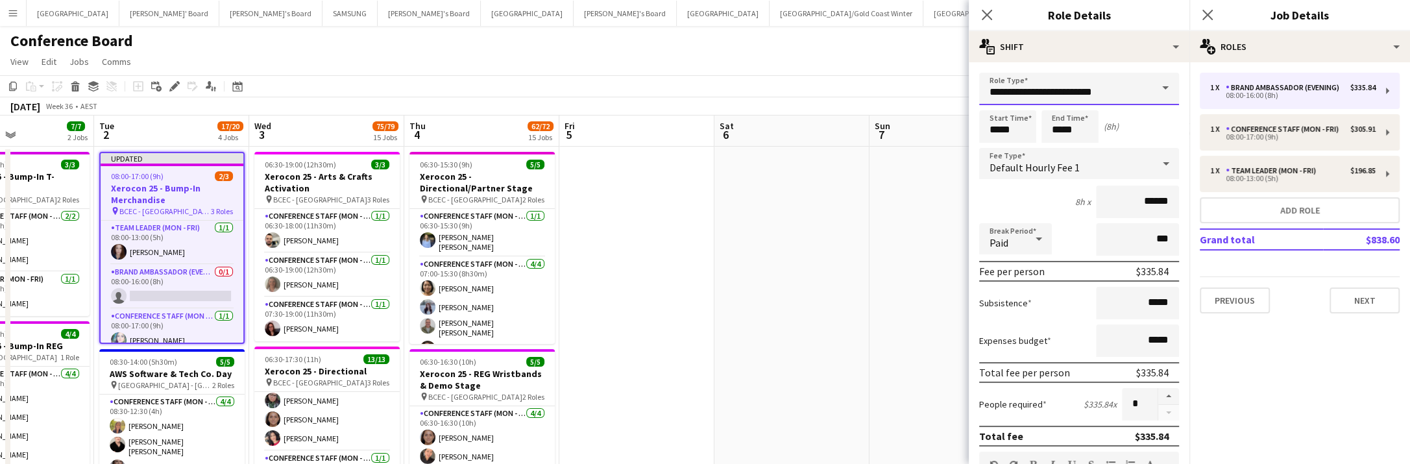
click at [1130, 95] on input "**********" at bounding box center [1079, 89] width 200 height 32
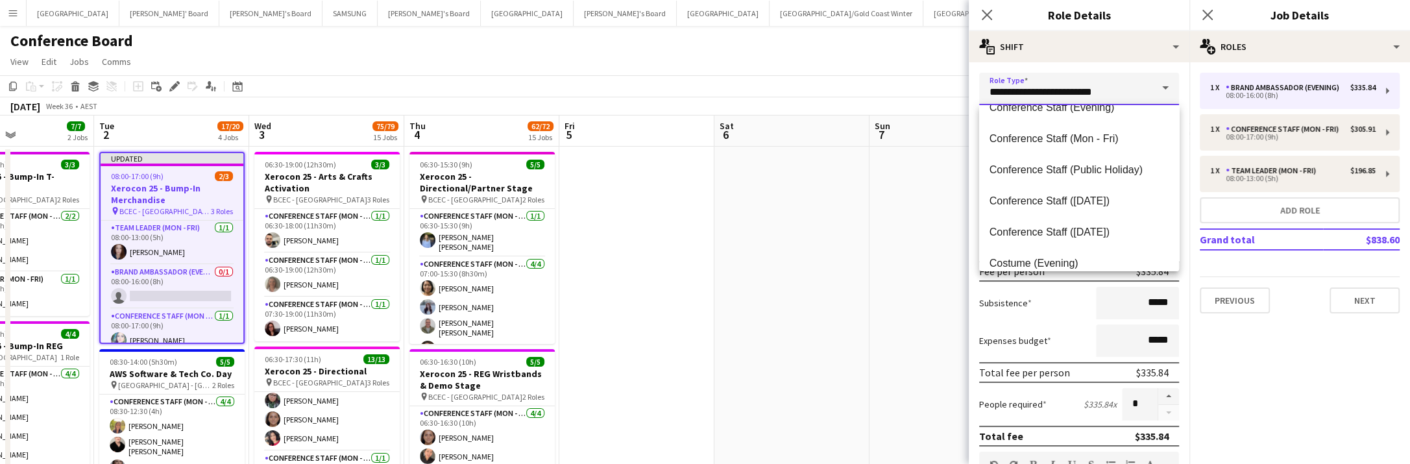
scroll to position [152, 0]
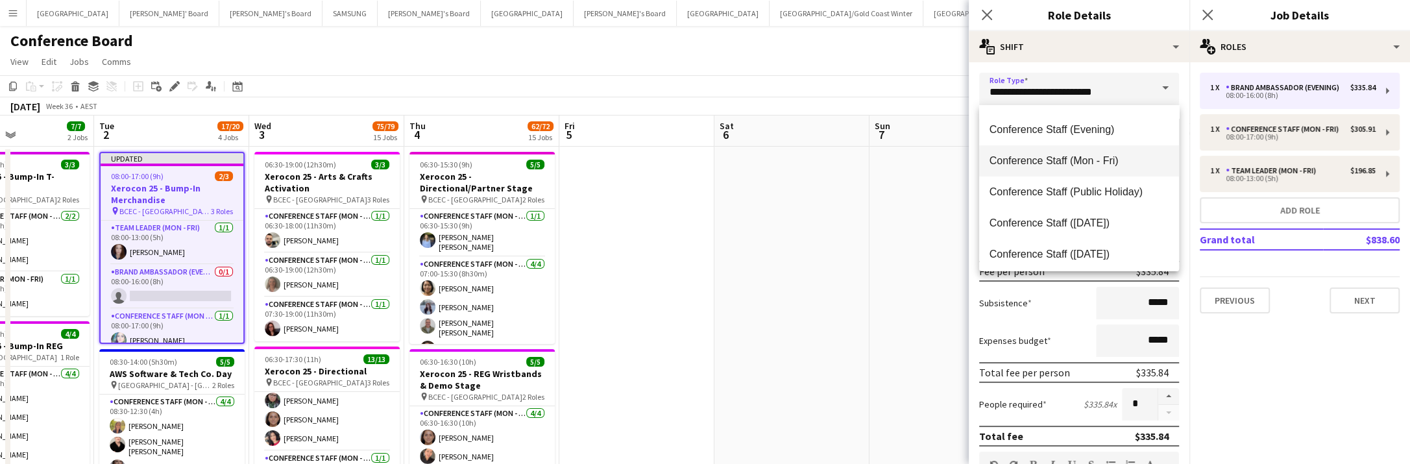
click at [1096, 162] on span "Conference Staff (Mon - Fri)" at bounding box center [1078, 160] width 179 height 12
type input "**********"
type input "******"
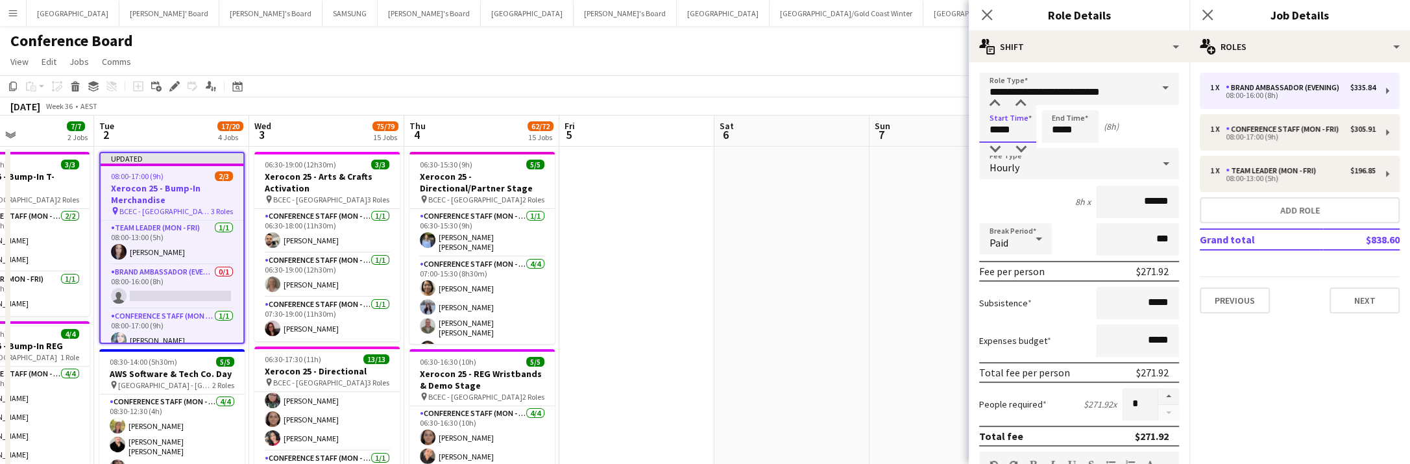
click at [1005, 132] on input "*****" at bounding box center [1007, 126] width 57 height 32
click at [994, 101] on div at bounding box center [995, 103] width 26 height 13
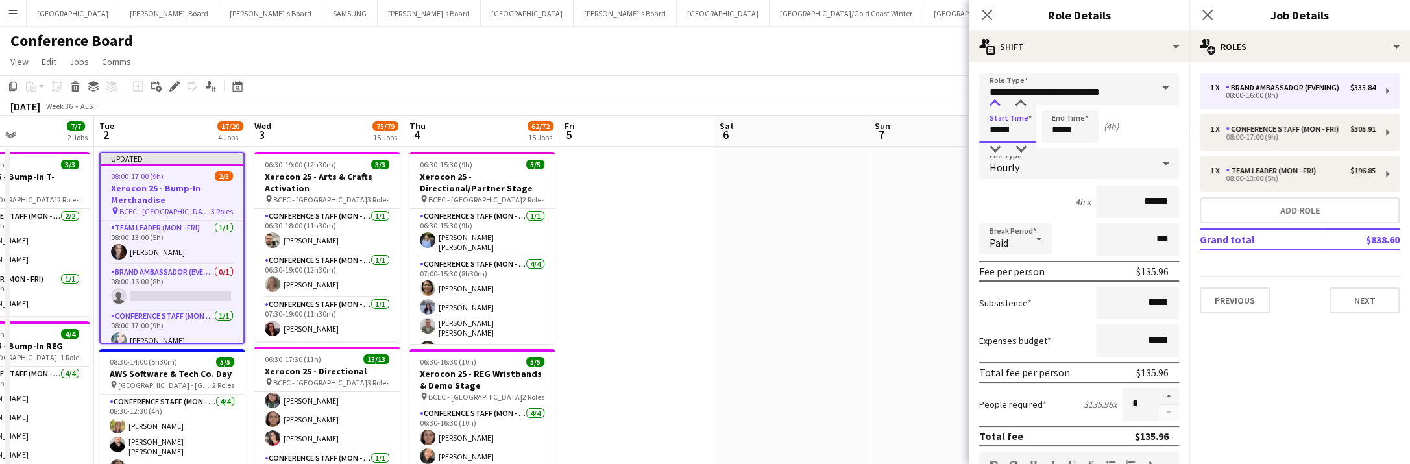
type input "*****"
click at [994, 101] on div at bounding box center [995, 103] width 26 height 13
click at [1078, 129] on input "*****" at bounding box center [1069, 126] width 57 height 32
type input "*****"
click at [1057, 104] on div at bounding box center [1057, 103] width 26 height 13
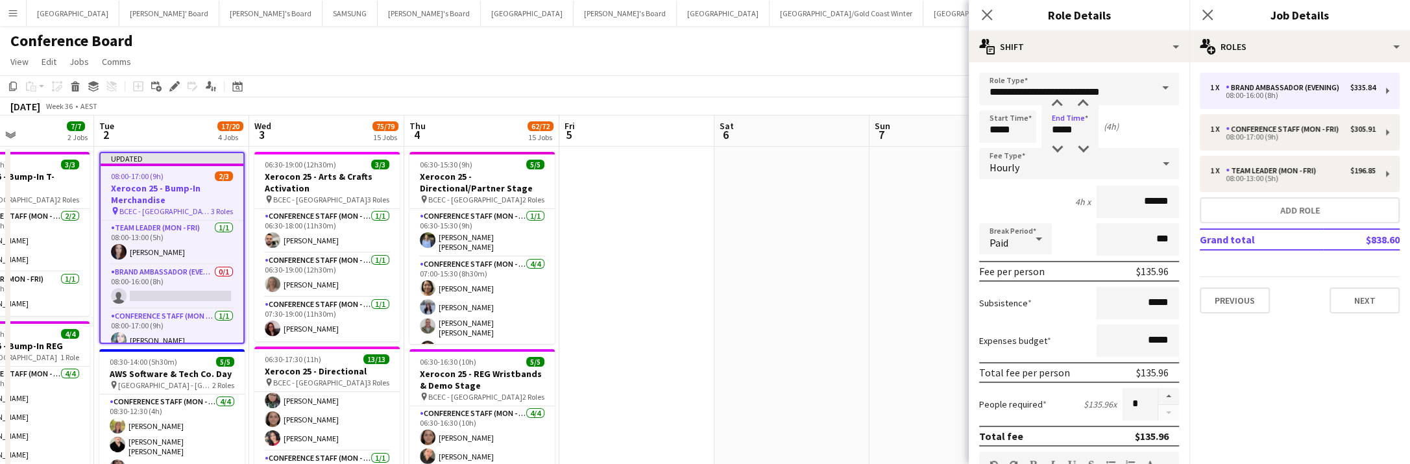
click at [1157, 95] on span at bounding box center [1165, 88] width 27 height 31
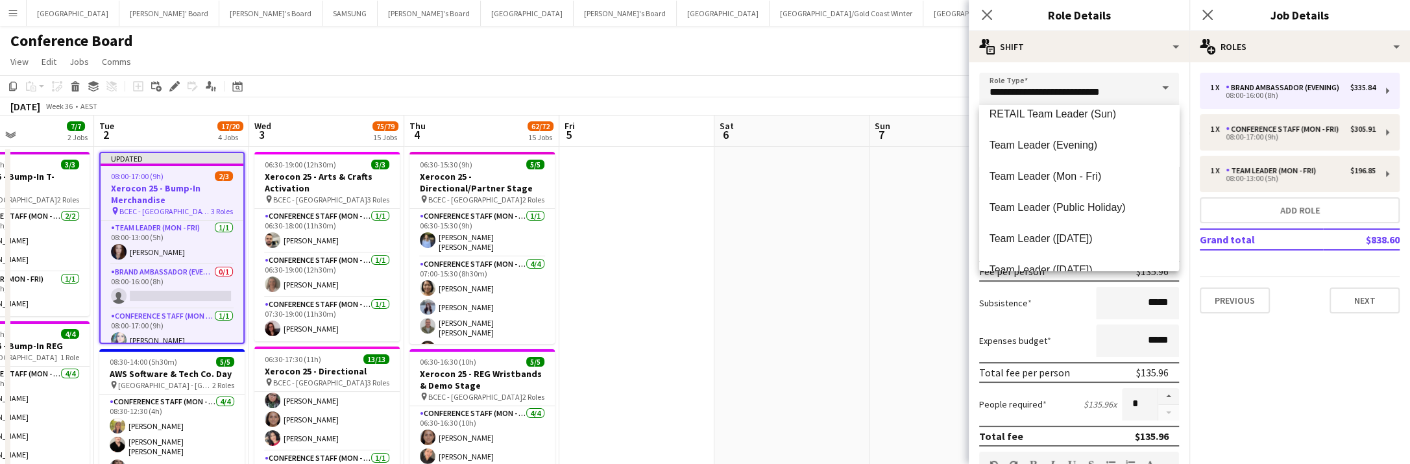
scroll to position [1291, 0]
click at [1079, 137] on span "Team Leader (Mon - Fri)" at bounding box center [1078, 142] width 179 height 12
type input "**********"
type input "******"
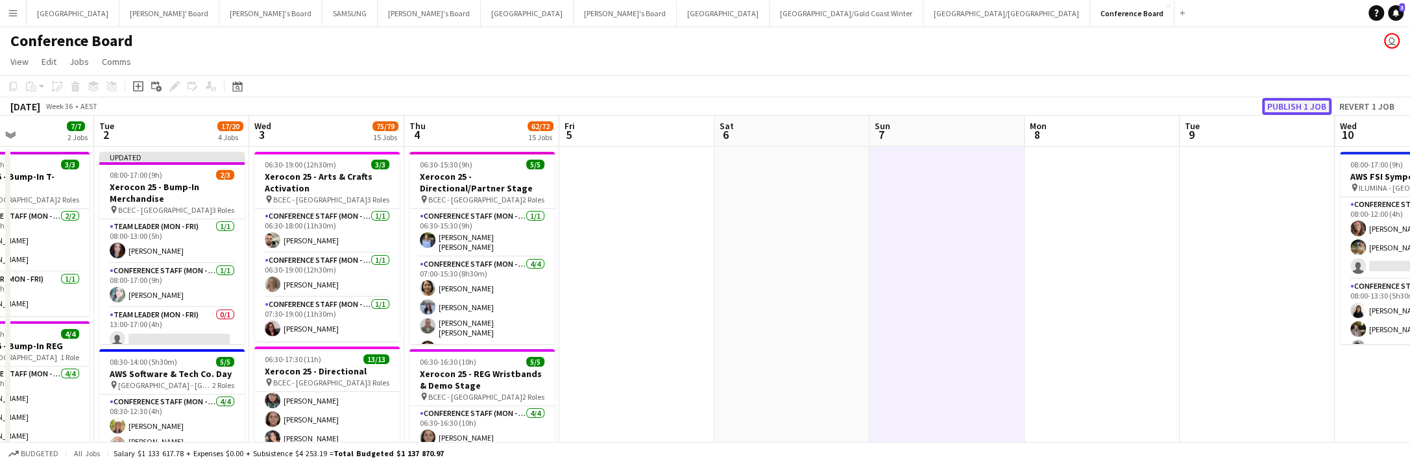
click at [1314, 101] on button "Publish 1 job" at bounding box center [1296, 106] width 69 height 17
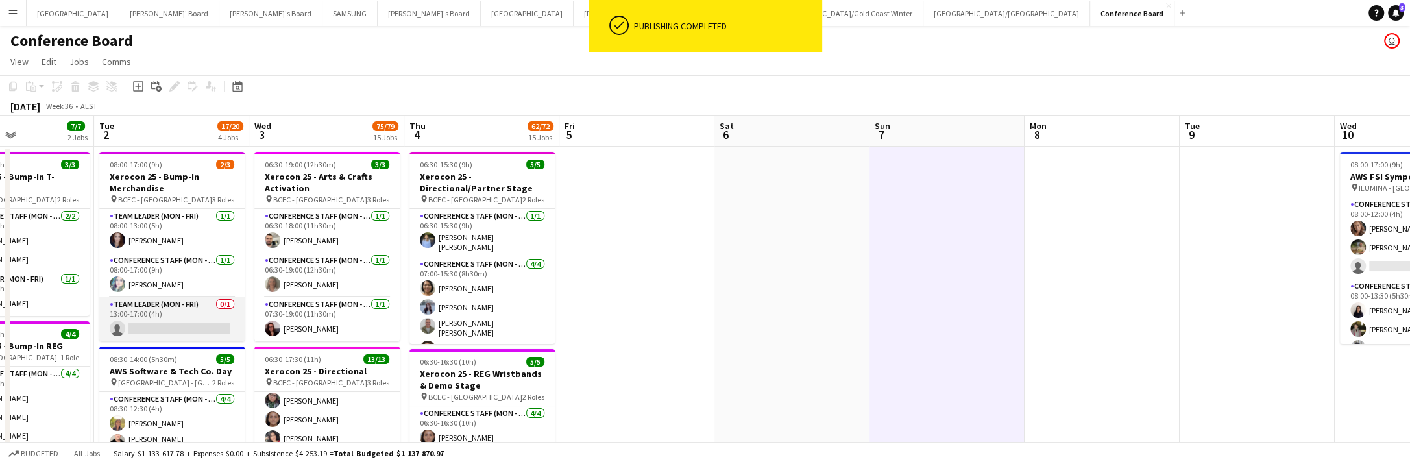
click at [213, 324] on app-card-role "Team Leader (Mon - Fri) 0/1 13:00-17:00 (4h) single-neutral-actions" at bounding box center [171, 319] width 145 height 44
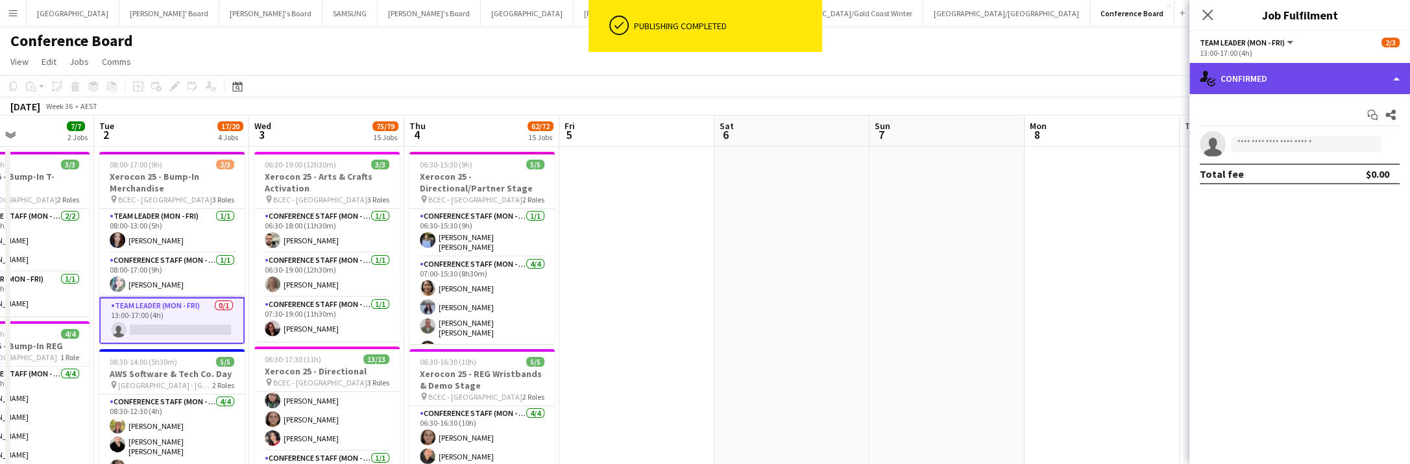
click at [1377, 86] on div "single-neutral-actions-check-2 Confirmed" at bounding box center [1299, 78] width 221 height 31
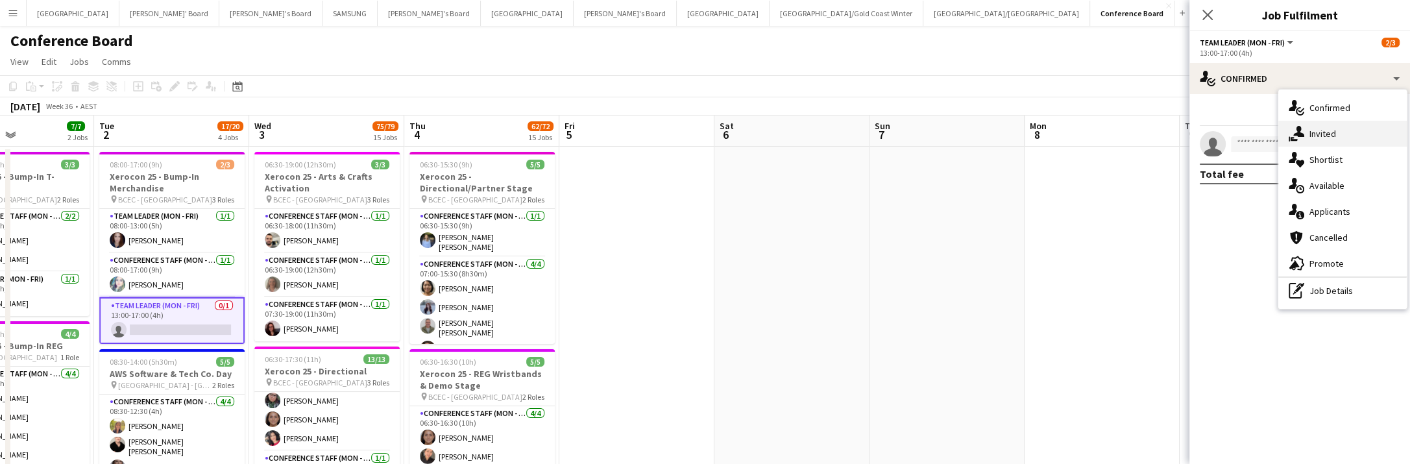
click at [1322, 135] on div "single-neutral-actions-share-1 Invited" at bounding box center [1342, 134] width 128 height 26
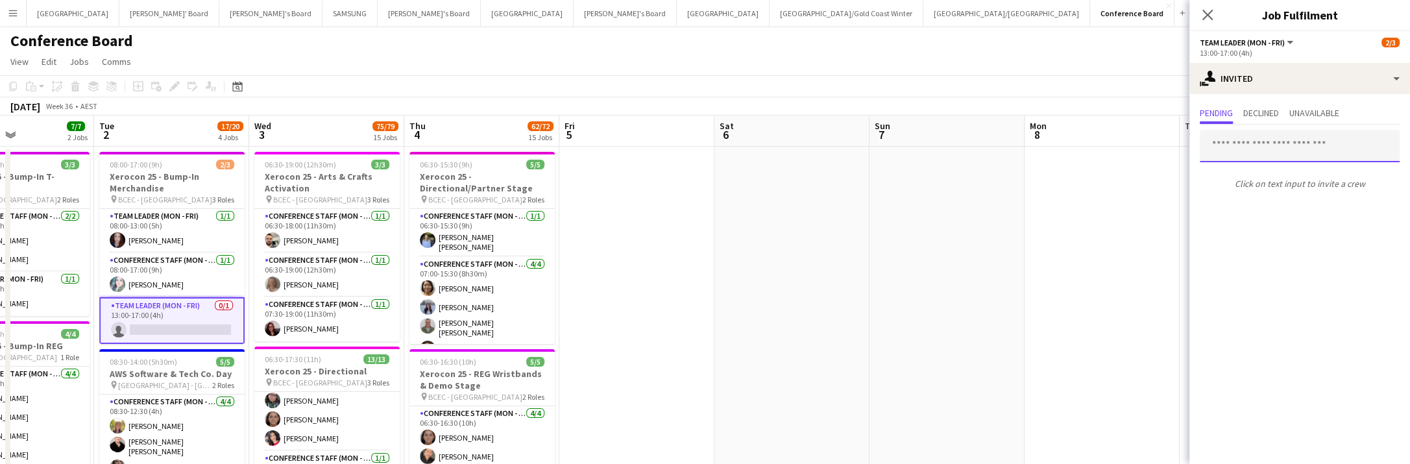
click at [1220, 142] on input "text" at bounding box center [1300, 146] width 200 height 32
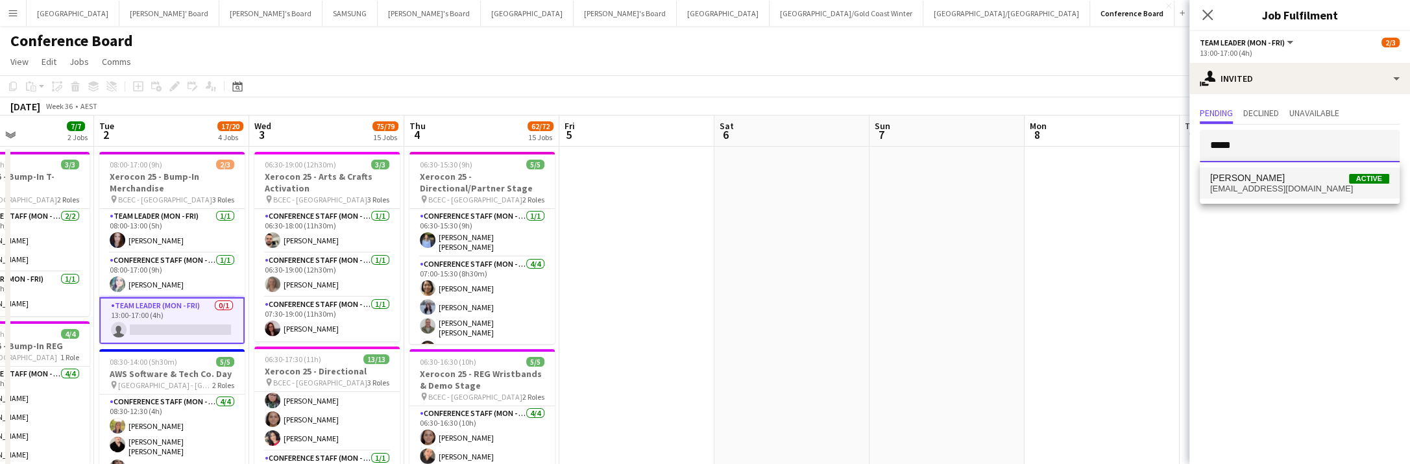
type input "*****"
click at [1252, 184] on span "[EMAIL_ADDRESS][DOMAIN_NAME]" at bounding box center [1299, 189] width 179 height 10
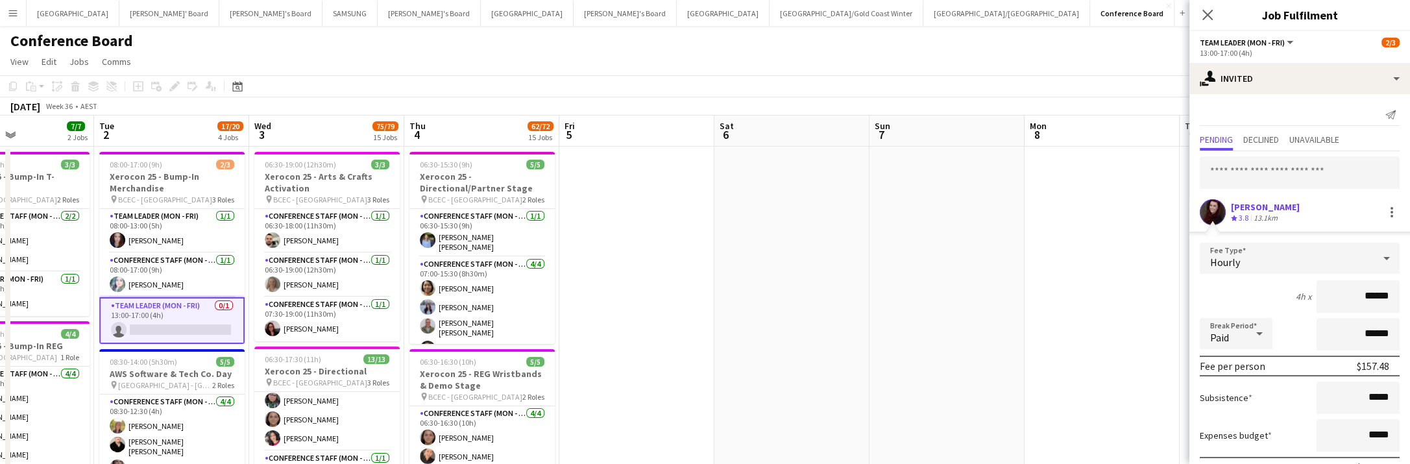
scroll to position [67, 0]
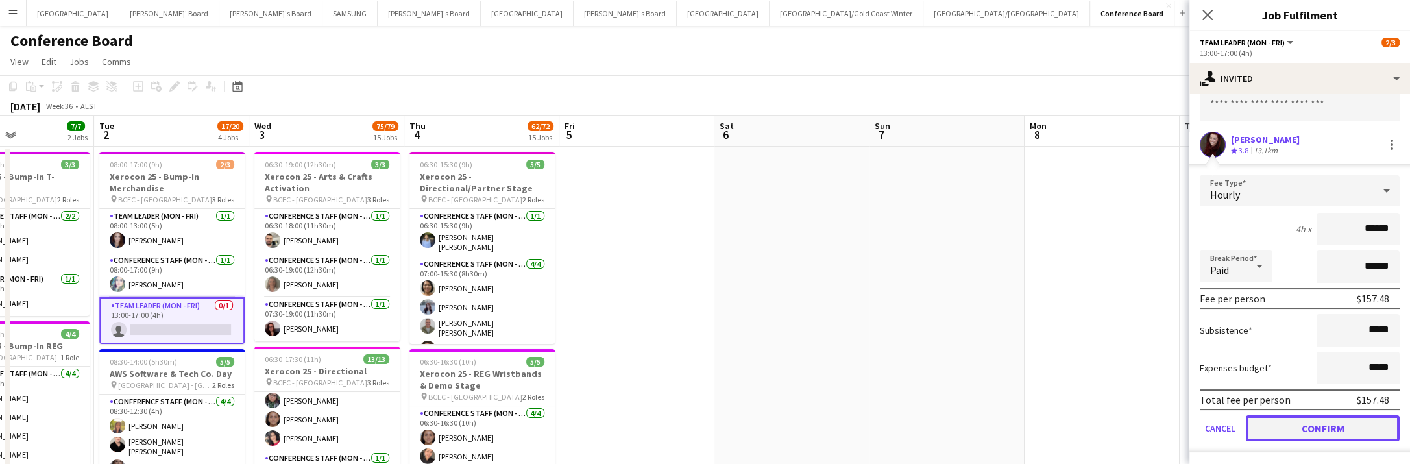
click at [1307, 422] on button "Confirm" at bounding box center [1323, 428] width 154 height 26
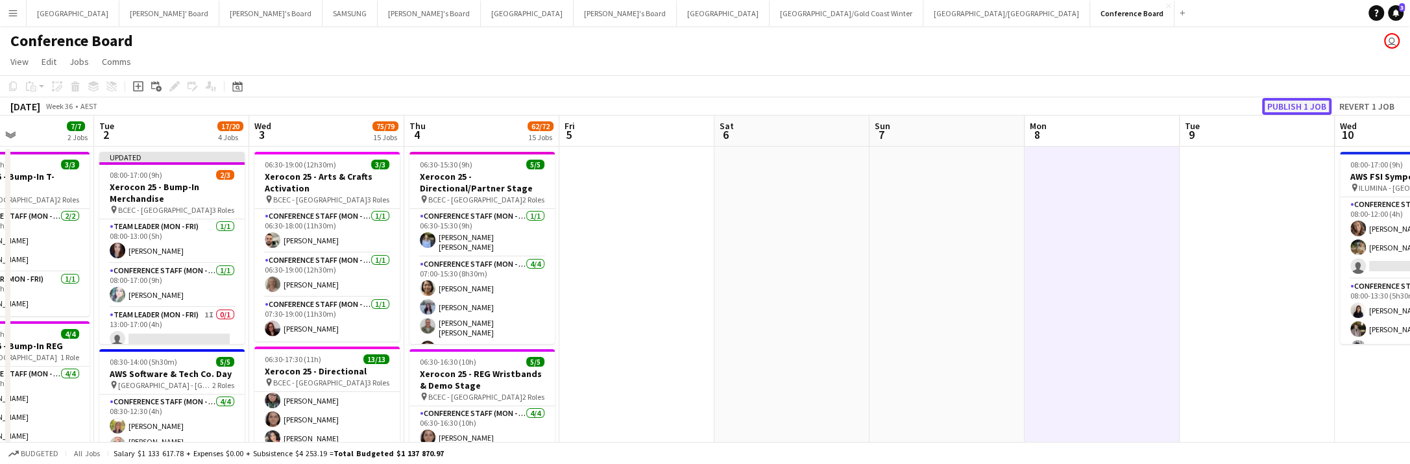
click at [1291, 109] on button "Publish 1 job" at bounding box center [1296, 106] width 69 height 17
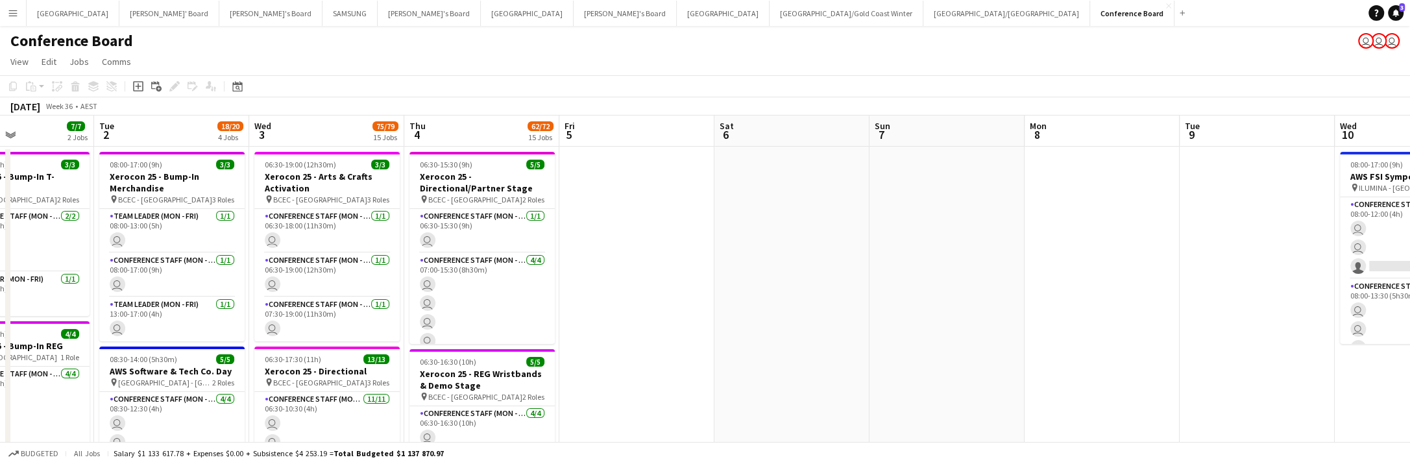
scroll to position [0, 371]
